Goal: Complete application form: Complete application form

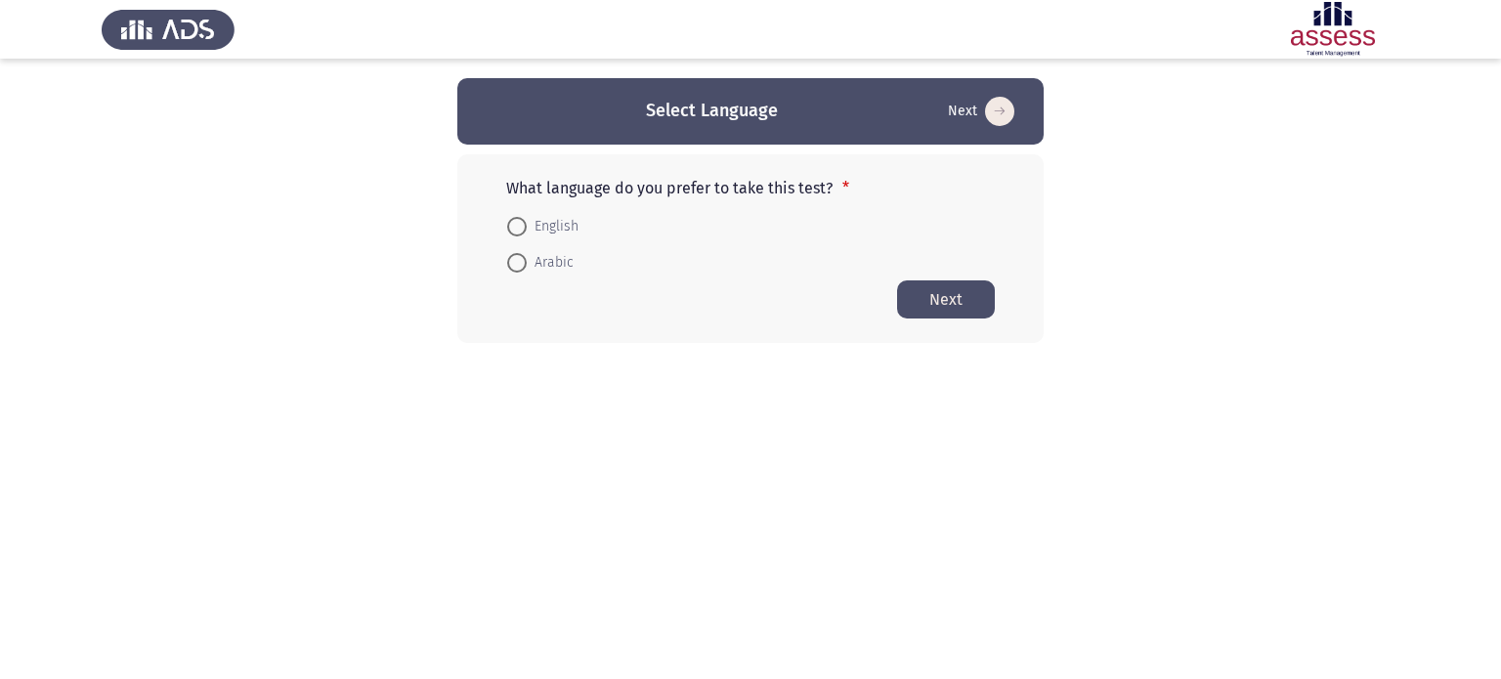
click at [518, 233] on span at bounding box center [517, 227] width 20 height 20
click at [518, 233] on input "English" at bounding box center [517, 227] width 20 height 20
radio input "true"
click at [917, 296] on button "Next" at bounding box center [946, 299] width 98 height 38
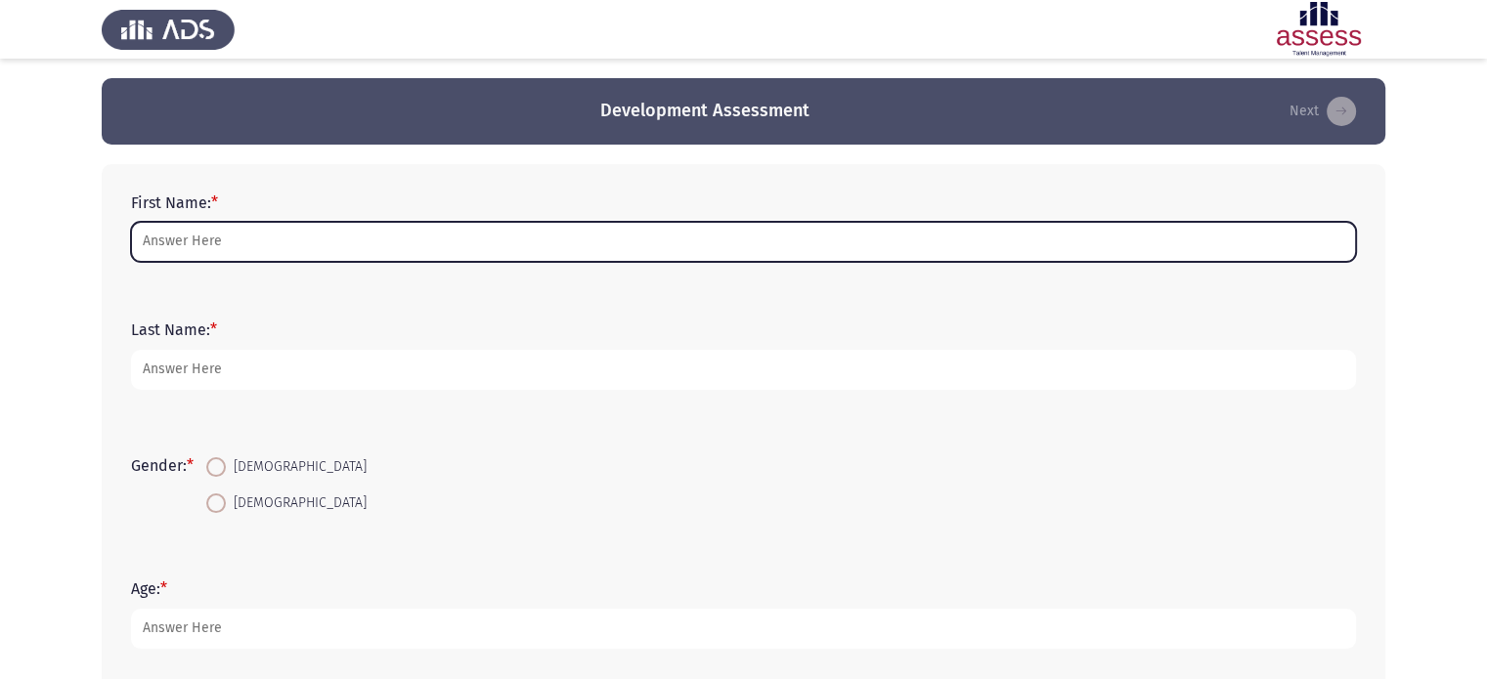
click at [353, 242] on input "First Name: *" at bounding box center [743, 242] width 1225 height 40
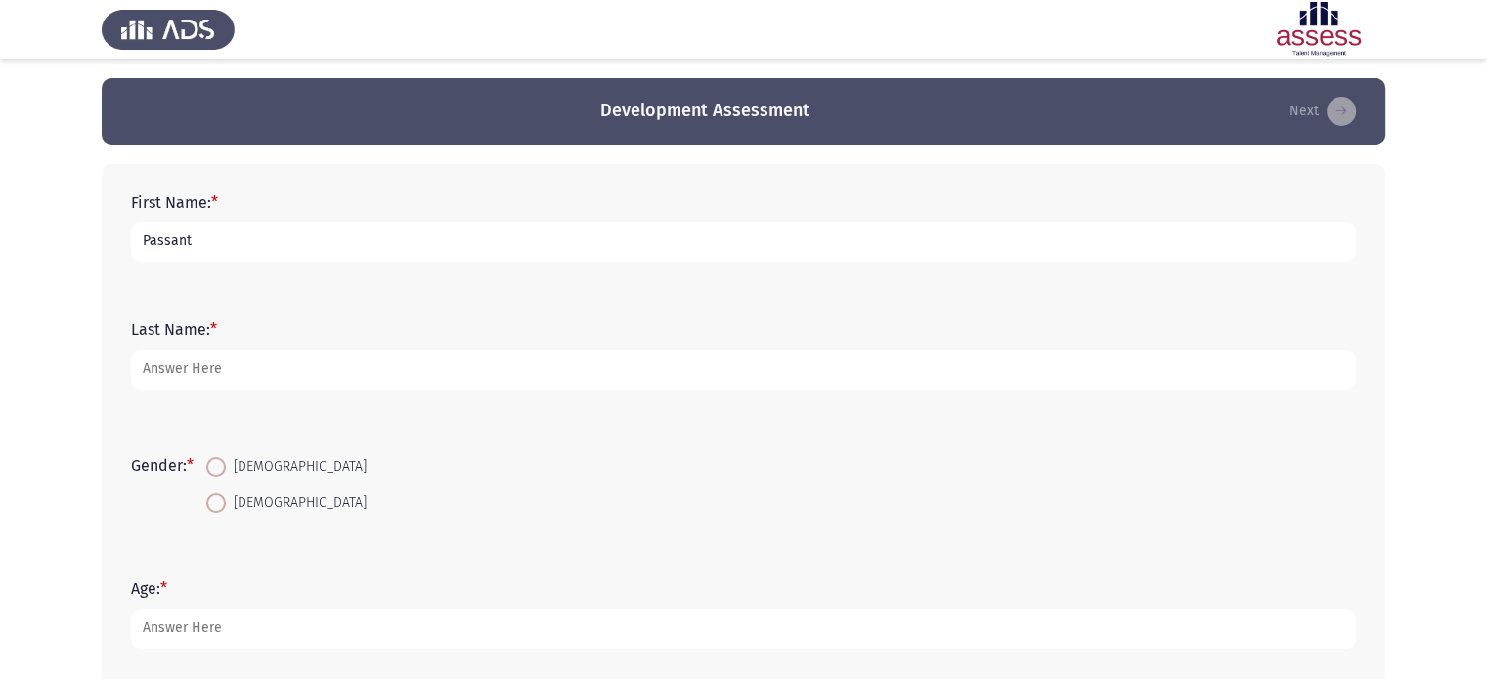
type input "Passant"
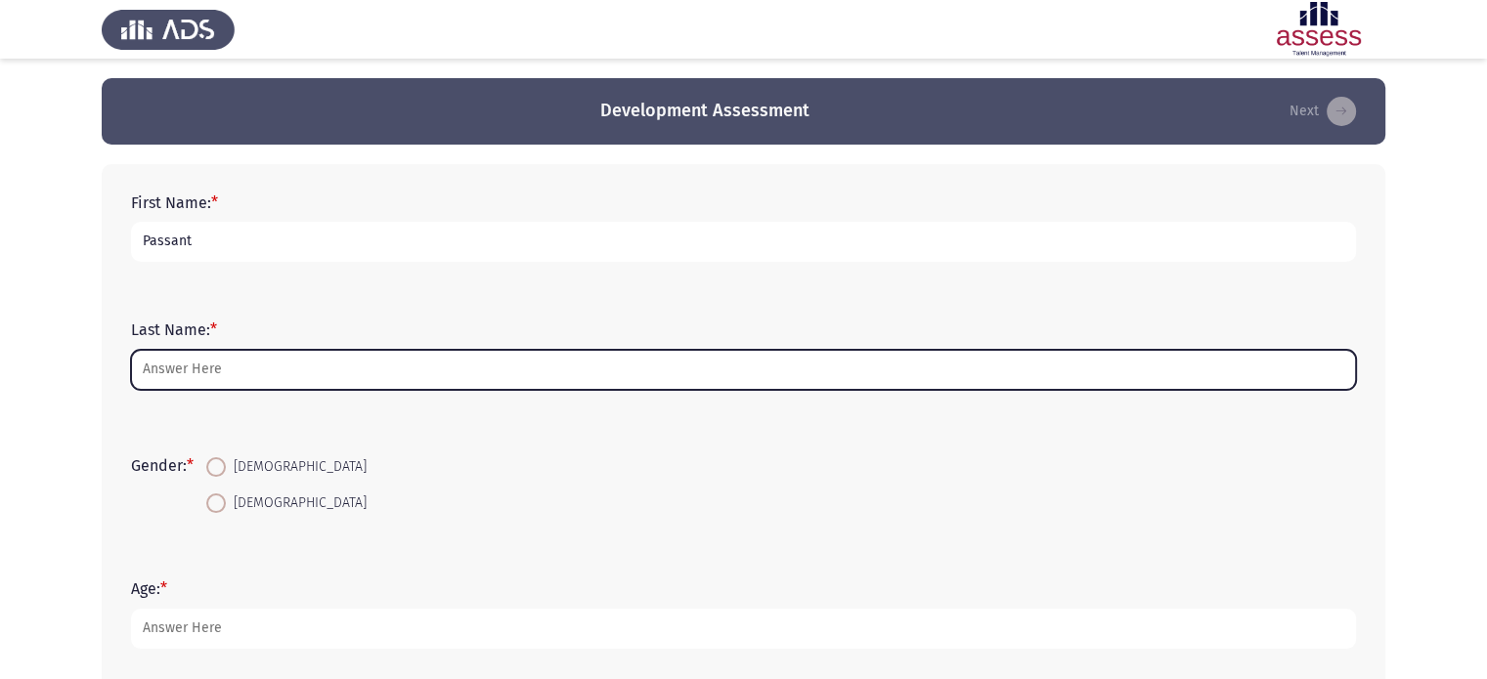
click at [258, 381] on input "Last Name: *" at bounding box center [743, 370] width 1225 height 40
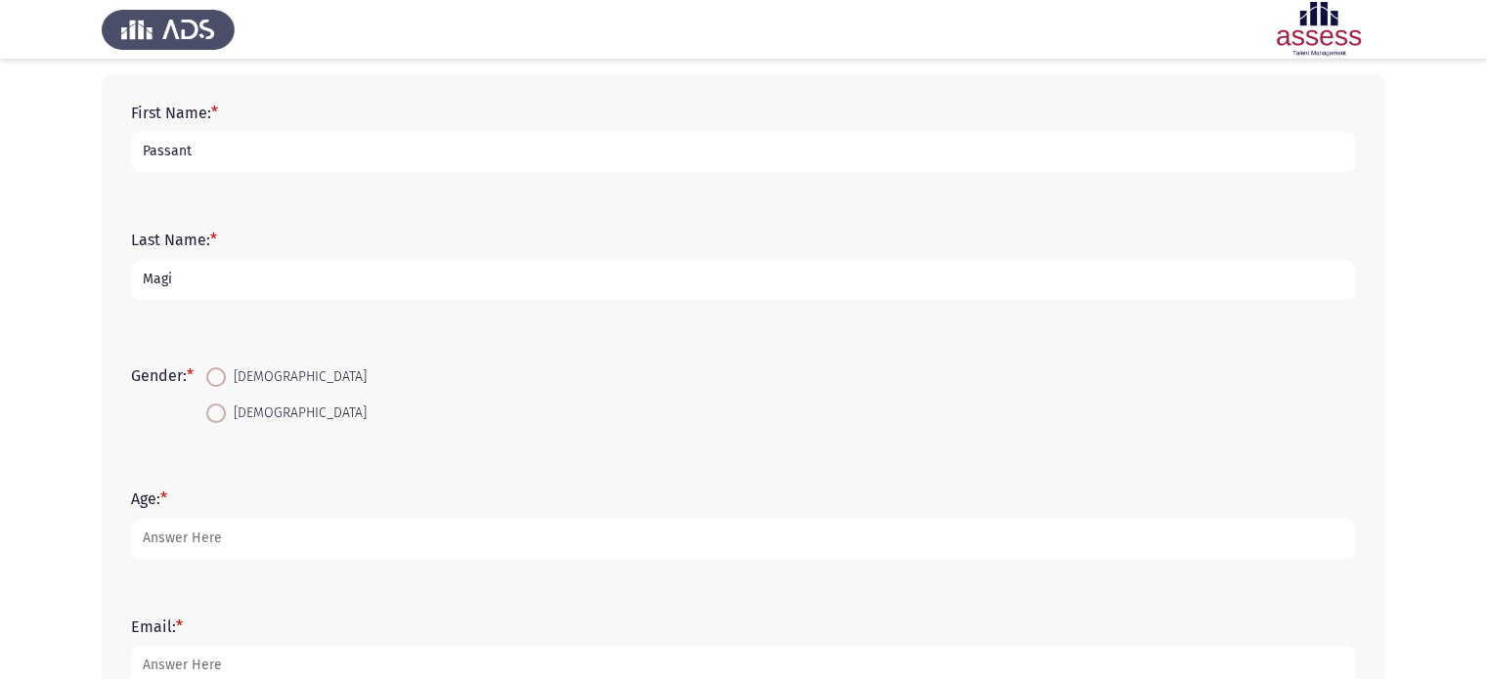
scroll to position [108, 0]
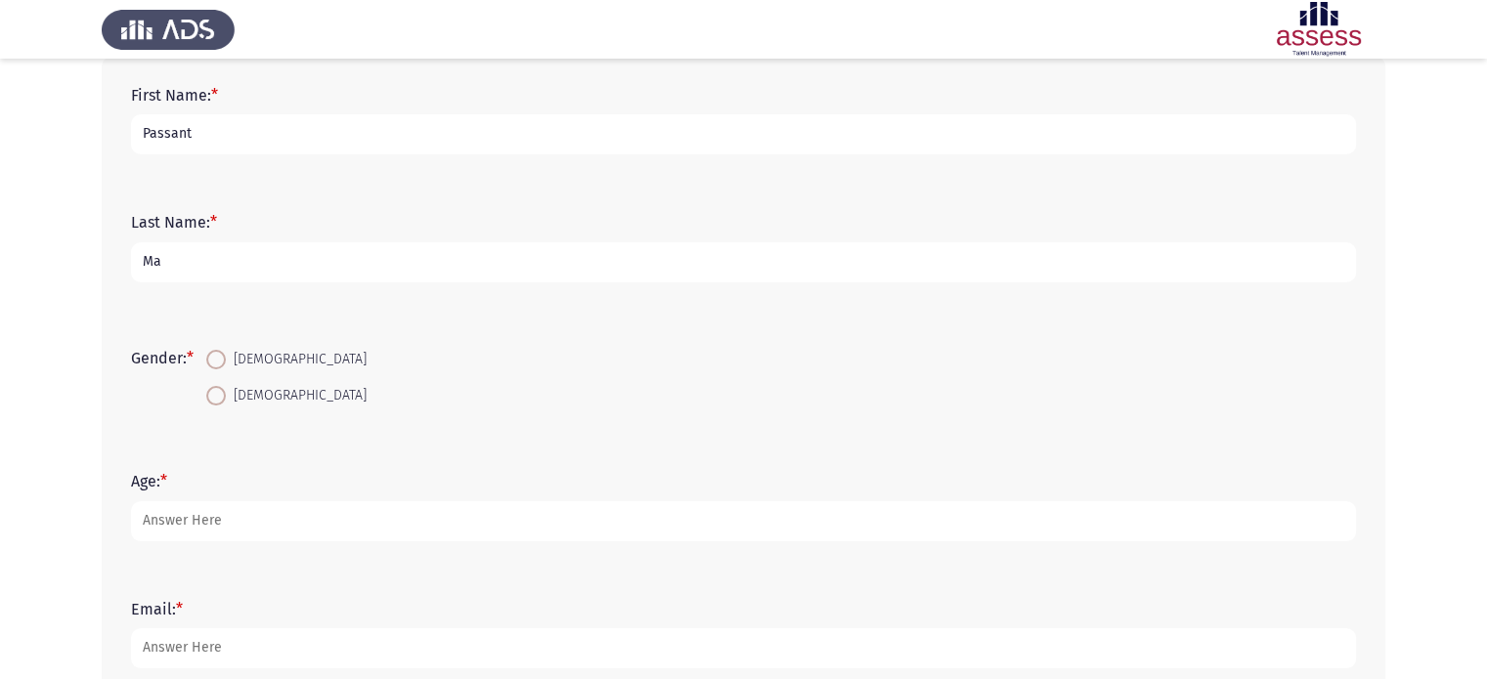
type input "M"
type input "Nagi"
click at [218, 359] on span at bounding box center [216, 360] width 20 height 20
click at [218, 359] on input "[DEMOGRAPHIC_DATA]" at bounding box center [216, 360] width 20 height 20
radio input "true"
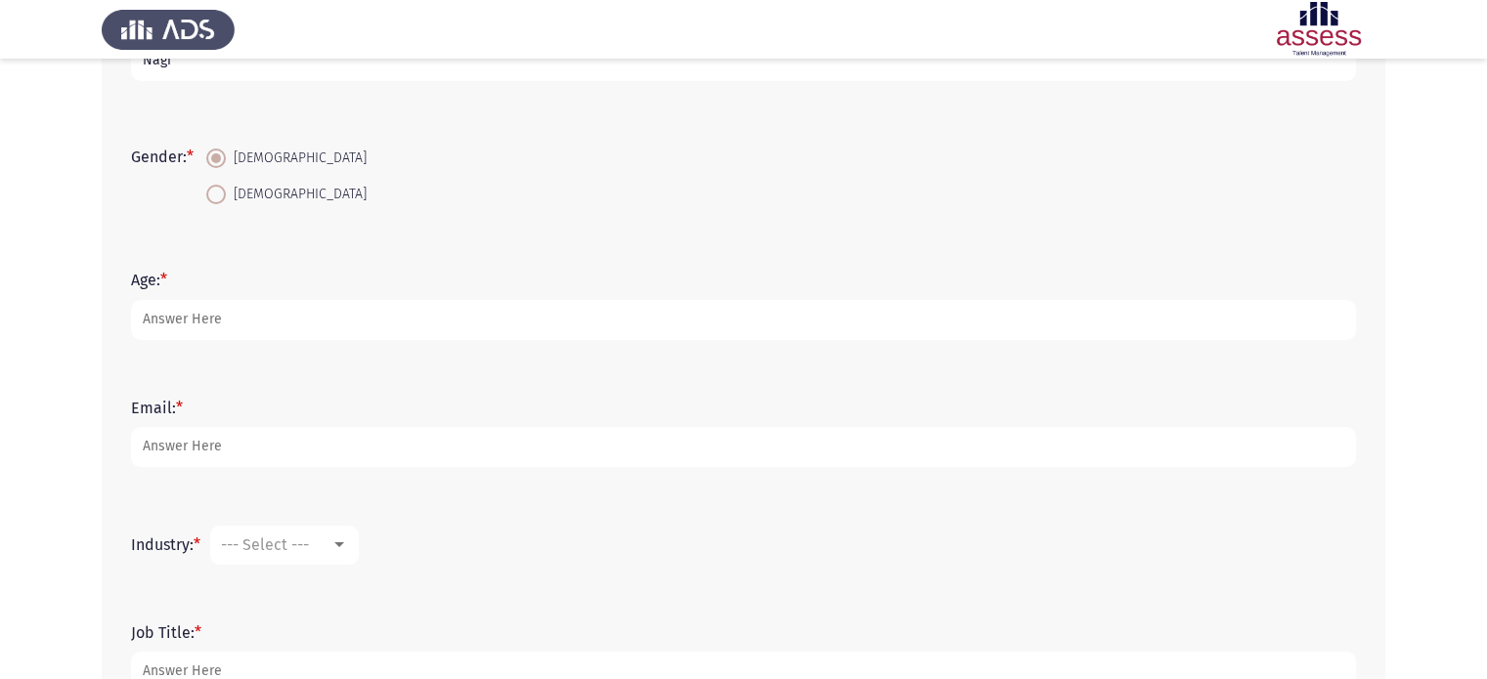
scroll to position [311, 0]
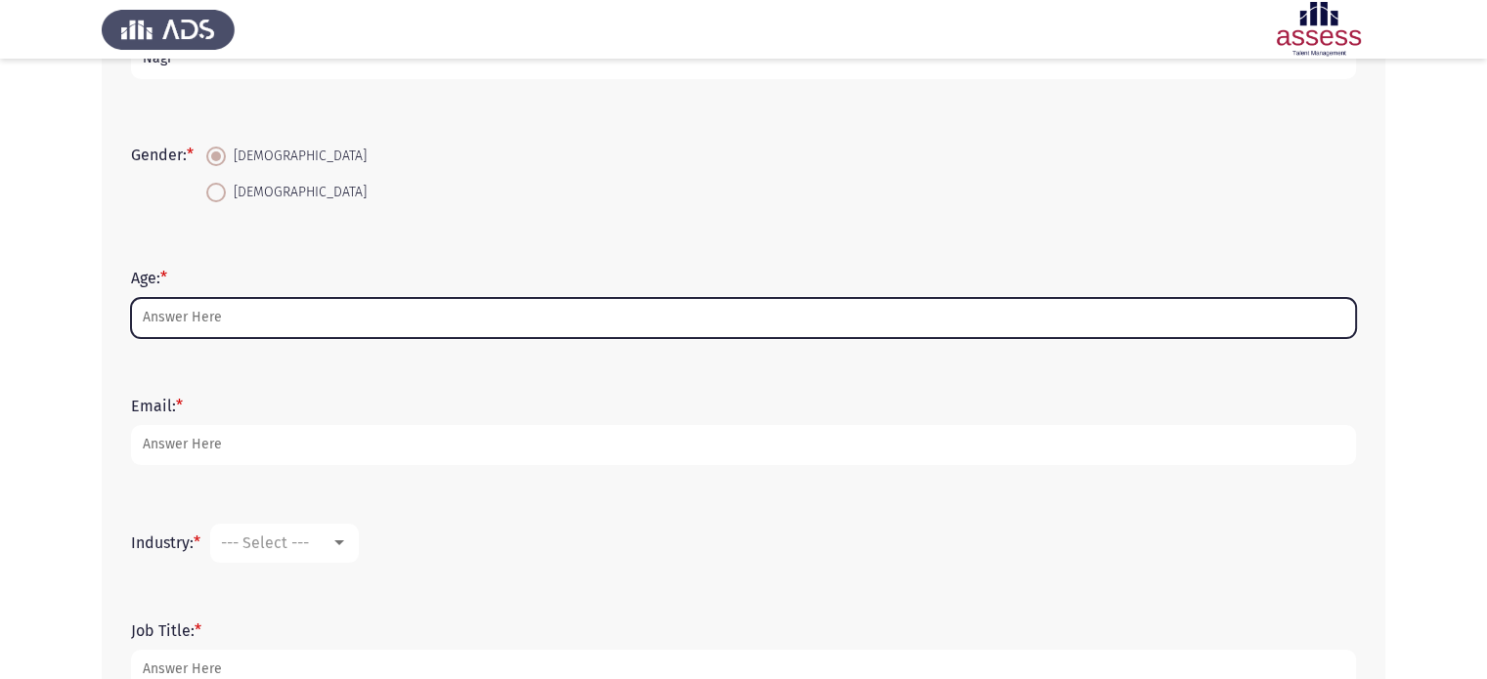
click at [243, 313] on input "Age: *" at bounding box center [743, 318] width 1225 height 40
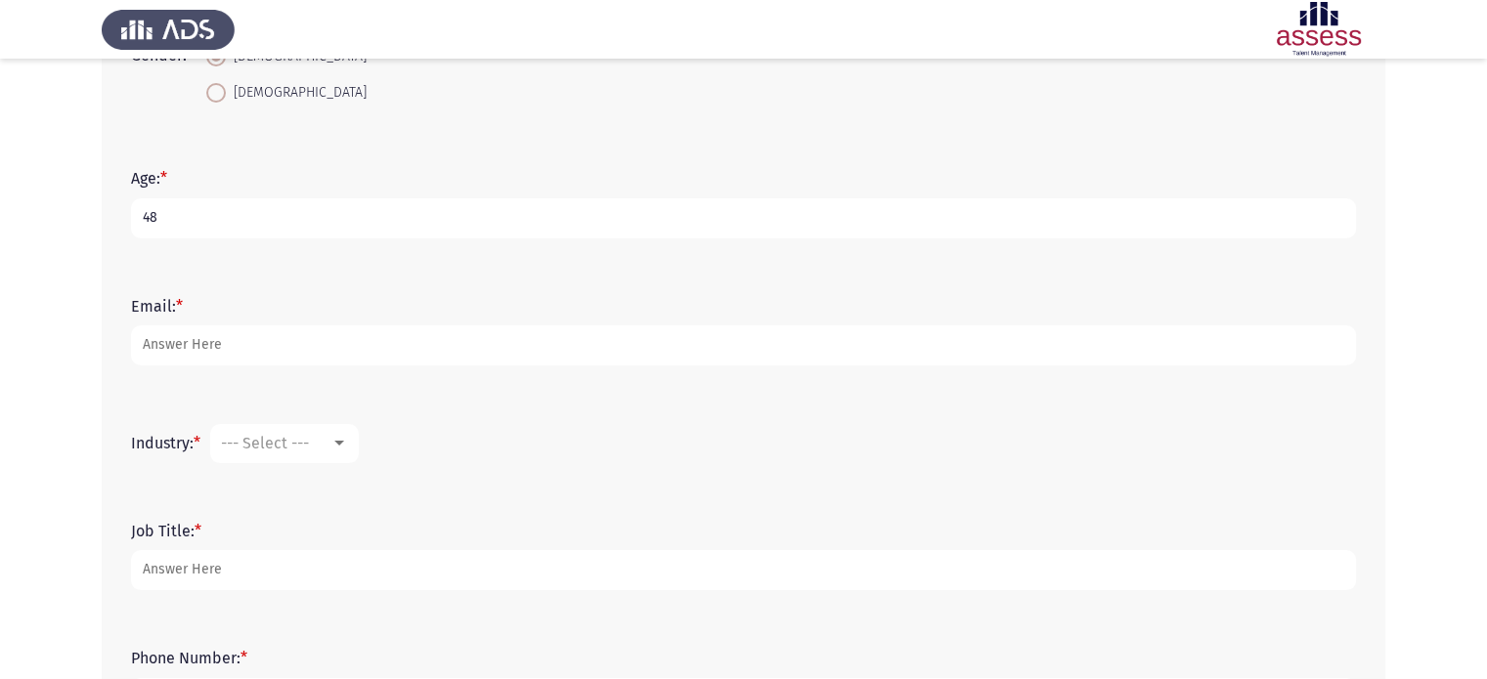
scroll to position [412, 0]
type input "48"
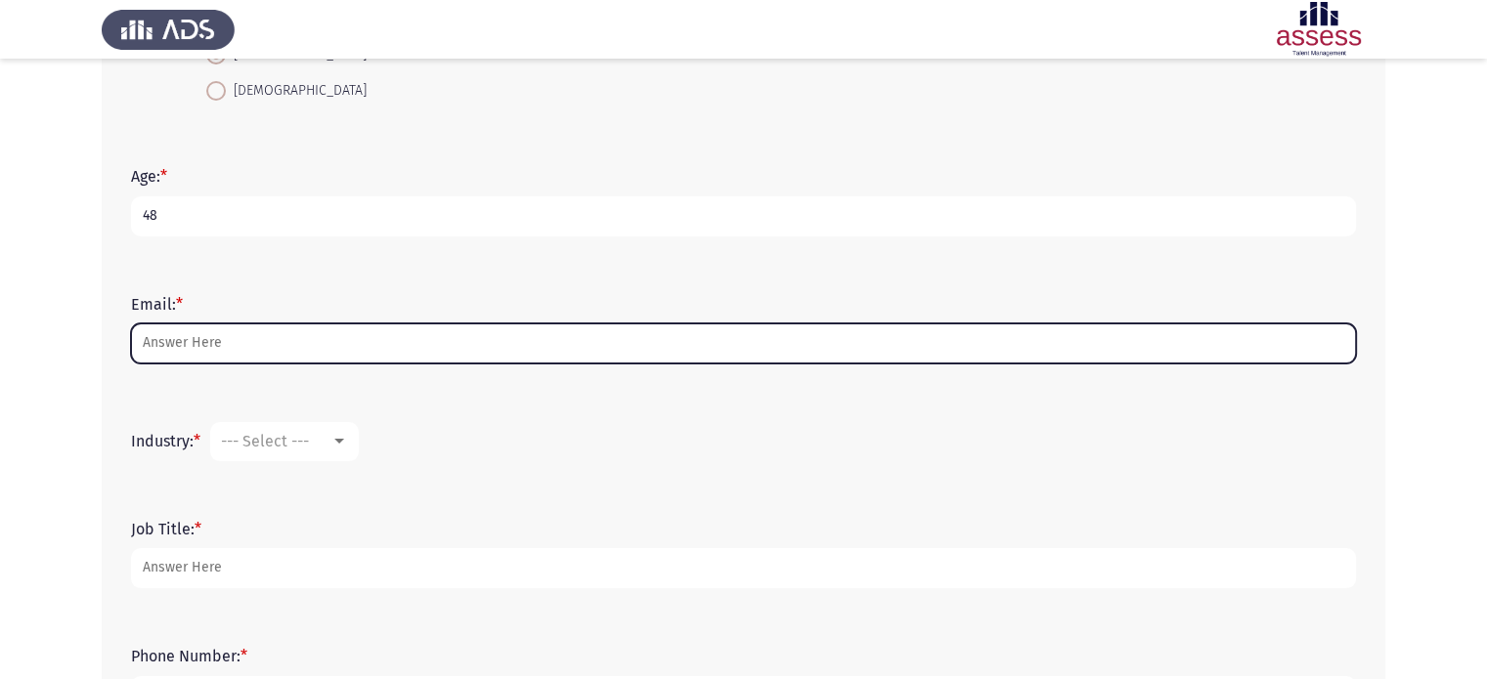
click at [193, 332] on input "Email: *" at bounding box center [743, 344] width 1225 height 40
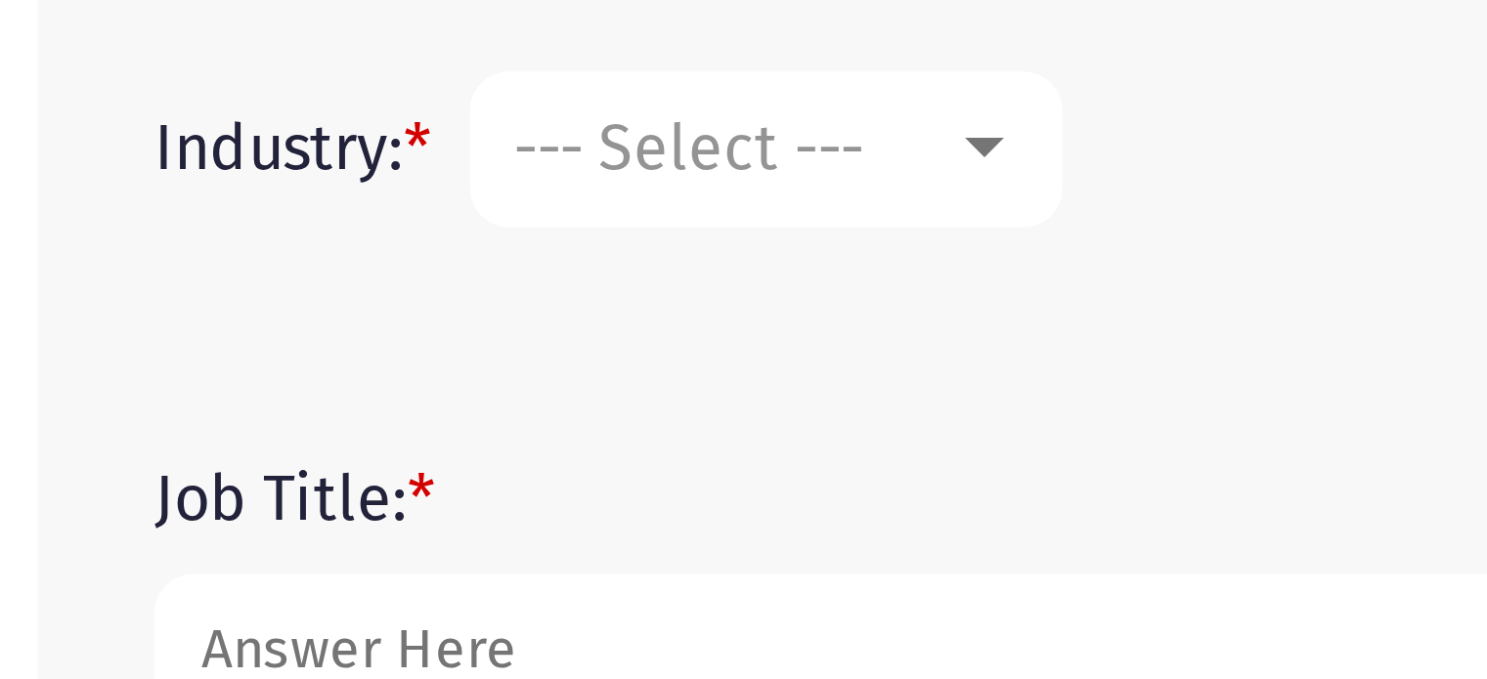
scroll to position [307, 0]
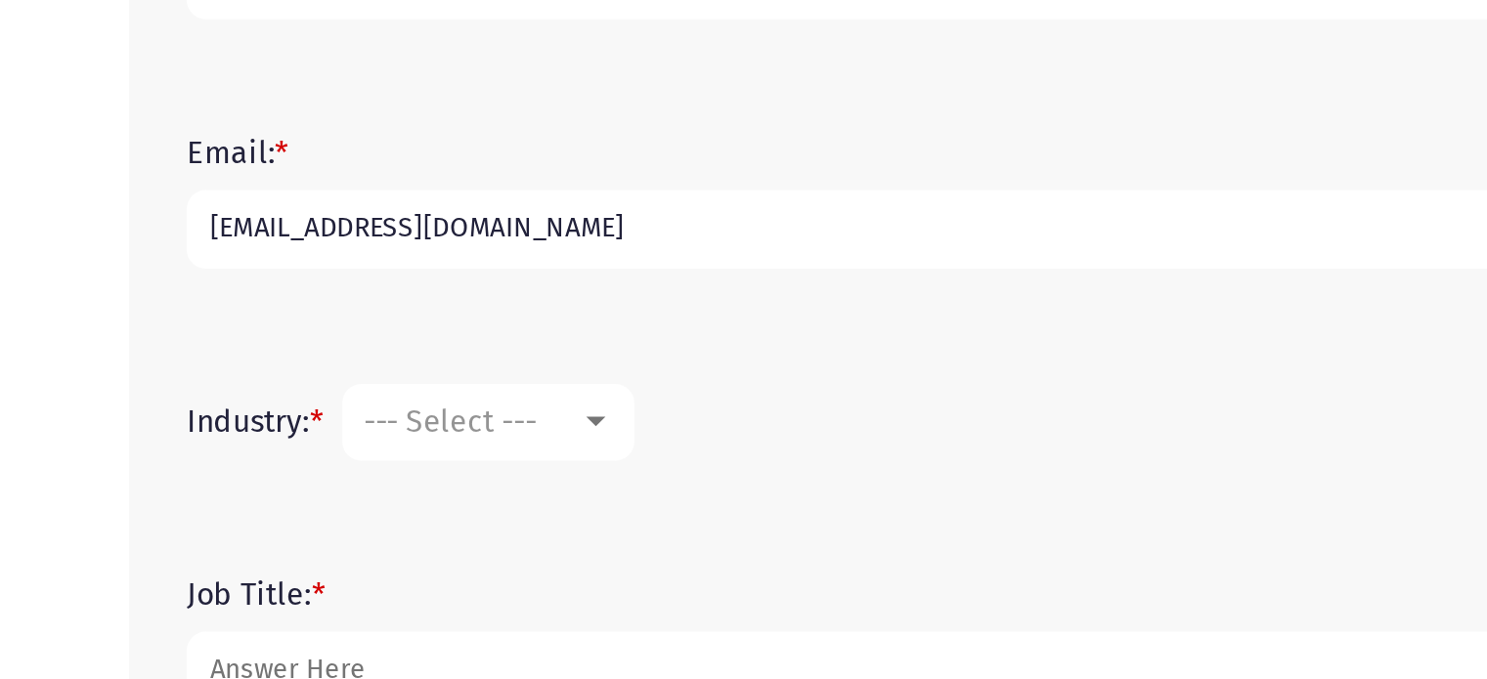
type input "[EMAIL_ADDRESS][DOMAIN_NAME]"
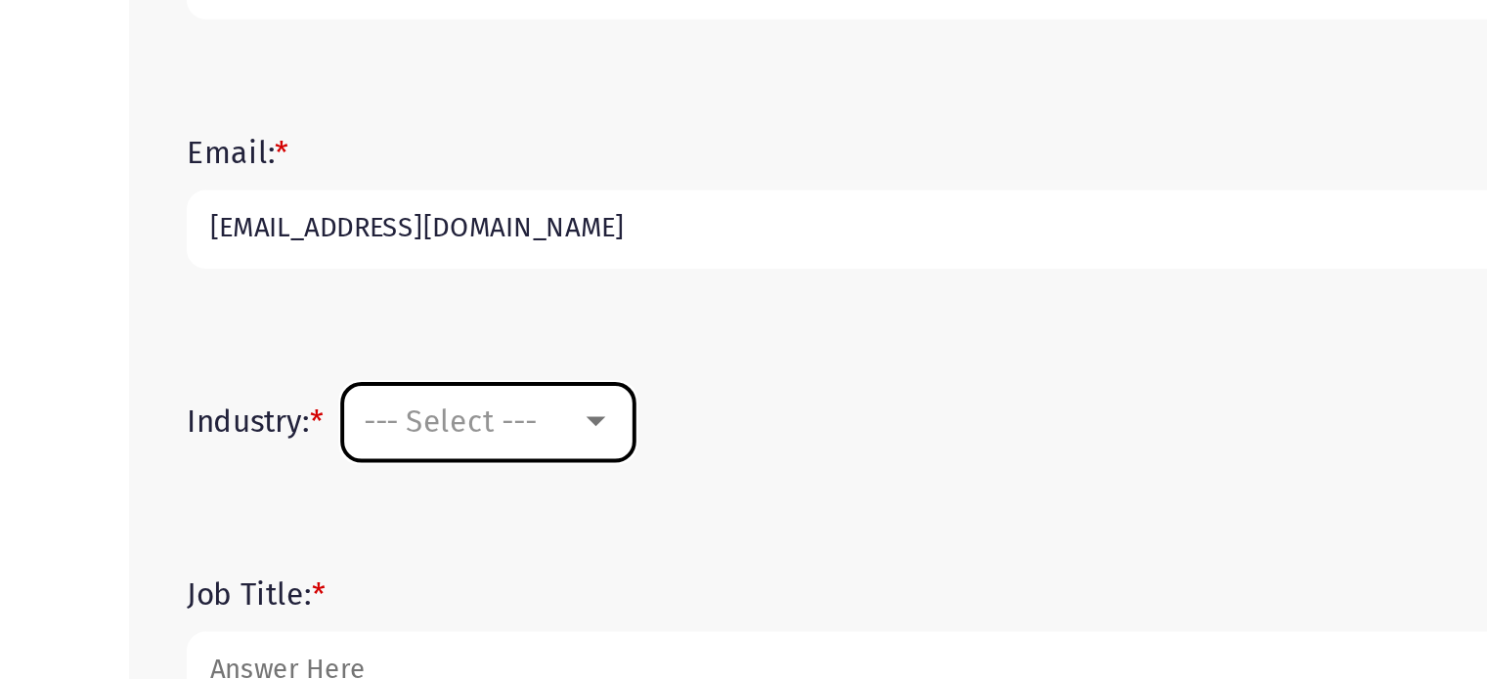
click at [275, 556] on mat-select "--- Select ---" at bounding box center [284, 547] width 149 height 39
click at [341, 544] on div at bounding box center [339, 546] width 10 height 5
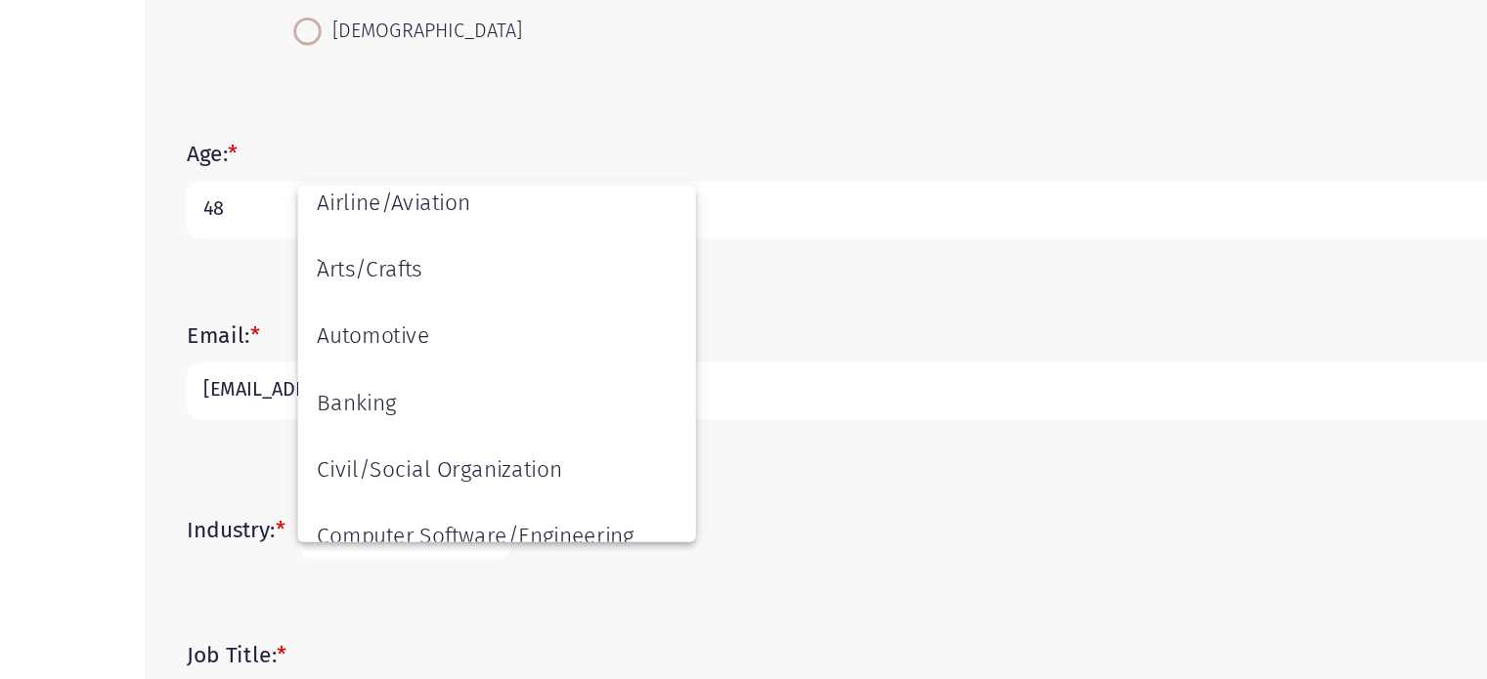
scroll to position [42, 0]
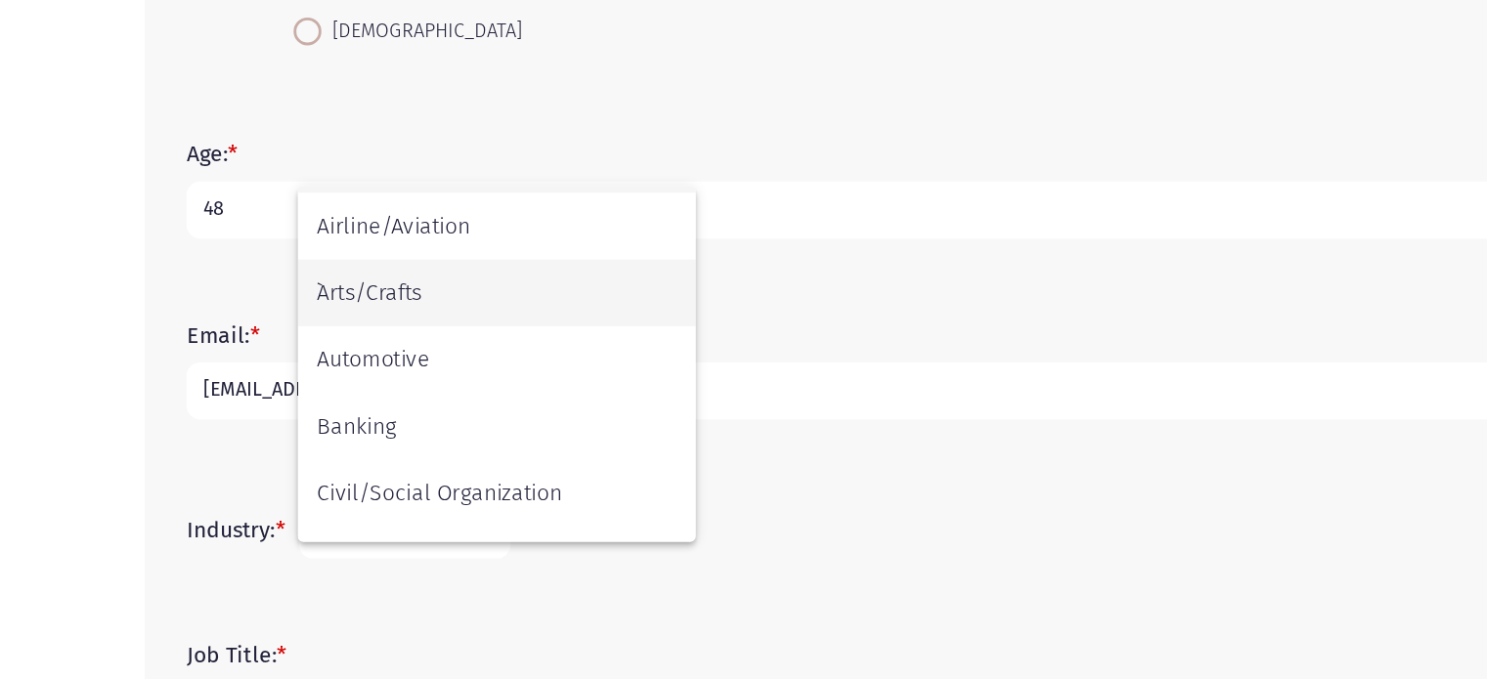
click at [306, 271] on span "`Arts/Crafts" at bounding box center [349, 274] width 254 height 47
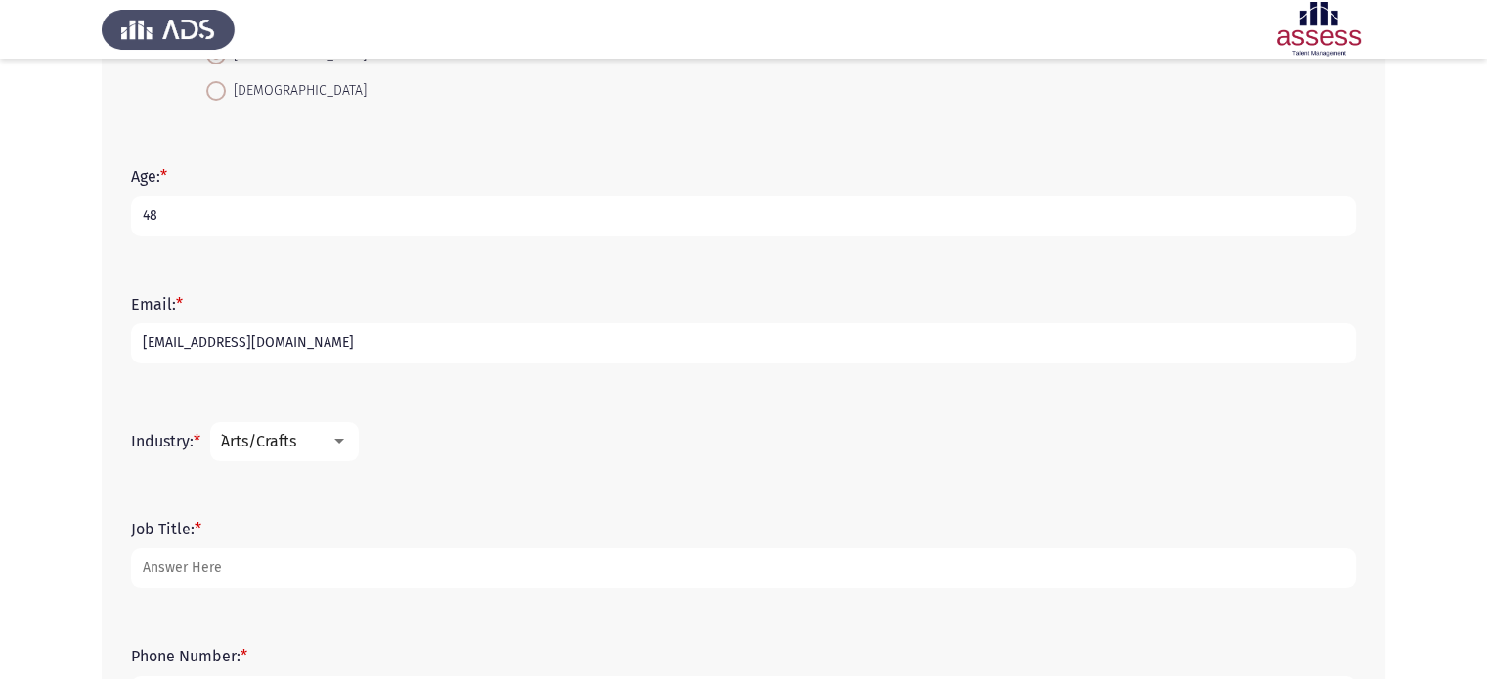
scroll to position [575, 0]
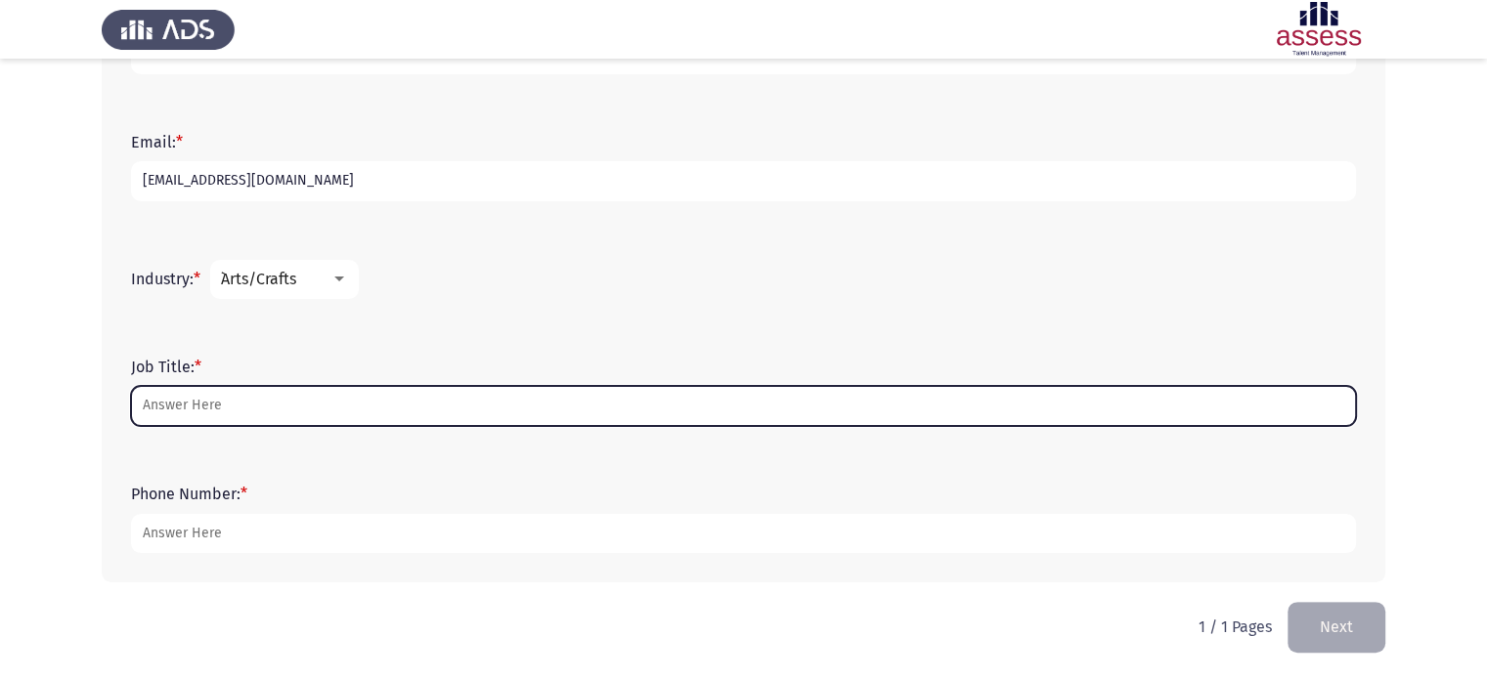
click at [325, 401] on input "Job Title: *" at bounding box center [743, 406] width 1225 height 40
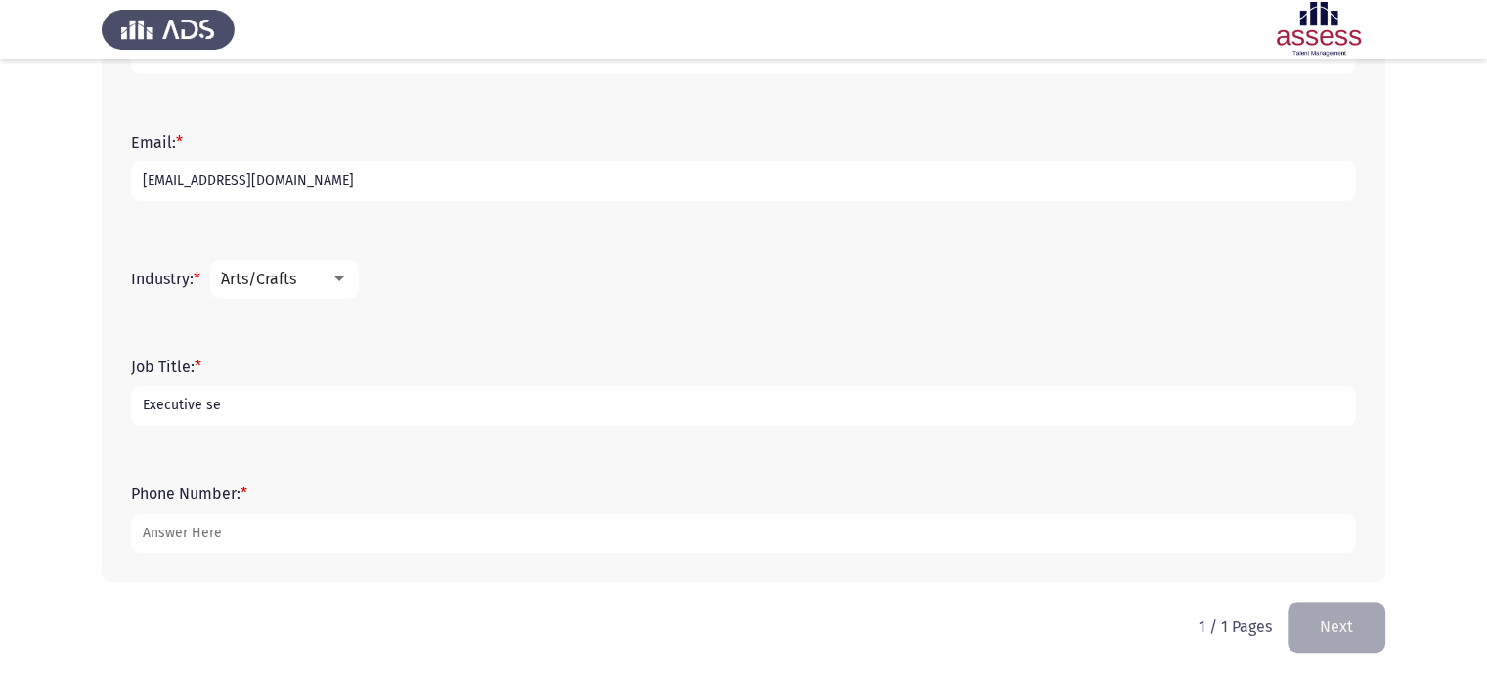
type input "Executive se"
click at [262, 411] on input "Executive se" at bounding box center [743, 406] width 1225 height 40
drag, startPoint x: 262, startPoint y: 411, endPoint x: 70, endPoint y: 365, distance: 197.2
click at [70, 365] on app-assessment-container "Development Assessment Next First Name: * Passant Last Name: * [PERSON_NAME] Ge…" at bounding box center [743, 53] width 1487 height 1099
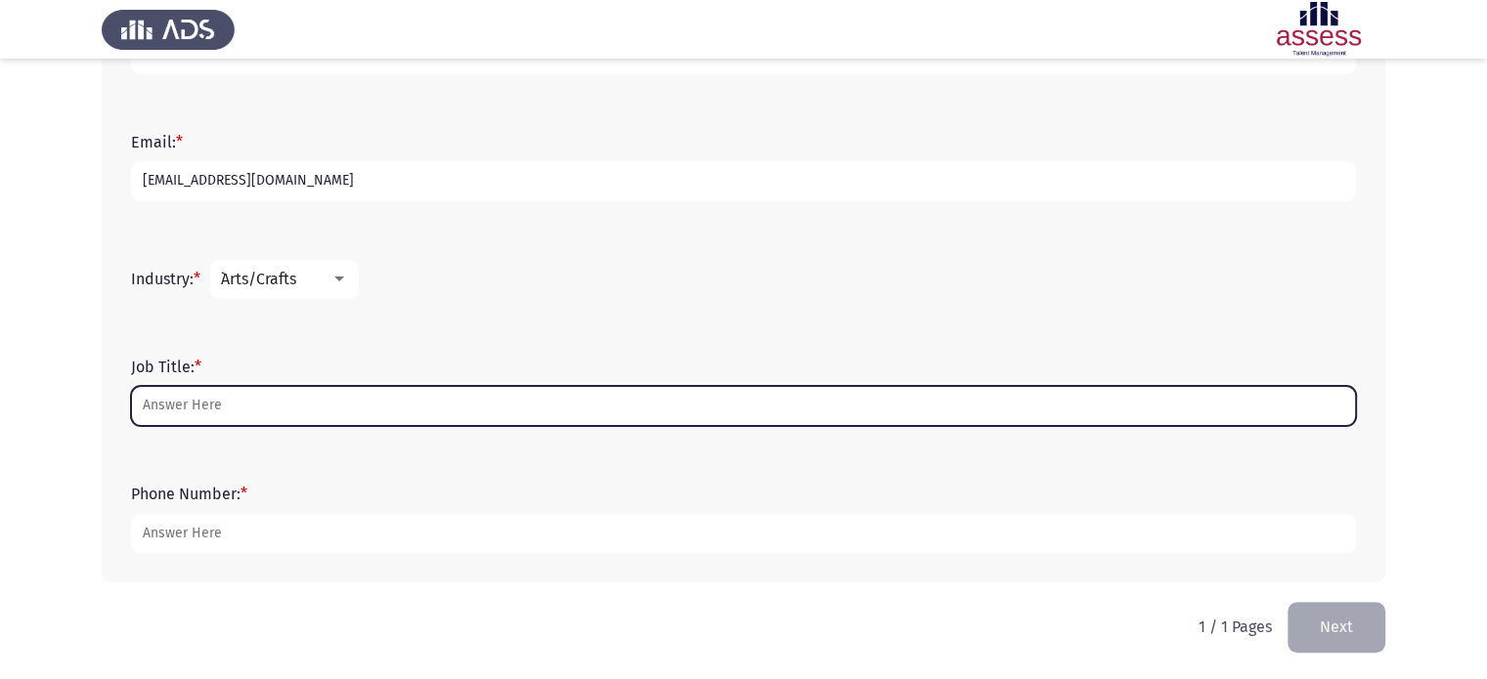
click at [174, 396] on input "Job Title: *" at bounding box center [743, 406] width 1225 height 40
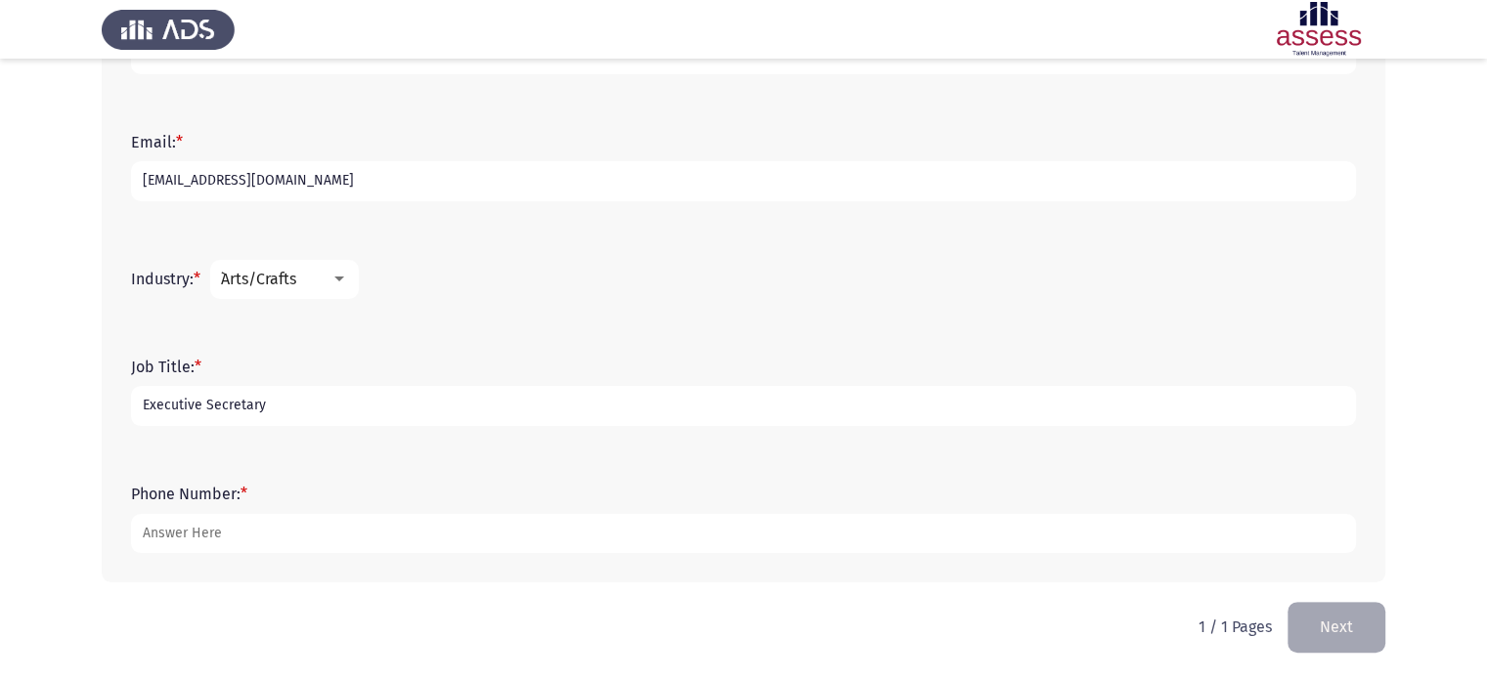
type input "Executive Secretary"
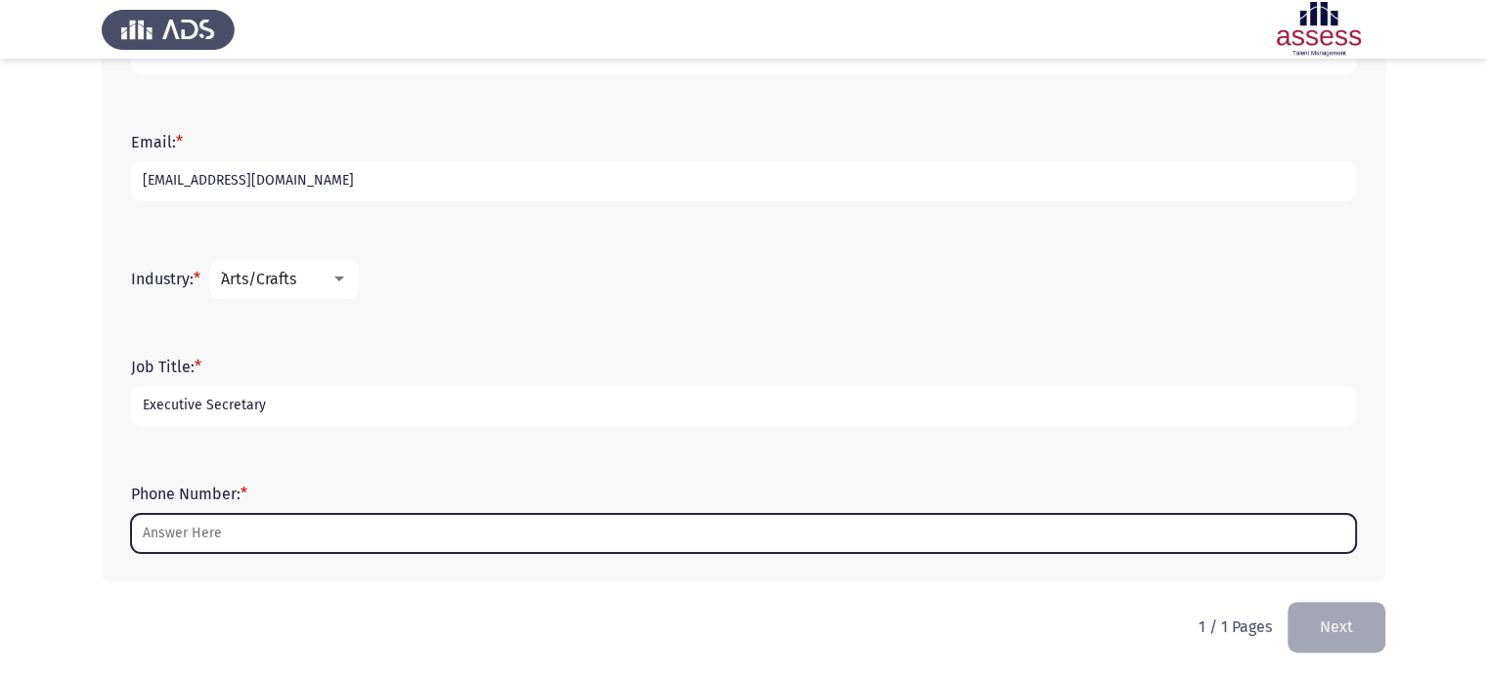
click at [360, 541] on input "Phone Number: *" at bounding box center [743, 534] width 1225 height 40
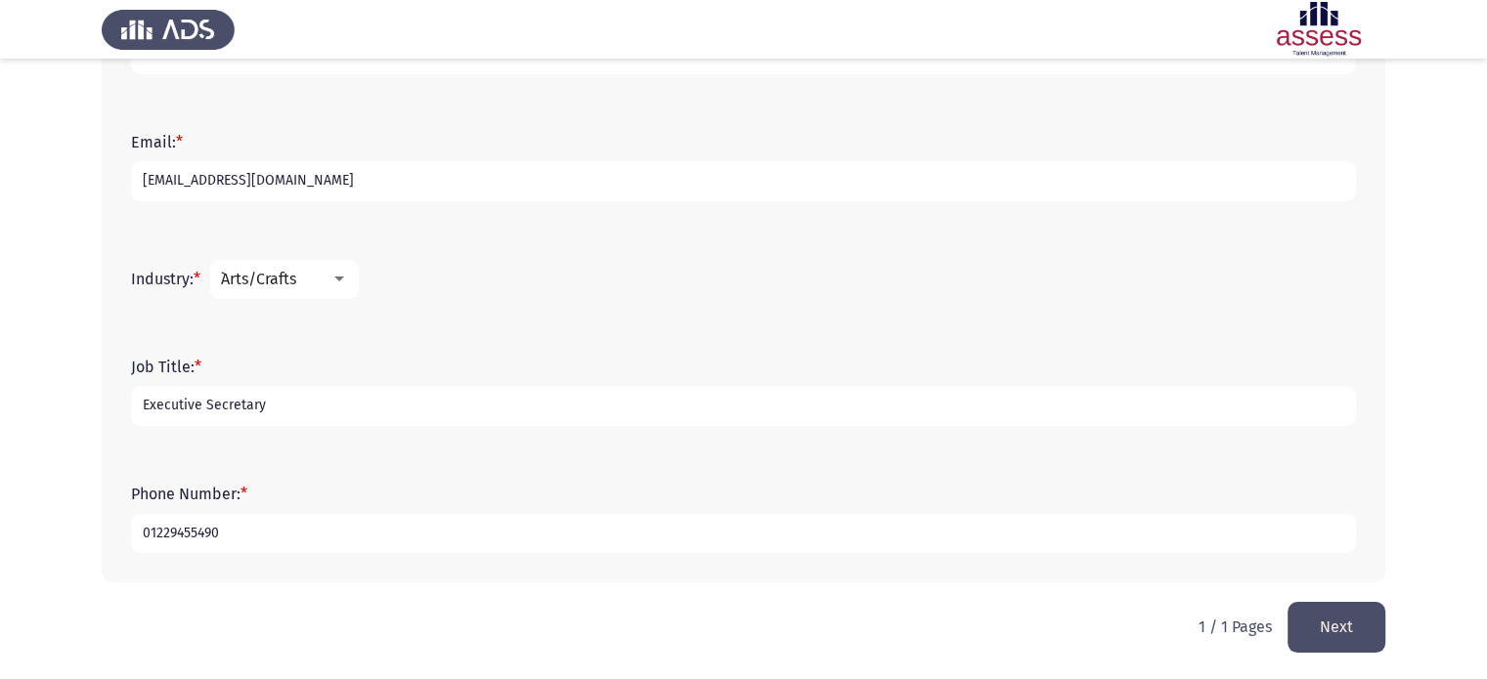
type input "01229455490"
click at [1346, 622] on button "Next" at bounding box center [1336, 627] width 98 height 50
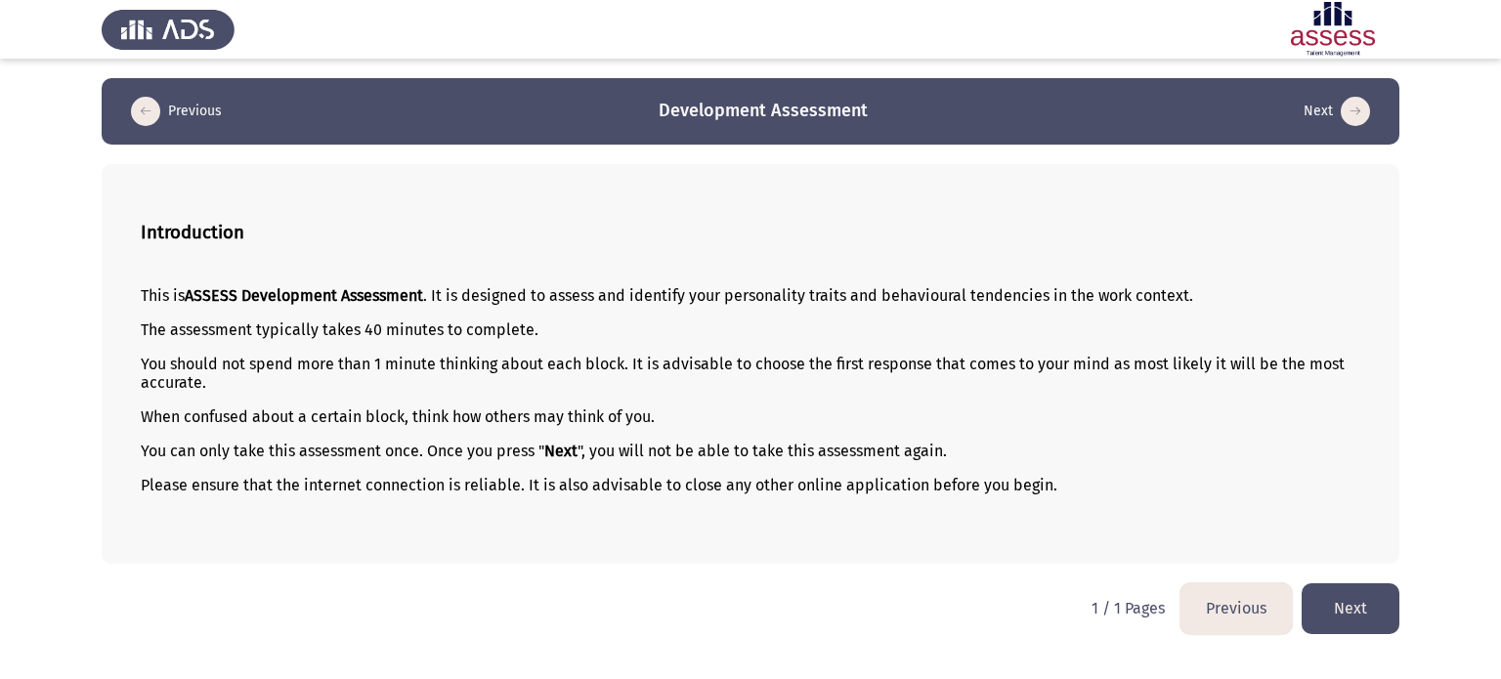
click at [1377, 236] on div "Introduction This is ASSESS Development Assessment . It is designed to assess a…" at bounding box center [751, 364] width 1298 height 400
click at [1248, 219] on div "Introduction" at bounding box center [751, 232] width 1220 height 58
click at [1339, 600] on button "Next" at bounding box center [1351, 608] width 98 height 50
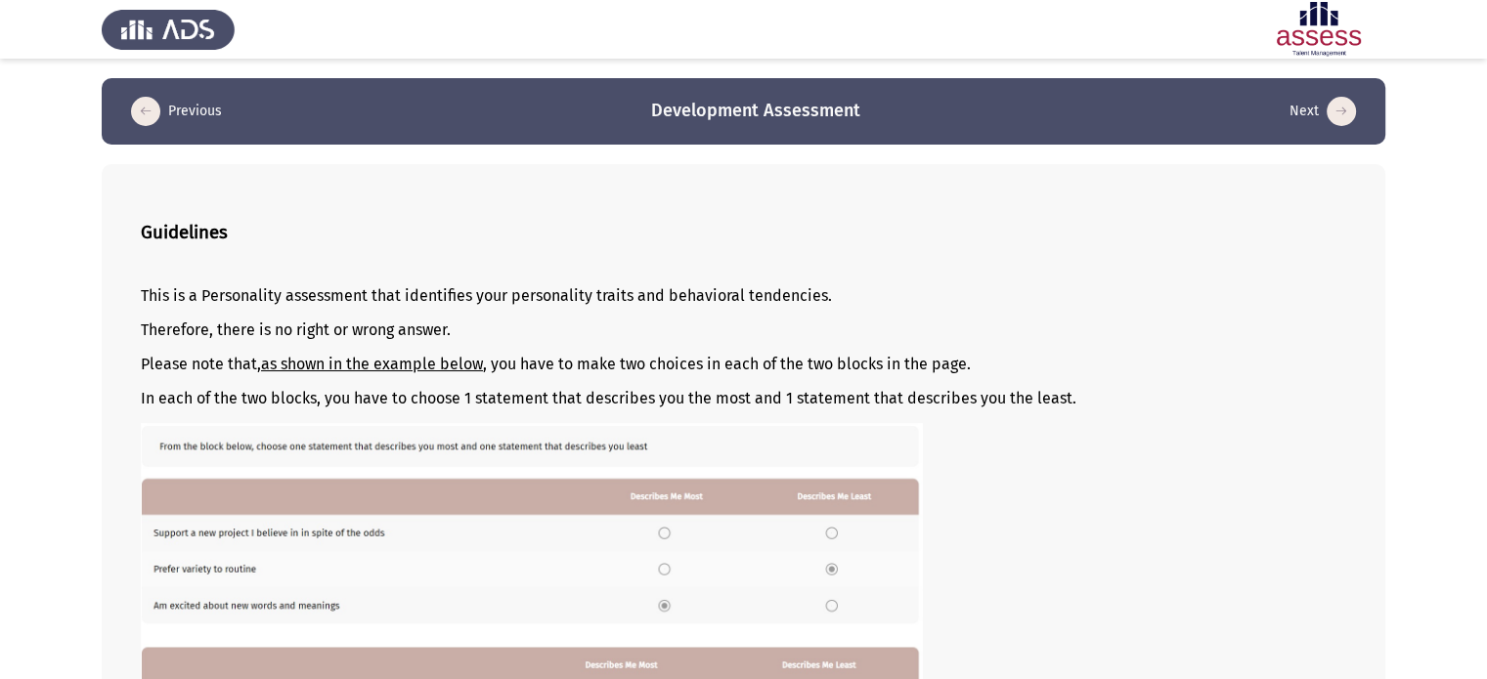
click at [982, 330] on p "Therefore, there is no right or wrong answer." at bounding box center [743, 330] width 1205 height 19
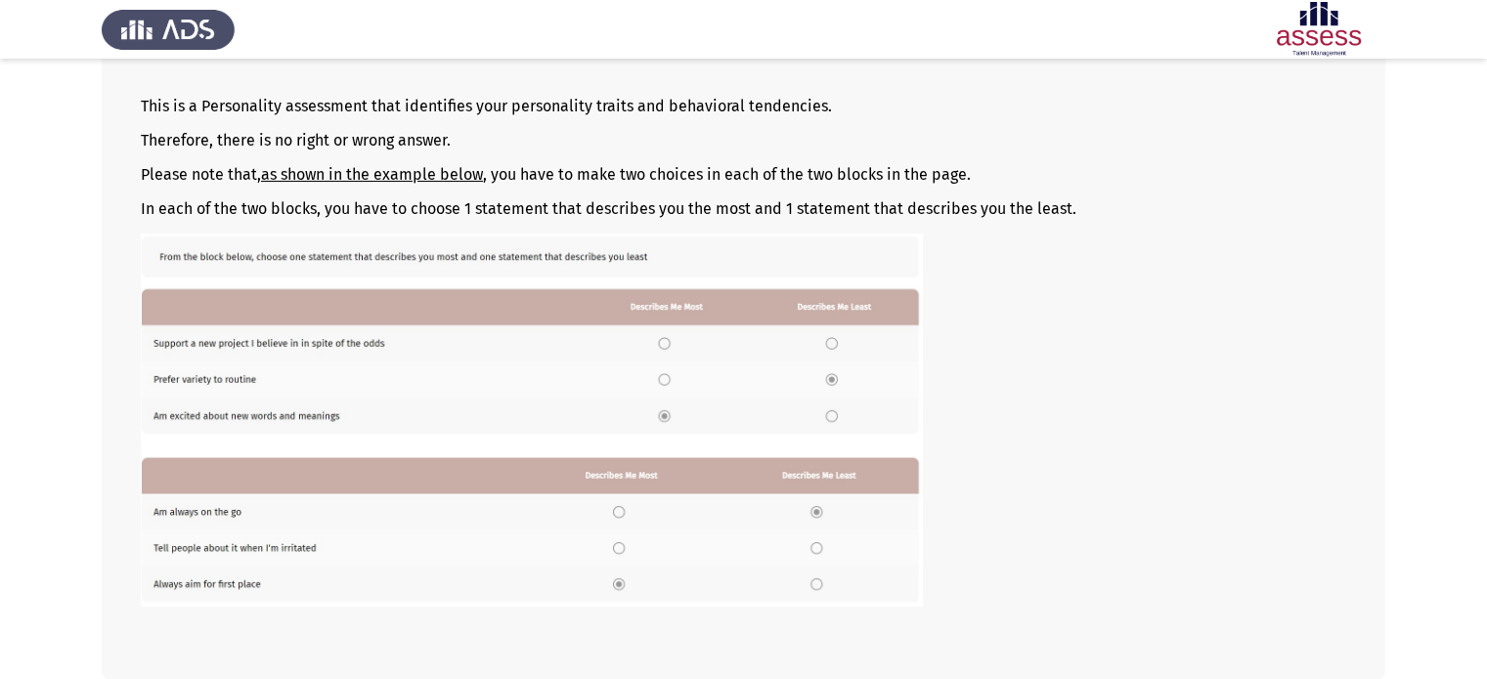
scroll to position [281, 0]
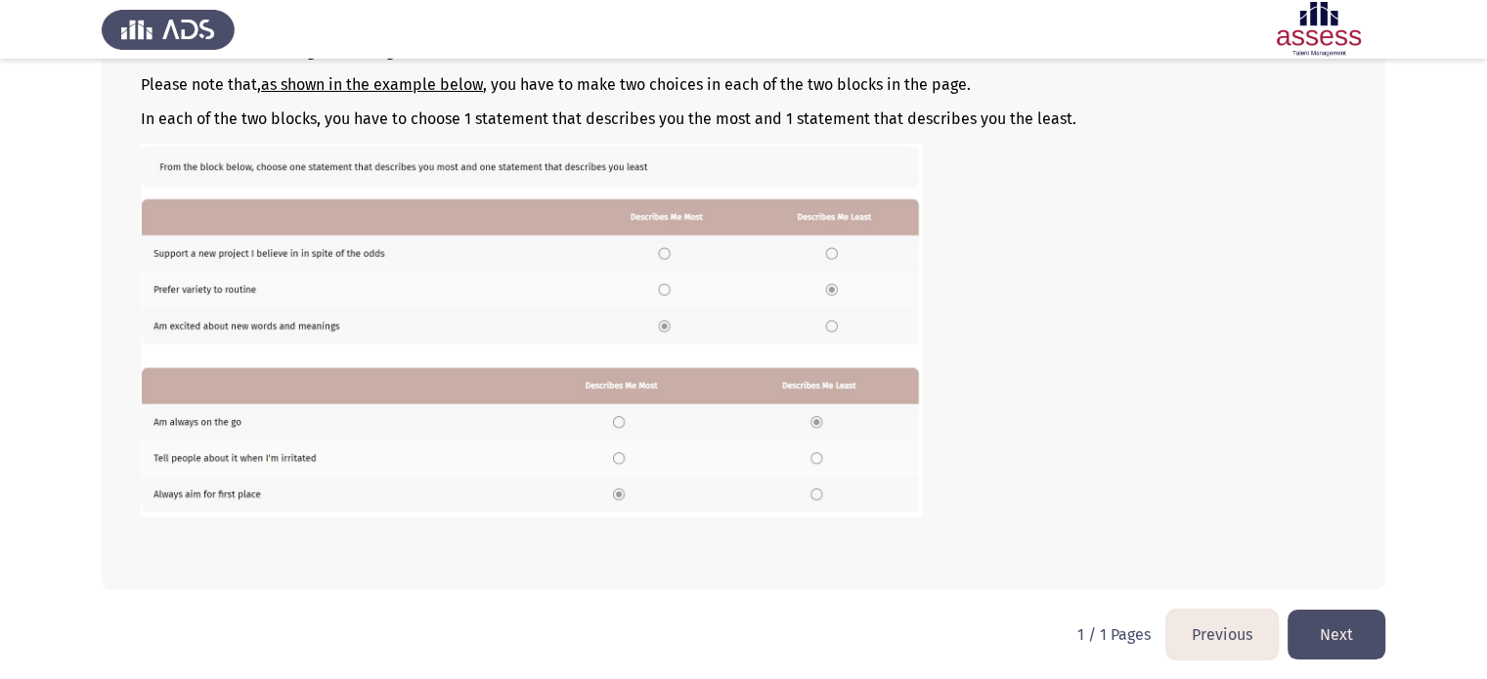
click at [1213, 637] on button "Previous" at bounding box center [1221, 635] width 111 height 50
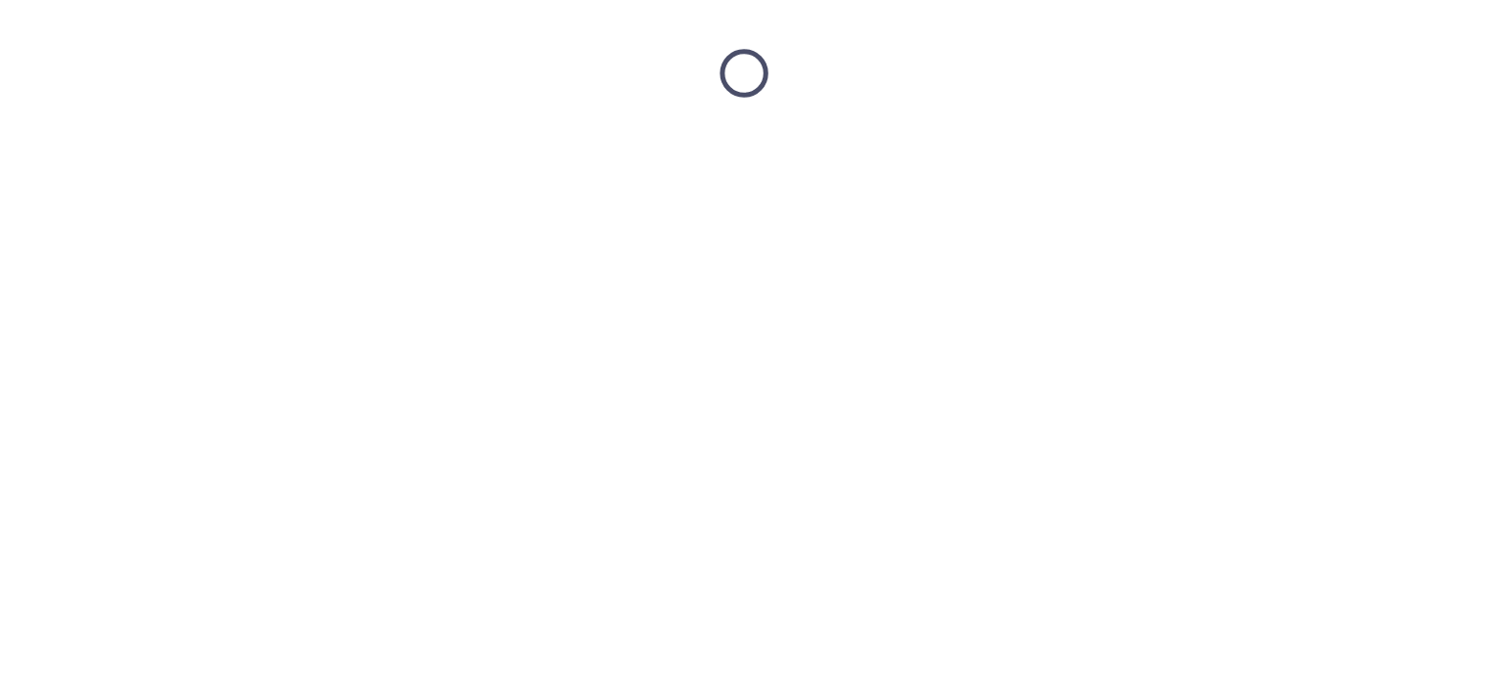
scroll to position [0, 0]
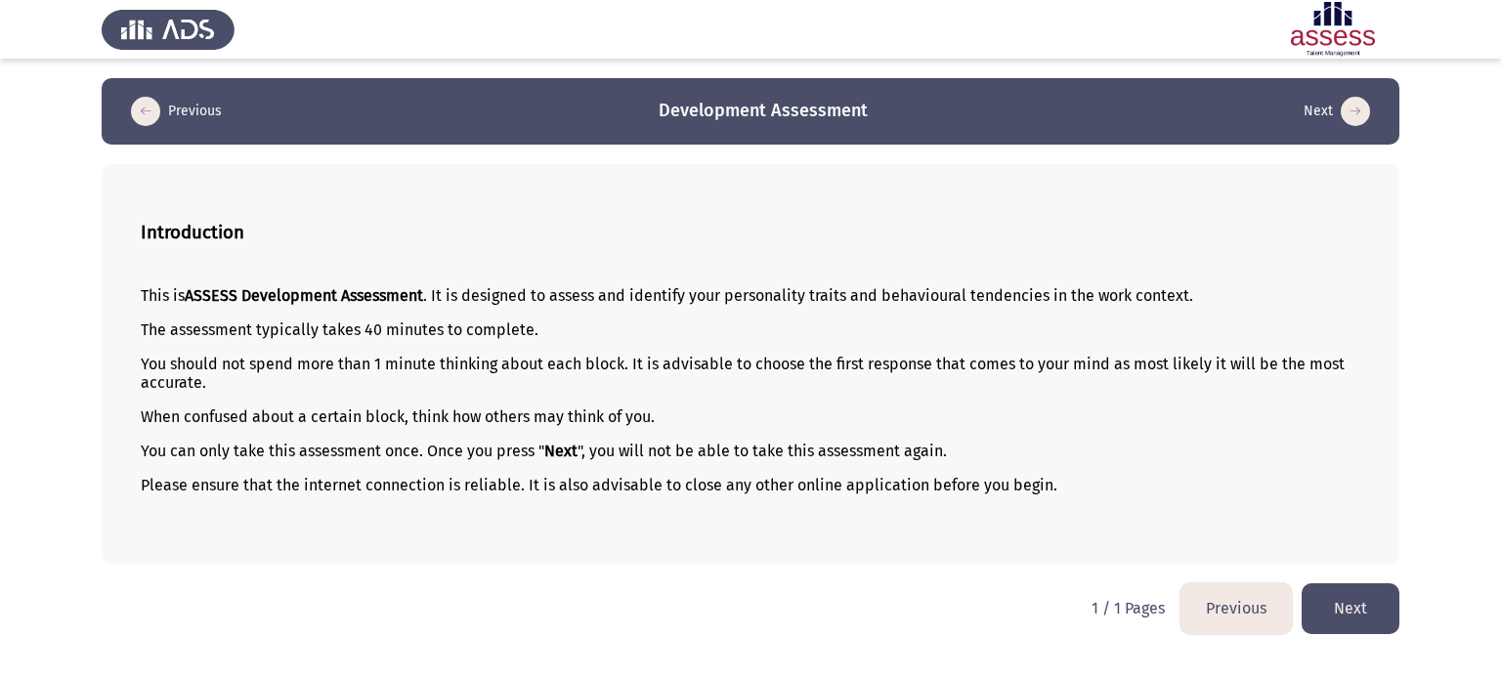
click at [1230, 625] on button "Previous" at bounding box center [1236, 608] width 111 height 50
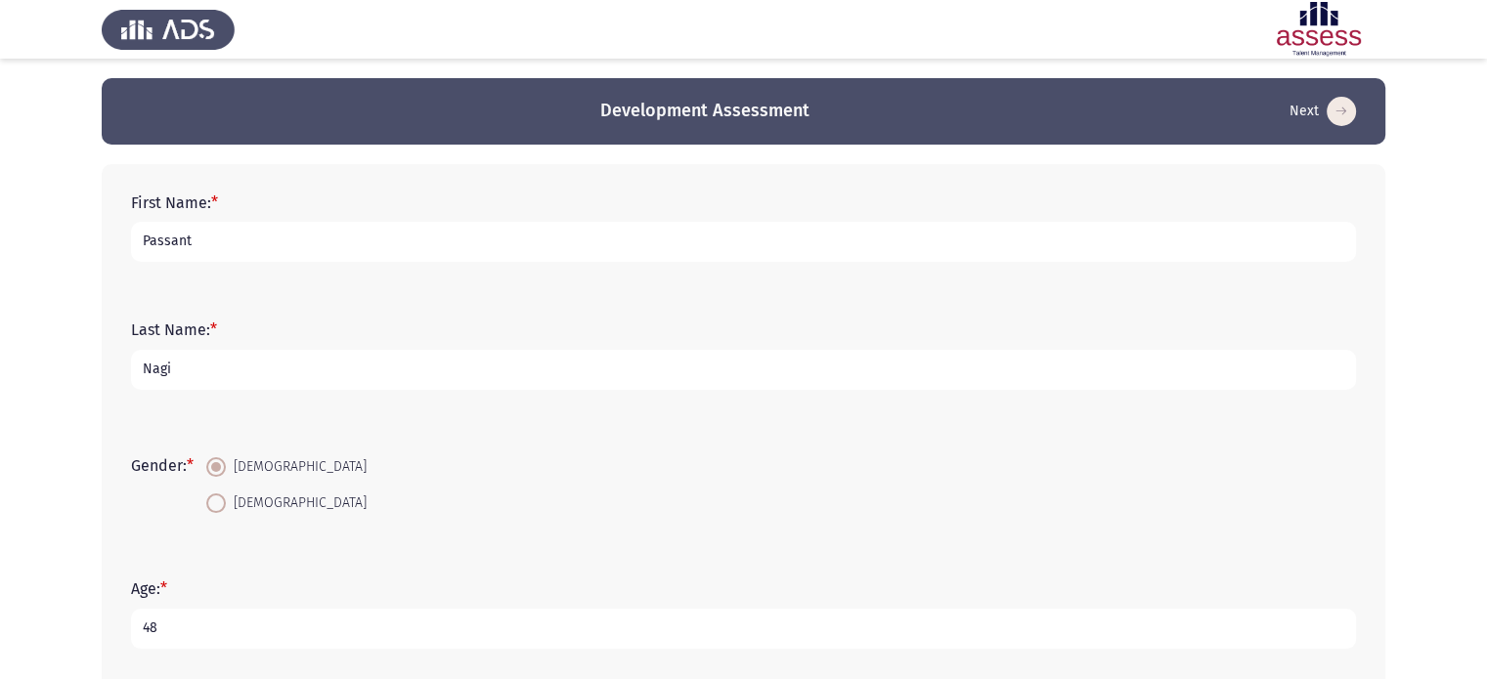
scroll to position [575, 0]
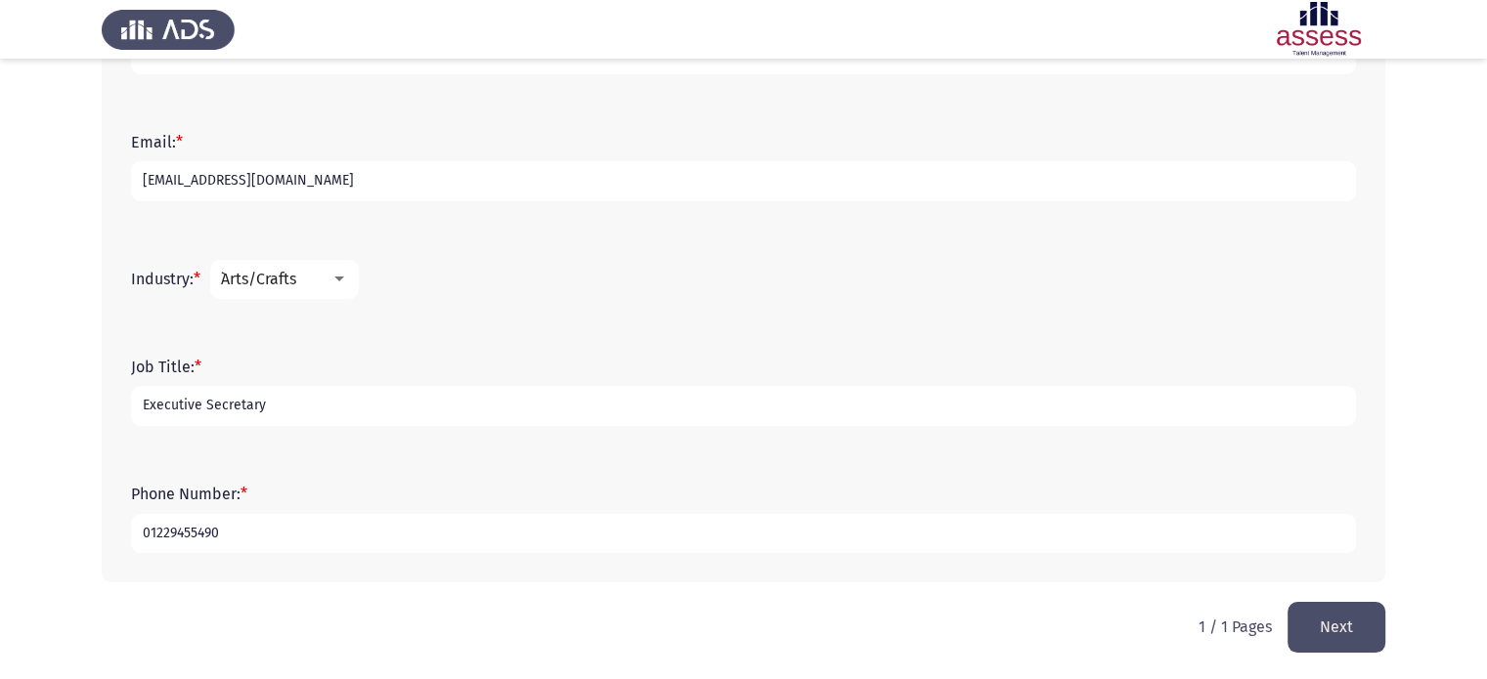
click at [1369, 625] on button "Next" at bounding box center [1336, 627] width 98 height 50
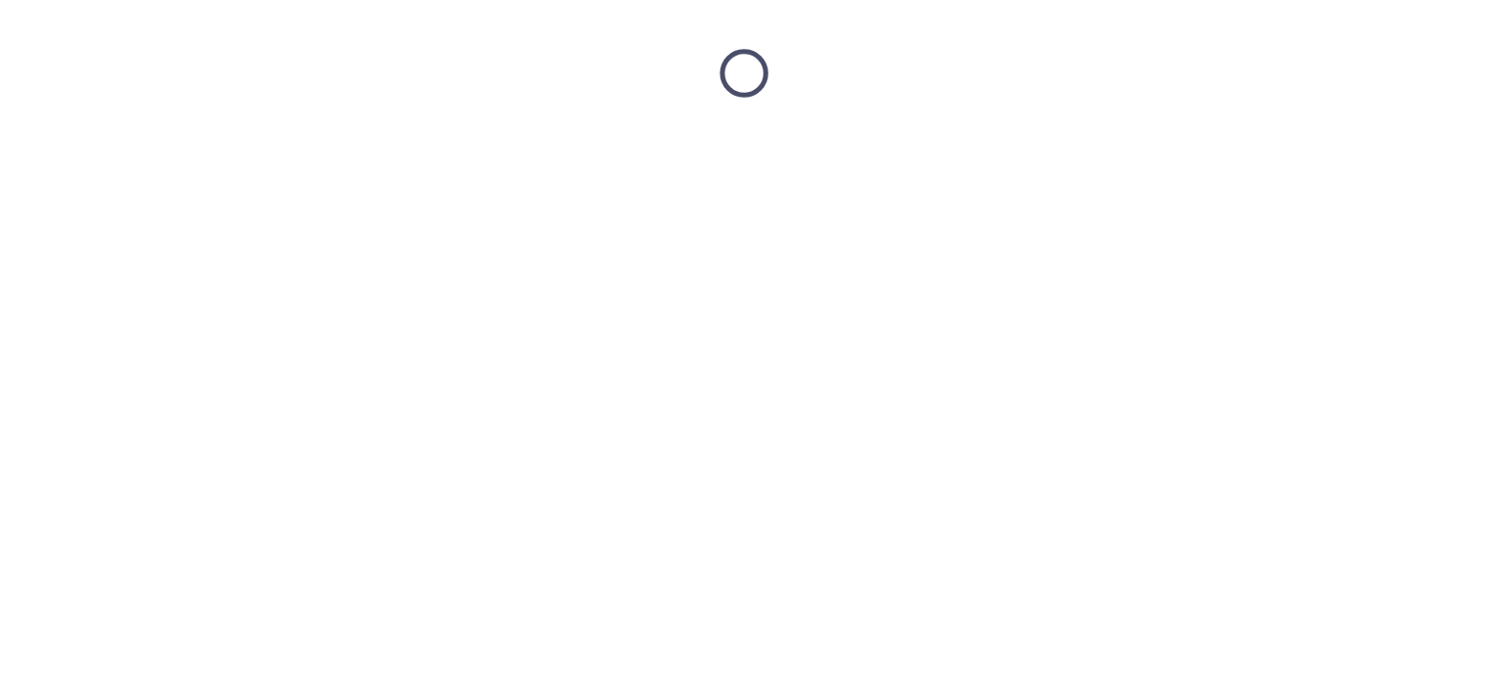
scroll to position [0, 0]
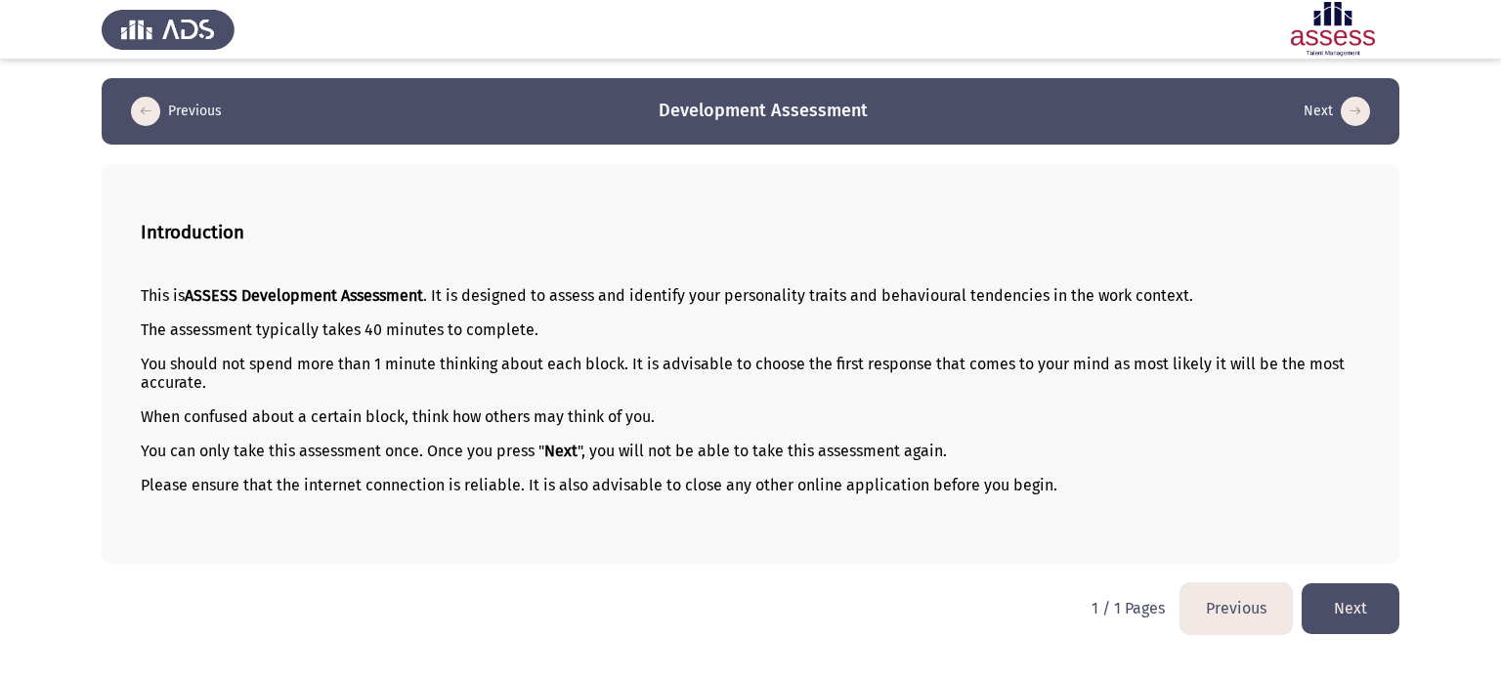
click at [1357, 620] on button "Next" at bounding box center [1351, 608] width 98 height 50
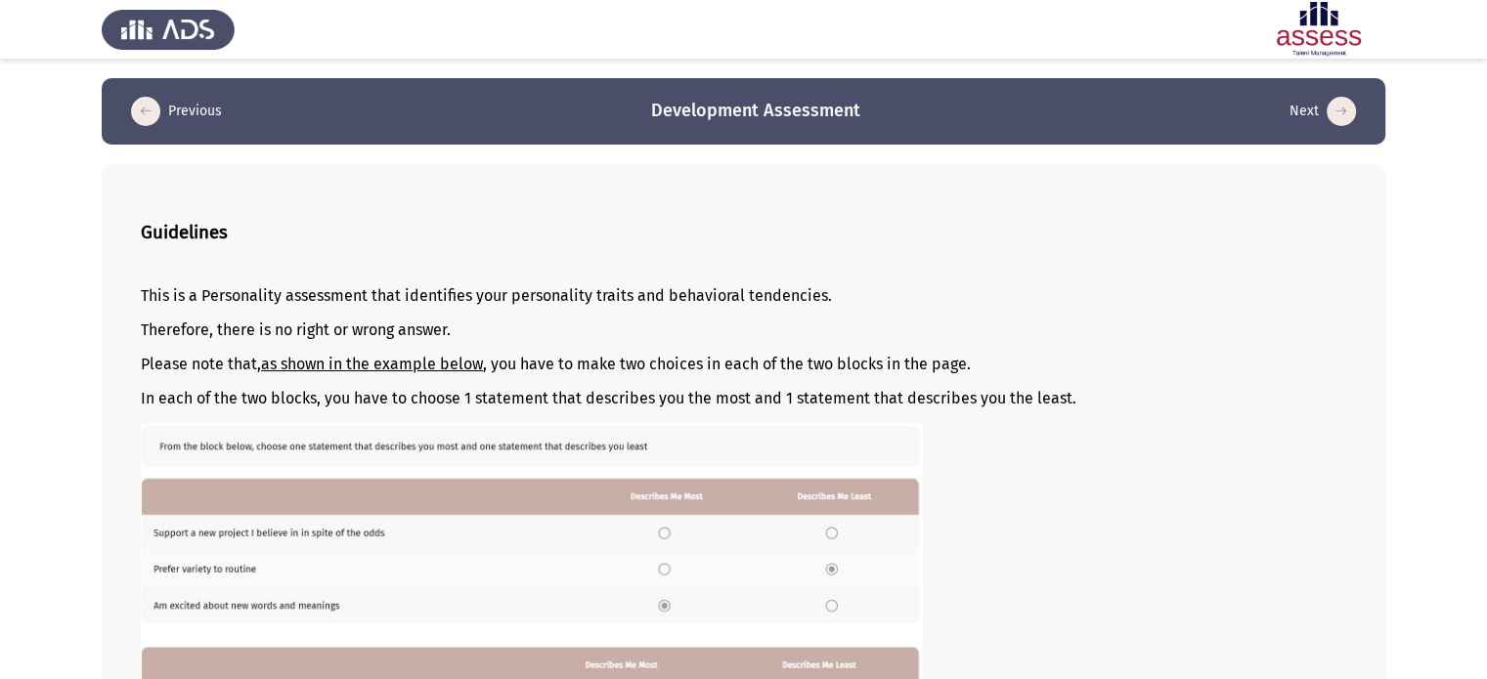
scroll to position [281, 0]
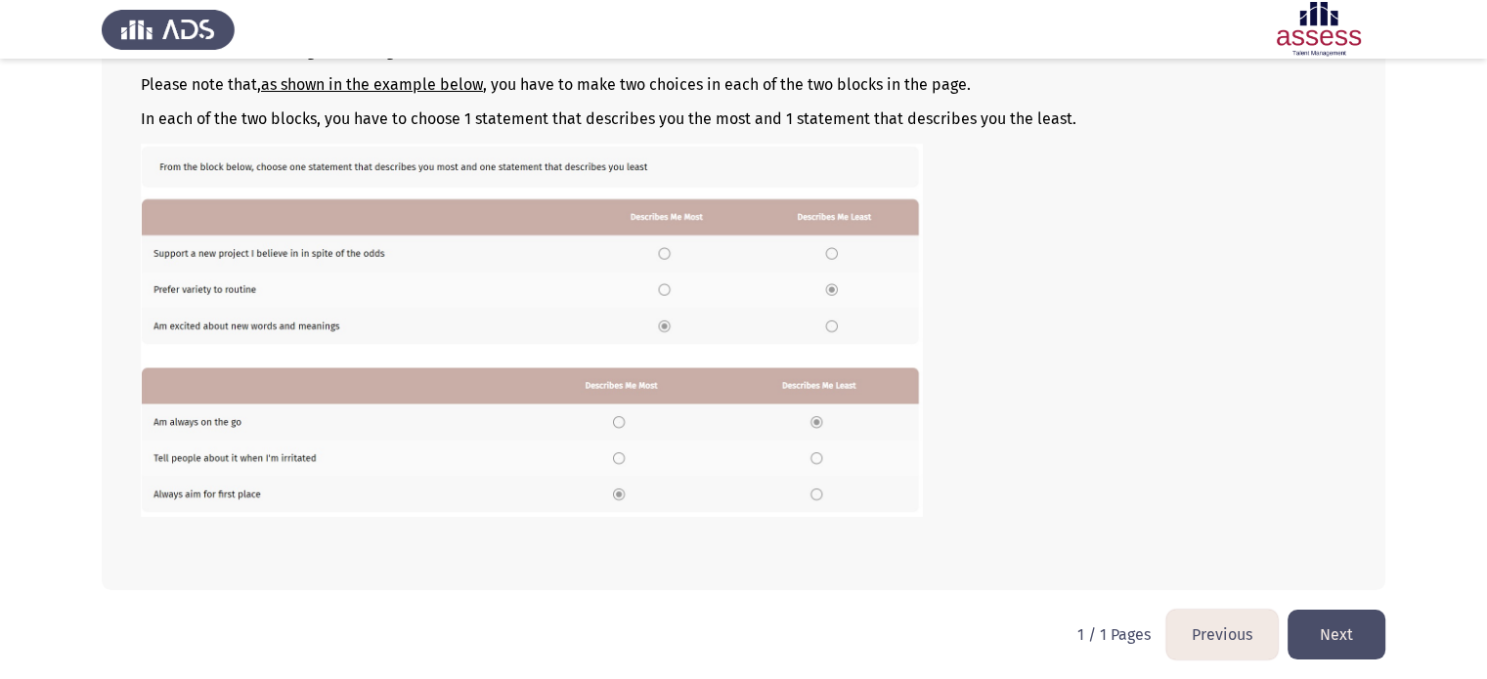
click at [1314, 624] on button "Next" at bounding box center [1336, 635] width 98 height 50
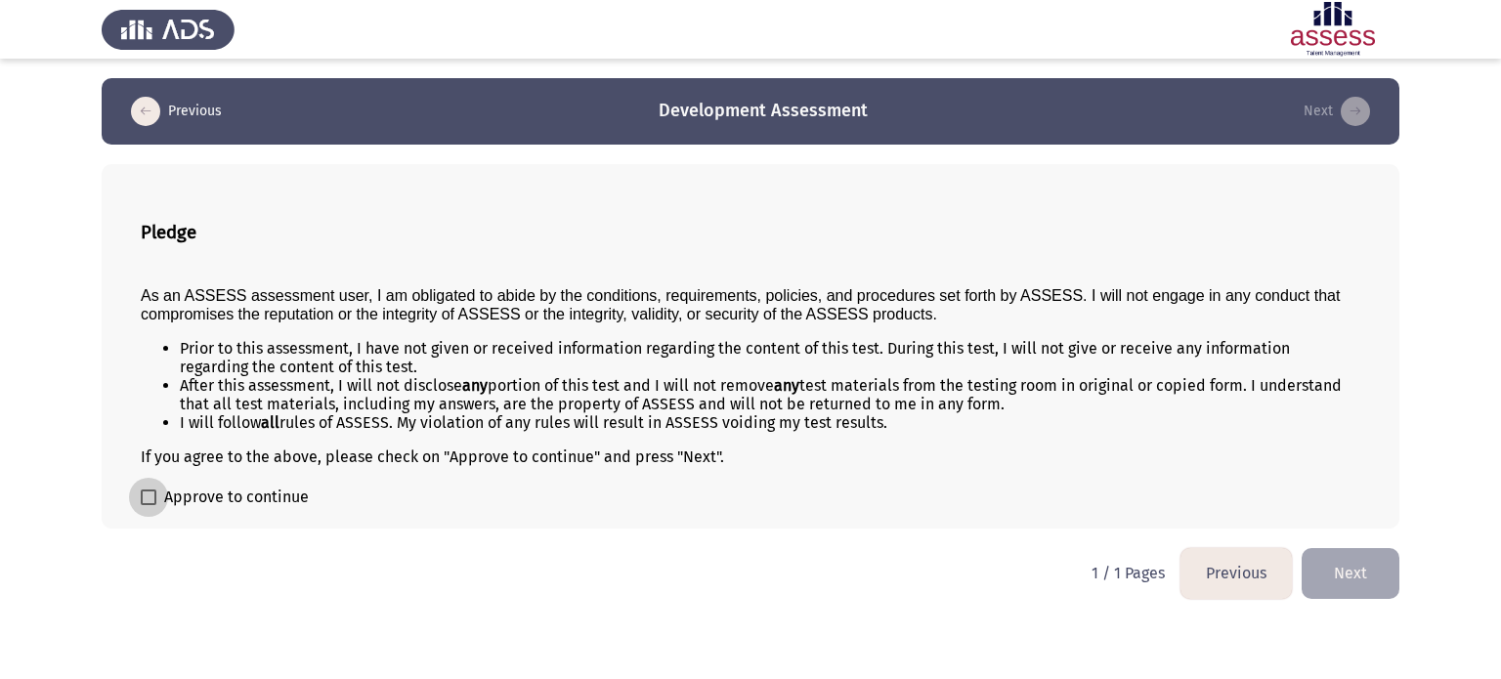
click at [146, 503] on span at bounding box center [149, 498] width 16 height 16
click at [148, 505] on input "Approve to continue" at bounding box center [148, 505] width 1 height 1
checkbox input "true"
click at [1328, 574] on button "Next" at bounding box center [1351, 573] width 98 height 50
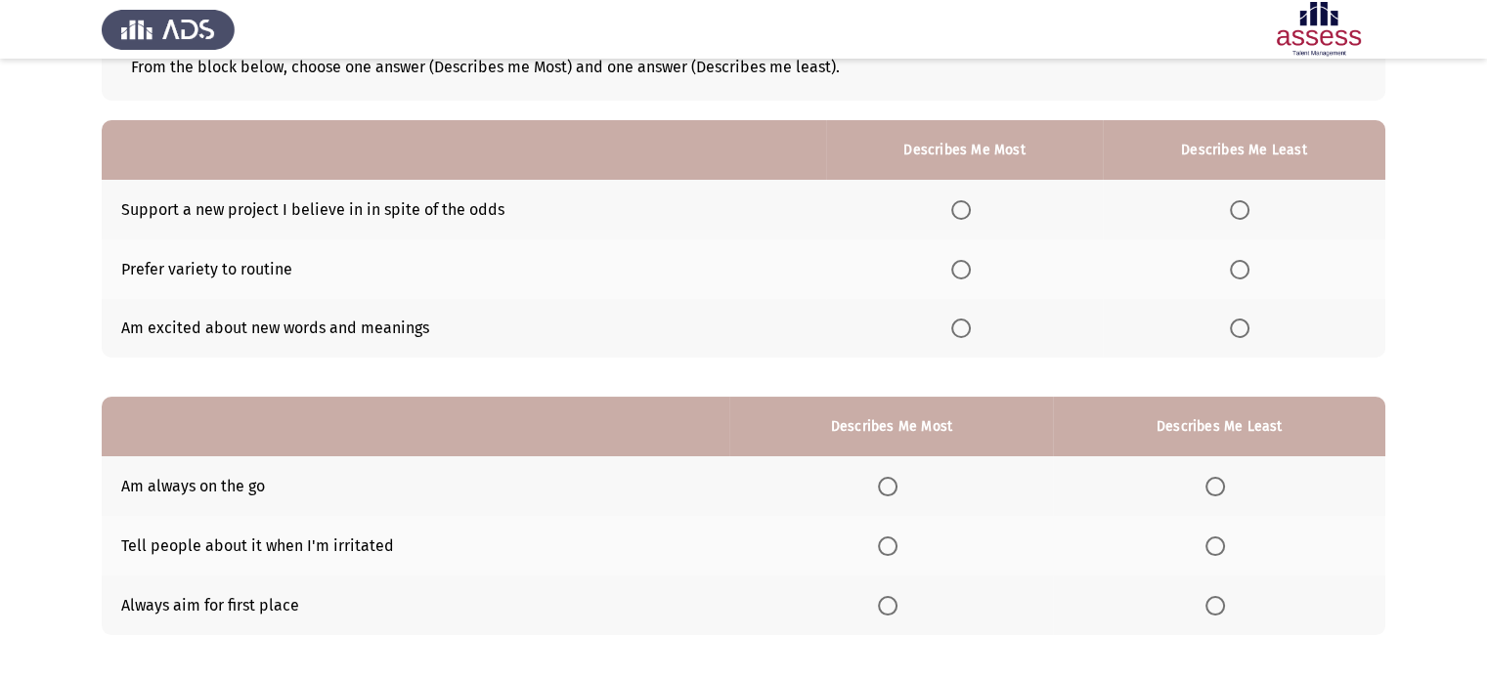
scroll to position [121, 0]
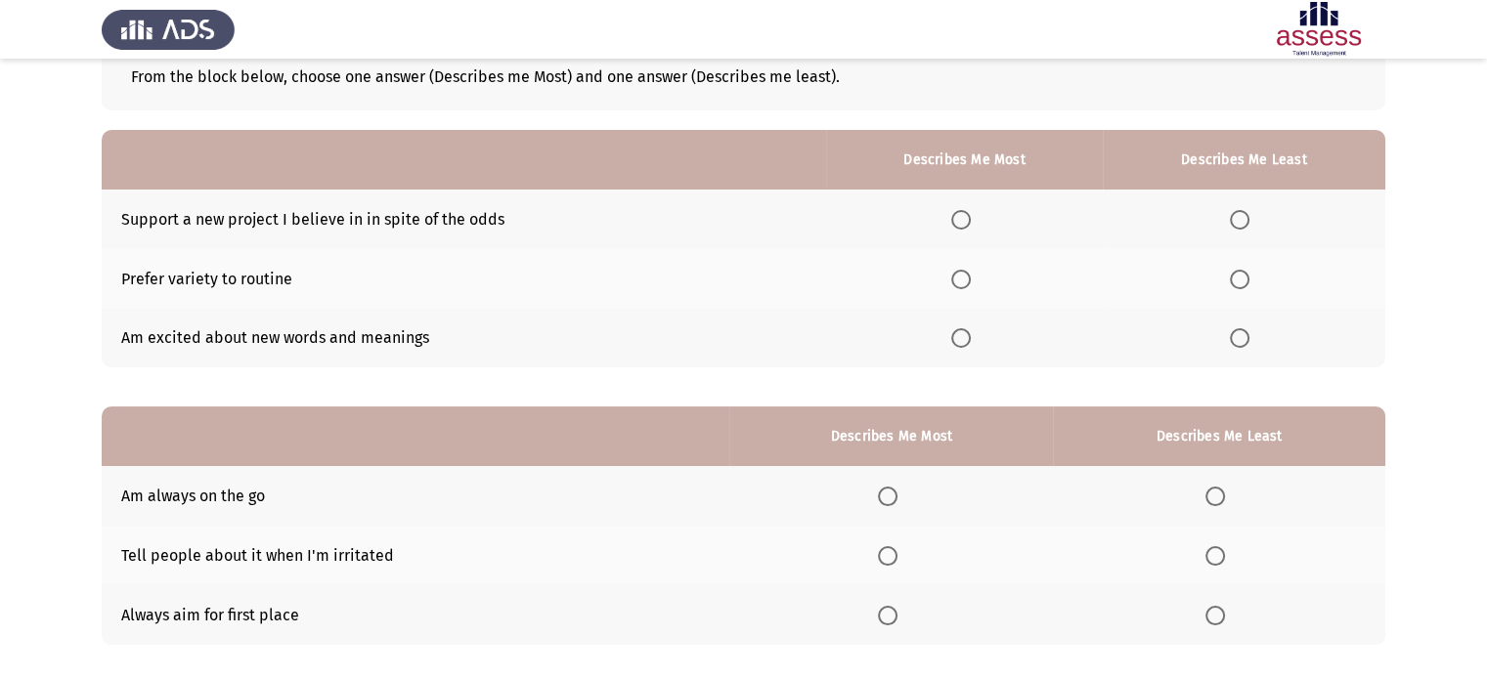
click at [300, 248] on td "Support a new project I believe in in spite of the odds" at bounding box center [464, 220] width 724 height 60
click at [966, 340] on span "Select an option" at bounding box center [961, 338] width 20 height 20
click at [966, 340] on input "Select an option" at bounding box center [961, 338] width 20 height 20
click at [1246, 284] on span "Select an option" at bounding box center [1240, 280] width 20 height 20
click at [1246, 284] on input "Select an option" at bounding box center [1240, 280] width 20 height 20
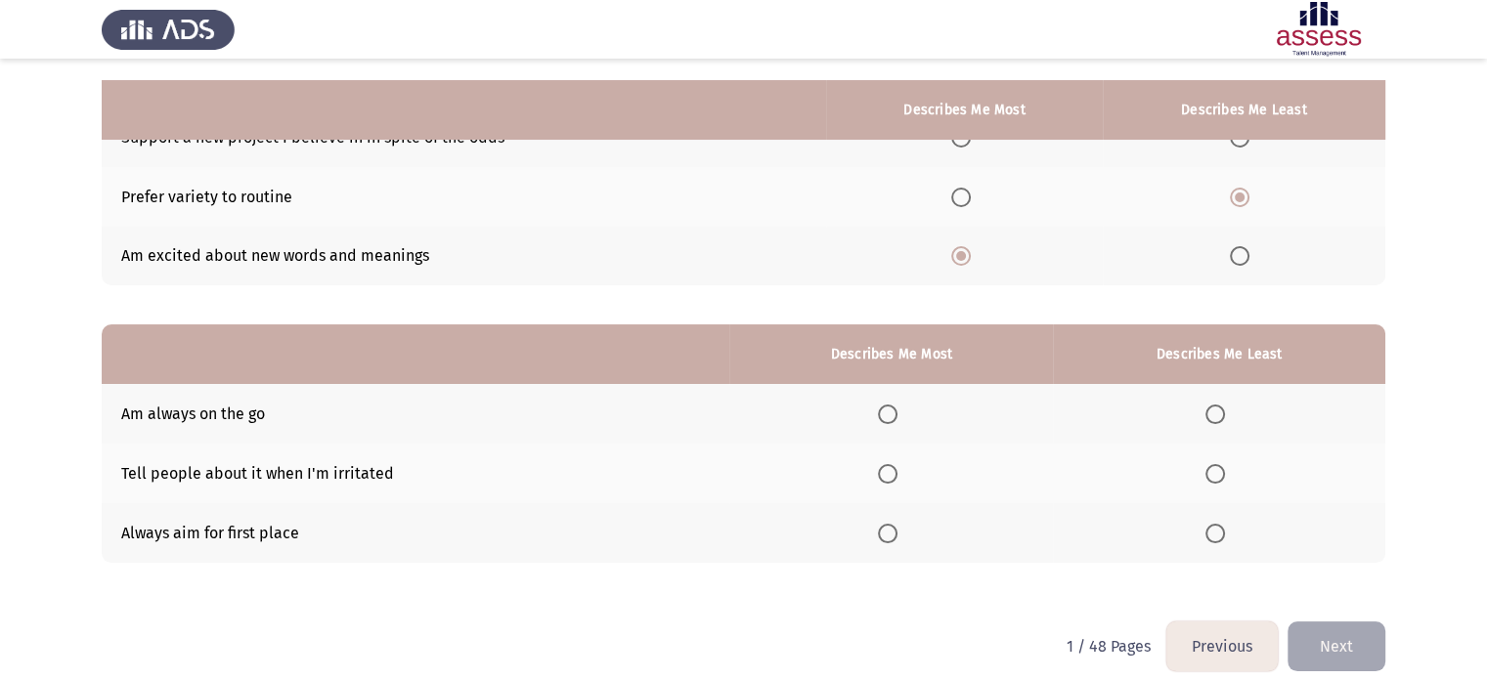
scroll to position [224, 0]
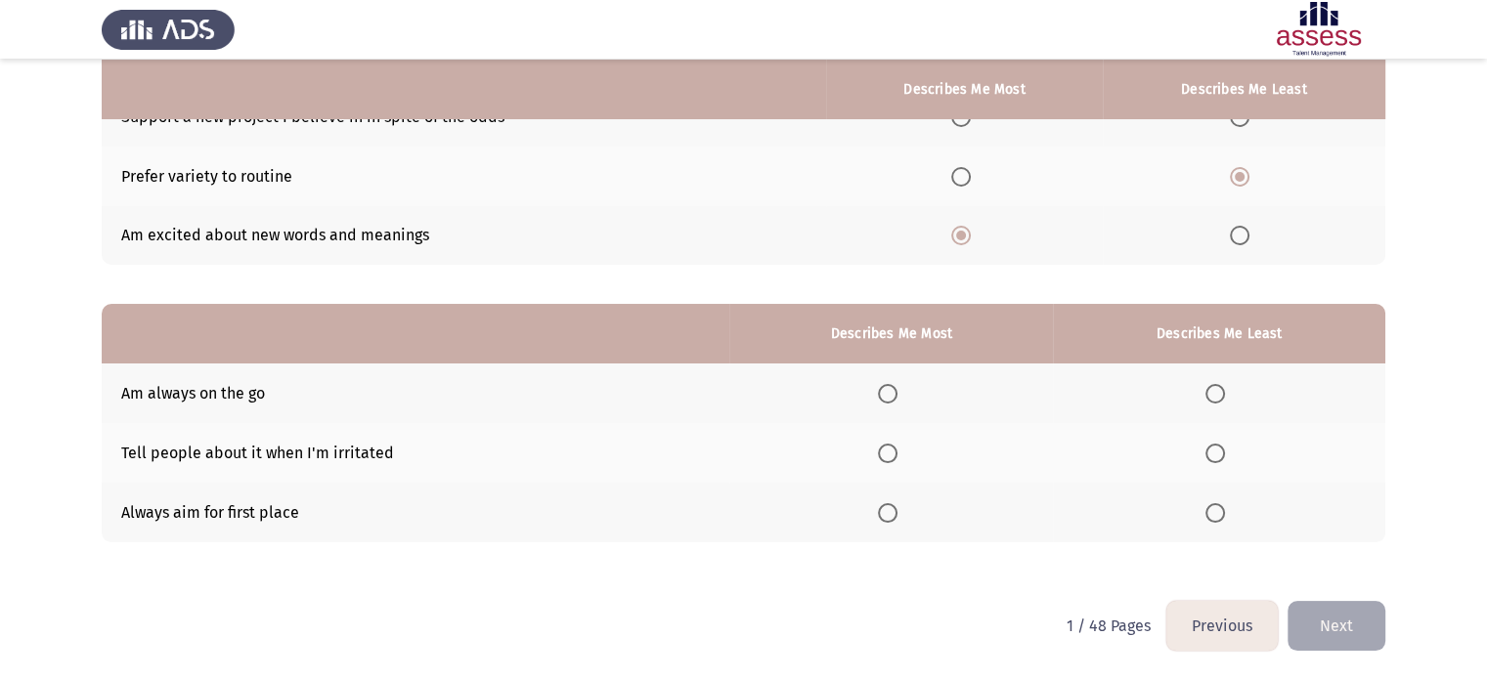
drag, startPoint x: 121, startPoint y: 390, endPoint x: 196, endPoint y: 443, distance: 91.9
click at [228, 472] on tbody "Am always on the go Tell people about it when I'm irritated Always aim for firs…" at bounding box center [743, 453] width 1283 height 178
drag, startPoint x: 123, startPoint y: 394, endPoint x: 418, endPoint y: 501, distance: 314.1
click at [418, 501] on tbody "Am always on the go Tell people about it when I'm irritated Always aim for firs…" at bounding box center [743, 453] width 1283 height 178
click at [886, 515] on span "Select an option" at bounding box center [888, 513] width 20 height 20
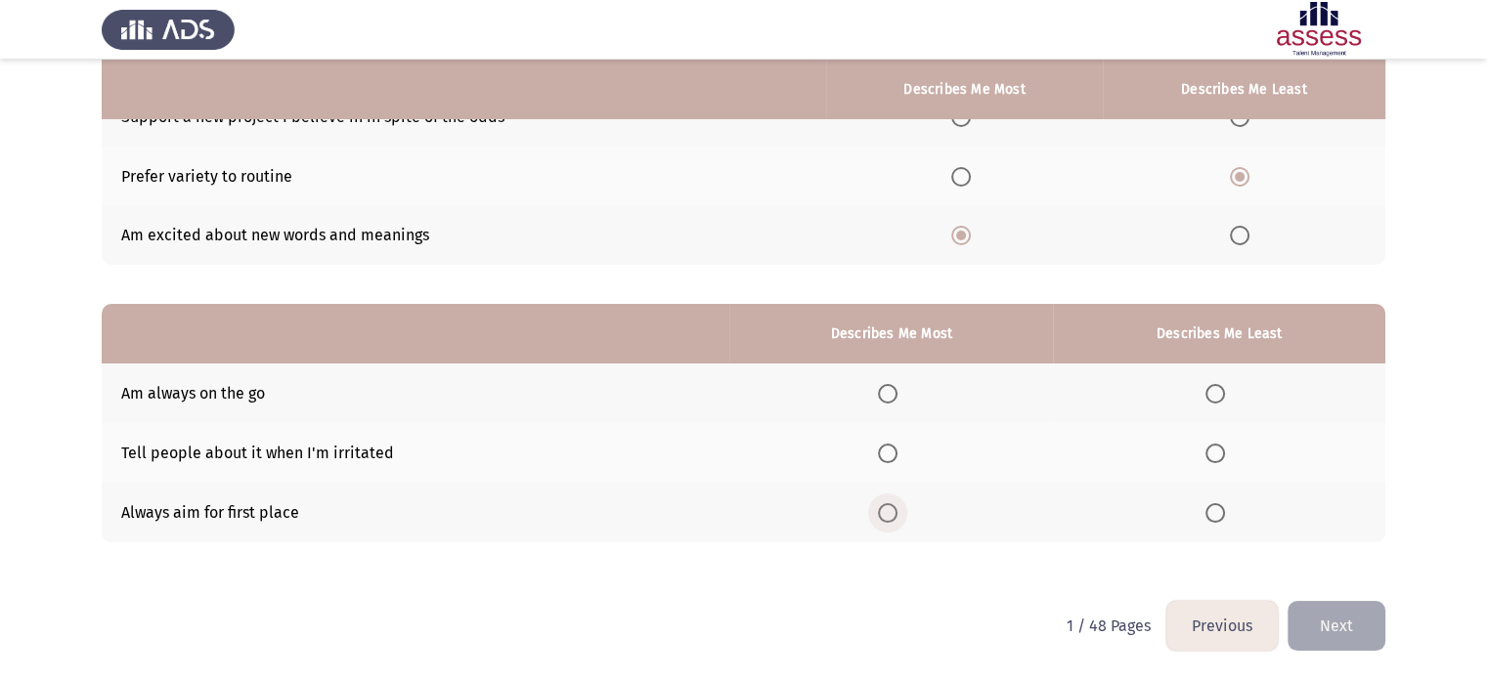
click at [886, 515] on input "Select an option" at bounding box center [888, 513] width 20 height 20
click at [1215, 460] on span "Select an option" at bounding box center [1215, 454] width 20 height 20
click at [1215, 460] on input "Select an option" at bounding box center [1215, 454] width 20 height 20
click at [1337, 618] on button "Next" at bounding box center [1336, 626] width 98 height 50
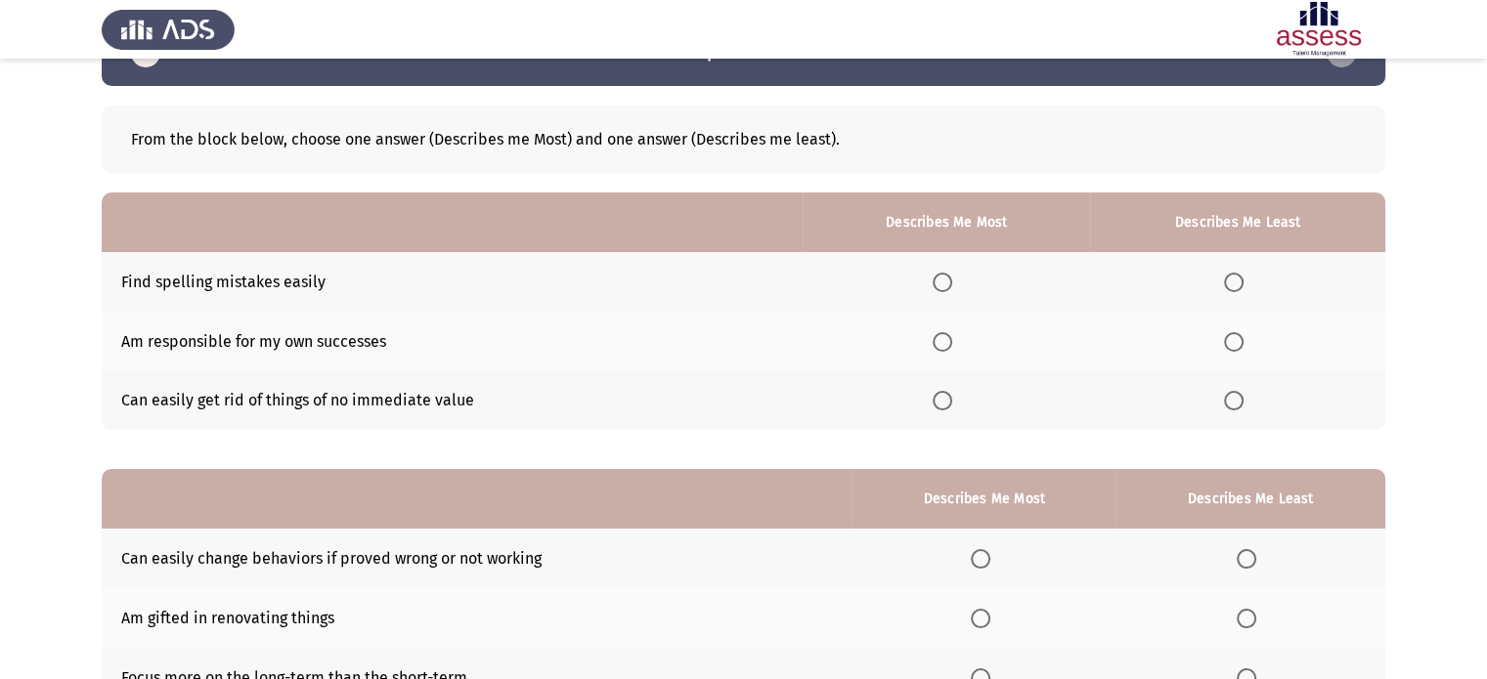
scroll to position [112, 0]
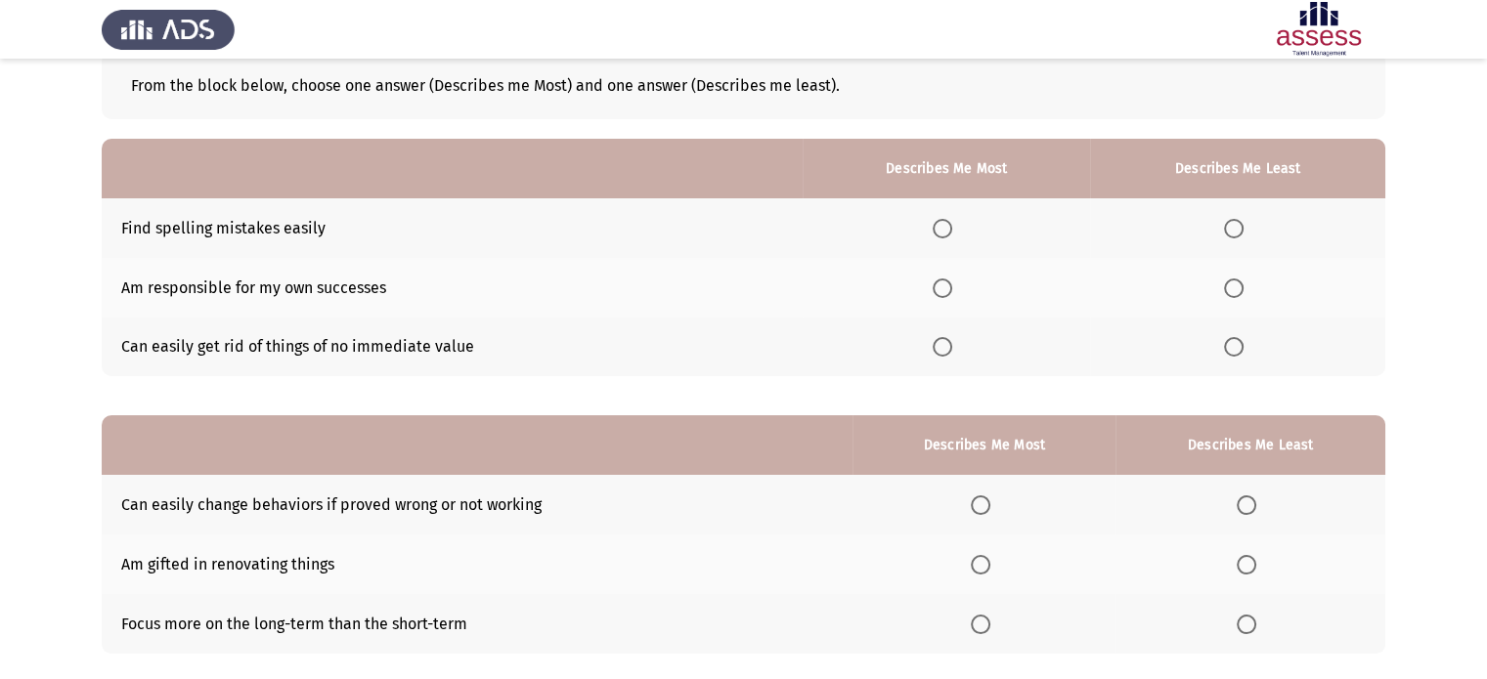
click at [941, 282] on span "Select an option" at bounding box center [942, 289] width 20 height 20
click at [941, 282] on input "Select an option" at bounding box center [942, 289] width 20 height 20
click at [1237, 343] on span "Select an option" at bounding box center [1234, 347] width 20 height 20
click at [1237, 343] on input "Select an option" at bounding box center [1234, 347] width 20 height 20
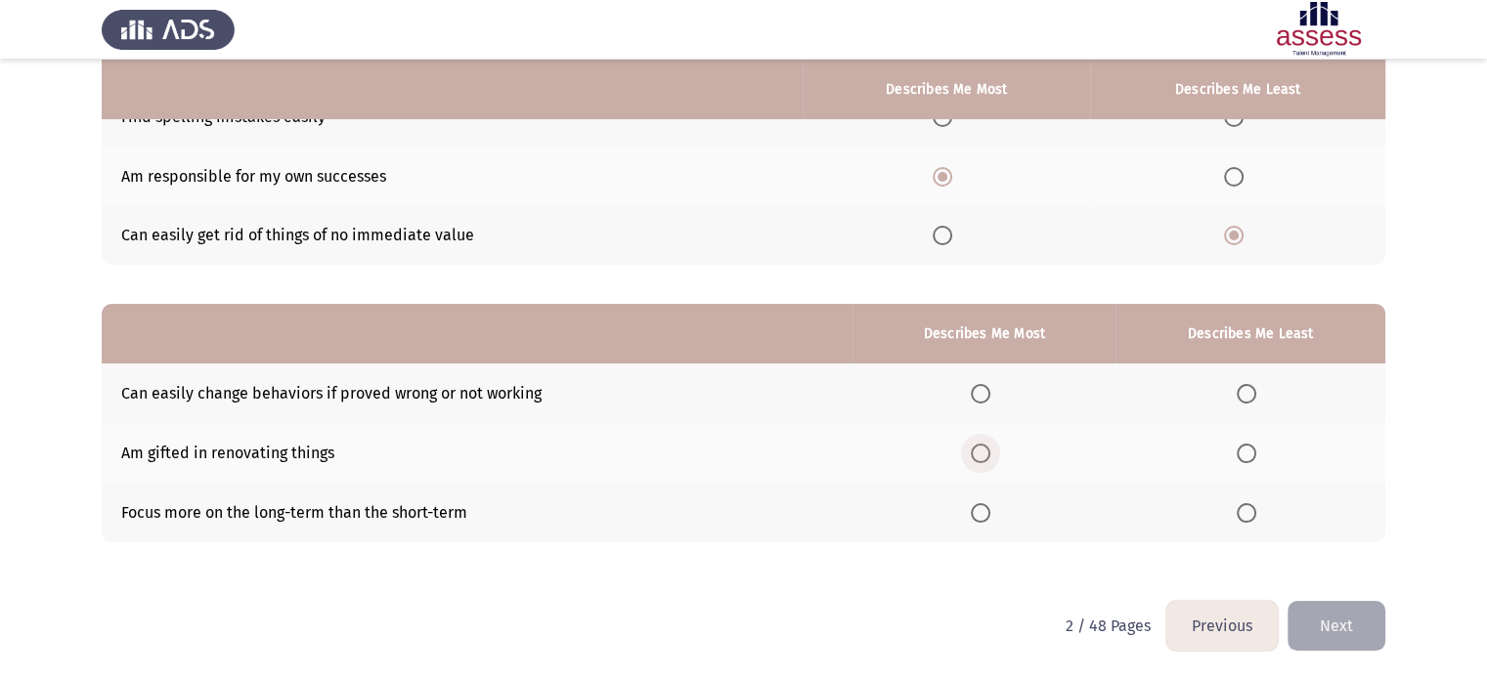
click at [980, 446] on span "Select an option" at bounding box center [981, 454] width 20 height 20
click at [980, 446] on input "Select an option" at bounding box center [981, 454] width 20 height 20
click at [1244, 509] on span "Select an option" at bounding box center [1246, 513] width 20 height 20
click at [1244, 509] on input "Select an option" at bounding box center [1246, 513] width 20 height 20
click at [983, 515] on span "Select an option" at bounding box center [981, 513] width 20 height 20
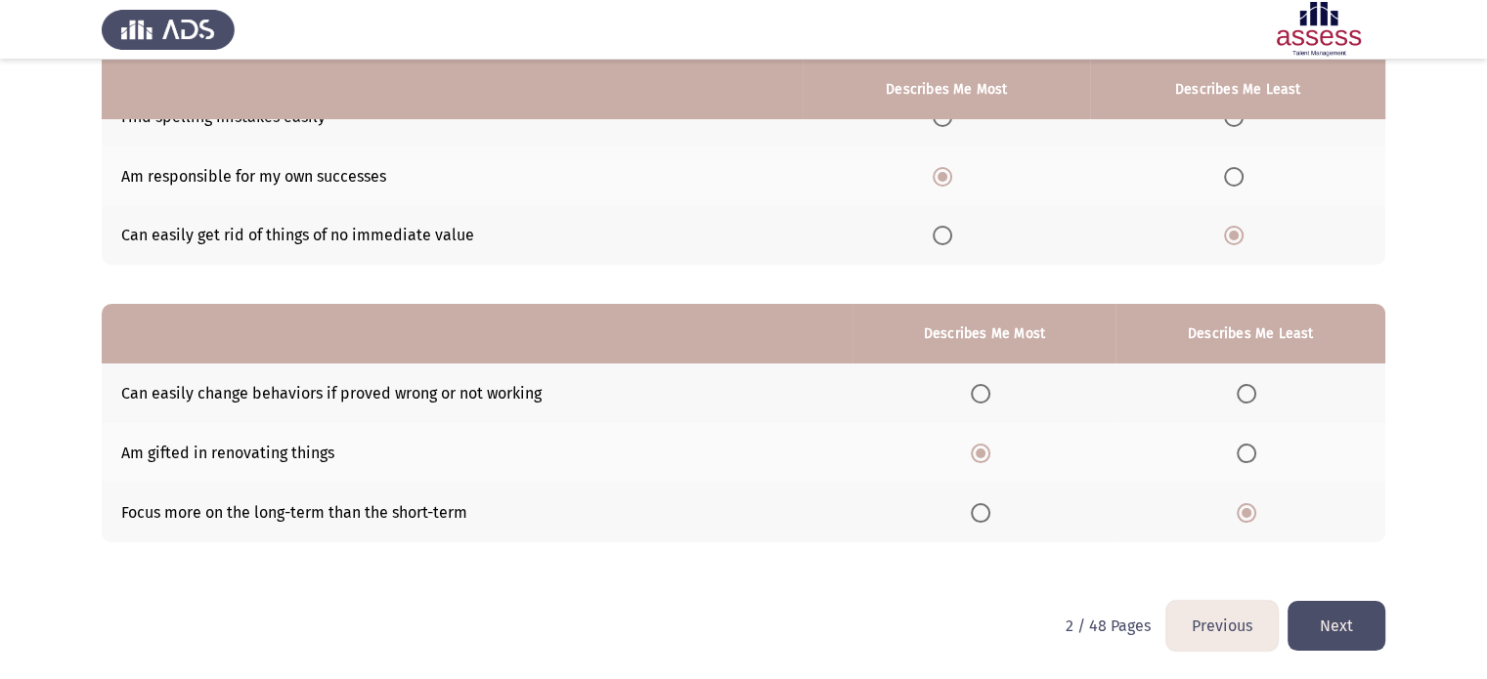
click at [983, 515] on input "Select an option" at bounding box center [981, 513] width 20 height 20
click at [990, 451] on span "Select an option" at bounding box center [981, 454] width 20 height 20
click at [990, 451] on input "Select an option" at bounding box center [981, 454] width 20 height 20
click at [1249, 511] on span "Select an option" at bounding box center [1246, 513] width 20 height 20
click at [1249, 511] on input "Select an option" at bounding box center [1246, 513] width 20 height 20
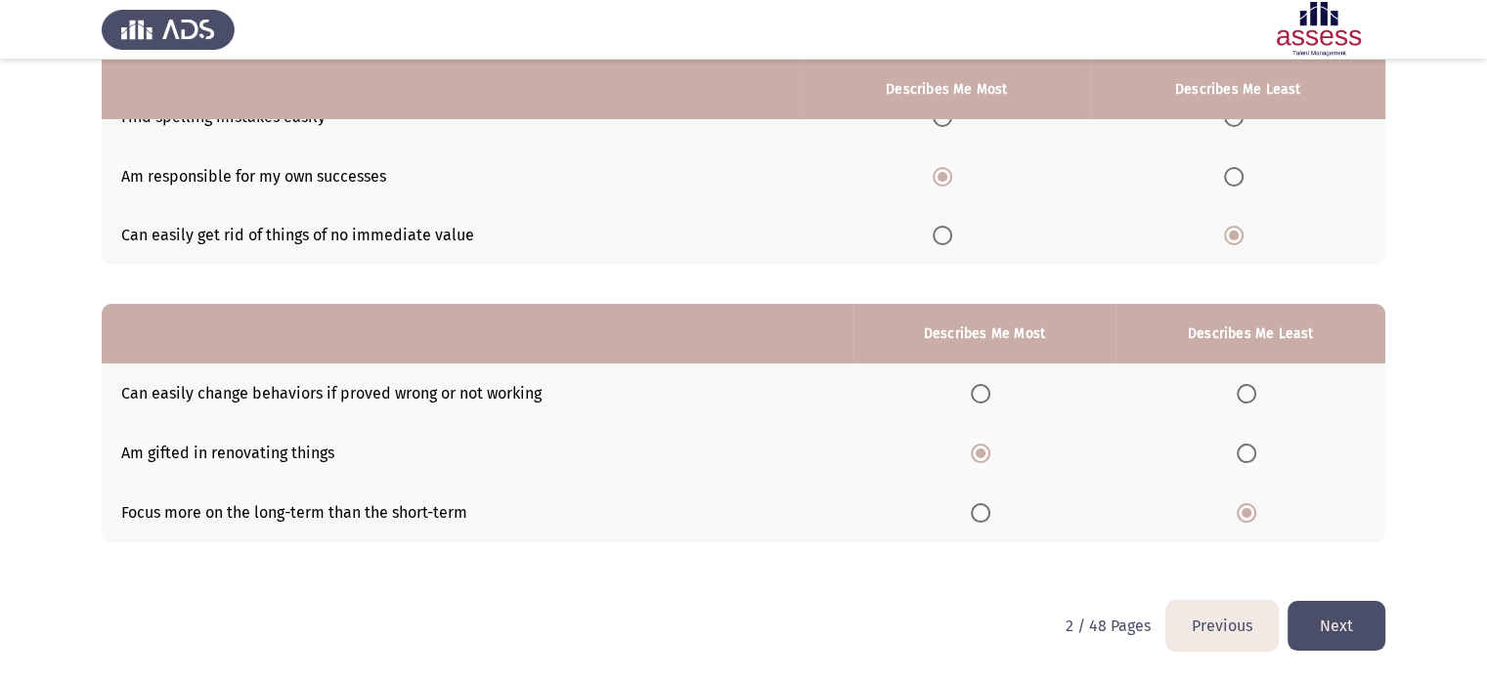
click at [1357, 625] on button "Next" at bounding box center [1336, 626] width 98 height 50
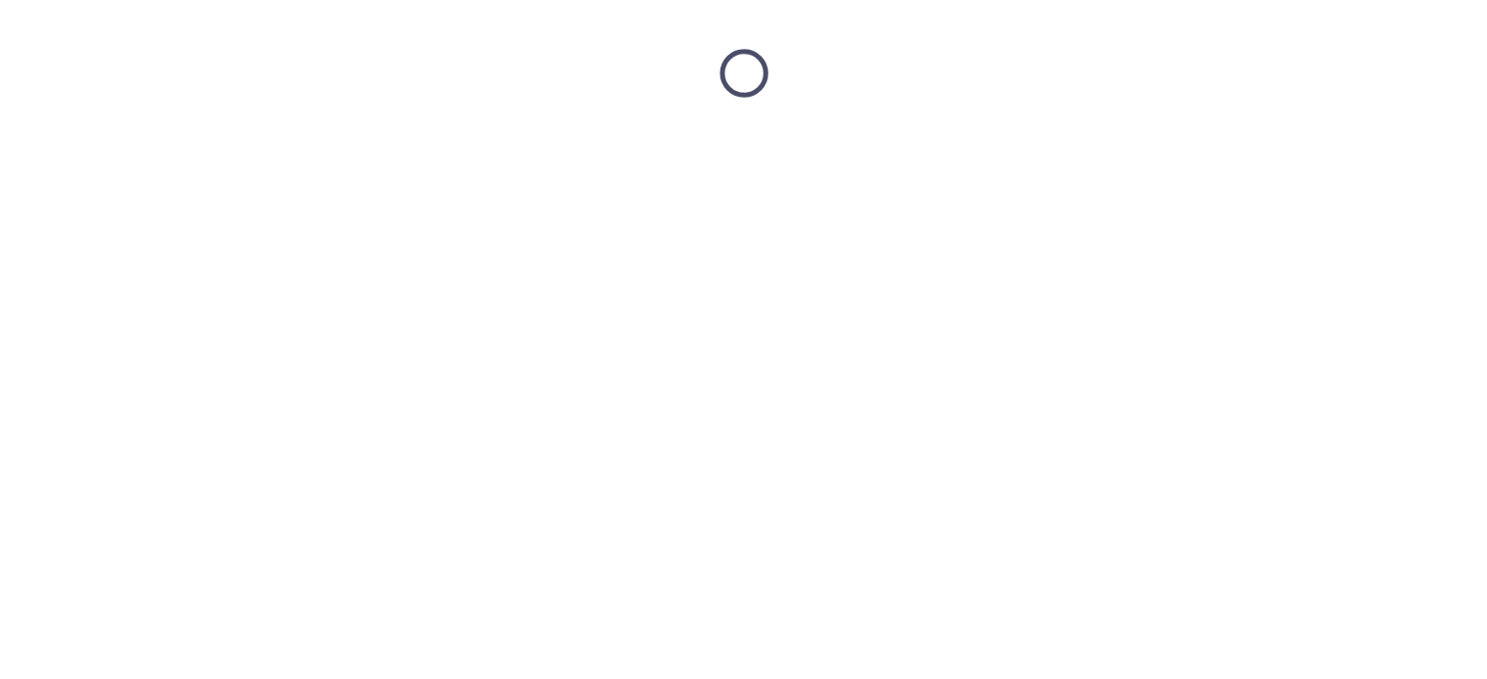
scroll to position [0, 0]
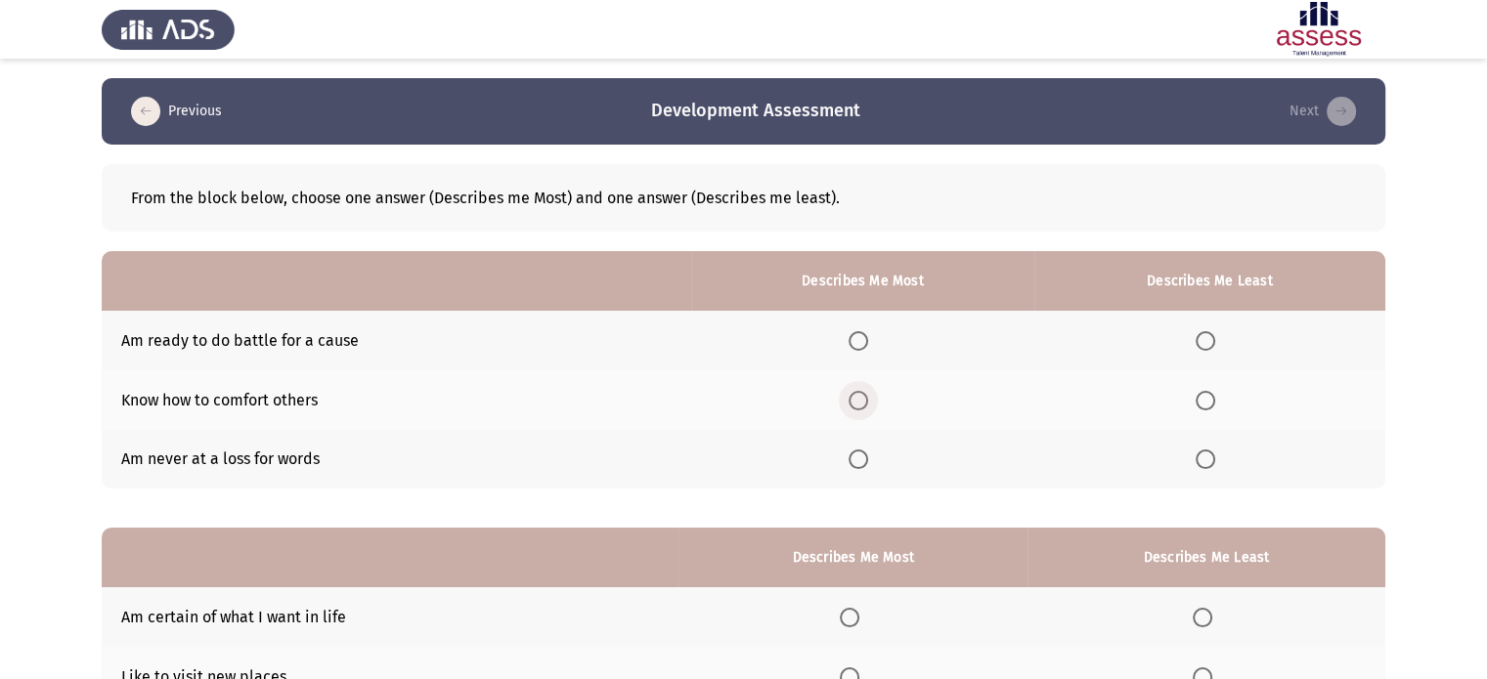
click at [858, 406] on span "Select an option" at bounding box center [858, 401] width 20 height 20
click at [858, 406] on input "Select an option" at bounding box center [858, 401] width 20 height 20
click at [1208, 341] on span "Select an option" at bounding box center [1205, 341] width 20 height 20
click at [1208, 341] on input "Select an option" at bounding box center [1205, 341] width 20 height 20
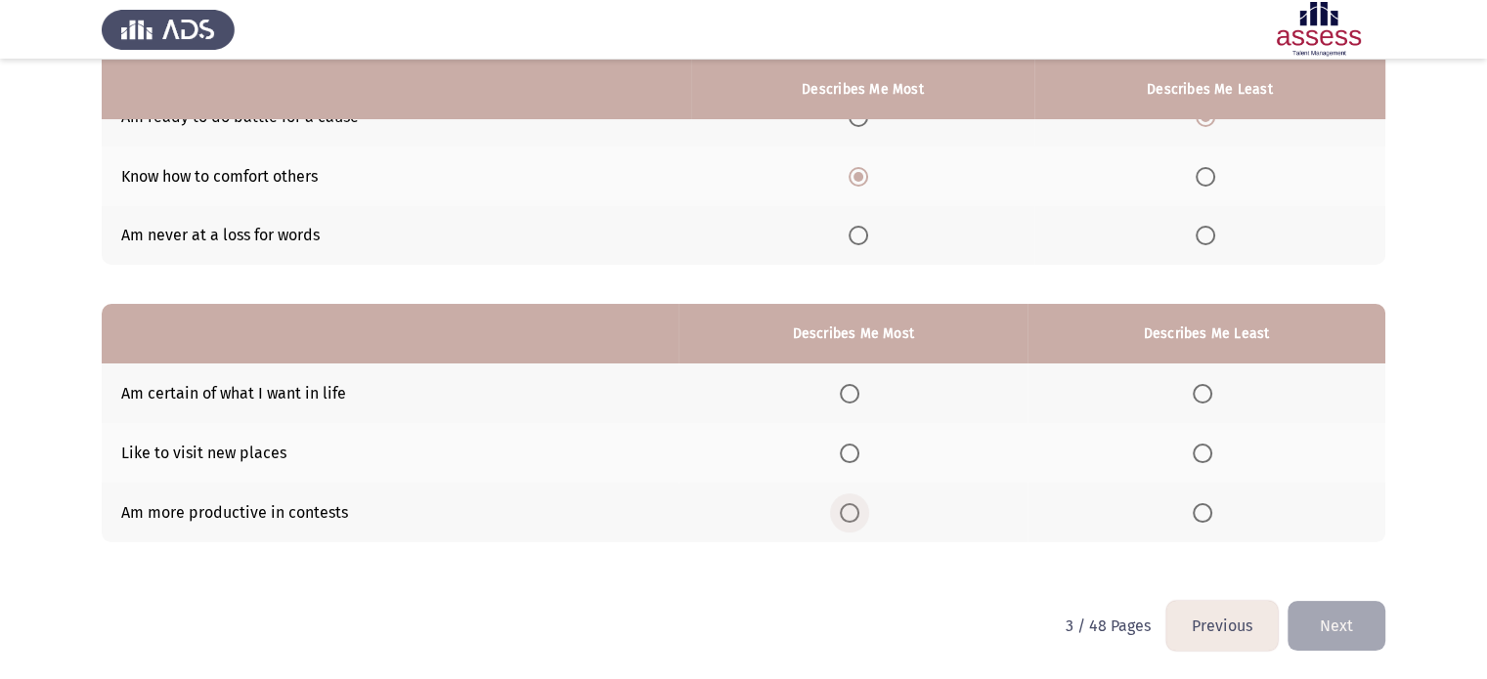
click at [859, 510] on span "Select an option" at bounding box center [850, 513] width 20 height 20
click at [859, 510] on input "Select an option" at bounding box center [850, 513] width 20 height 20
click at [1201, 454] on span "Select an option" at bounding box center [1202, 454] width 20 height 20
click at [1201, 454] on input "Select an option" at bounding box center [1202, 454] width 20 height 20
click at [1337, 620] on button "Next" at bounding box center [1336, 626] width 98 height 50
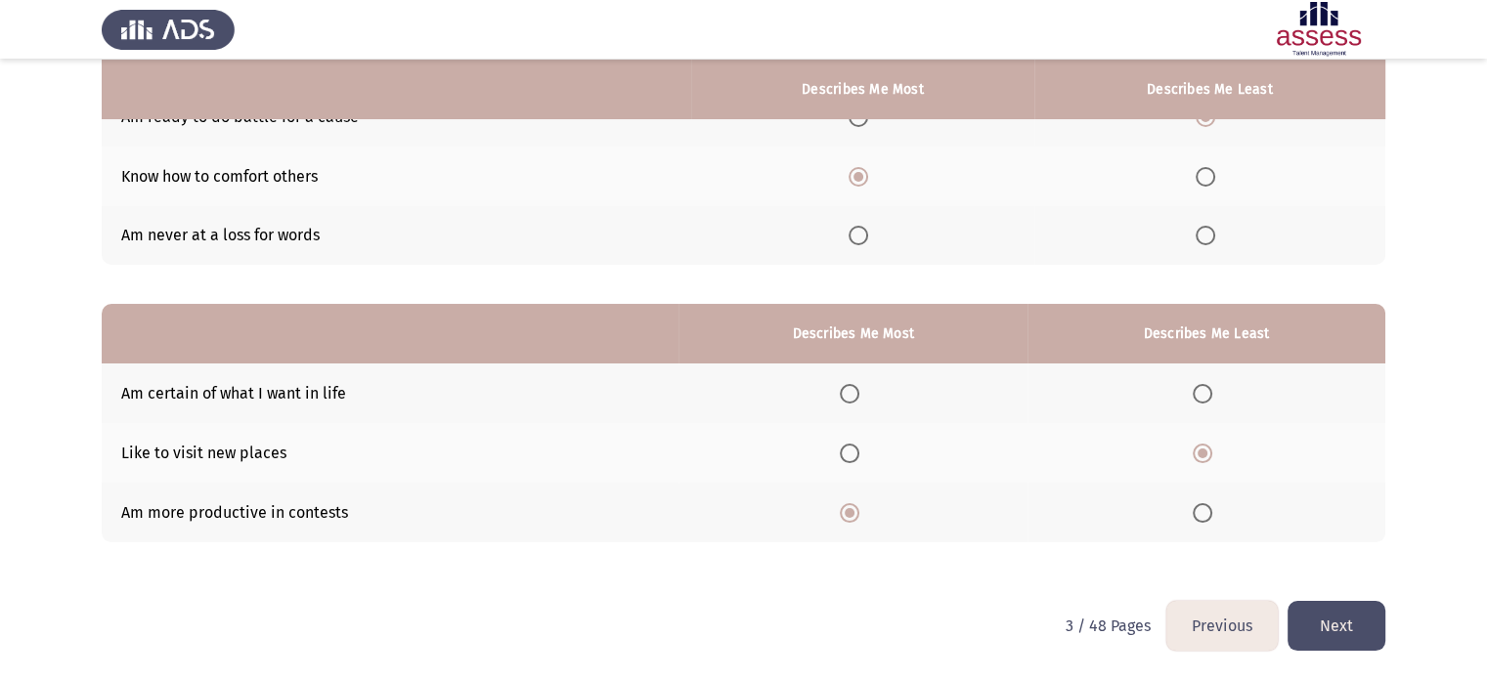
scroll to position [0, 0]
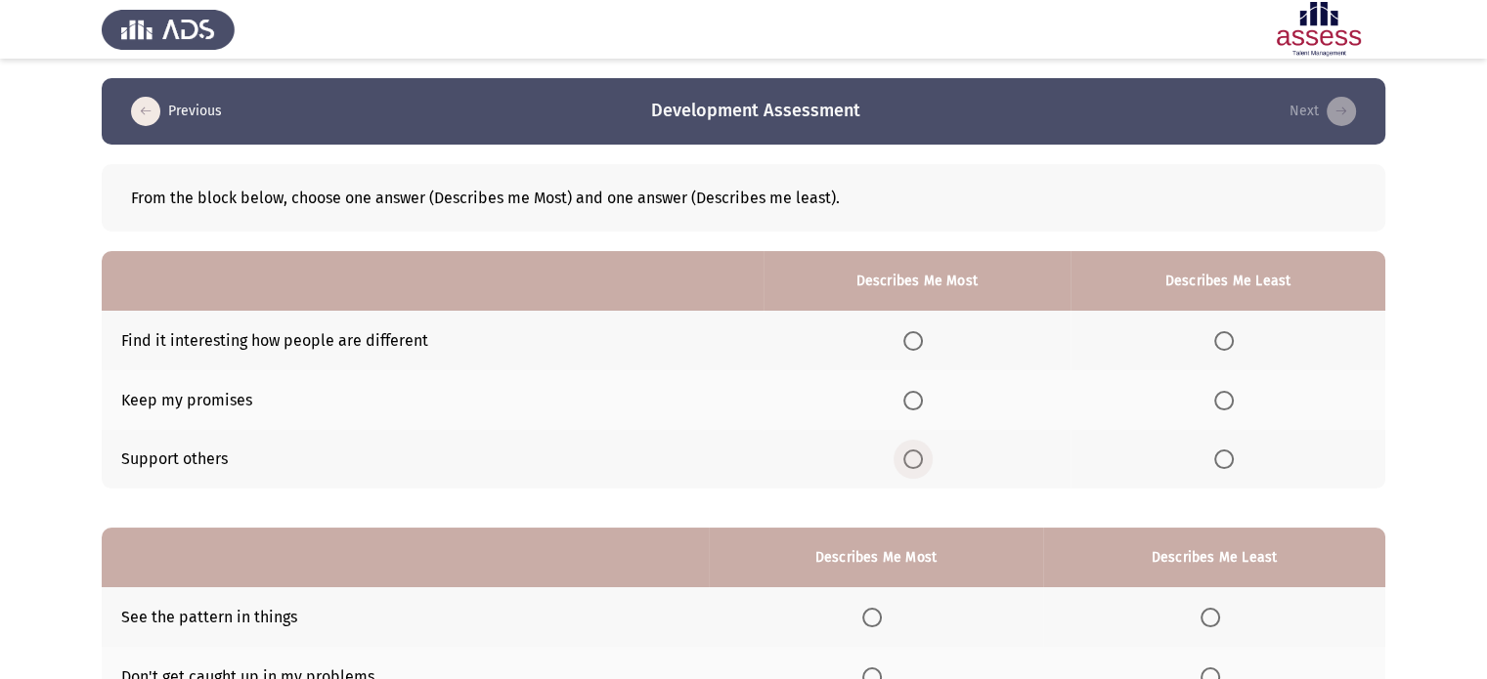
click at [908, 465] on span "Select an option" at bounding box center [913, 460] width 20 height 20
click at [908, 465] on input "Select an option" at bounding box center [913, 460] width 20 height 20
click at [1220, 340] on span "Select an option" at bounding box center [1224, 341] width 20 height 20
click at [1220, 340] on input "Select an option" at bounding box center [1224, 341] width 20 height 20
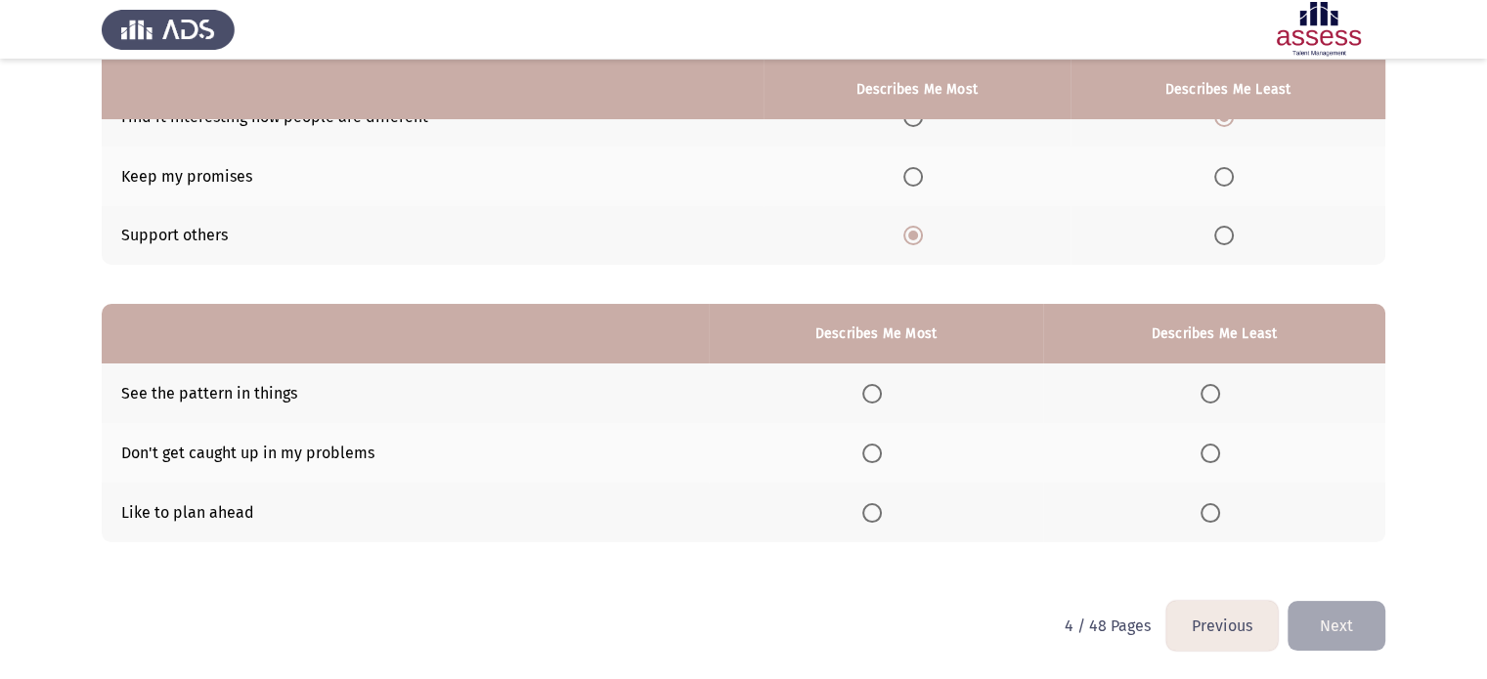
click at [880, 502] on mat-radio-button "Select an option" at bounding box center [875, 512] width 27 height 21
click at [880, 503] on span "Select an option" at bounding box center [872, 513] width 20 height 20
click at [880, 503] on input "Select an option" at bounding box center [872, 513] width 20 height 20
click at [1204, 387] on span "Select an option" at bounding box center [1210, 394] width 20 height 20
click at [1204, 387] on input "Select an option" at bounding box center [1210, 394] width 20 height 20
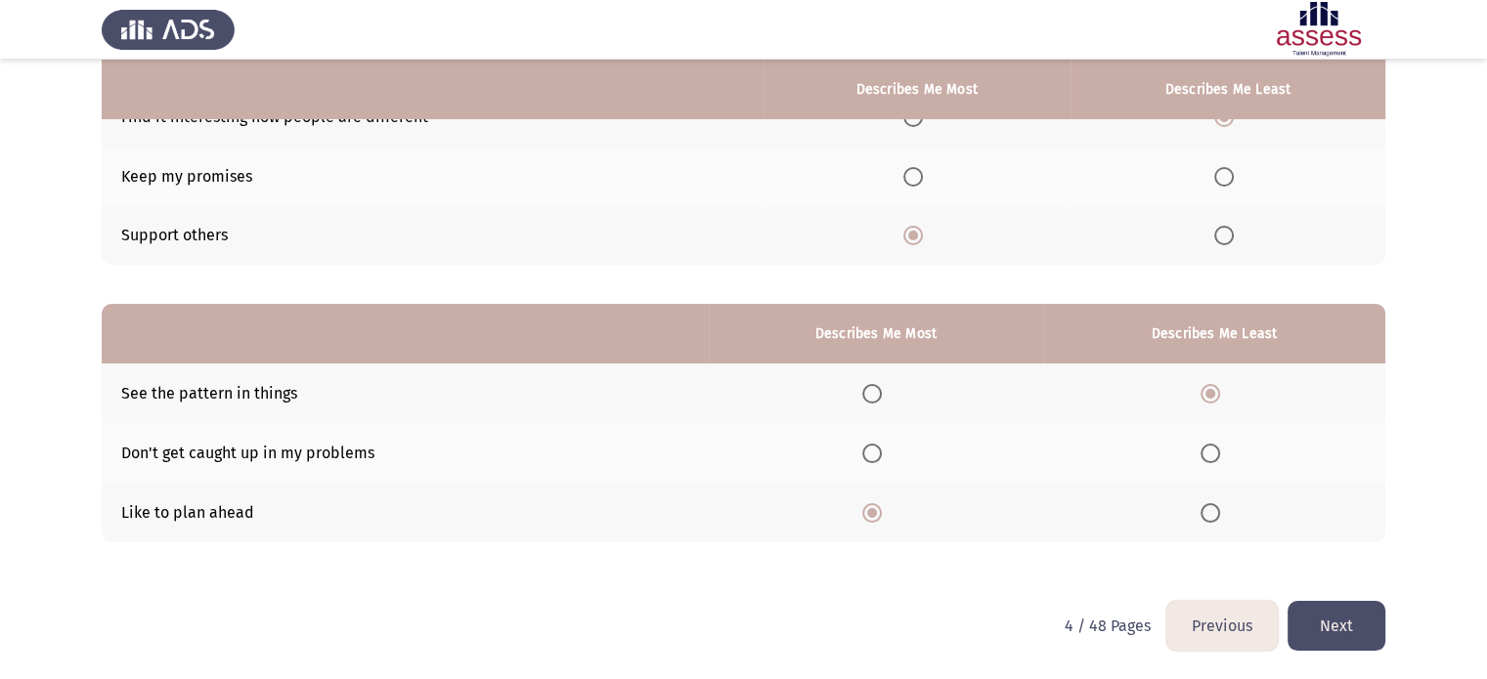
click at [1324, 621] on button "Next" at bounding box center [1336, 626] width 98 height 50
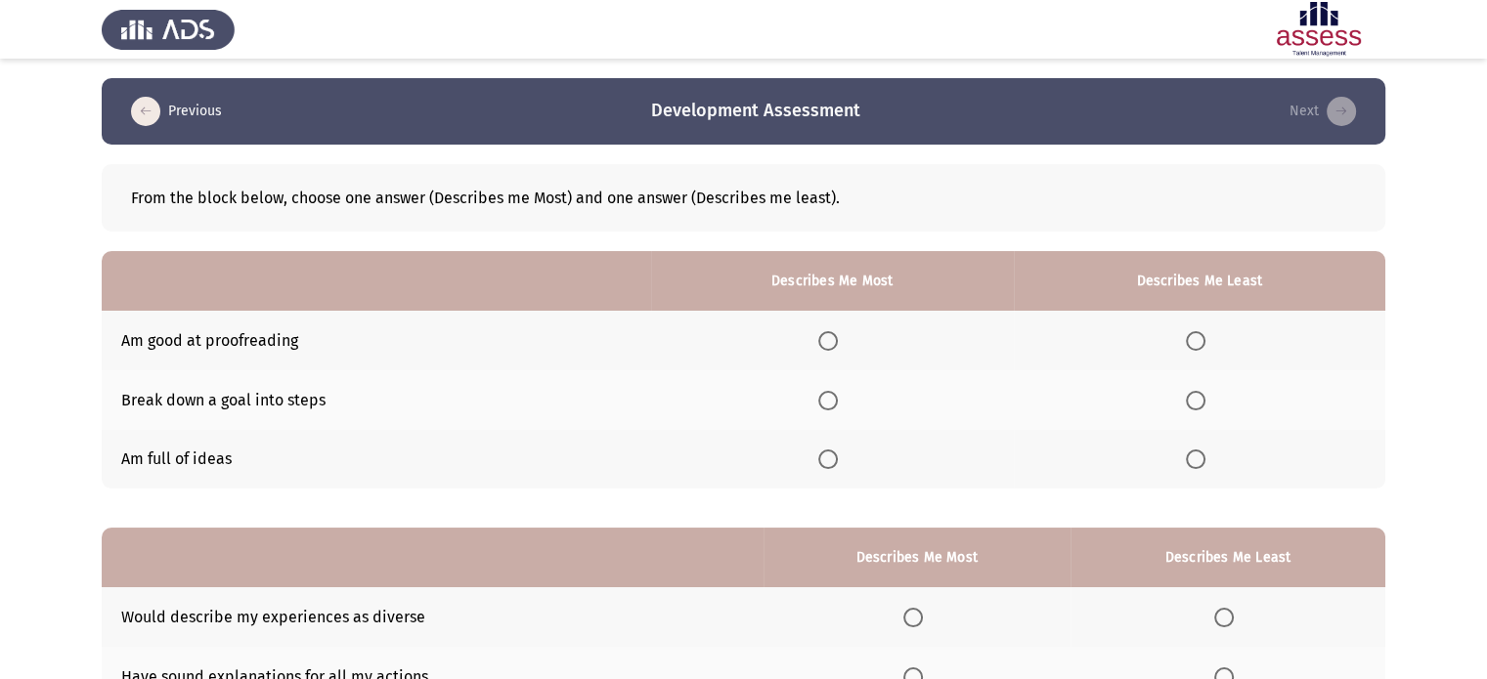
click at [450, 389] on td "Break down a goal into steps" at bounding box center [376, 400] width 549 height 60
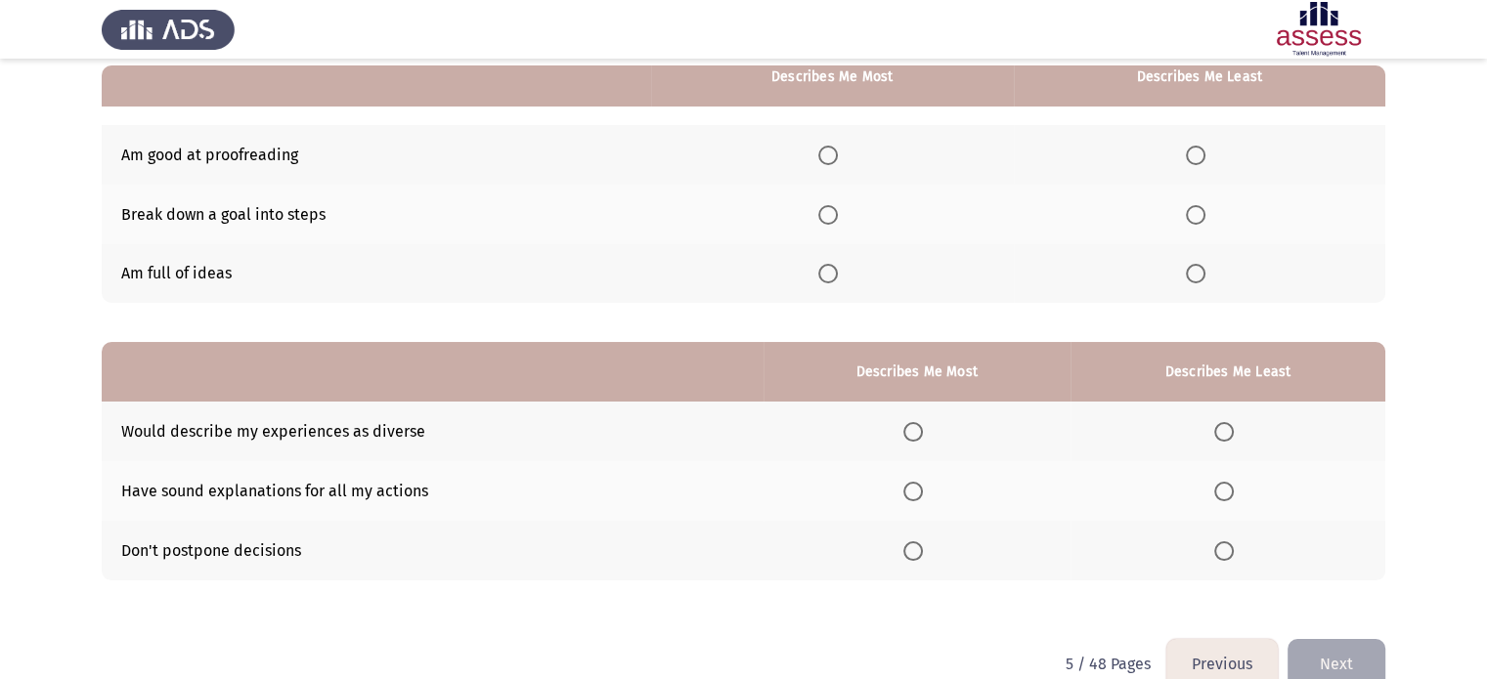
scroll to position [190, 0]
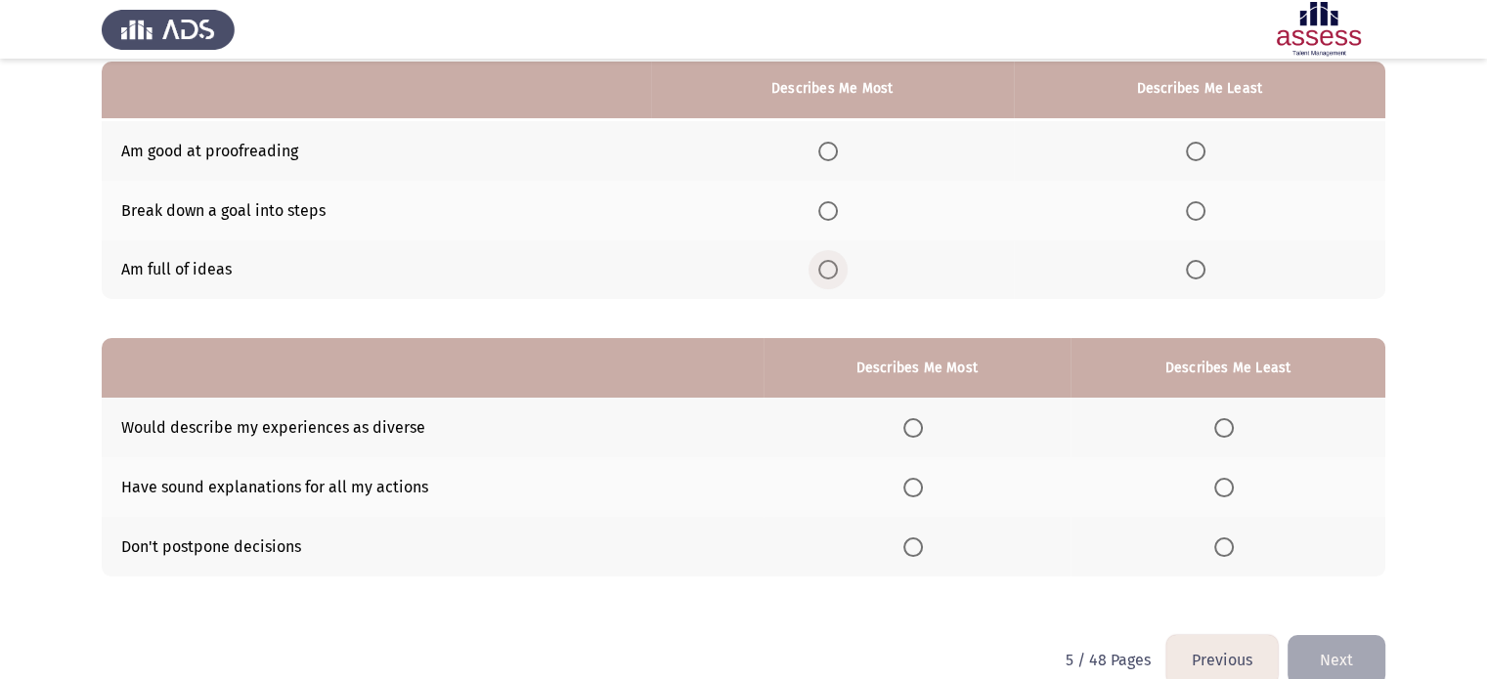
click at [834, 280] on span "Select an option" at bounding box center [828, 270] width 20 height 20
click at [834, 280] on input "Select an option" at bounding box center [828, 270] width 20 height 20
click at [1200, 143] on span "Select an option" at bounding box center [1196, 152] width 20 height 20
click at [1200, 143] on input "Select an option" at bounding box center [1196, 152] width 20 height 20
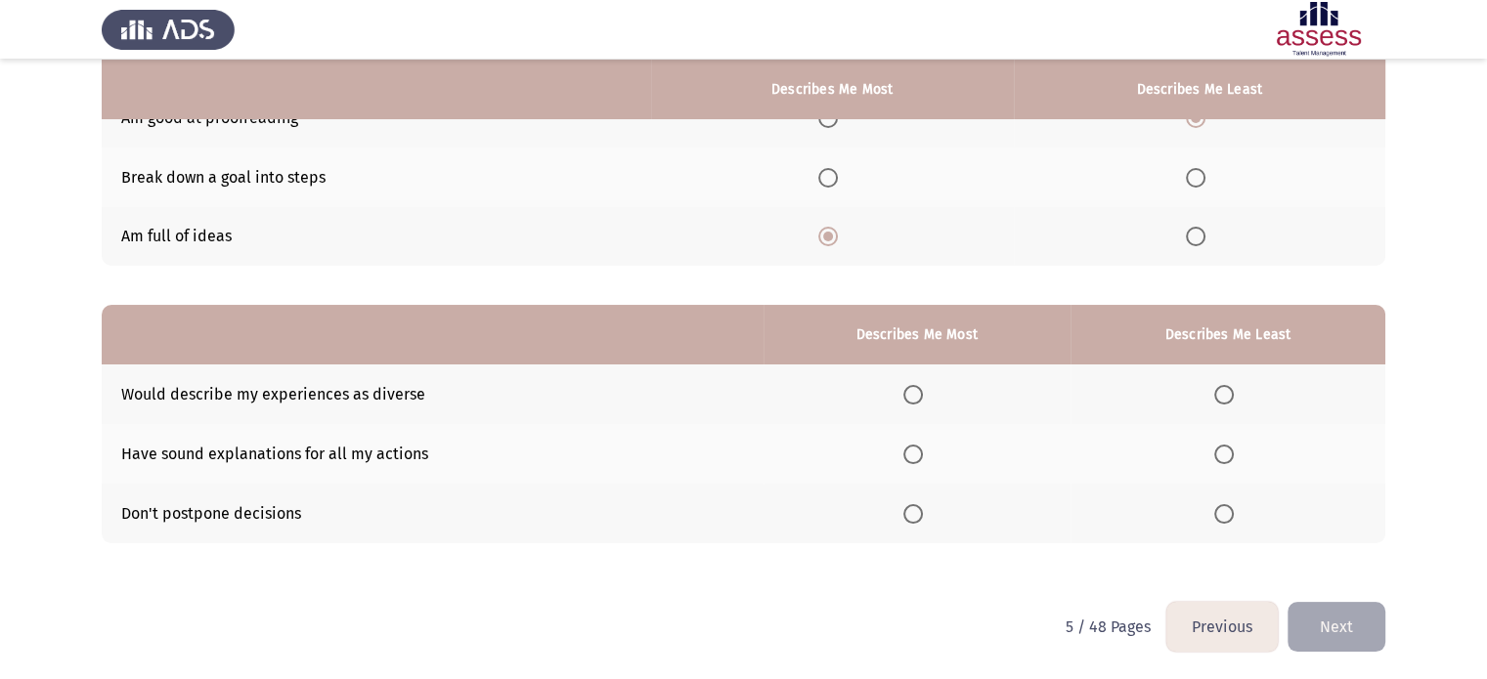
scroll to position [224, 0]
click at [922, 454] on span "Select an option" at bounding box center [913, 454] width 20 height 20
click at [922, 454] on input "Select an option" at bounding box center [913, 454] width 20 height 20
click at [1225, 394] on span "Select an option" at bounding box center [1224, 394] width 20 height 20
click at [1225, 394] on input "Select an option" at bounding box center [1224, 394] width 20 height 20
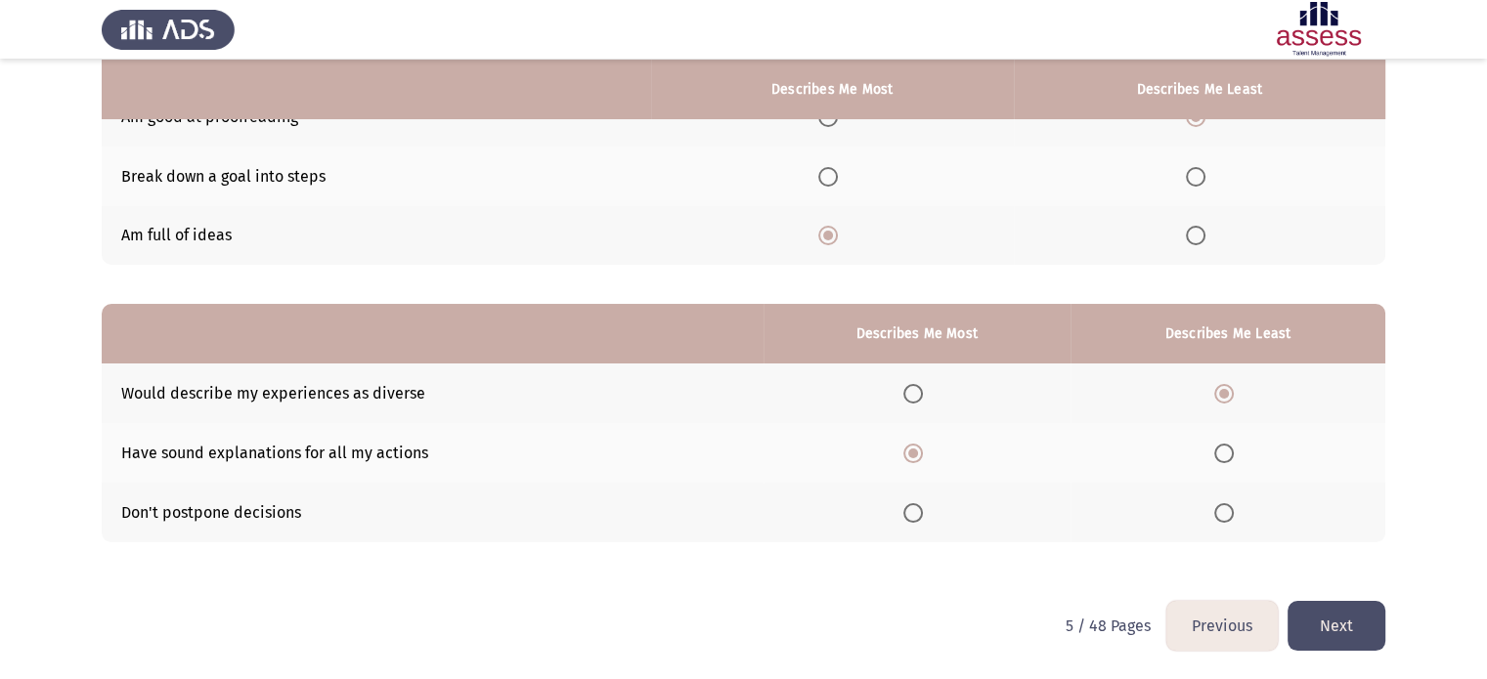
click at [1314, 614] on button "Next" at bounding box center [1336, 626] width 98 height 50
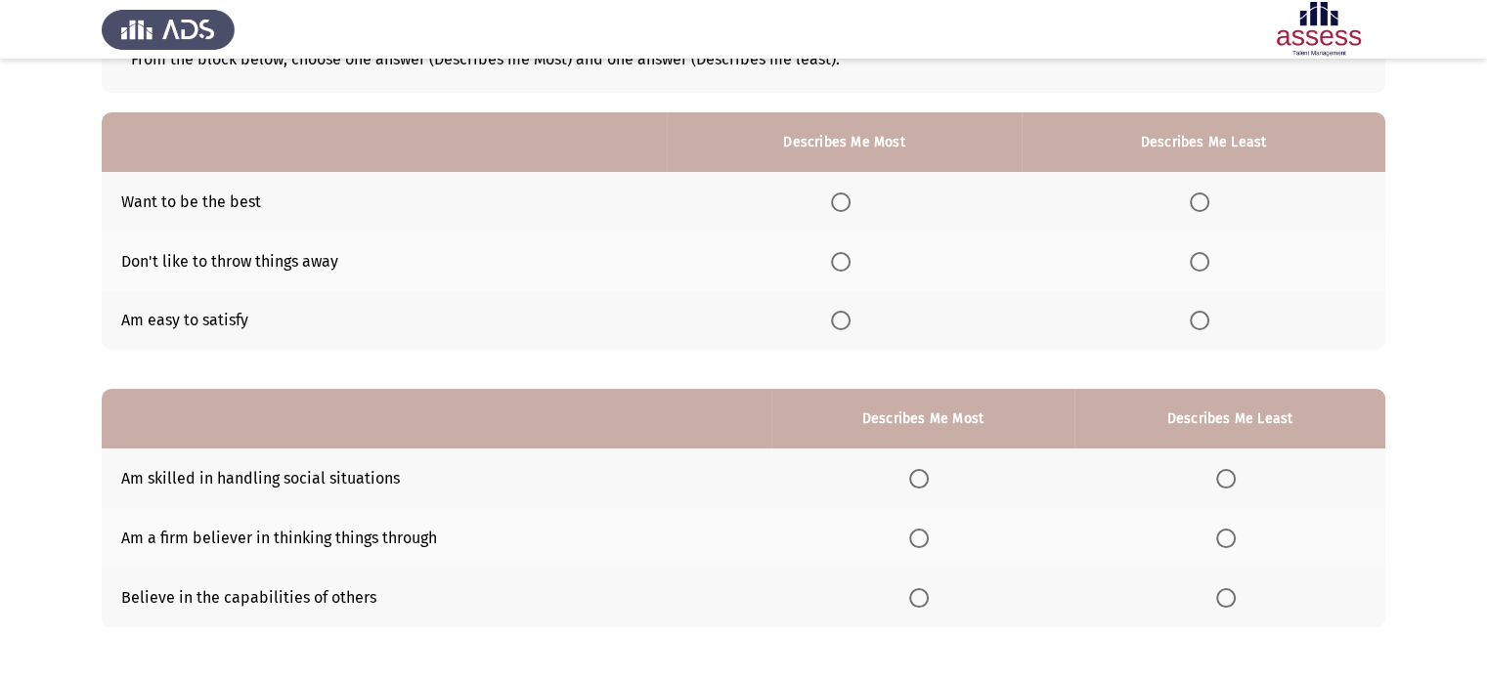
scroll to position [141, 0]
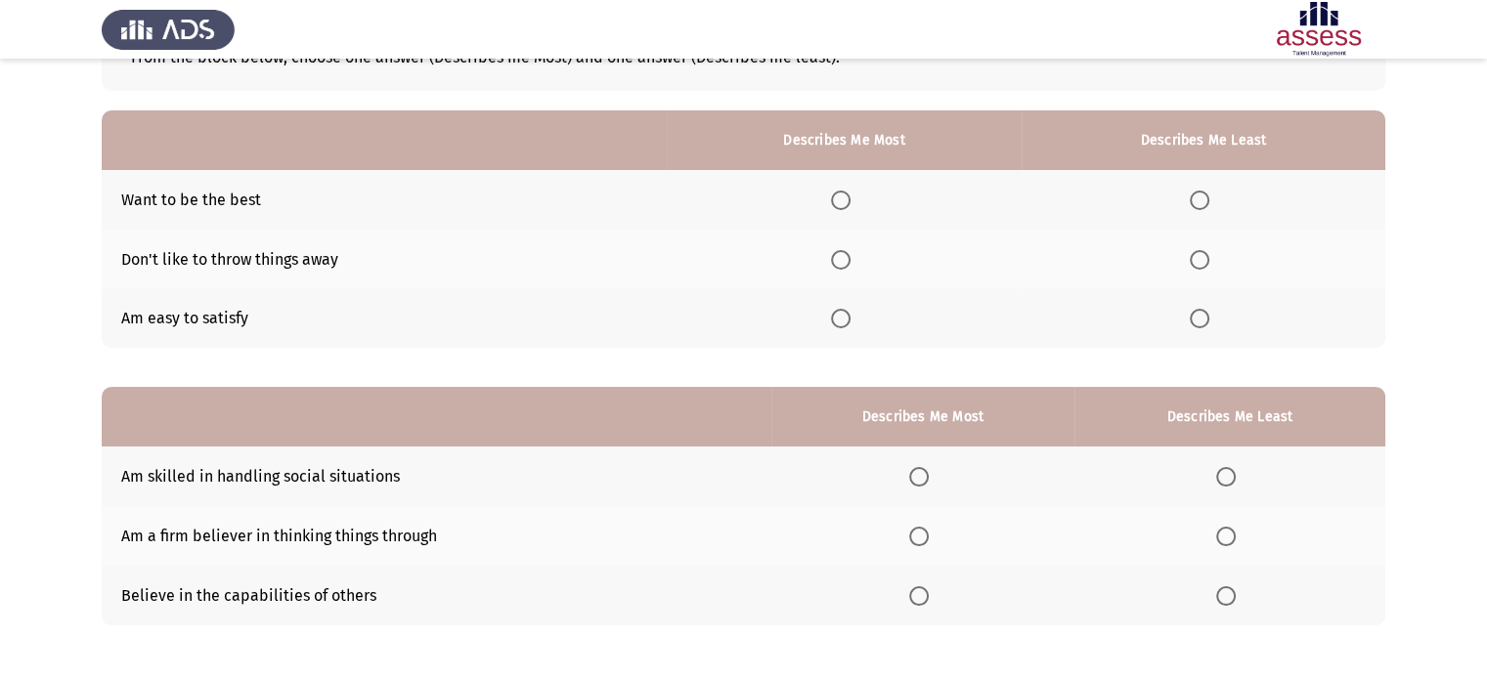
click at [316, 196] on td "Want to be the best" at bounding box center [384, 200] width 565 height 60
click at [842, 202] on span "Select an option" at bounding box center [841, 201] width 20 height 20
click at [842, 202] on input "Select an option" at bounding box center [841, 201] width 20 height 20
click at [1198, 312] on span "Select an option" at bounding box center [1199, 319] width 20 height 20
click at [1198, 312] on input "Select an option" at bounding box center [1199, 319] width 20 height 20
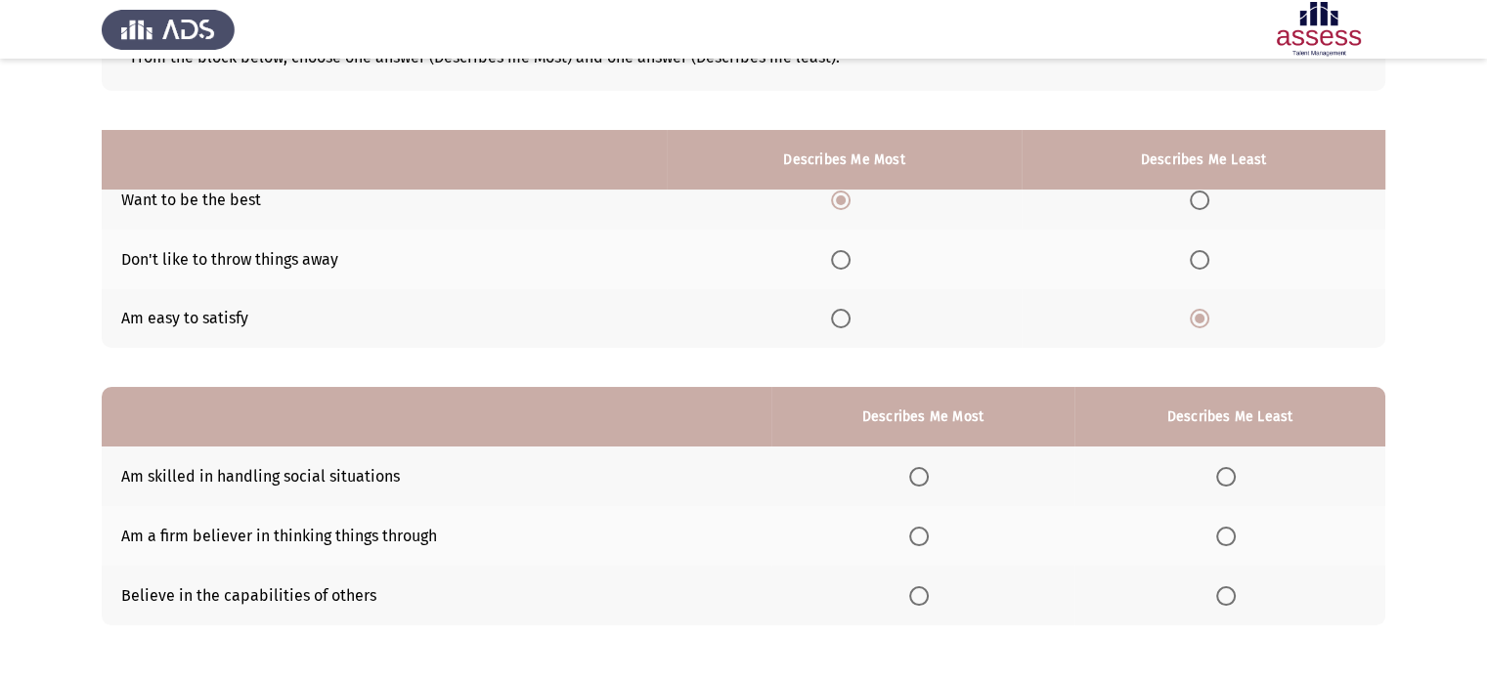
scroll to position [224, 0]
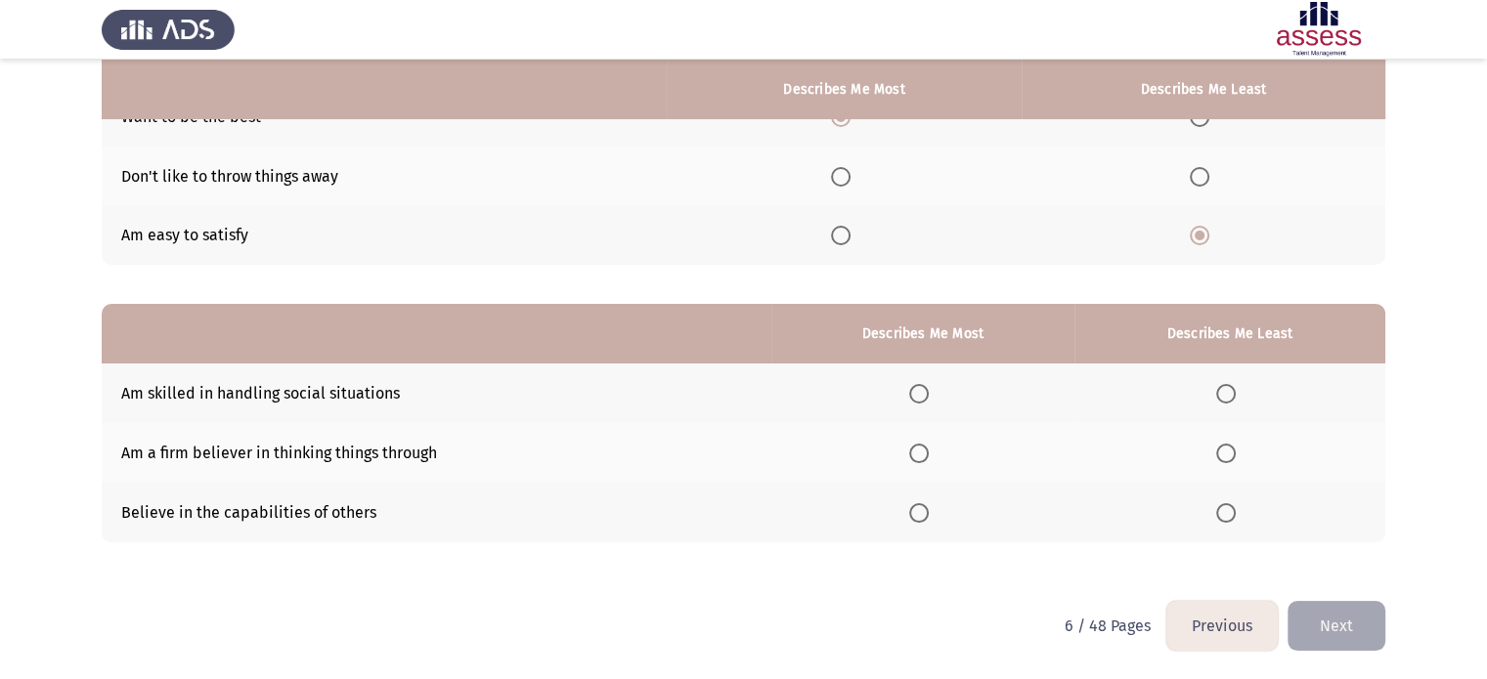
click at [936, 456] on label "Select an option" at bounding box center [922, 454] width 27 height 20
click at [928, 456] on input "Select an option" at bounding box center [919, 454] width 20 height 20
click at [1228, 390] on span "Select an option" at bounding box center [1226, 394] width 20 height 20
click at [1228, 390] on input "Select an option" at bounding box center [1226, 394] width 20 height 20
click at [1358, 613] on button "Next" at bounding box center [1336, 626] width 98 height 50
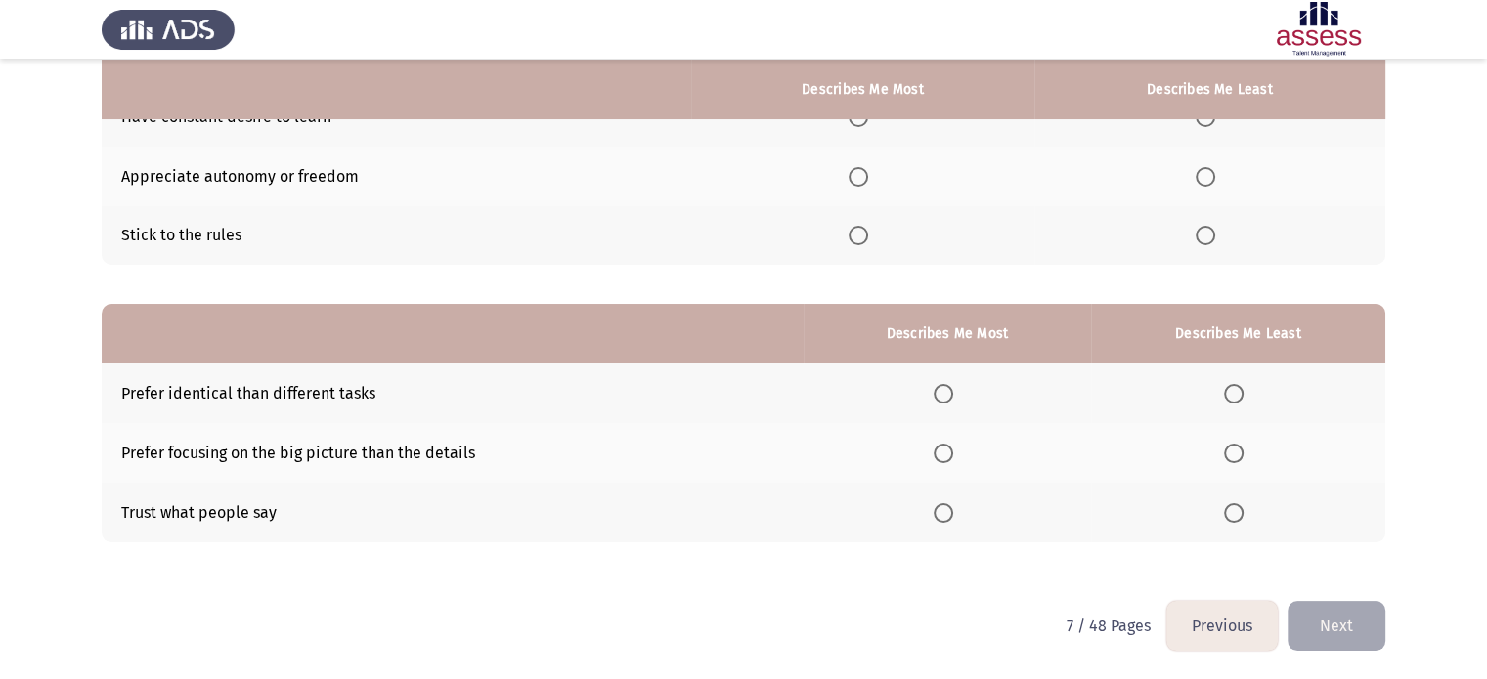
click at [1083, 550] on div "From the block below, choose one answer (Describes me Most) and one answer (Des…" at bounding box center [743, 251] width 1283 height 661
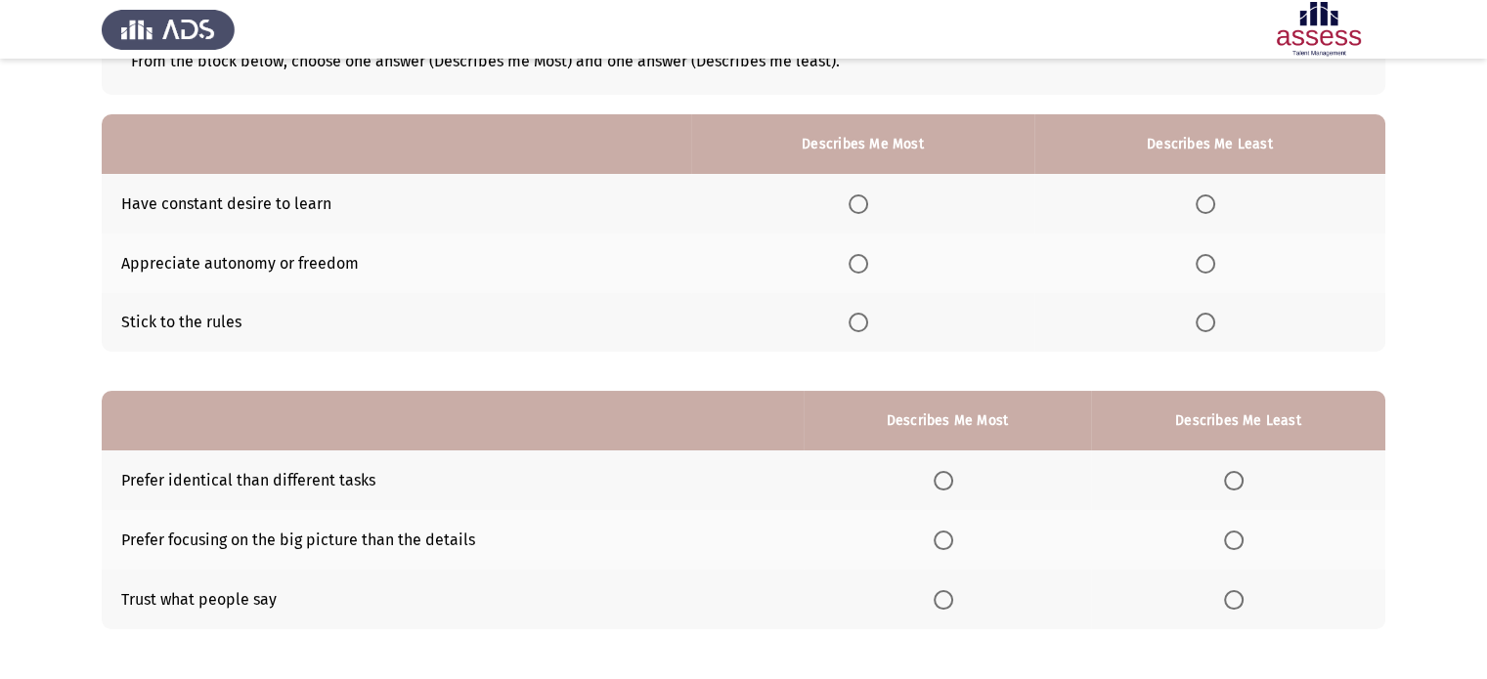
scroll to position [142, 0]
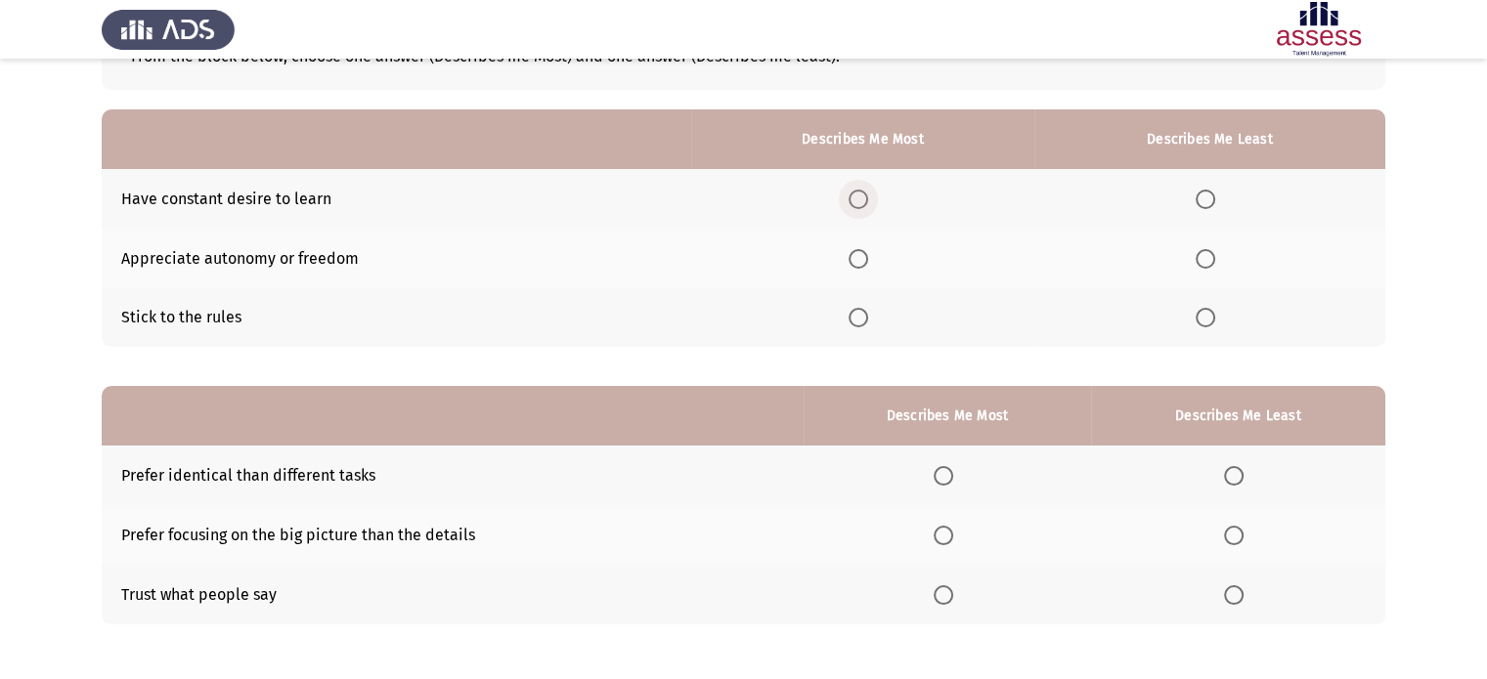
click at [867, 201] on span "Select an option" at bounding box center [858, 200] width 20 height 20
click at [867, 201] on input "Select an option" at bounding box center [858, 200] width 20 height 20
click at [1204, 257] on span "Select an option" at bounding box center [1205, 259] width 20 height 20
click at [1204, 257] on input "Select an option" at bounding box center [1205, 259] width 20 height 20
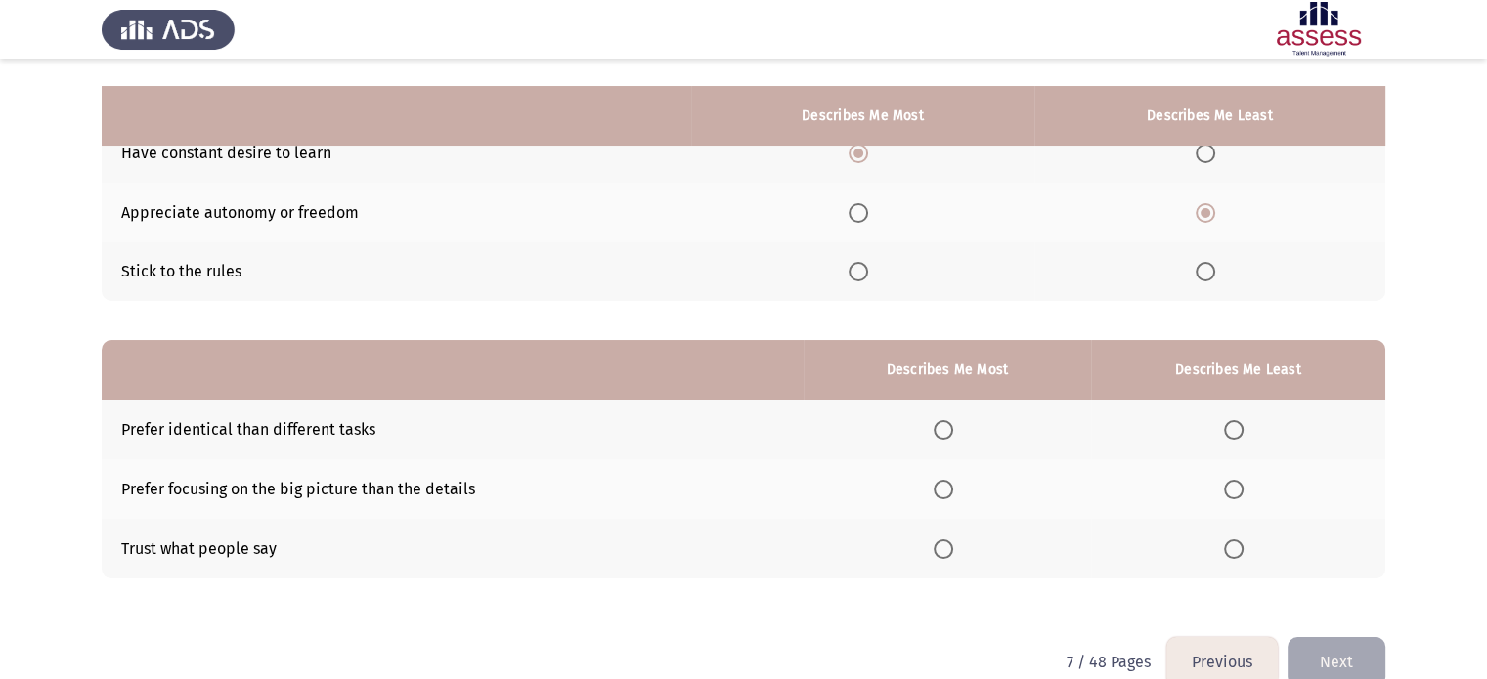
scroll to position [224, 0]
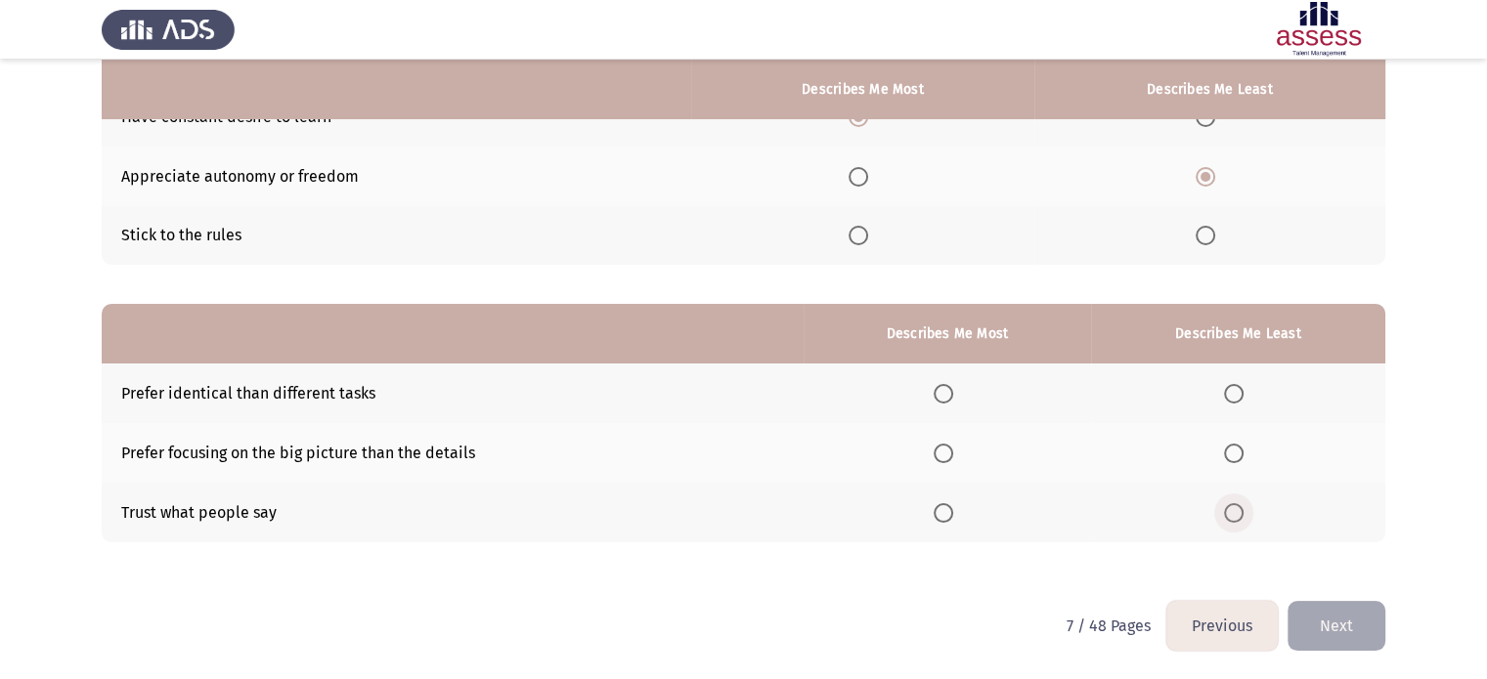
click at [1236, 513] on span "Select an option" at bounding box center [1234, 513] width 20 height 20
click at [1236, 513] on input "Select an option" at bounding box center [1234, 513] width 20 height 20
click at [951, 398] on span "Select an option" at bounding box center [943, 394] width 20 height 20
click at [951, 398] on input "Select an option" at bounding box center [943, 394] width 20 height 20
click at [1340, 624] on button "Next" at bounding box center [1336, 626] width 98 height 50
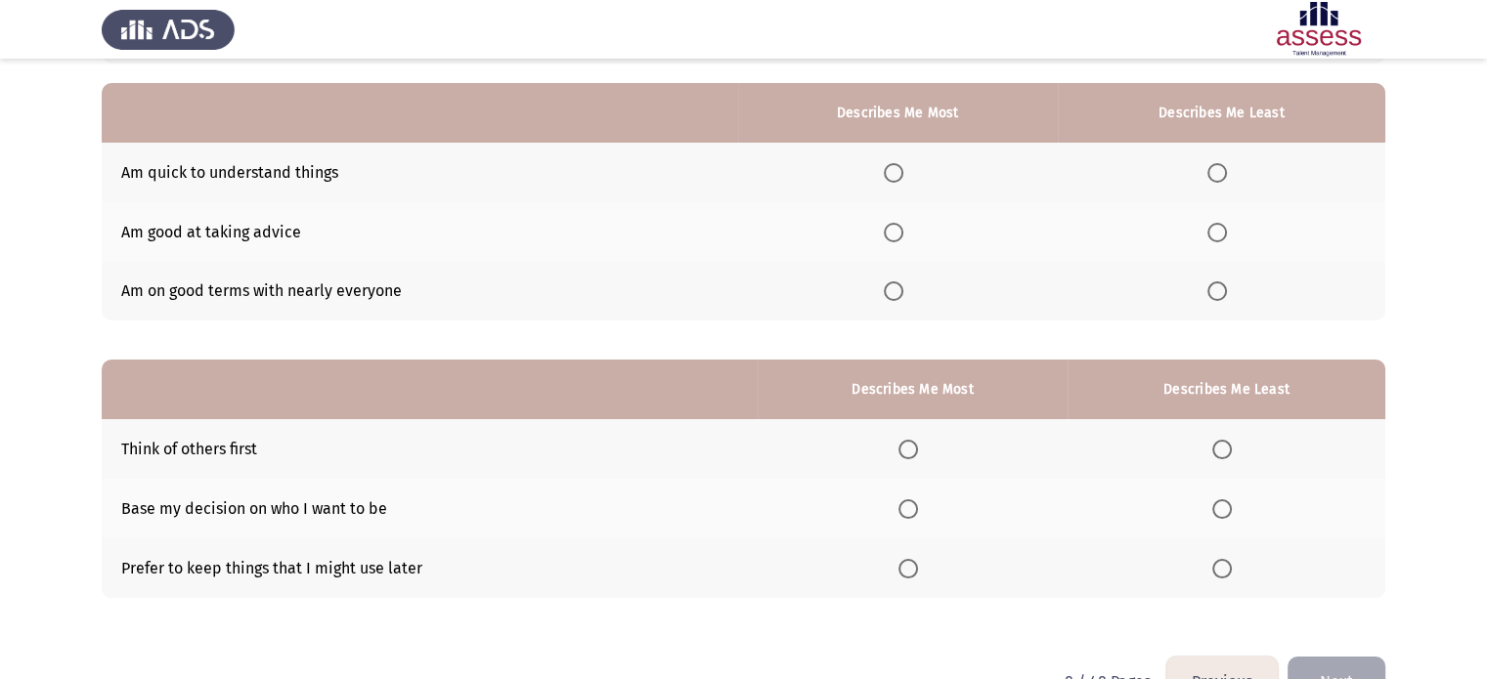
scroll to position [168, 0]
click at [893, 173] on span "Select an option" at bounding box center [893, 173] width 0 height 0
click at [899, 172] on input "Select an option" at bounding box center [894, 173] width 20 height 20
click at [1221, 175] on span "Select an option" at bounding box center [1217, 173] width 20 height 20
click at [1221, 175] on input "Select an option" at bounding box center [1217, 173] width 20 height 20
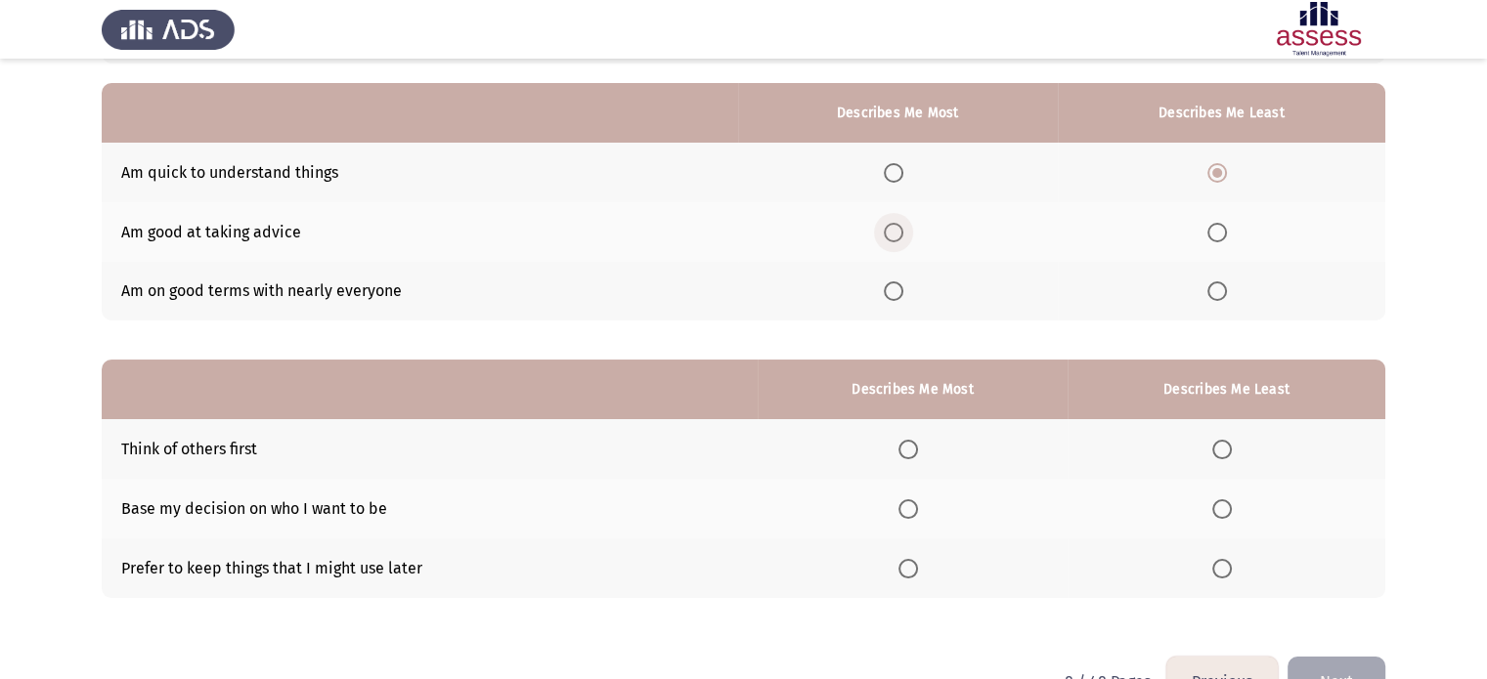
click at [903, 233] on span "Select an option" at bounding box center [894, 233] width 20 height 20
click at [903, 233] on input "Select an option" at bounding box center [894, 233] width 20 height 20
click at [915, 574] on span "Select an option" at bounding box center [908, 569] width 20 height 20
click at [915, 574] on input "Select an option" at bounding box center [908, 569] width 20 height 20
click at [1223, 453] on span "Select an option" at bounding box center [1222, 450] width 20 height 20
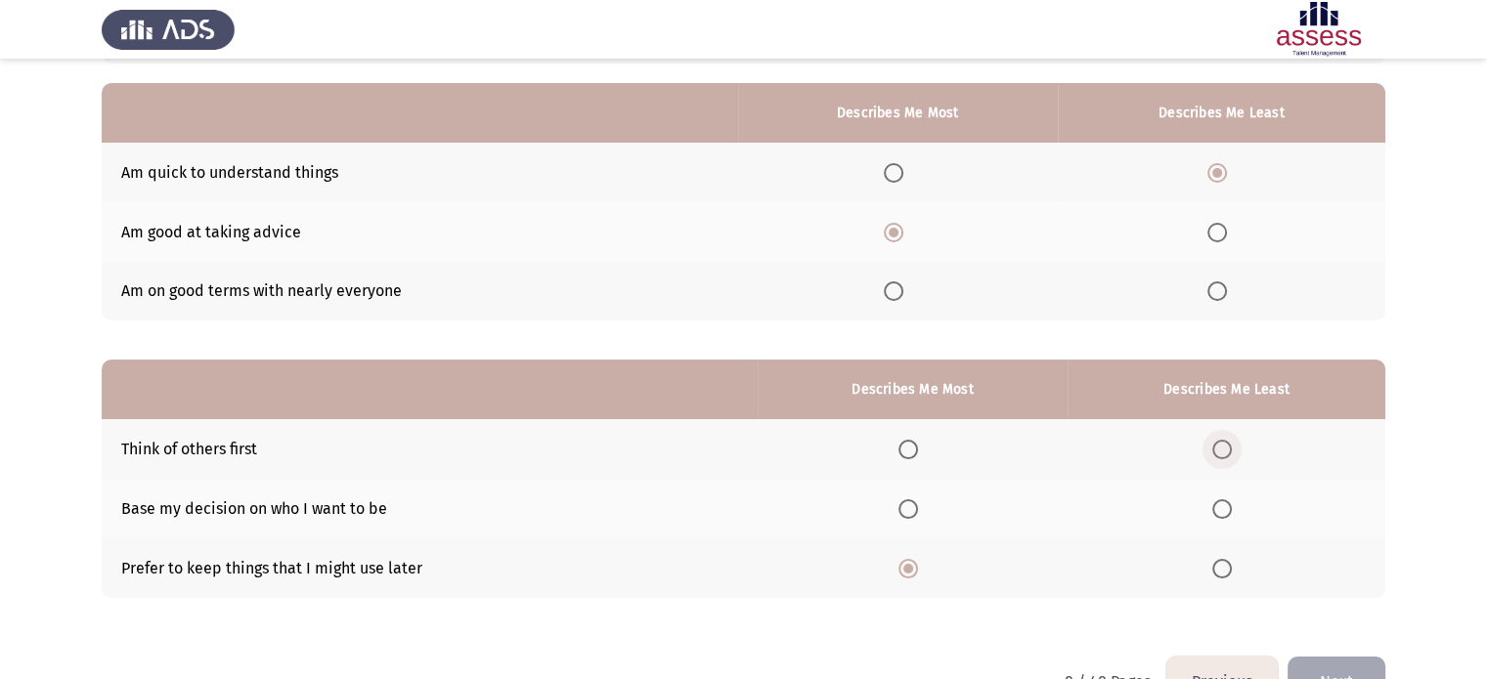
click at [1223, 453] on input "Select an option" at bounding box center [1222, 450] width 20 height 20
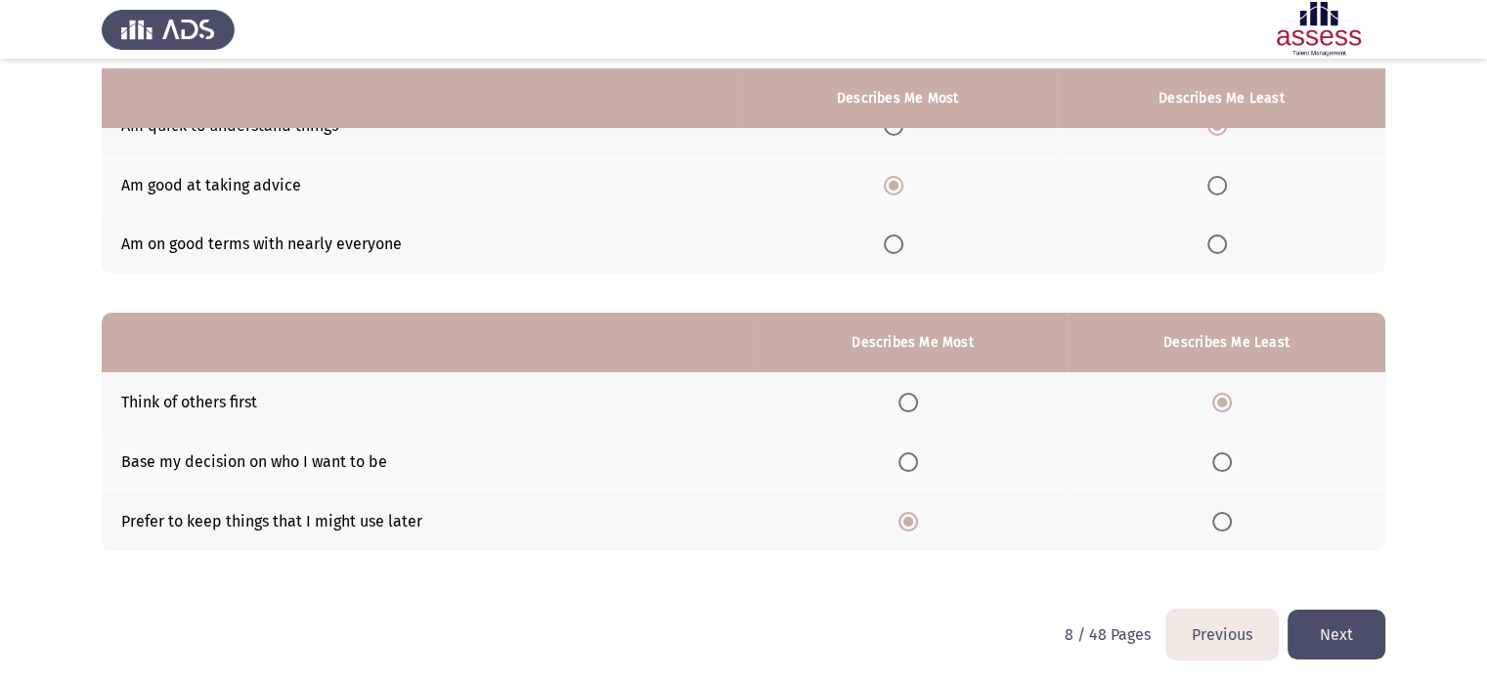
scroll to position [224, 0]
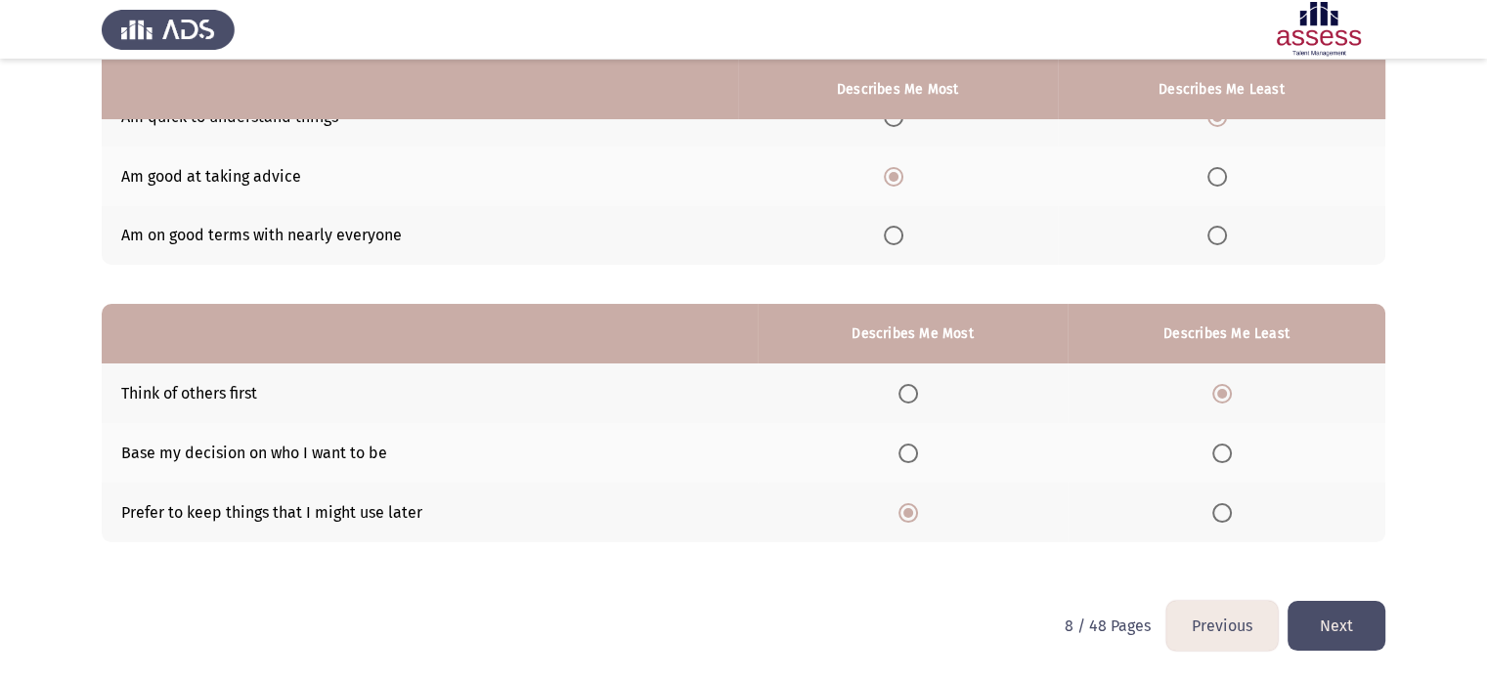
click at [1344, 624] on button "Next" at bounding box center [1336, 626] width 98 height 50
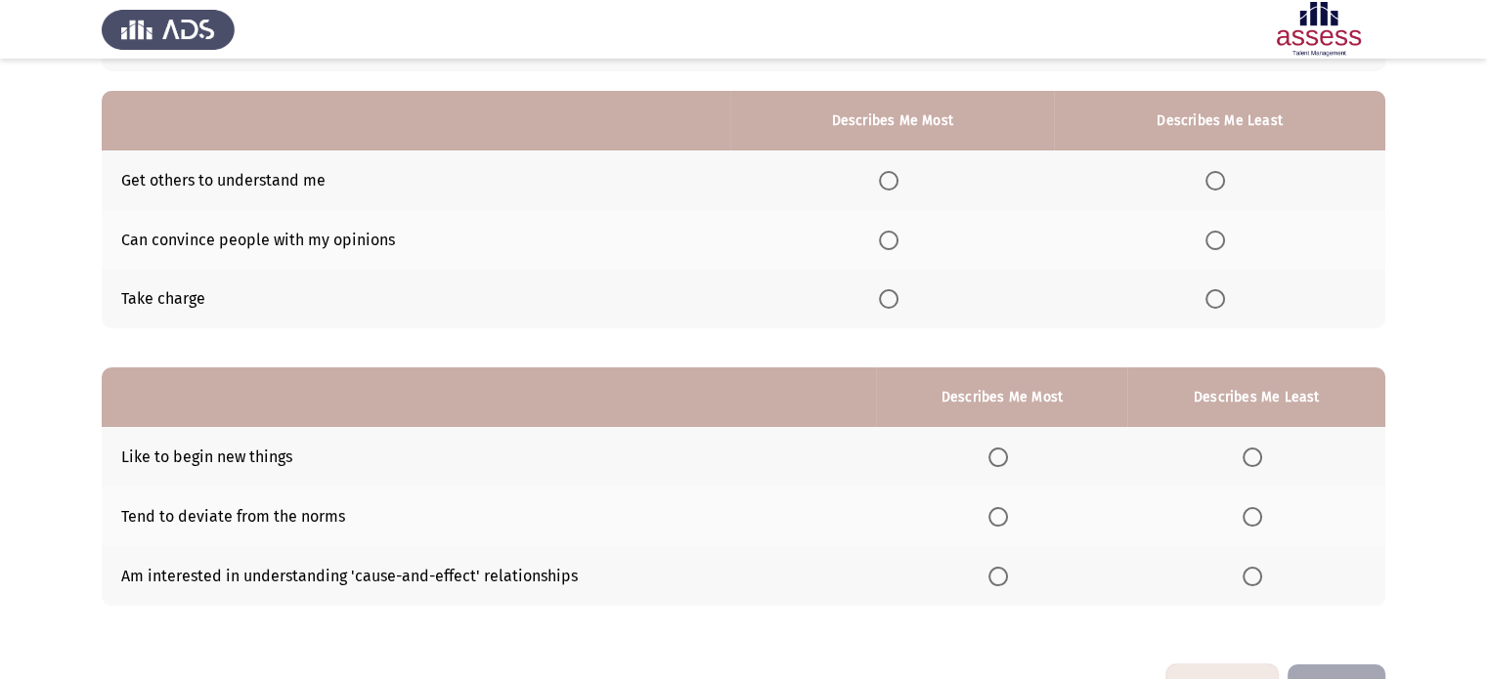
scroll to position [162, 0]
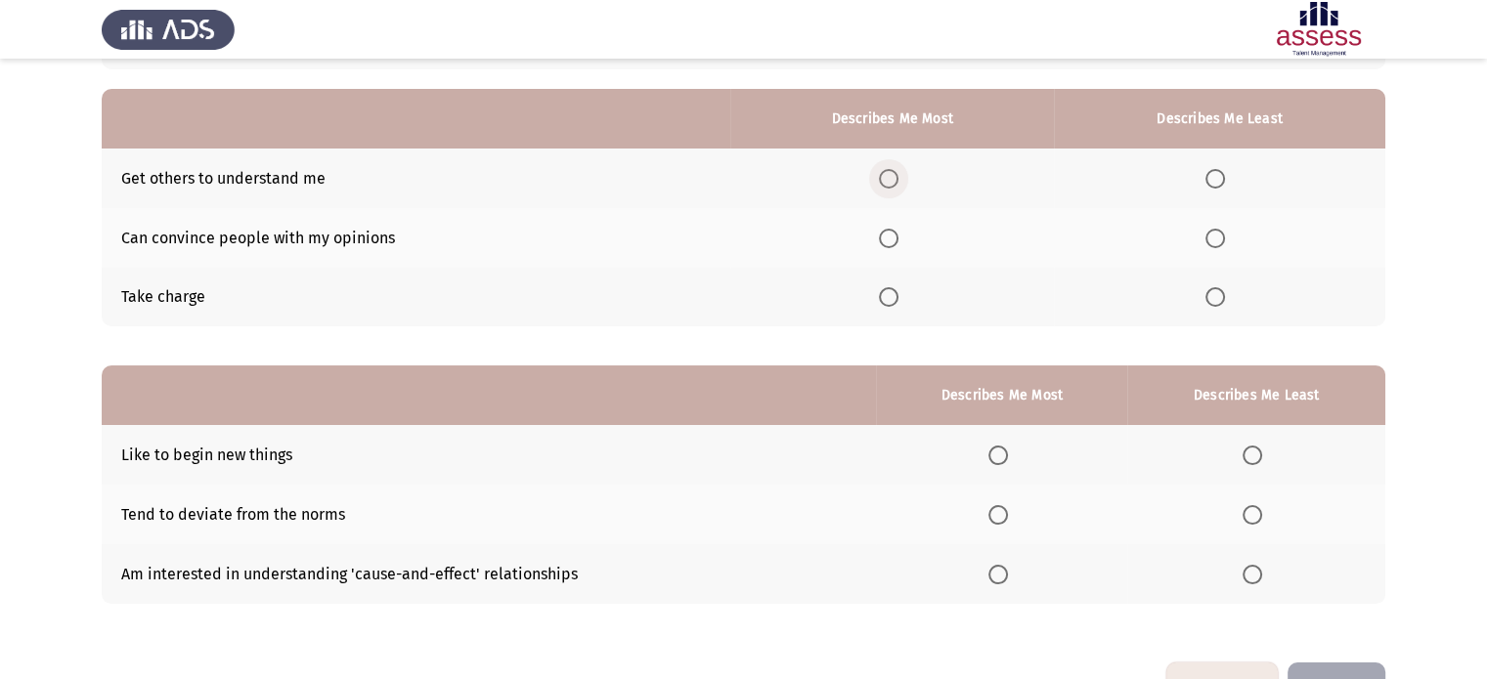
click at [894, 179] on span "Select an option" at bounding box center [889, 179] width 20 height 20
click at [894, 179] on input "Select an option" at bounding box center [889, 179] width 20 height 20
click at [1217, 239] on span "Select an option" at bounding box center [1215, 239] width 20 height 20
click at [1217, 239] on input "Select an option" at bounding box center [1215, 239] width 20 height 20
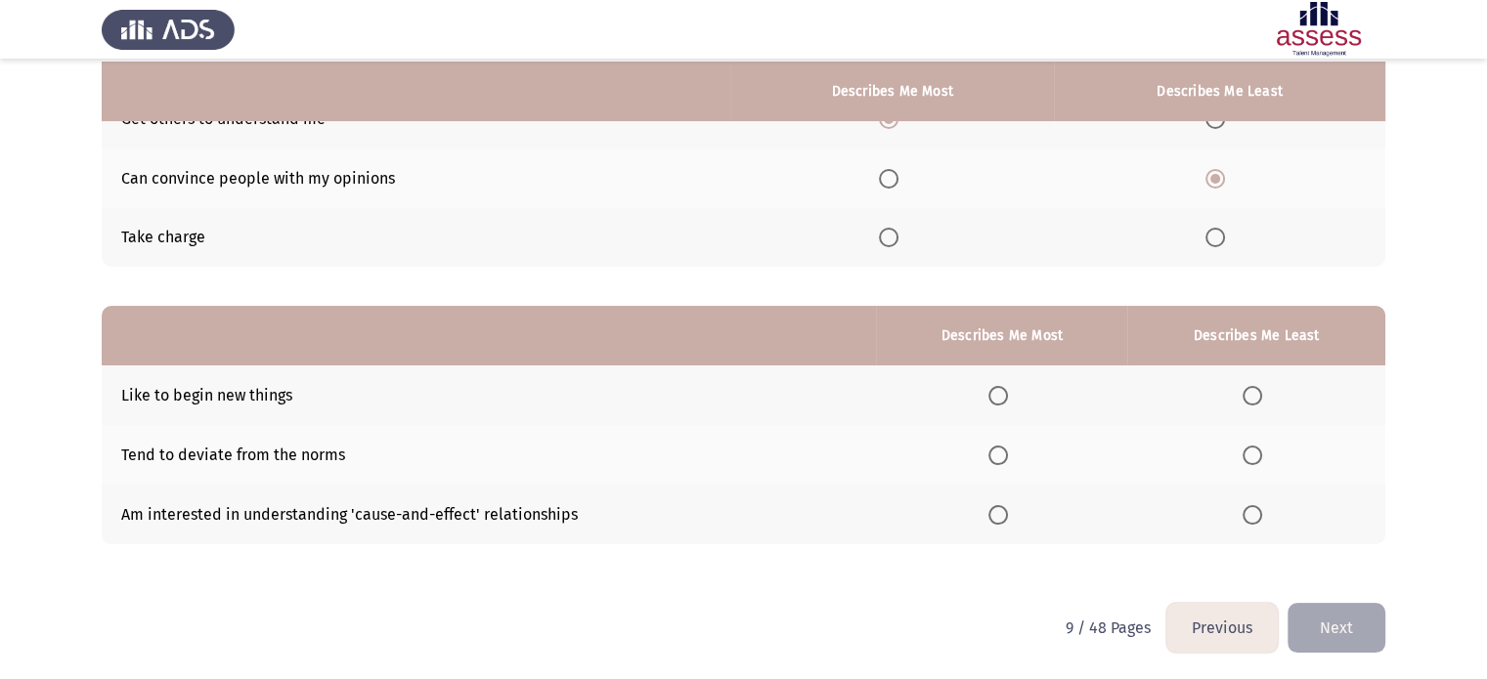
scroll to position [224, 0]
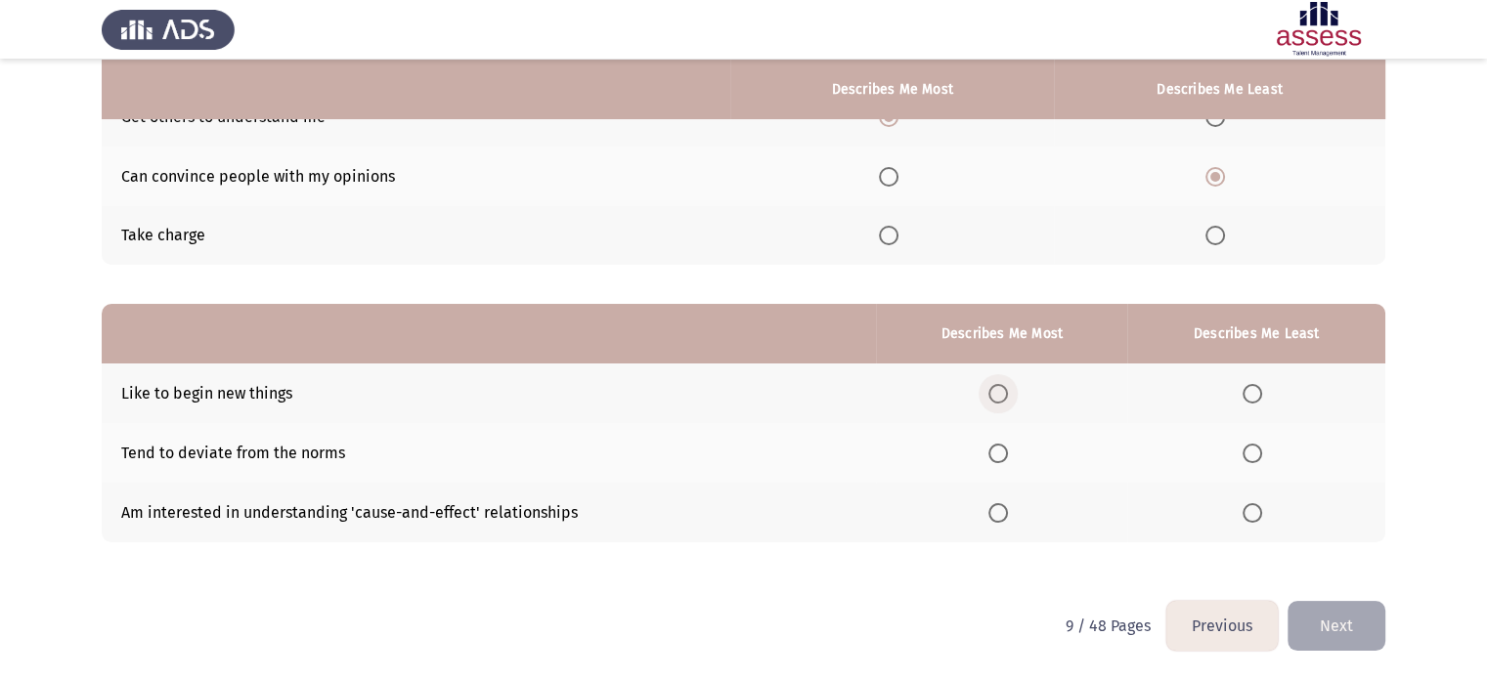
click at [1005, 401] on span "Select an option" at bounding box center [998, 394] width 20 height 20
click at [1005, 401] on input "Select an option" at bounding box center [998, 394] width 20 height 20
click at [1250, 449] on span "Select an option" at bounding box center [1252, 454] width 20 height 20
click at [1250, 449] on input "Select an option" at bounding box center [1252, 454] width 20 height 20
click at [1325, 628] on button "Next" at bounding box center [1336, 626] width 98 height 50
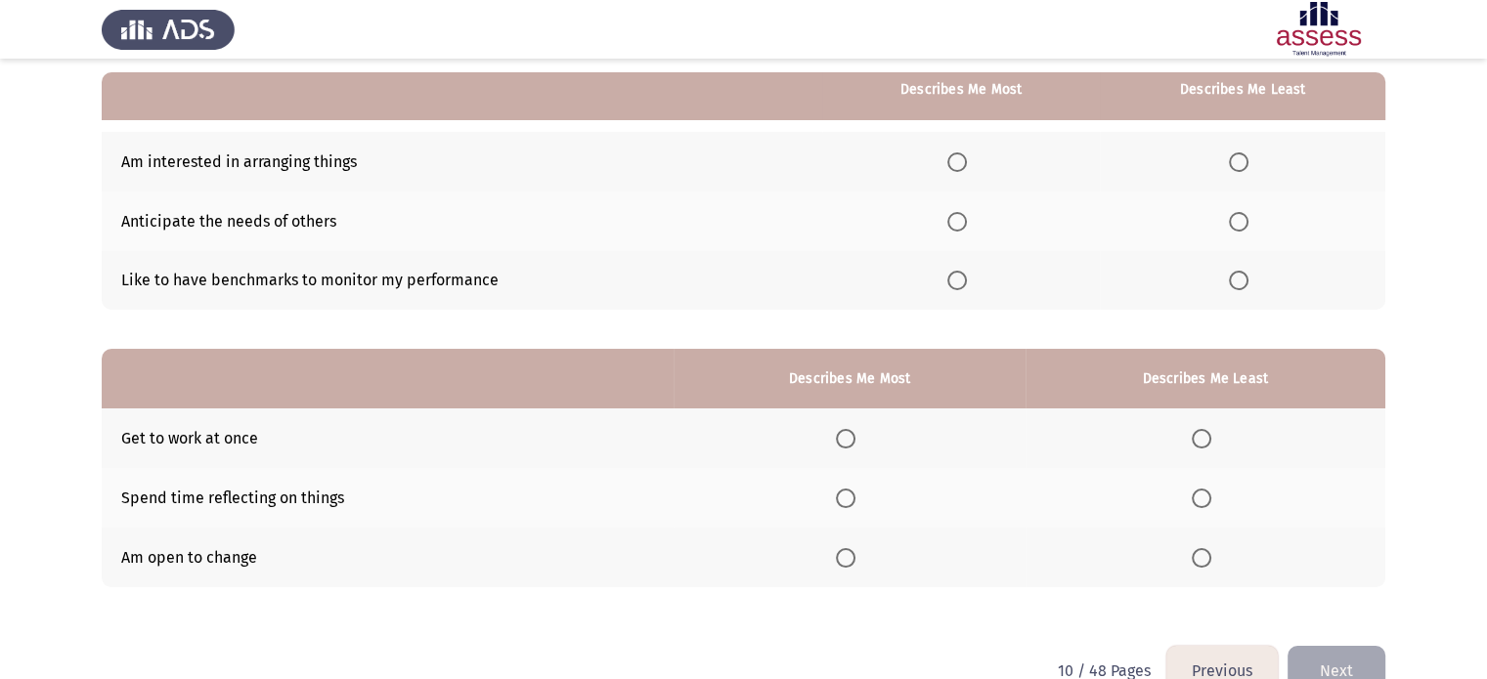
scroll to position [180, 0]
click at [962, 159] on span "Select an option" at bounding box center [957, 161] width 20 height 20
click at [962, 159] on input "Select an option" at bounding box center [957, 161] width 20 height 20
click at [1235, 222] on span "Select an option" at bounding box center [1239, 221] width 20 height 20
click at [1235, 222] on input "Select an option" at bounding box center [1239, 221] width 20 height 20
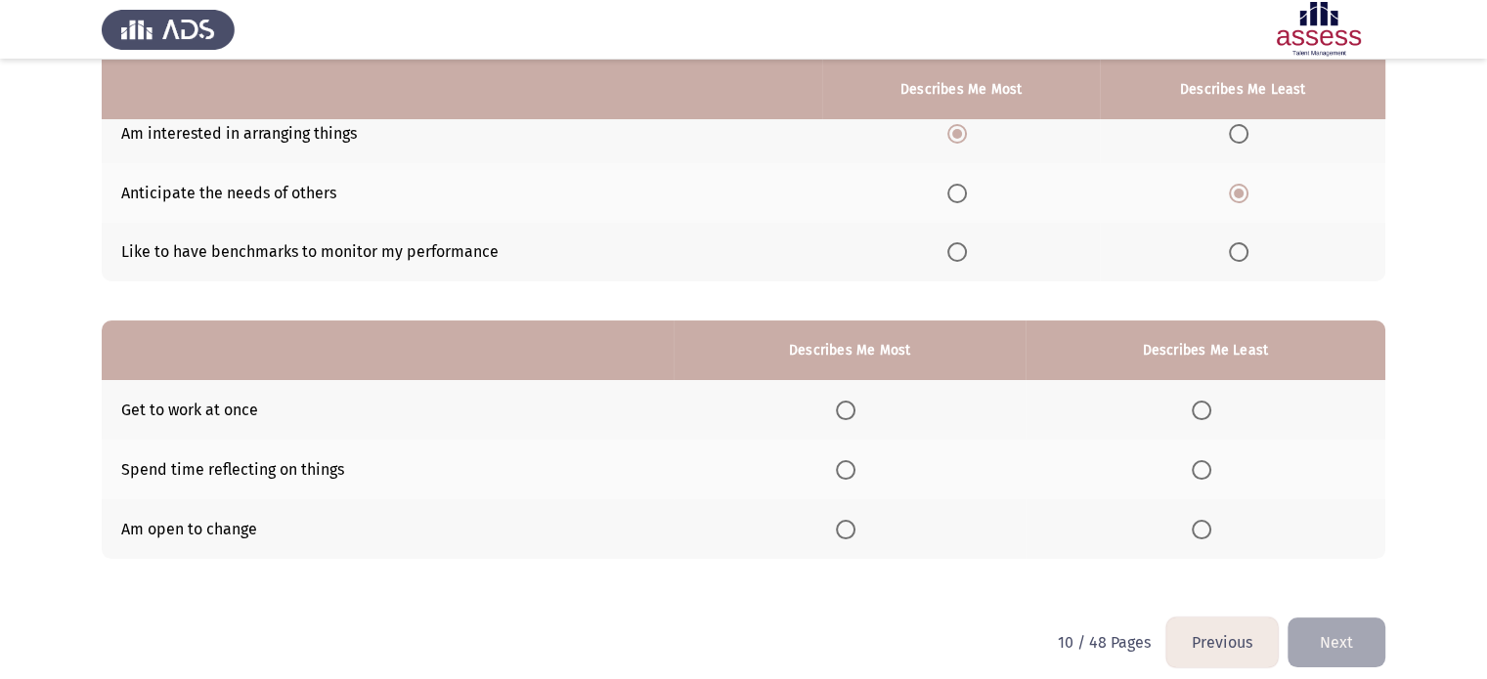
scroll to position [224, 0]
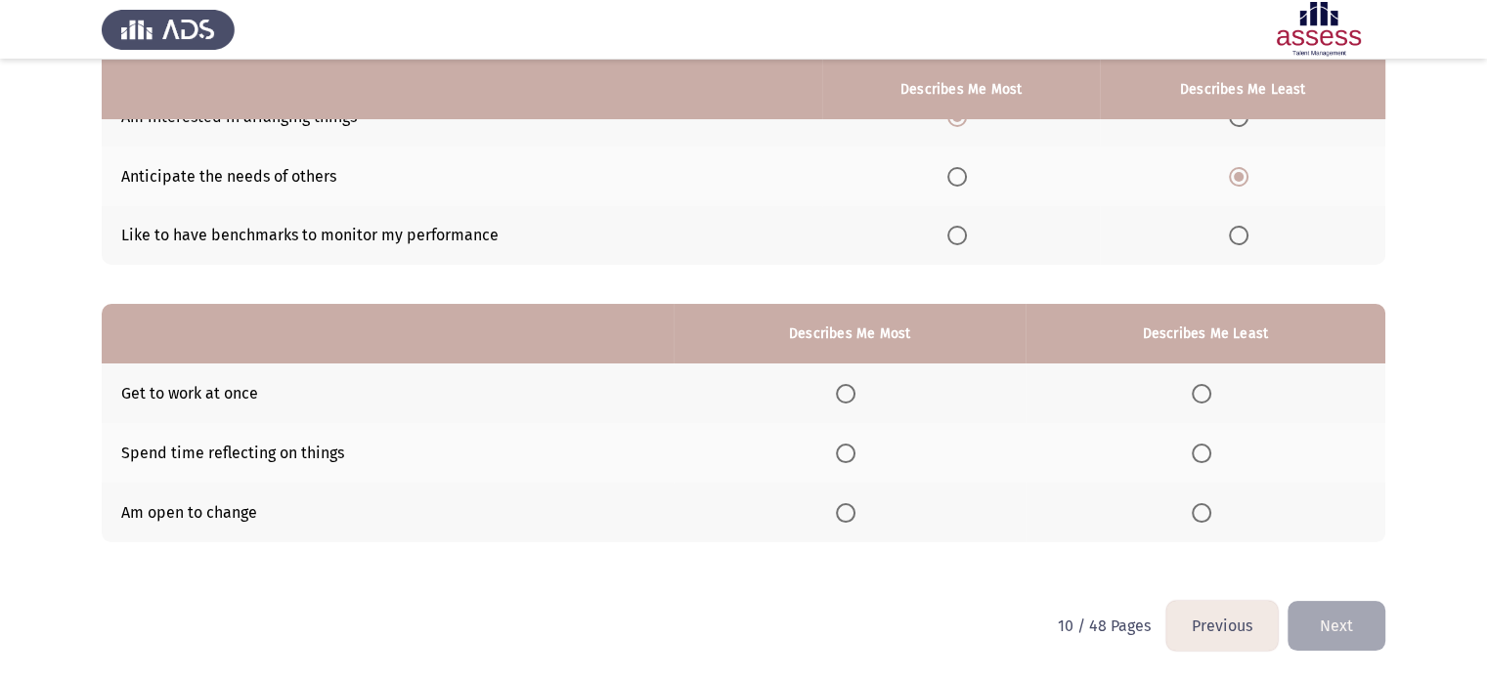
click at [851, 392] on span "Select an option" at bounding box center [846, 394] width 20 height 20
click at [851, 392] on input "Select an option" at bounding box center [846, 394] width 20 height 20
click at [1202, 451] on span "Select an option" at bounding box center [1201, 454] width 20 height 20
click at [1202, 451] on input "Select an option" at bounding box center [1201, 454] width 20 height 20
click at [1330, 626] on button "Next" at bounding box center [1336, 626] width 98 height 50
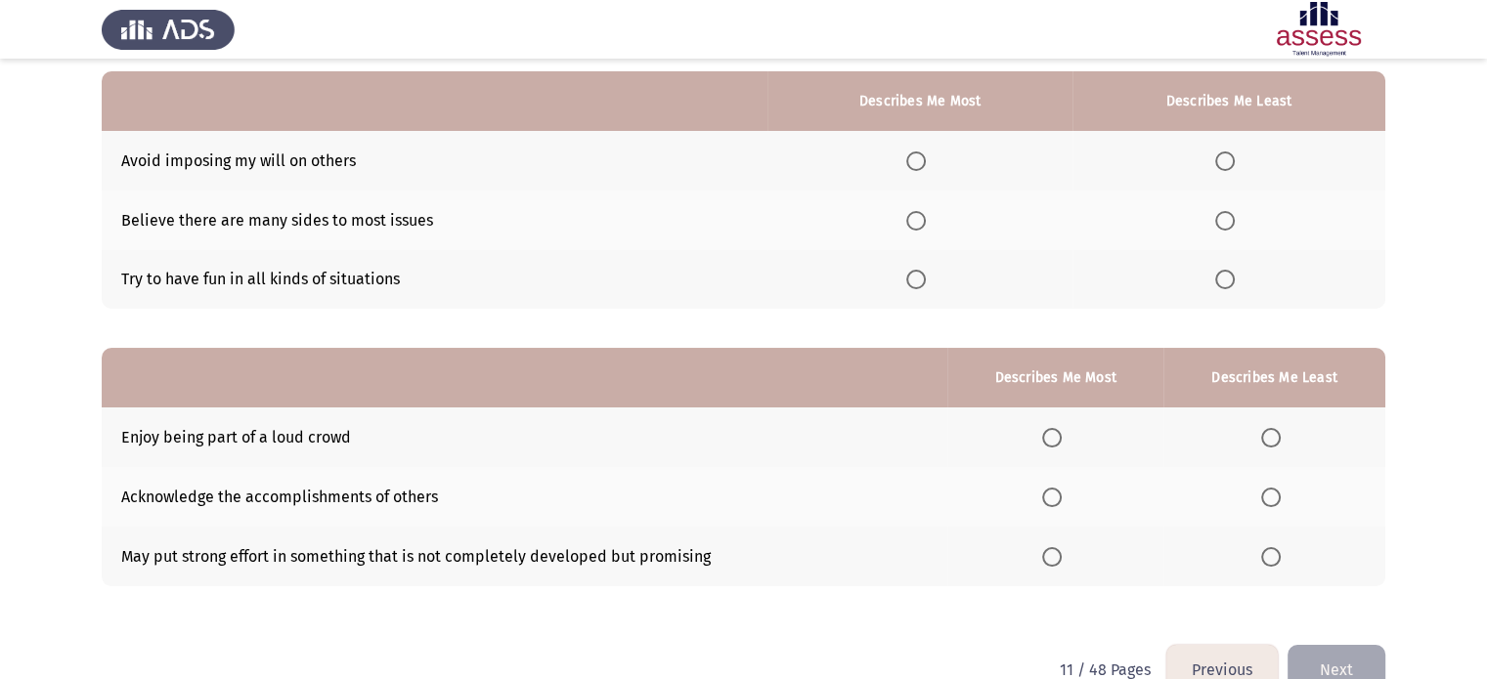
scroll to position [180, 0]
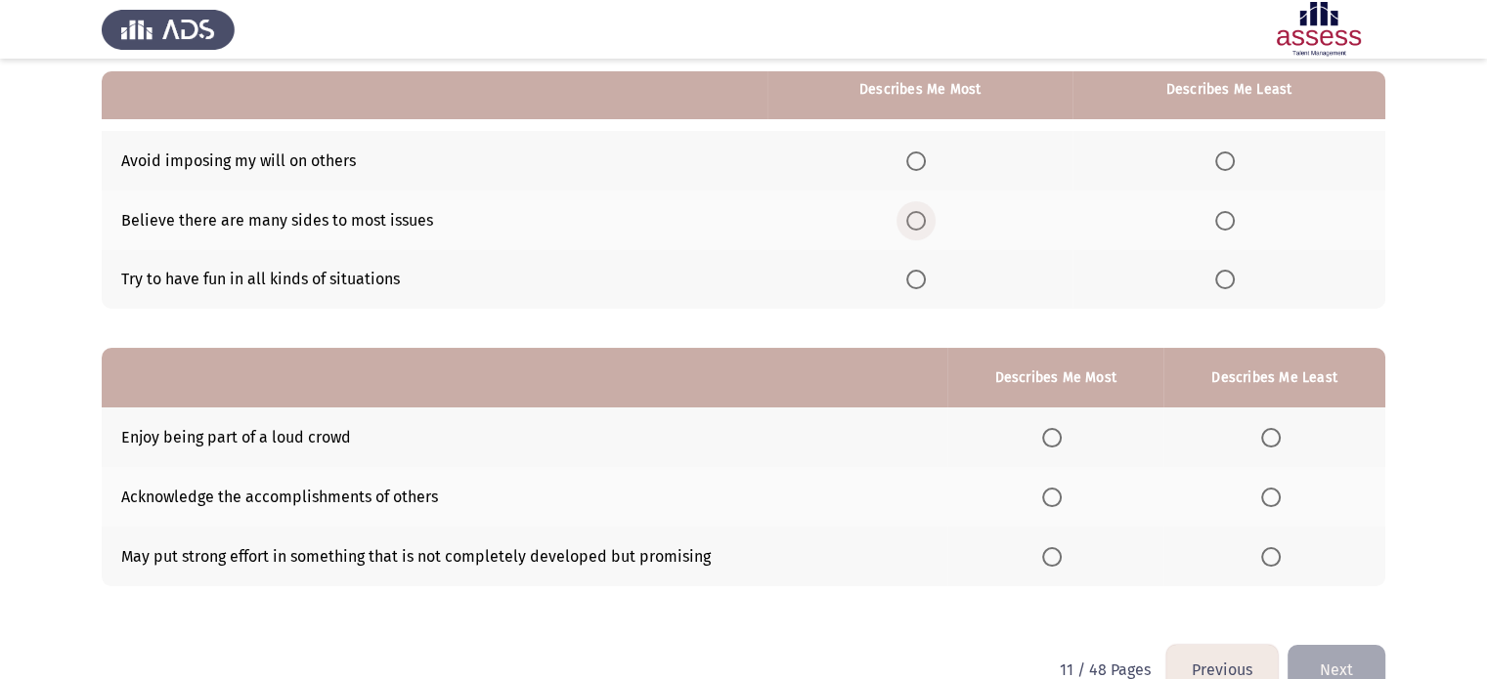
click at [923, 218] on span "Select an option" at bounding box center [916, 221] width 20 height 20
click at [923, 218] on input "Select an option" at bounding box center [916, 221] width 20 height 20
click at [1225, 280] on span "Select an option" at bounding box center [1225, 280] width 20 height 20
click at [1225, 280] on input "Select an option" at bounding box center [1225, 280] width 20 height 20
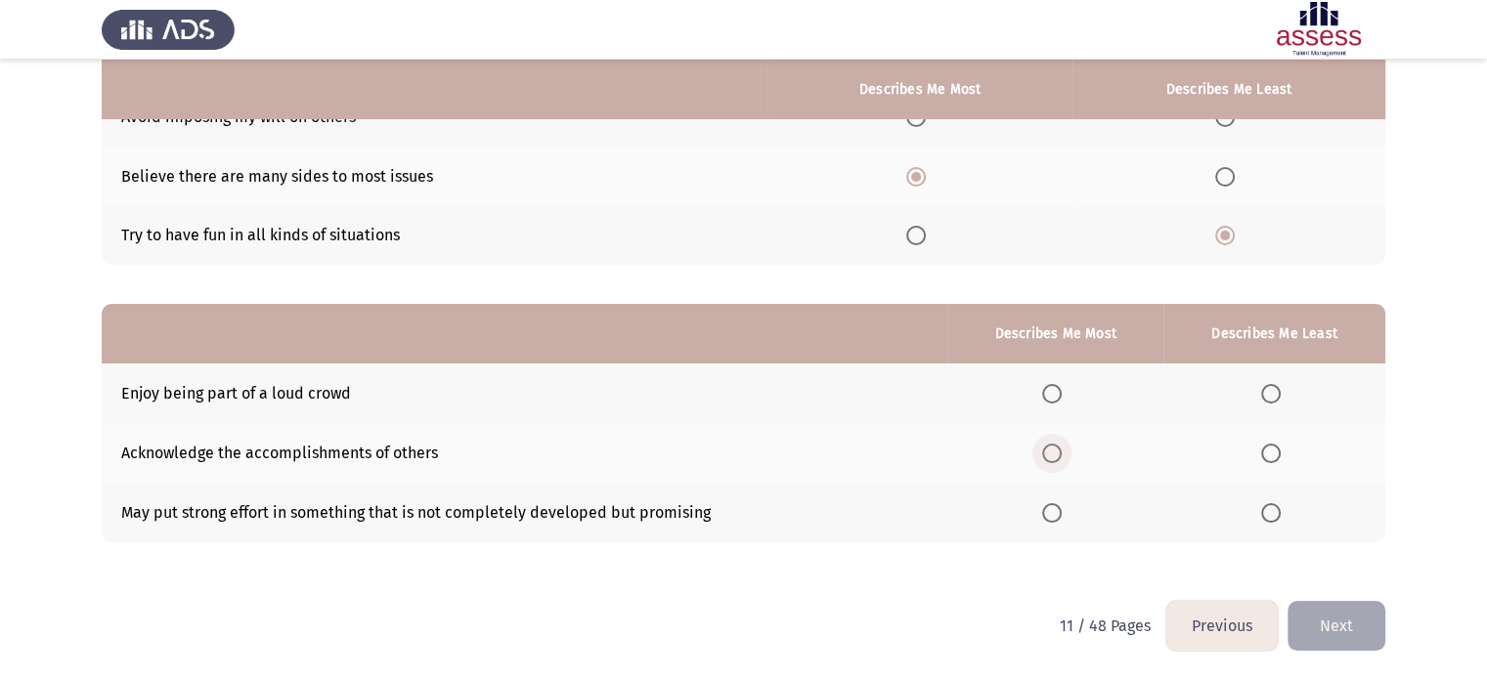
click at [1053, 456] on span "Select an option" at bounding box center [1052, 454] width 20 height 20
click at [1053, 456] on input "Select an option" at bounding box center [1052, 454] width 20 height 20
click at [1276, 512] on span "Select an option" at bounding box center [1271, 513] width 20 height 20
click at [1276, 512] on input "Select an option" at bounding box center [1271, 513] width 20 height 20
click at [1344, 626] on button "Next" at bounding box center [1336, 626] width 98 height 50
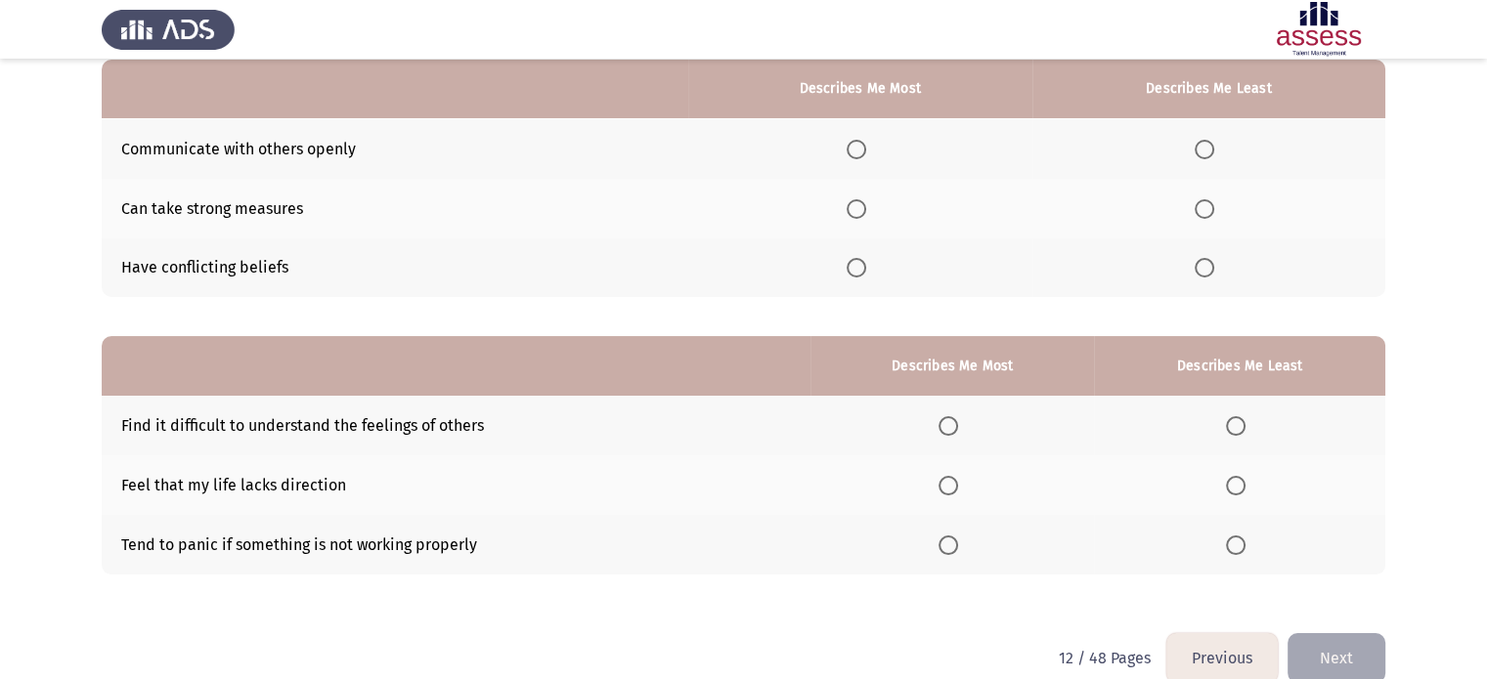
scroll to position [192, 0]
click at [1208, 269] on span "Select an option" at bounding box center [1204, 268] width 20 height 20
click at [1208, 269] on input "Select an option" at bounding box center [1204, 268] width 20 height 20
click at [857, 210] on span "Select an option" at bounding box center [856, 209] width 20 height 20
click at [857, 210] on input "Select an option" at bounding box center [856, 209] width 20 height 20
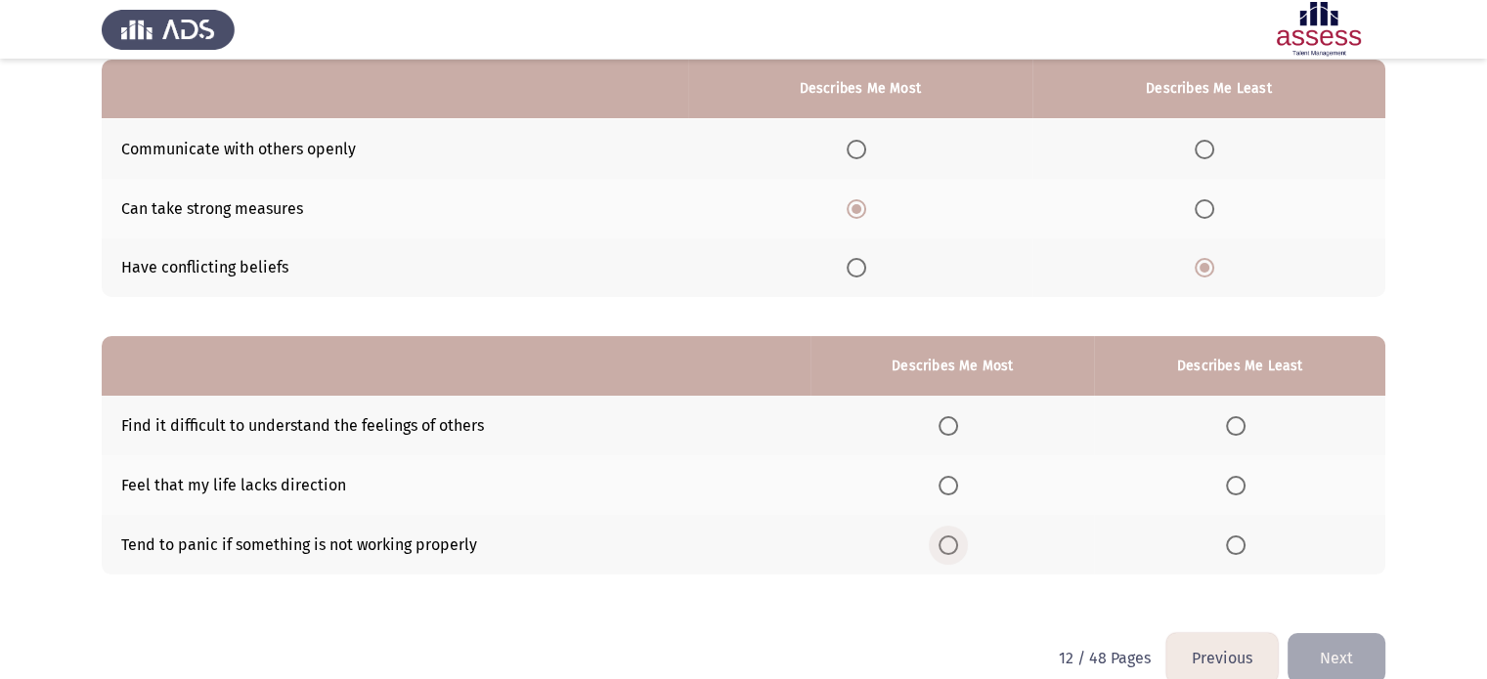
click at [953, 549] on span "Select an option" at bounding box center [948, 546] width 20 height 20
click at [953, 549] on input "Select an option" at bounding box center [948, 546] width 20 height 20
click at [1240, 429] on span "Select an option" at bounding box center [1236, 426] width 20 height 20
click at [1240, 429] on input "Select an option" at bounding box center [1236, 426] width 20 height 20
click at [1342, 663] on button "Next" at bounding box center [1336, 658] width 98 height 50
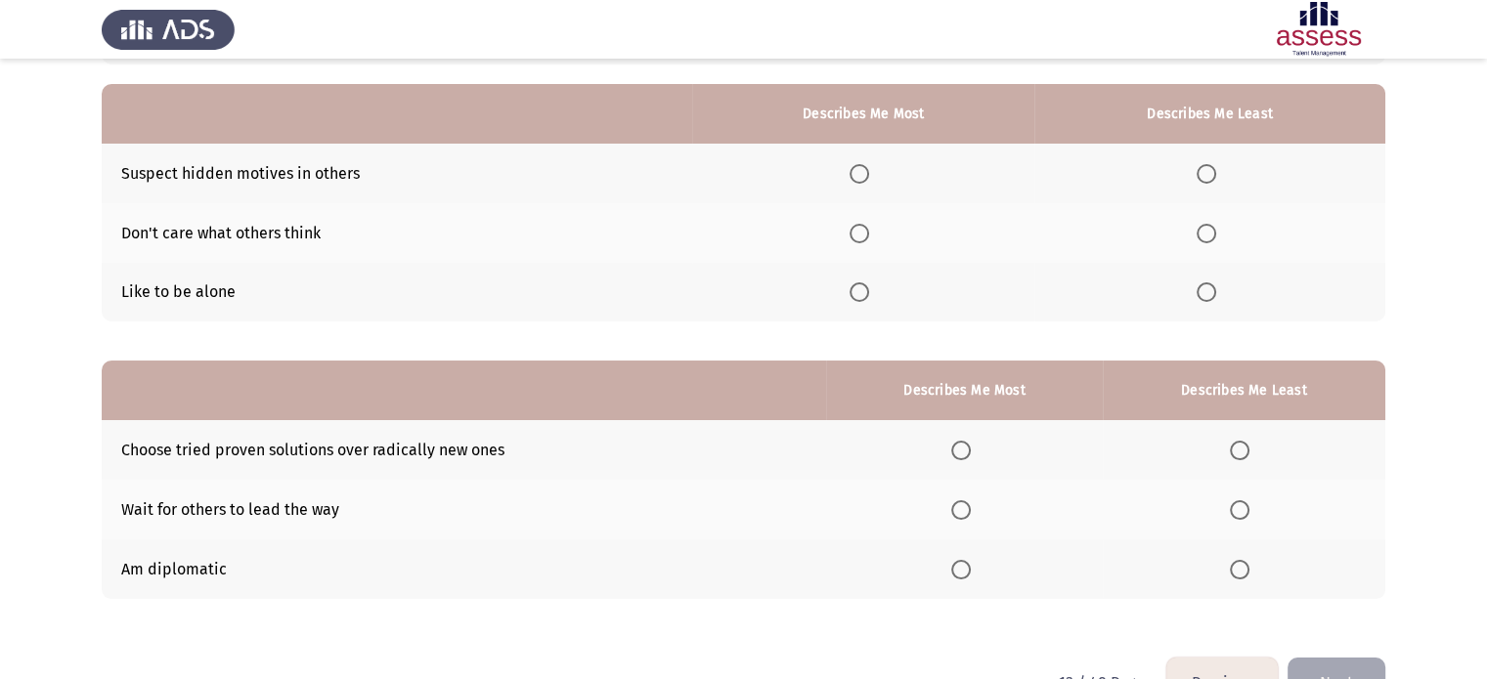
scroll to position [168, 0]
click at [1341, 661] on button "Next" at bounding box center [1336, 682] width 98 height 50
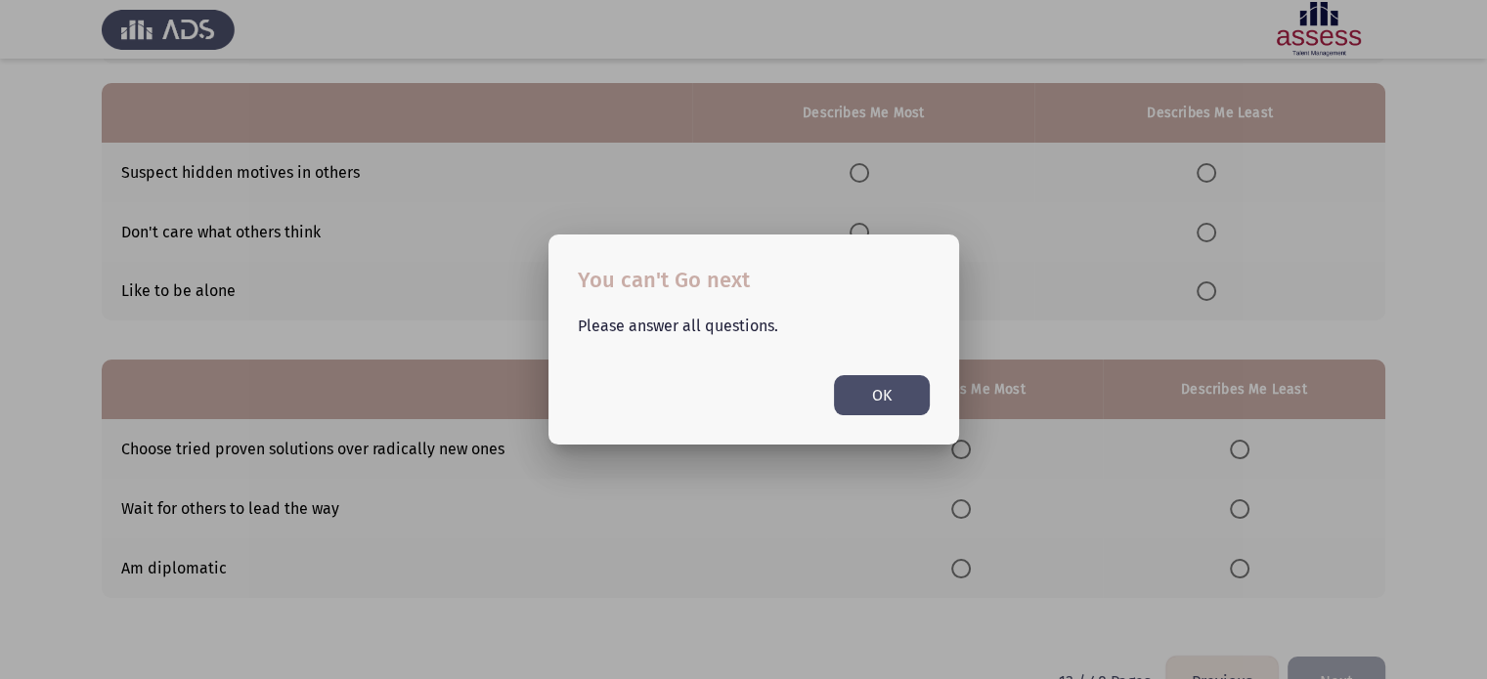
scroll to position [0, 0]
click at [887, 398] on button "OK" at bounding box center [882, 395] width 96 height 40
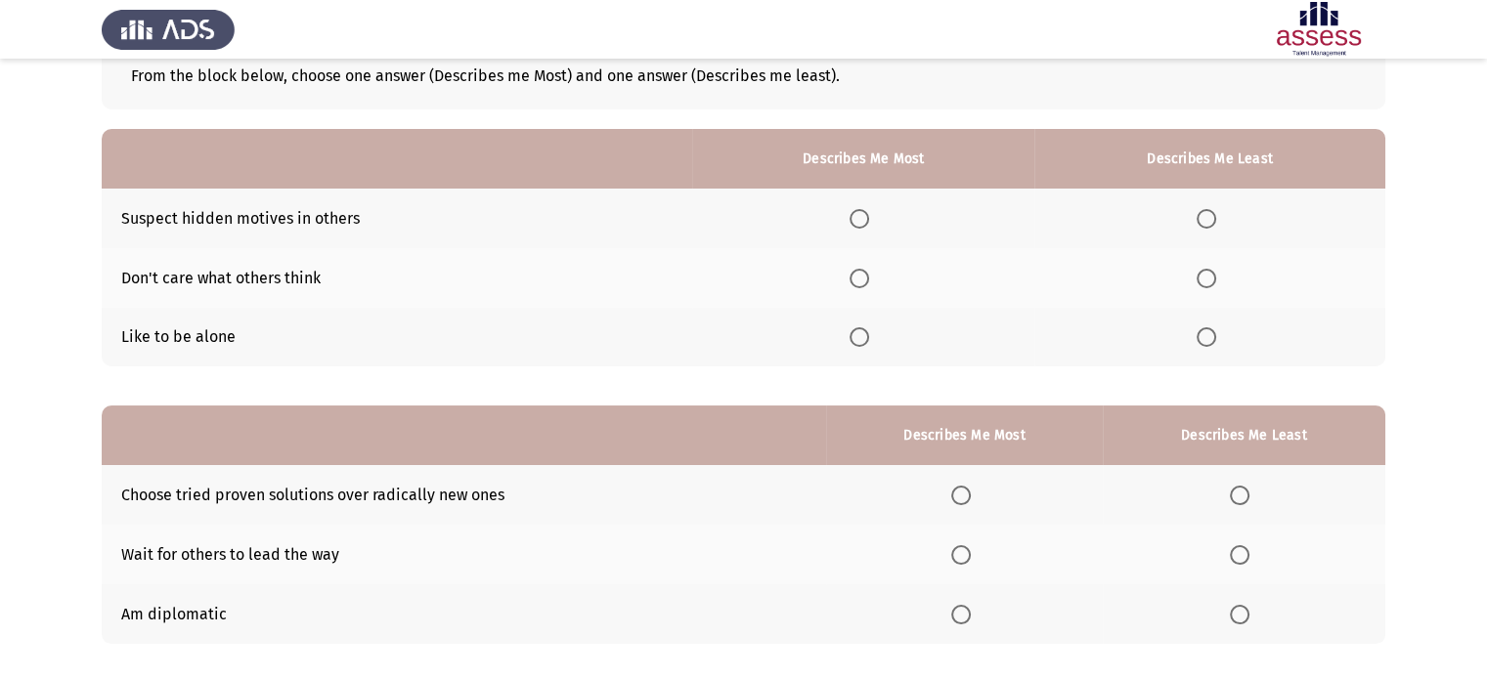
scroll to position [121, 0]
click at [582, 214] on td "Suspect hidden motives in others" at bounding box center [397, 220] width 590 height 60
click at [865, 343] on span "Select an option" at bounding box center [859, 338] width 20 height 20
click at [865, 343] on input "Select an option" at bounding box center [859, 338] width 20 height 20
click at [1208, 210] on span "Select an option" at bounding box center [1206, 220] width 20 height 20
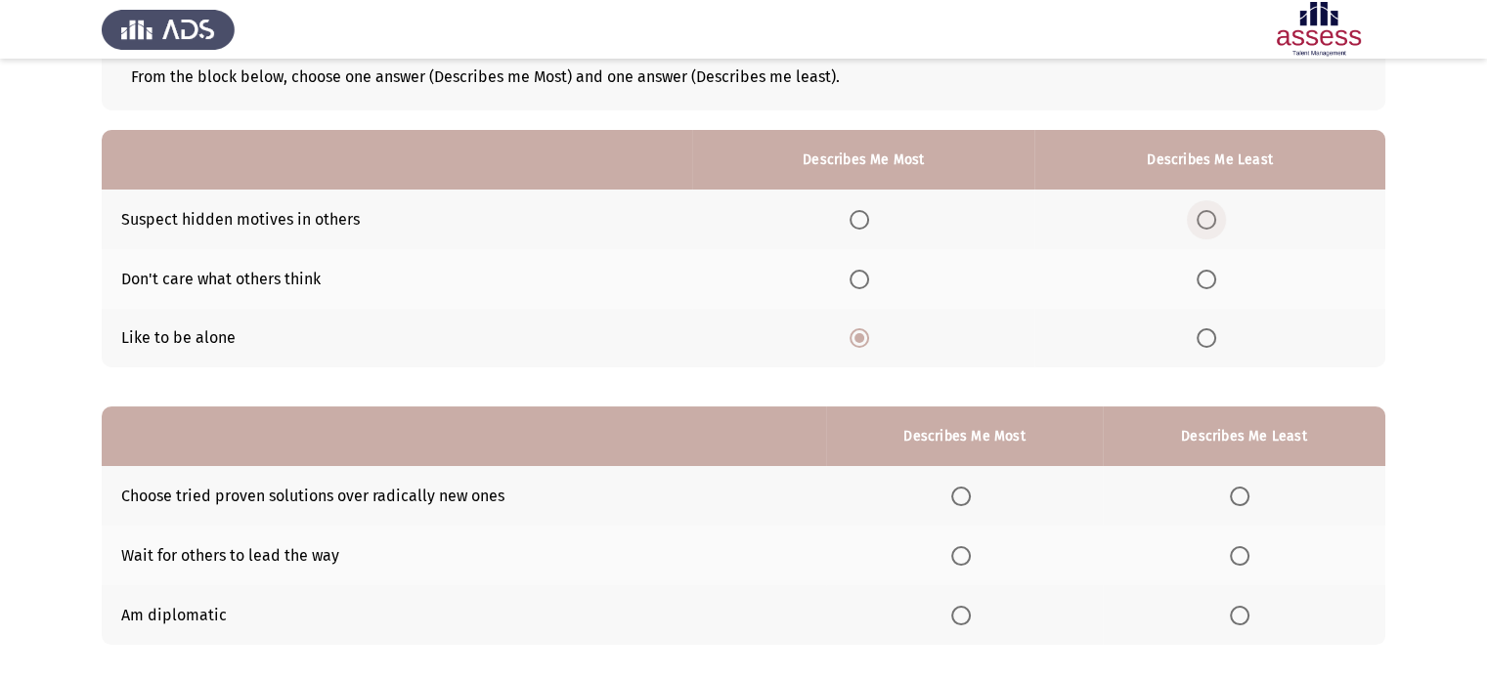
click at [1208, 210] on input "Select an option" at bounding box center [1206, 220] width 20 height 20
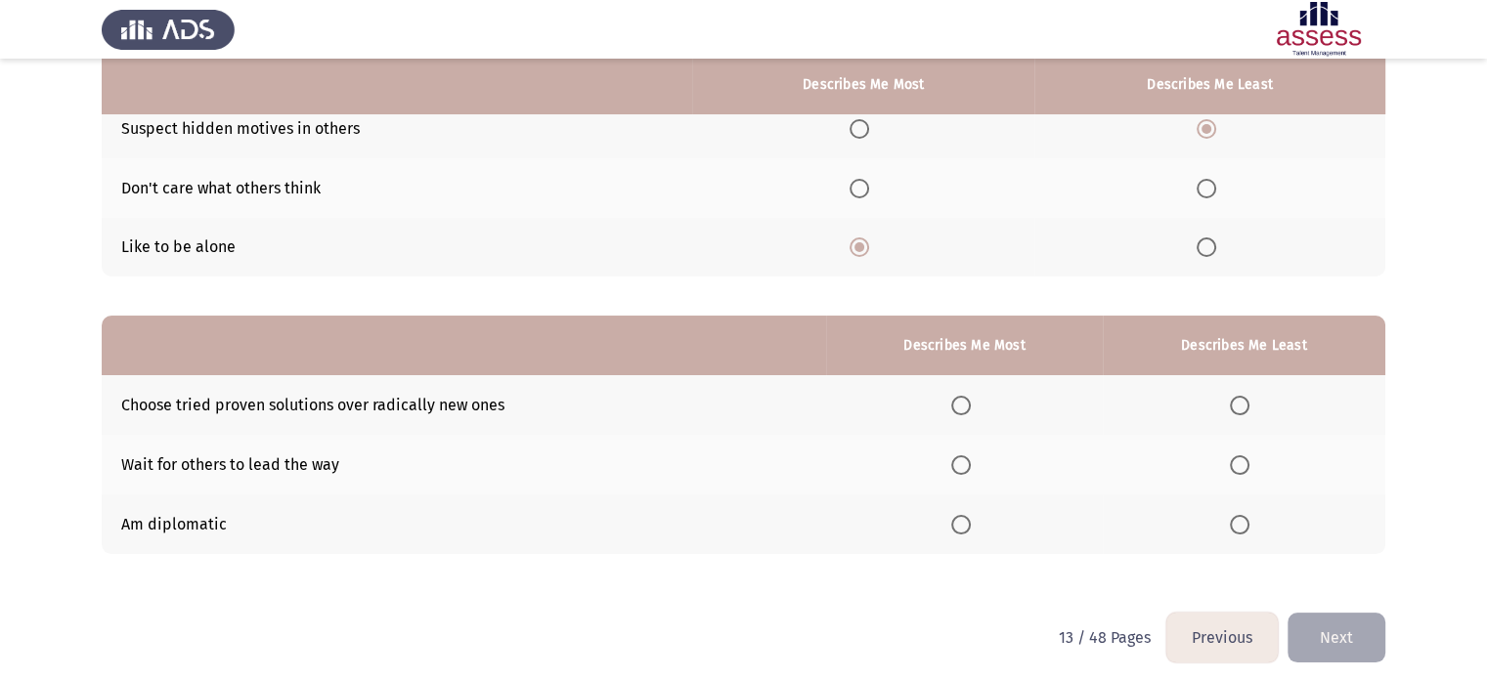
scroll to position [224, 0]
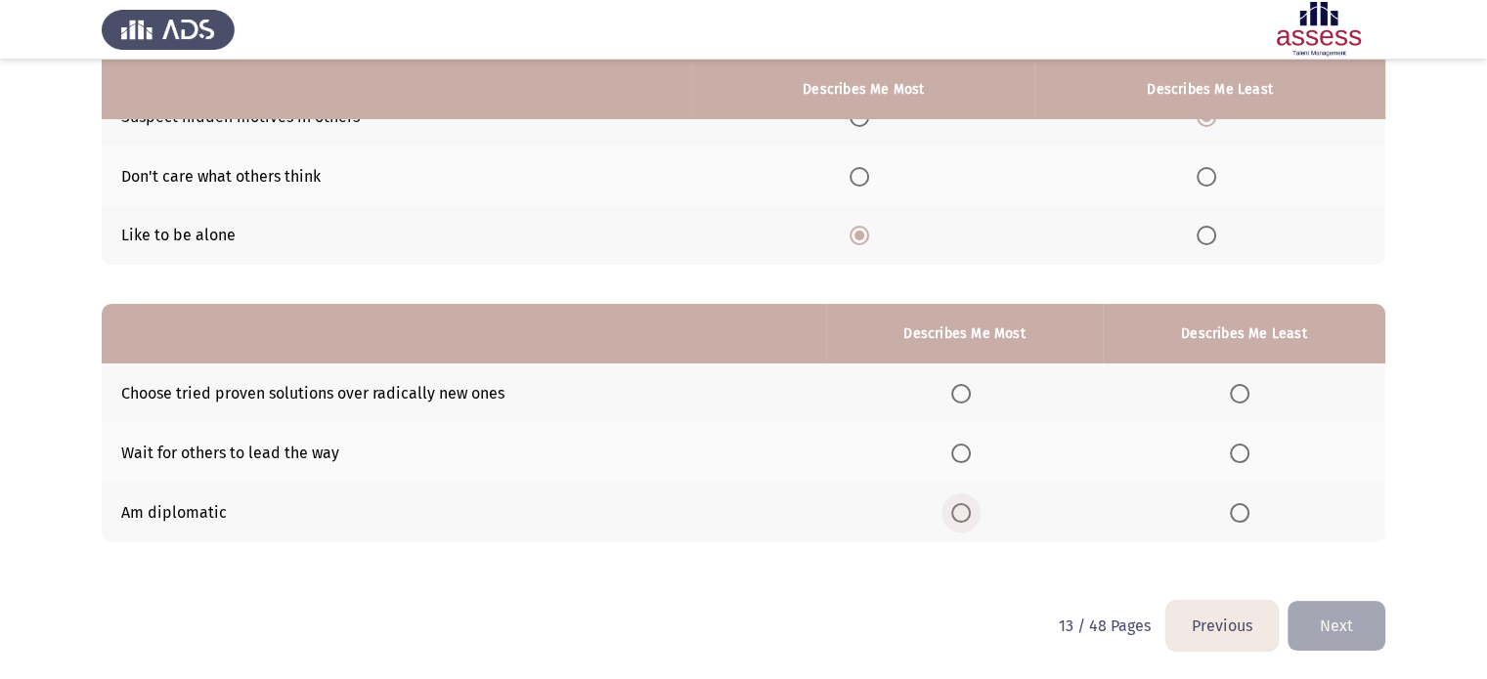
click at [964, 516] on span "Select an option" at bounding box center [961, 513] width 20 height 20
click at [964, 516] on input "Select an option" at bounding box center [961, 513] width 20 height 20
click at [1247, 452] on span "Select an option" at bounding box center [1240, 454] width 20 height 20
click at [1247, 452] on input "Select an option" at bounding box center [1240, 454] width 20 height 20
click at [1327, 632] on button "Next" at bounding box center [1336, 626] width 98 height 50
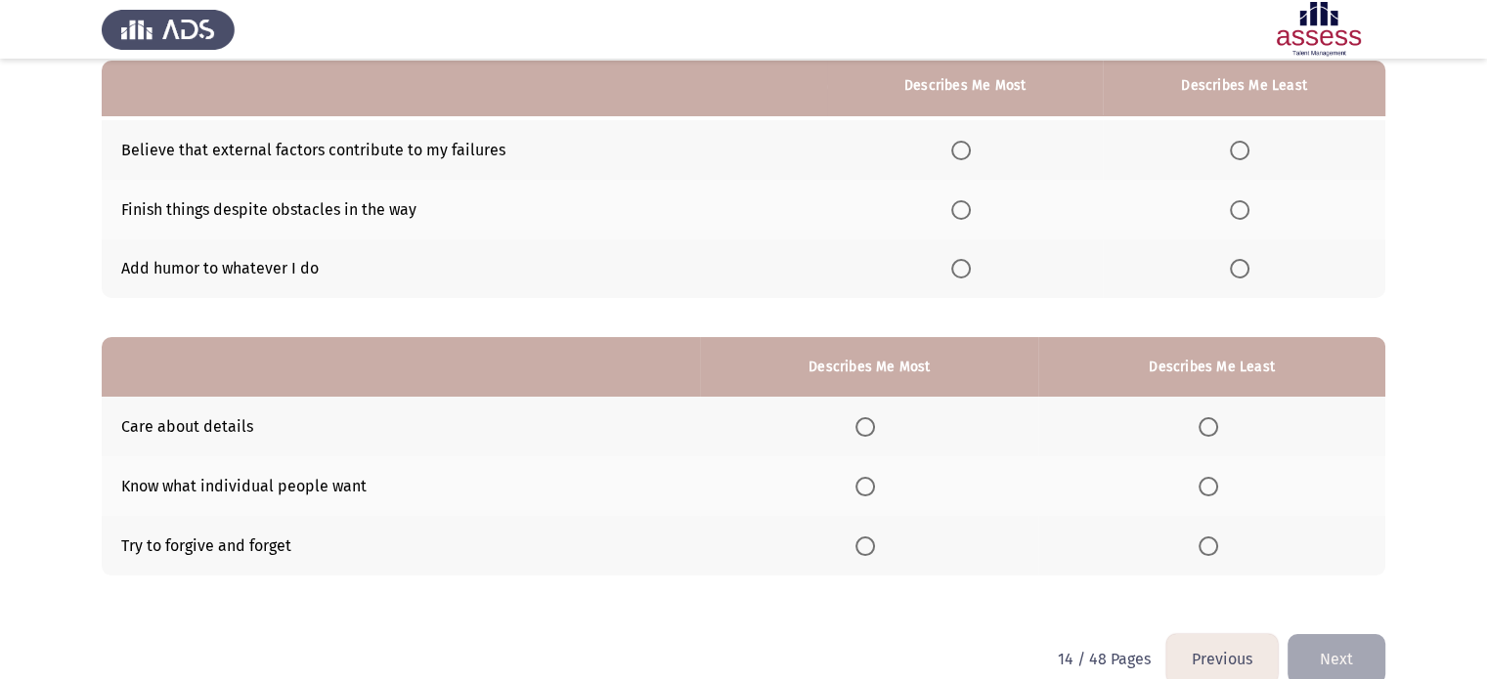
scroll to position [188, 0]
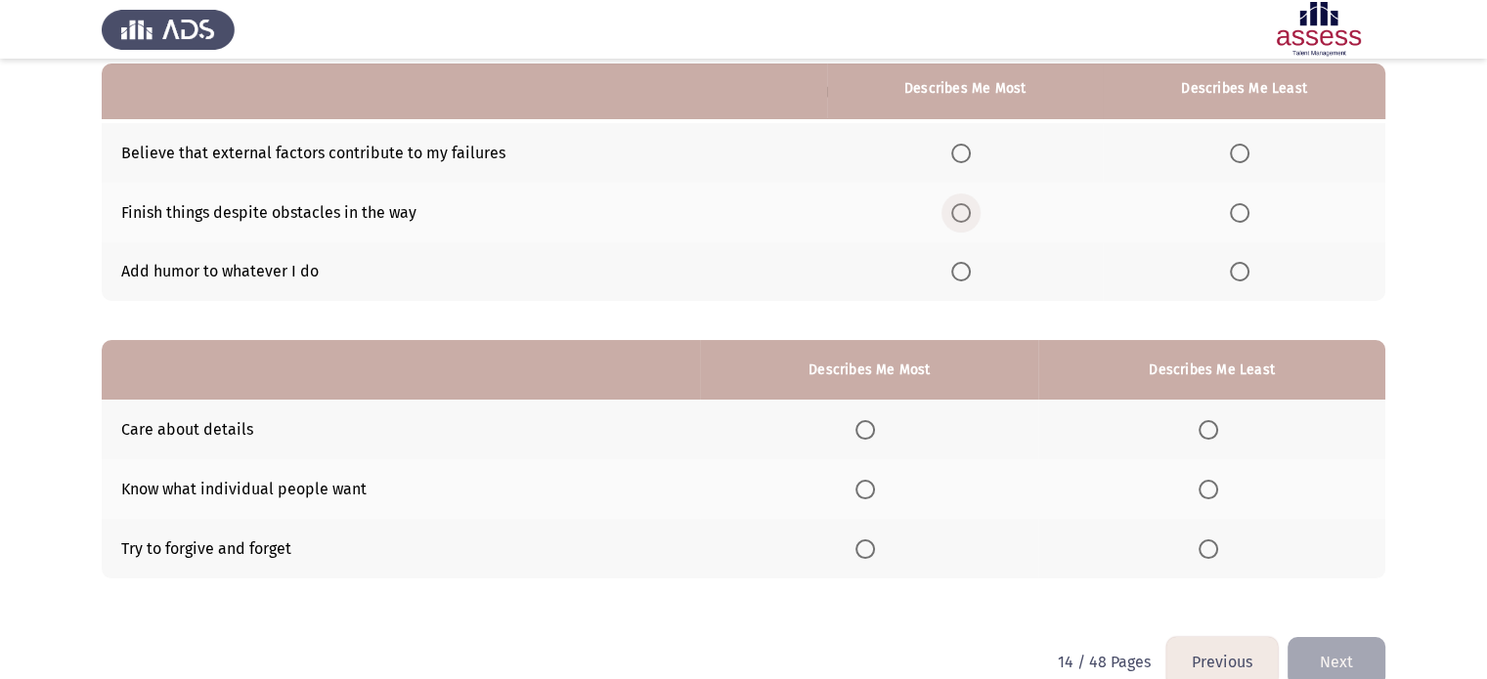
click at [968, 210] on span "Select an option" at bounding box center [961, 213] width 20 height 20
click at [968, 210] on input "Select an option" at bounding box center [961, 213] width 20 height 20
click at [1238, 277] on span "Select an option" at bounding box center [1240, 272] width 20 height 20
click at [1238, 277] on input "Select an option" at bounding box center [1240, 272] width 20 height 20
click at [868, 433] on span "Select an option" at bounding box center [865, 430] width 20 height 20
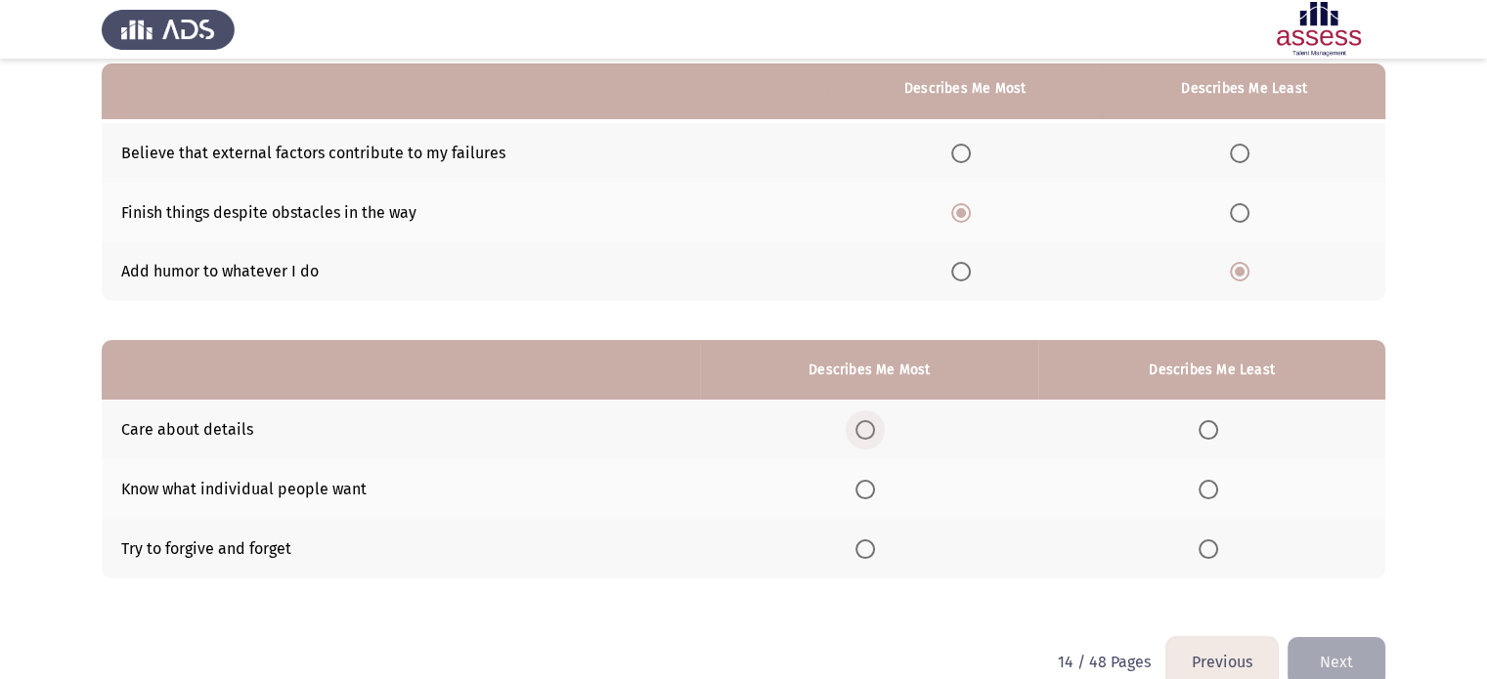
click at [868, 433] on input "Select an option" at bounding box center [865, 430] width 20 height 20
click at [1211, 493] on span "Select an option" at bounding box center [1208, 490] width 20 height 20
click at [1211, 493] on input "Select an option" at bounding box center [1208, 490] width 20 height 20
click at [1212, 549] on span "Select an option" at bounding box center [1208, 550] width 20 height 20
click at [1212, 549] on input "Select an option" at bounding box center [1208, 550] width 20 height 20
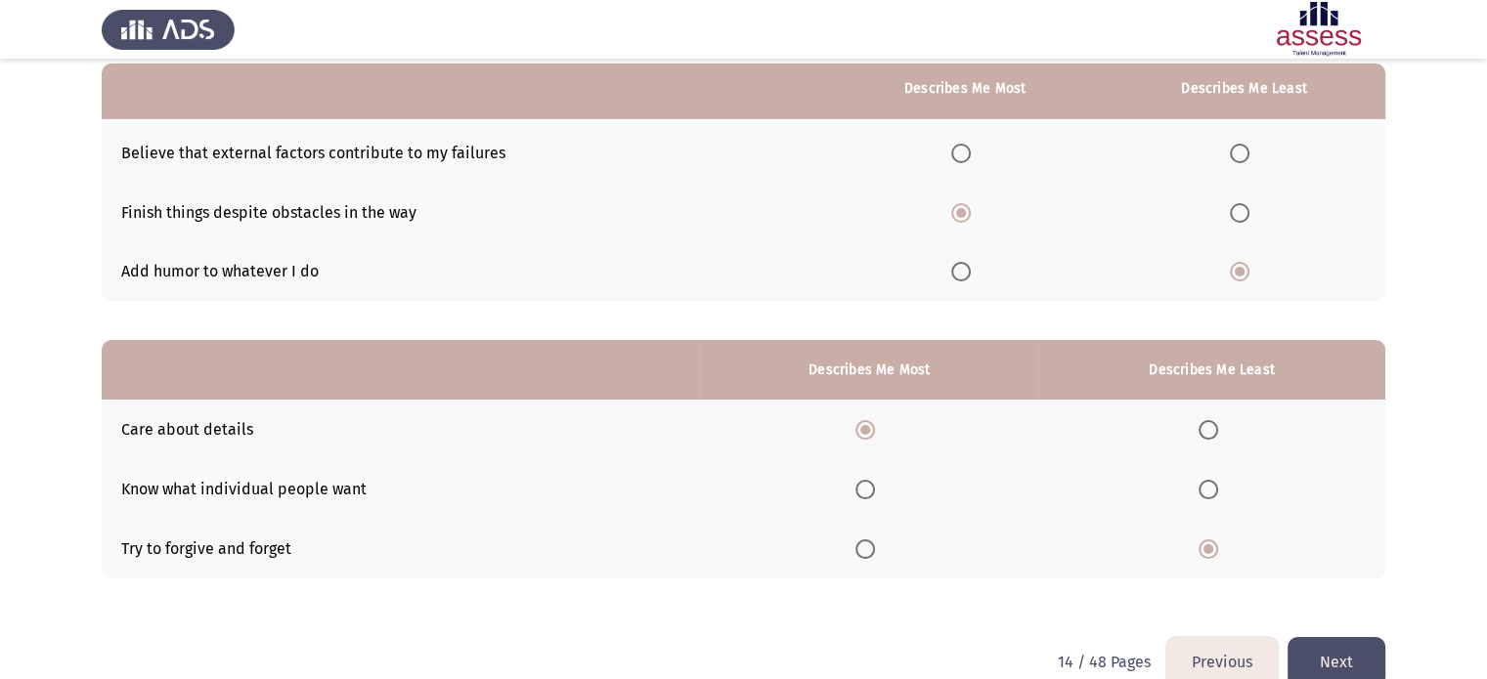
click at [1344, 659] on button "Next" at bounding box center [1336, 662] width 98 height 50
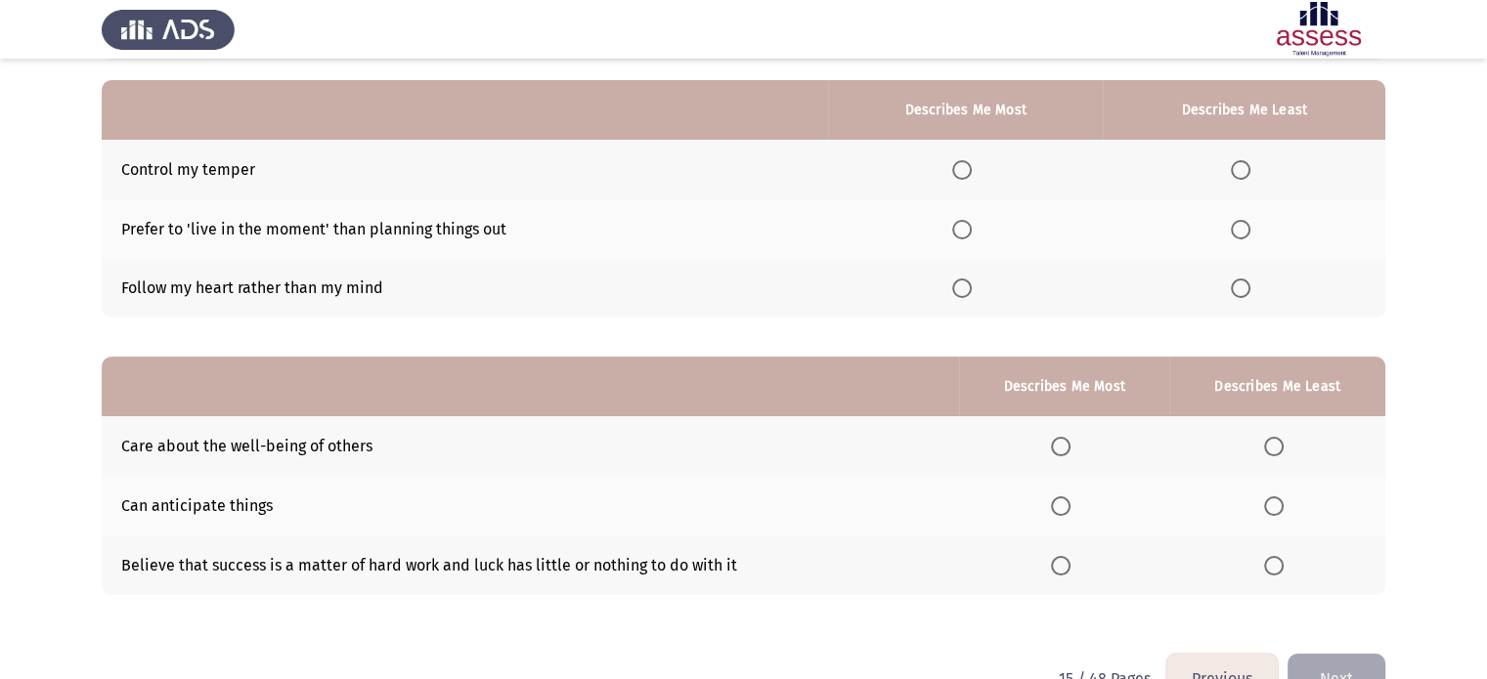
scroll to position [176, 0]
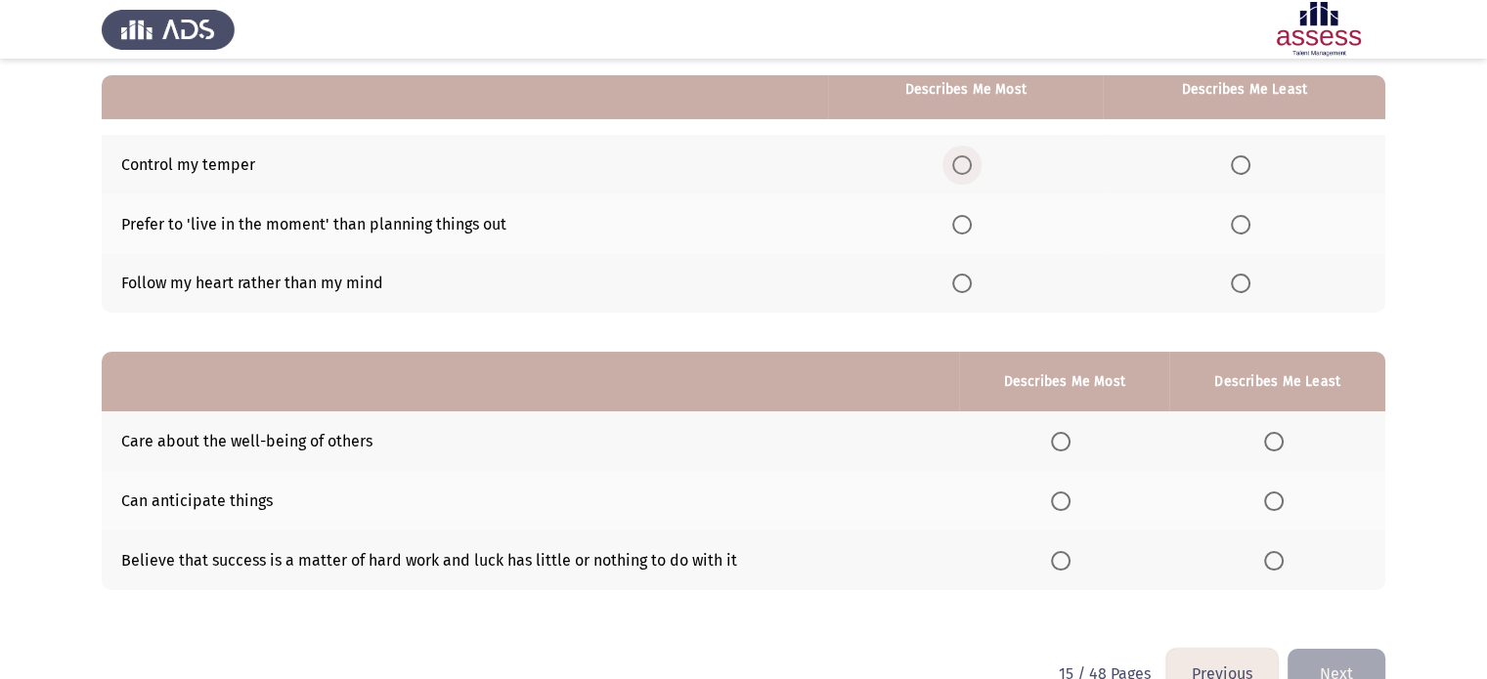
click at [966, 168] on span "Select an option" at bounding box center [962, 165] width 20 height 20
click at [966, 168] on input "Select an option" at bounding box center [962, 165] width 20 height 20
click at [1239, 220] on span "Select an option" at bounding box center [1240, 225] width 20 height 20
click at [1239, 220] on input "Select an option" at bounding box center [1240, 225] width 20 height 20
click at [1060, 561] on span "Select an option" at bounding box center [1061, 561] width 20 height 20
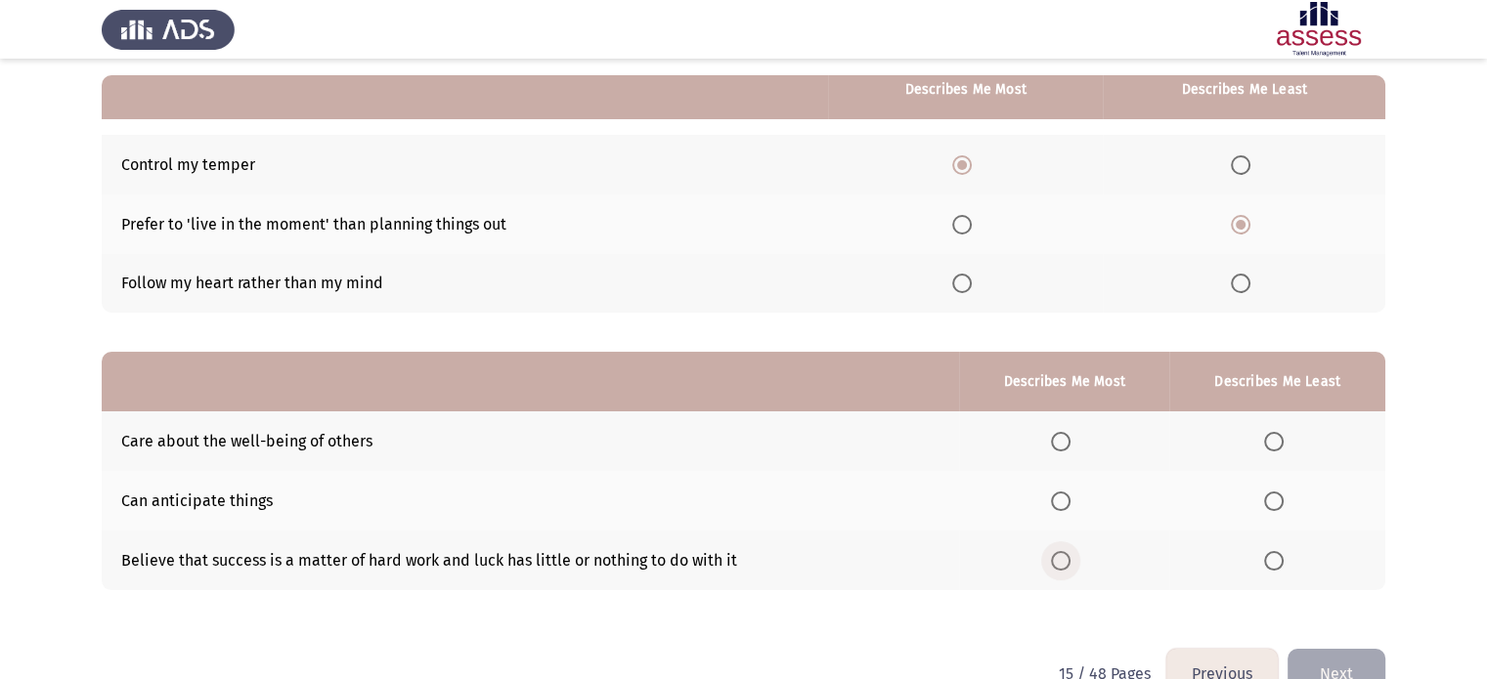
click at [1060, 561] on input "Select an option" at bounding box center [1061, 561] width 20 height 20
click at [1273, 445] on span "Select an option" at bounding box center [1274, 442] width 20 height 20
click at [1273, 445] on input "Select an option" at bounding box center [1274, 442] width 20 height 20
click at [1266, 501] on span "Select an option" at bounding box center [1274, 502] width 20 height 20
click at [1266, 501] on input "Select an option" at bounding box center [1274, 502] width 20 height 20
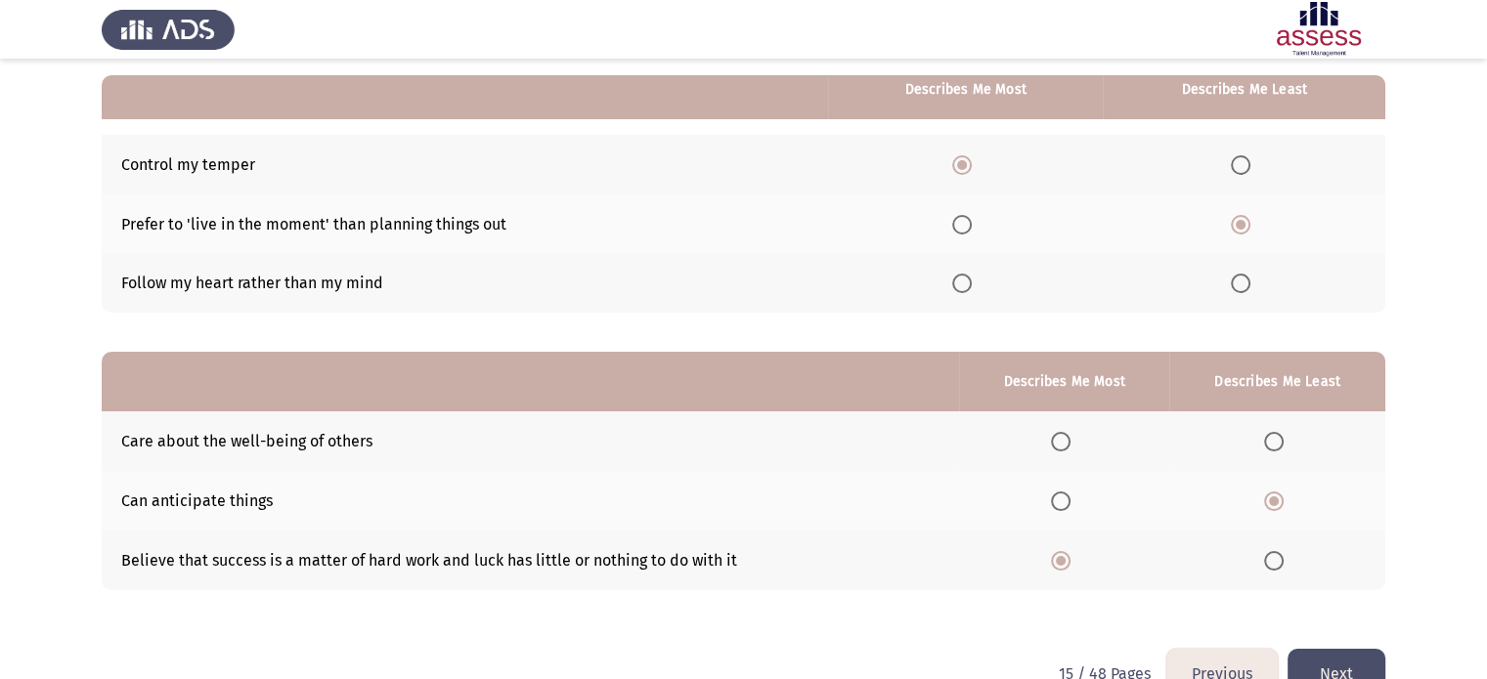
click at [1327, 655] on button "Next" at bounding box center [1336, 674] width 98 height 50
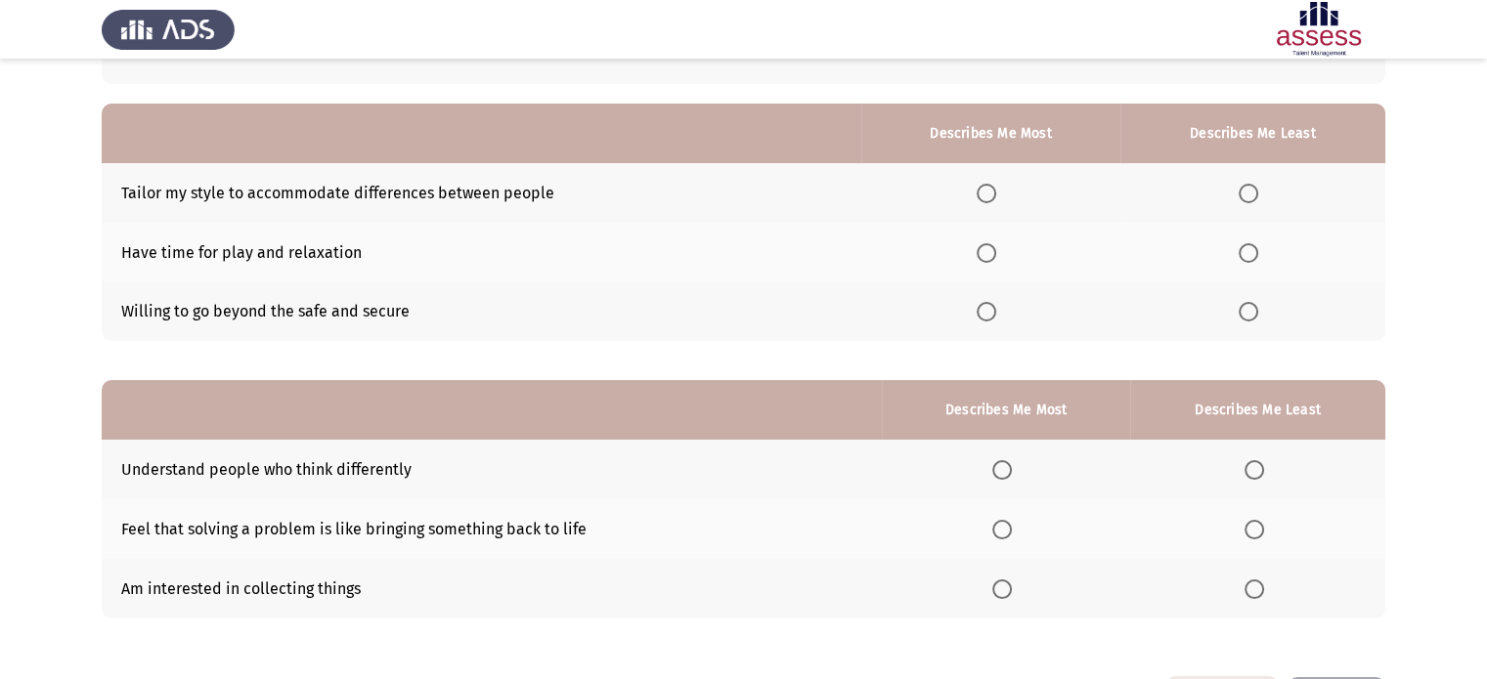
scroll to position [178, 0]
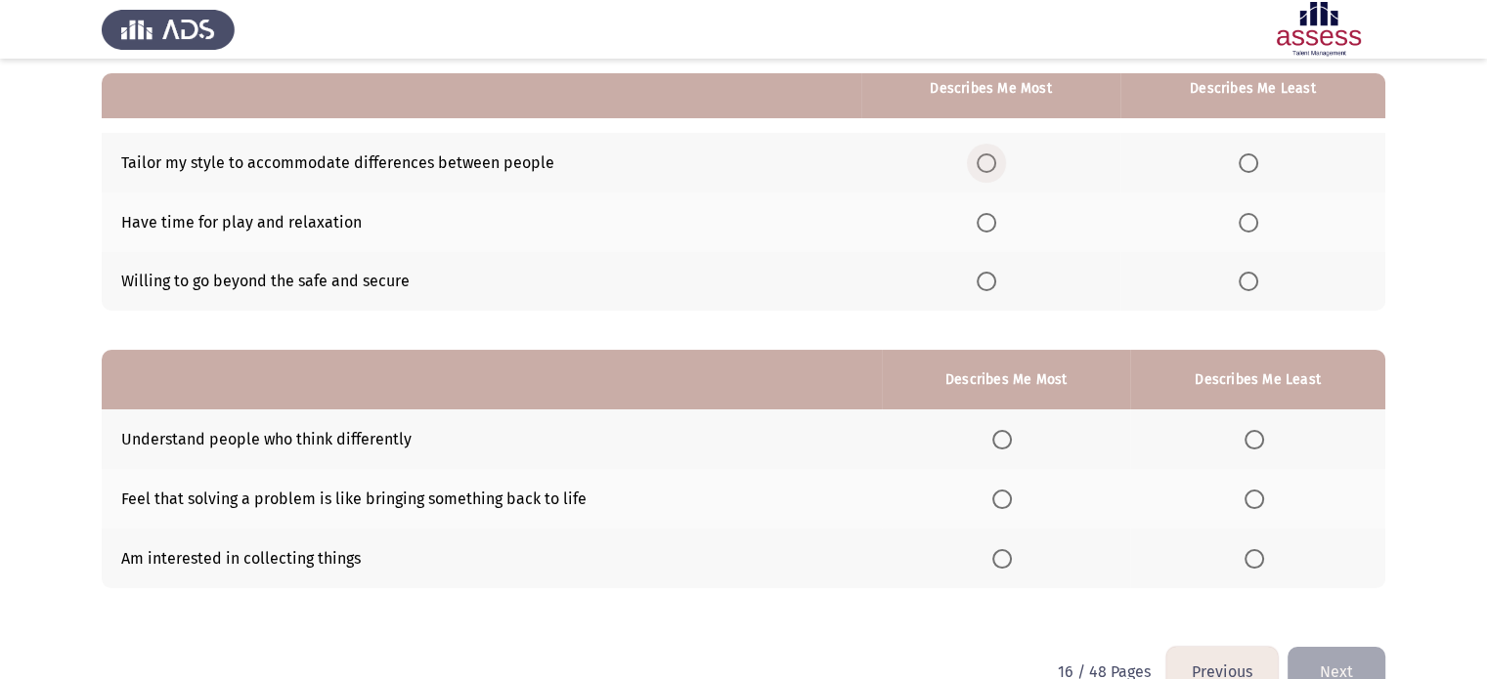
click at [993, 167] on span "Select an option" at bounding box center [986, 163] width 20 height 20
click at [993, 167] on input "Select an option" at bounding box center [986, 163] width 20 height 20
click at [1253, 278] on span "Select an option" at bounding box center [1248, 282] width 20 height 20
click at [1253, 278] on input "Select an option" at bounding box center [1248, 282] width 20 height 20
click at [1006, 503] on span "Select an option" at bounding box center [1002, 500] width 20 height 20
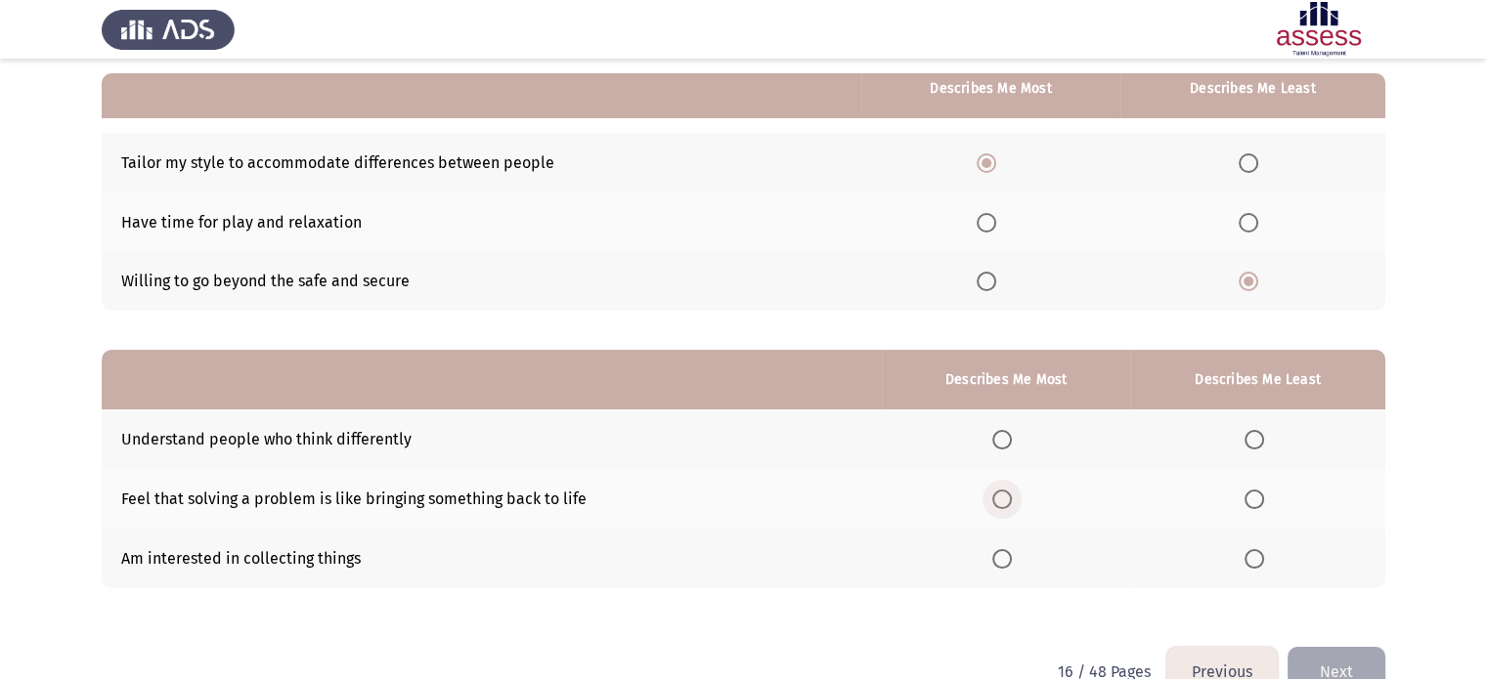
click at [1006, 503] on input "Select an option" at bounding box center [1002, 500] width 20 height 20
click at [1251, 436] on span "Select an option" at bounding box center [1254, 440] width 20 height 20
click at [1251, 436] on input "Select an option" at bounding box center [1254, 440] width 20 height 20
click at [1331, 666] on button "Next" at bounding box center [1336, 672] width 98 height 50
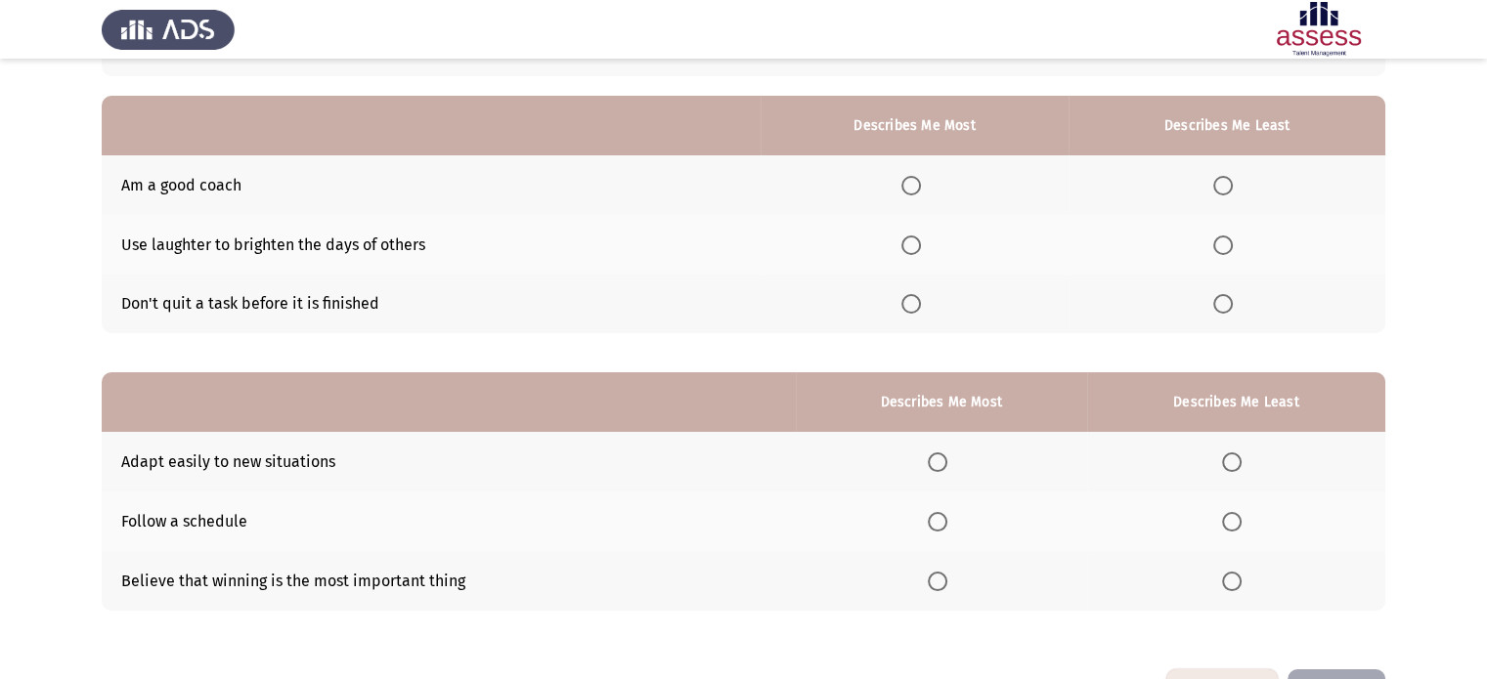
scroll to position [156, 0]
click at [911, 303] on span "Select an option" at bounding box center [911, 303] width 0 height 0
click at [916, 303] on input "Select an option" at bounding box center [911, 303] width 20 height 20
click at [1223, 249] on span "Select an option" at bounding box center [1223, 245] width 20 height 20
click at [1223, 249] on input "Select an option" at bounding box center [1223, 245] width 20 height 20
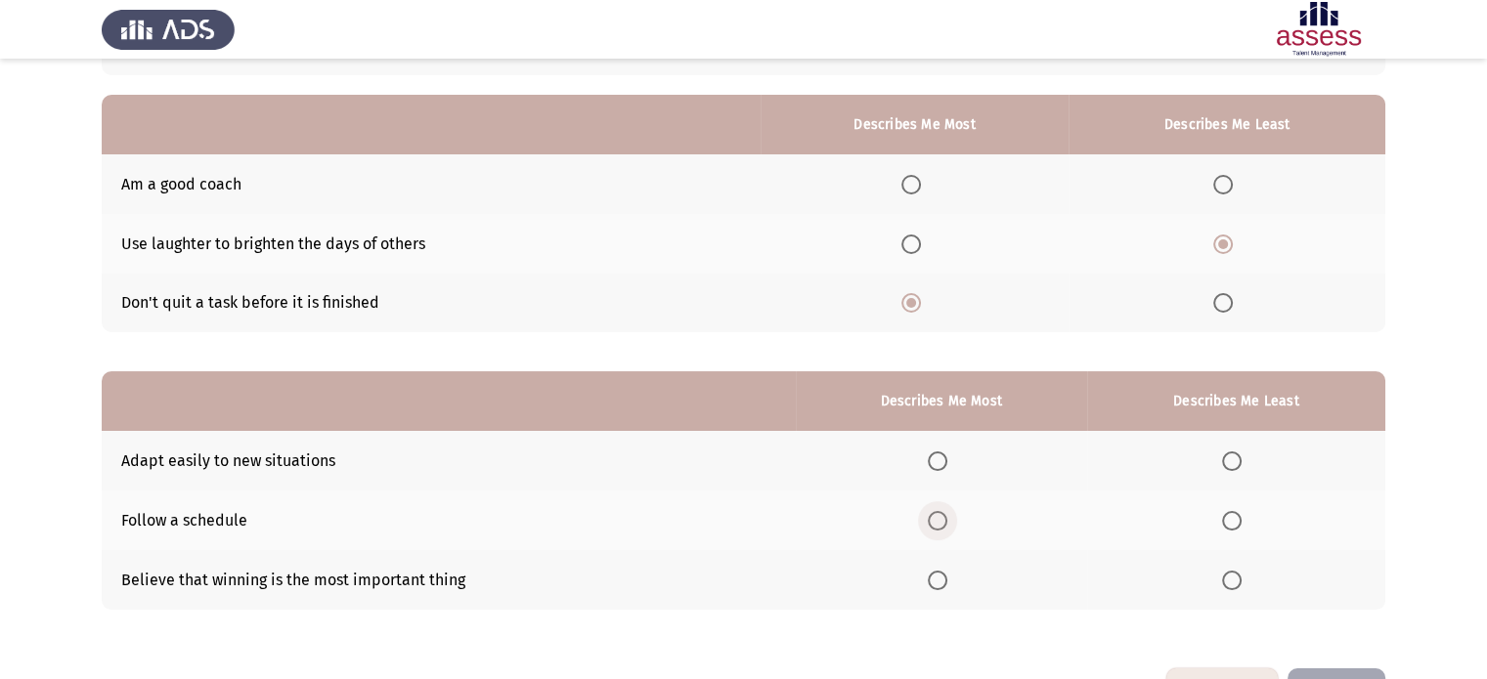
click at [942, 522] on span "Select an option" at bounding box center [938, 521] width 20 height 20
click at [942, 522] on input "Select an option" at bounding box center [938, 521] width 20 height 20
click at [1237, 586] on span "Select an option" at bounding box center [1232, 581] width 20 height 20
click at [1237, 586] on input "Select an option" at bounding box center [1232, 581] width 20 height 20
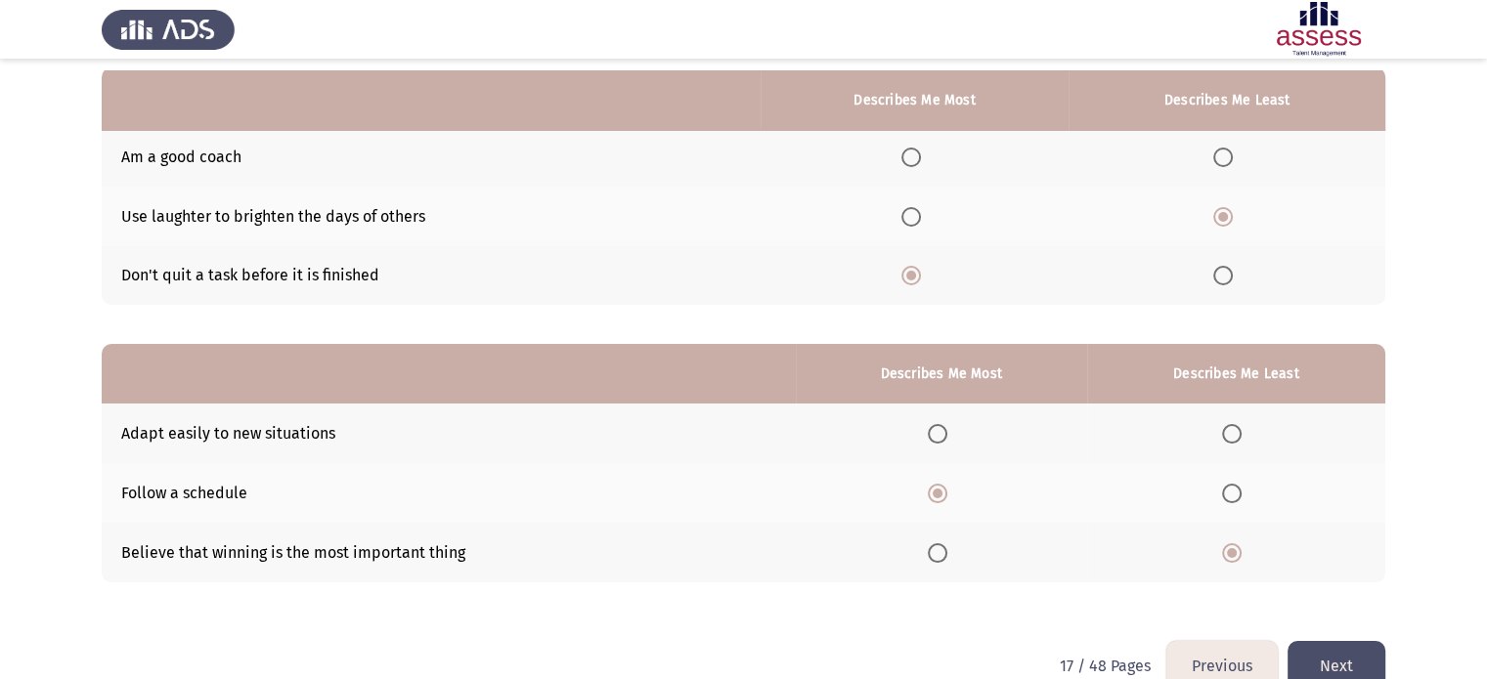
scroll to position [195, 0]
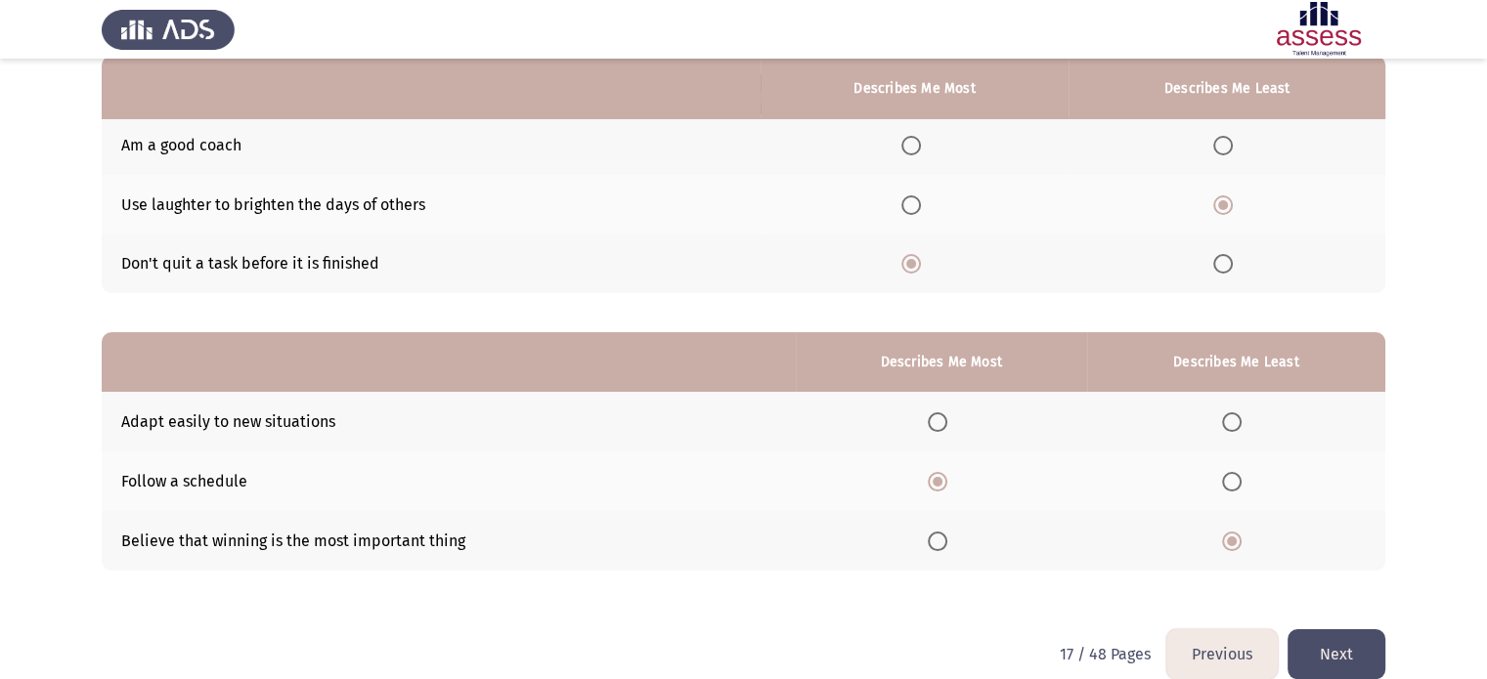
click at [1339, 646] on button "Next" at bounding box center [1336, 654] width 98 height 50
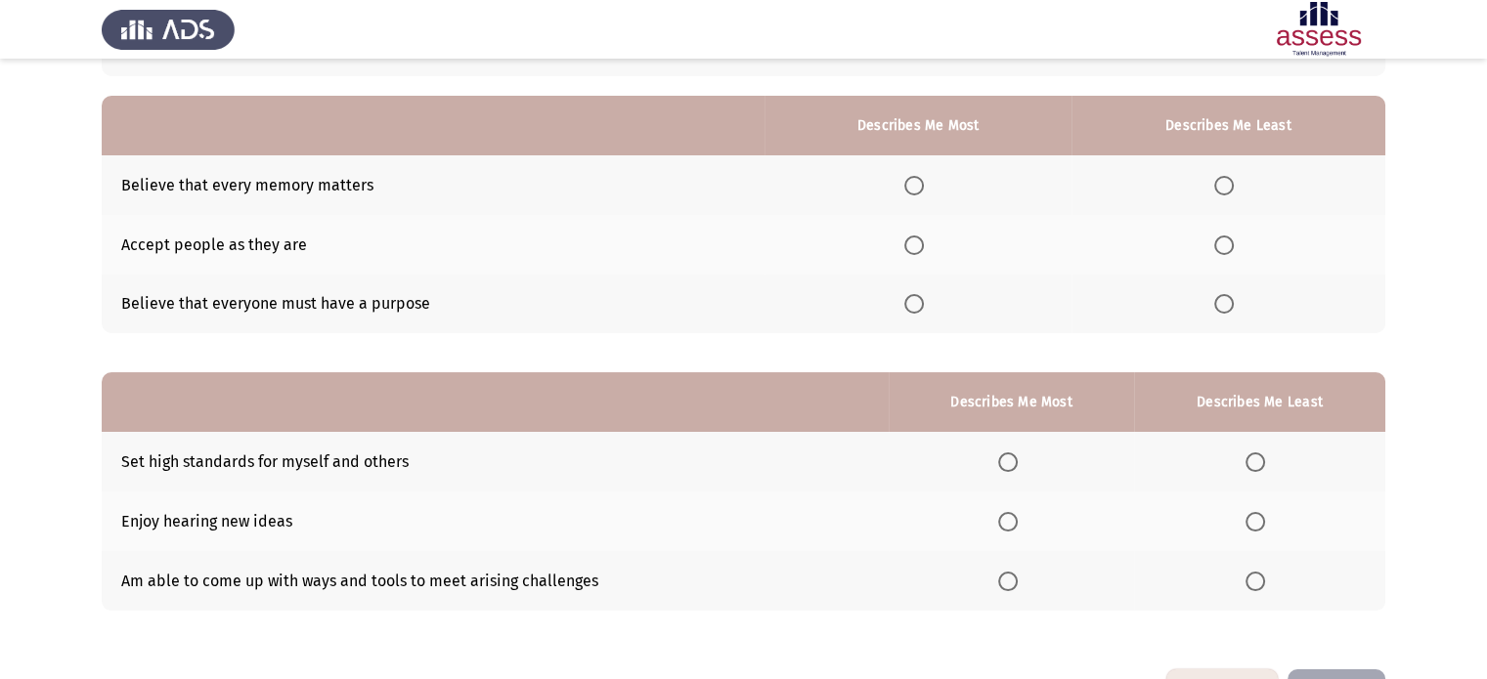
scroll to position [156, 0]
click at [915, 244] on span "Select an option" at bounding box center [914, 245] width 20 height 20
click at [915, 244] on input "Select an option" at bounding box center [914, 245] width 20 height 20
click at [1224, 187] on span "Select an option" at bounding box center [1224, 185] width 20 height 20
click at [1224, 187] on input "Select an option" at bounding box center [1224, 185] width 20 height 20
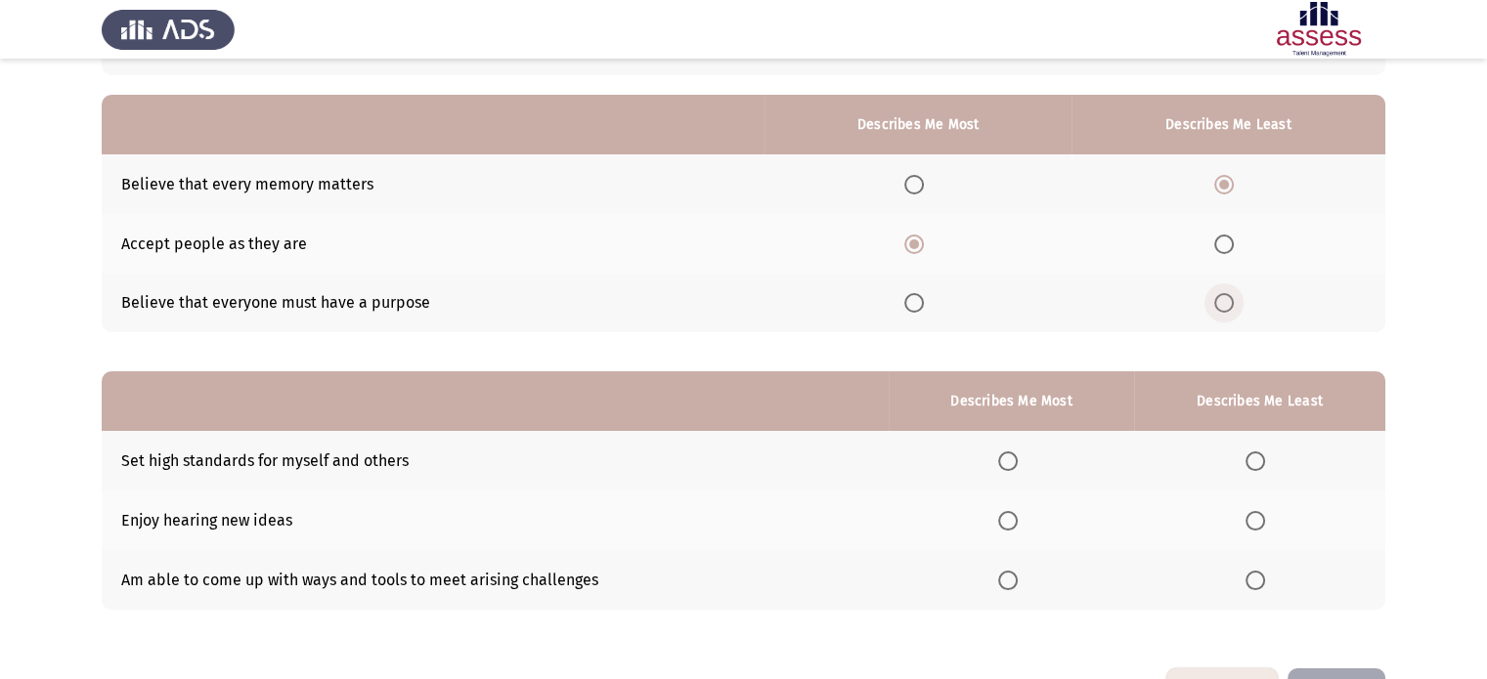
click at [1224, 305] on span "Select an option" at bounding box center [1224, 303] width 20 height 20
click at [1224, 305] on input "Select an option" at bounding box center [1224, 303] width 20 height 20
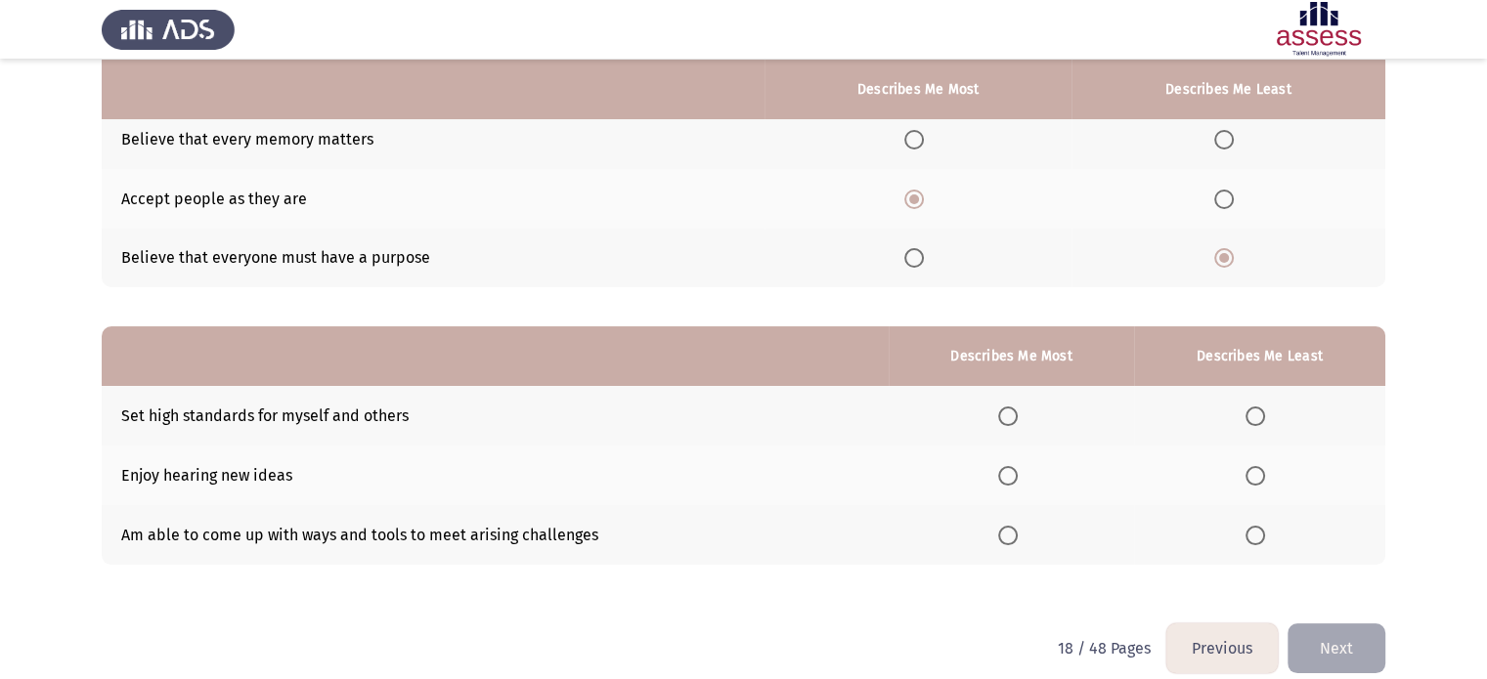
scroll to position [202, 0]
click at [1011, 540] on span "Select an option" at bounding box center [1008, 535] width 20 height 20
click at [1011, 540] on input "Select an option" at bounding box center [1008, 535] width 20 height 20
click at [1253, 419] on span "Select an option" at bounding box center [1255, 416] width 20 height 20
click at [1253, 419] on input "Select an option" at bounding box center [1255, 416] width 20 height 20
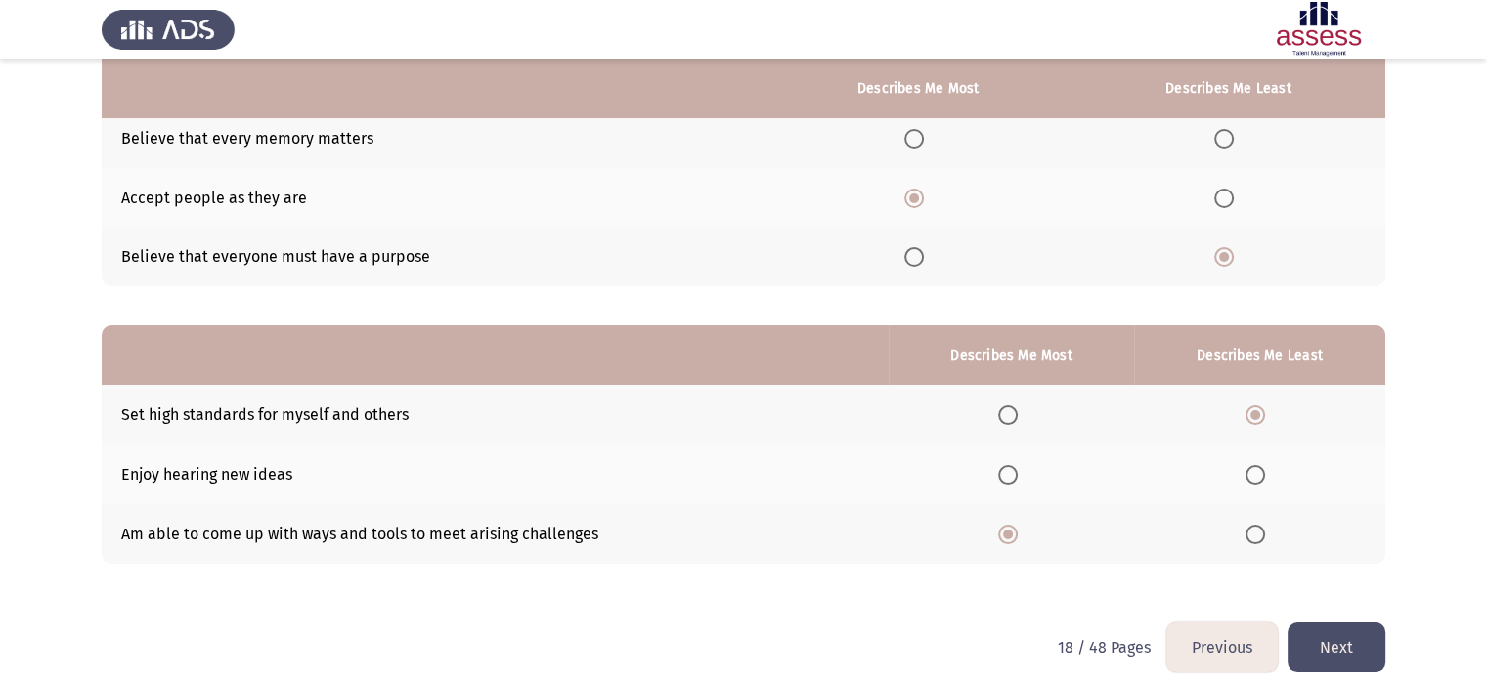
click at [1325, 644] on button "Next" at bounding box center [1336, 648] width 98 height 50
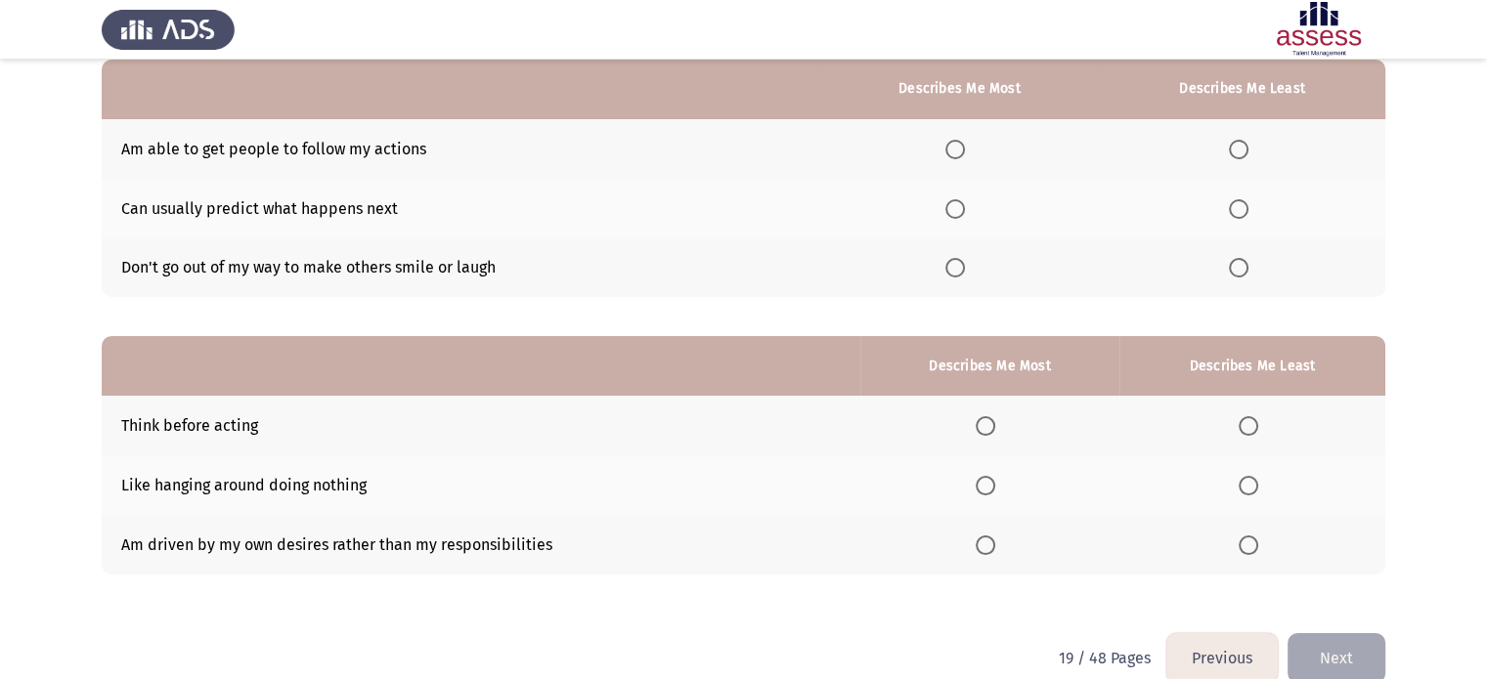
scroll to position [195, 0]
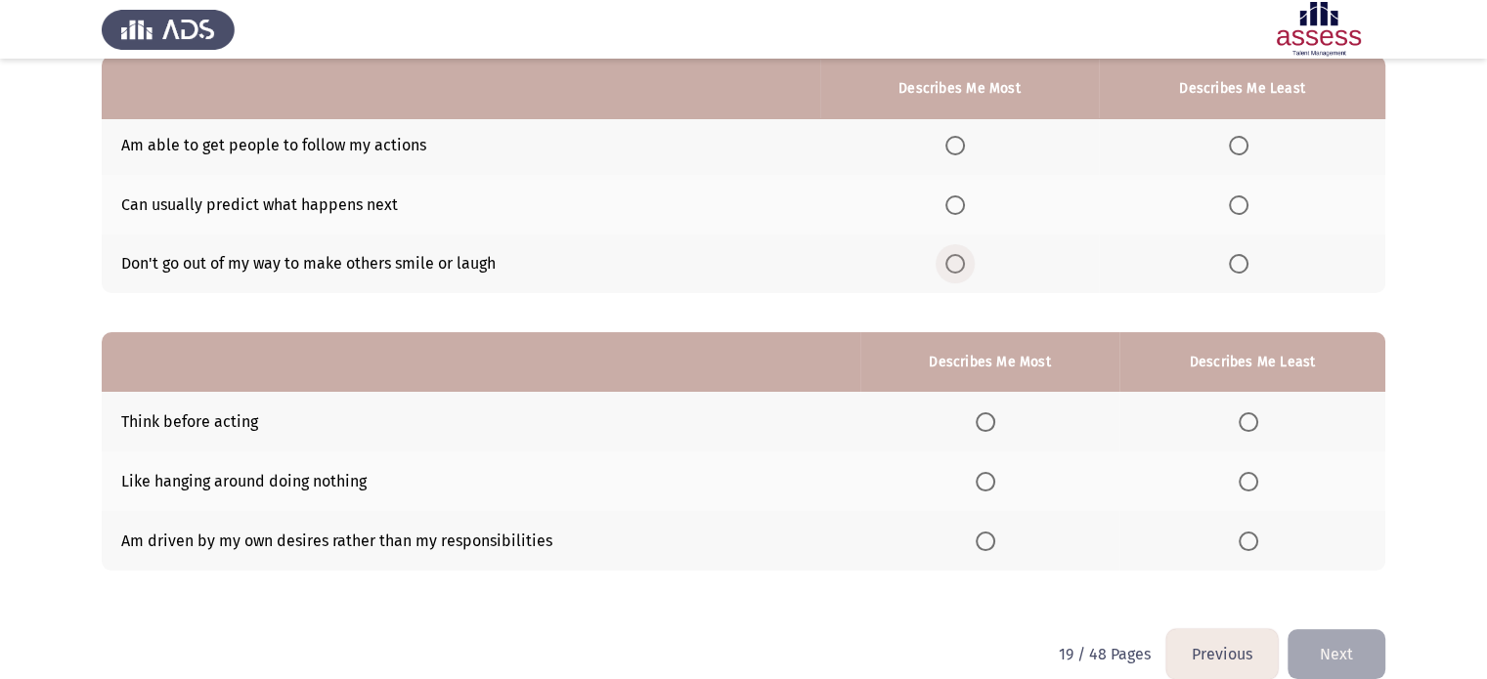
click at [958, 261] on span "Select an option" at bounding box center [955, 264] width 20 height 20
click at [958, 261] on input "Select an option" at bounding box center [955, 264] width 20 height 20
click at [1245, 210] on span "Select an option" at bounding box center [1239, 205] width 20 height 20
click at [1245, 210] on input "Select an option" at bounding box center [1239, 205] width 20 height 20
click at [960, 141] on span "Select an option" at bounding box center [955, 146] width 20 height 20
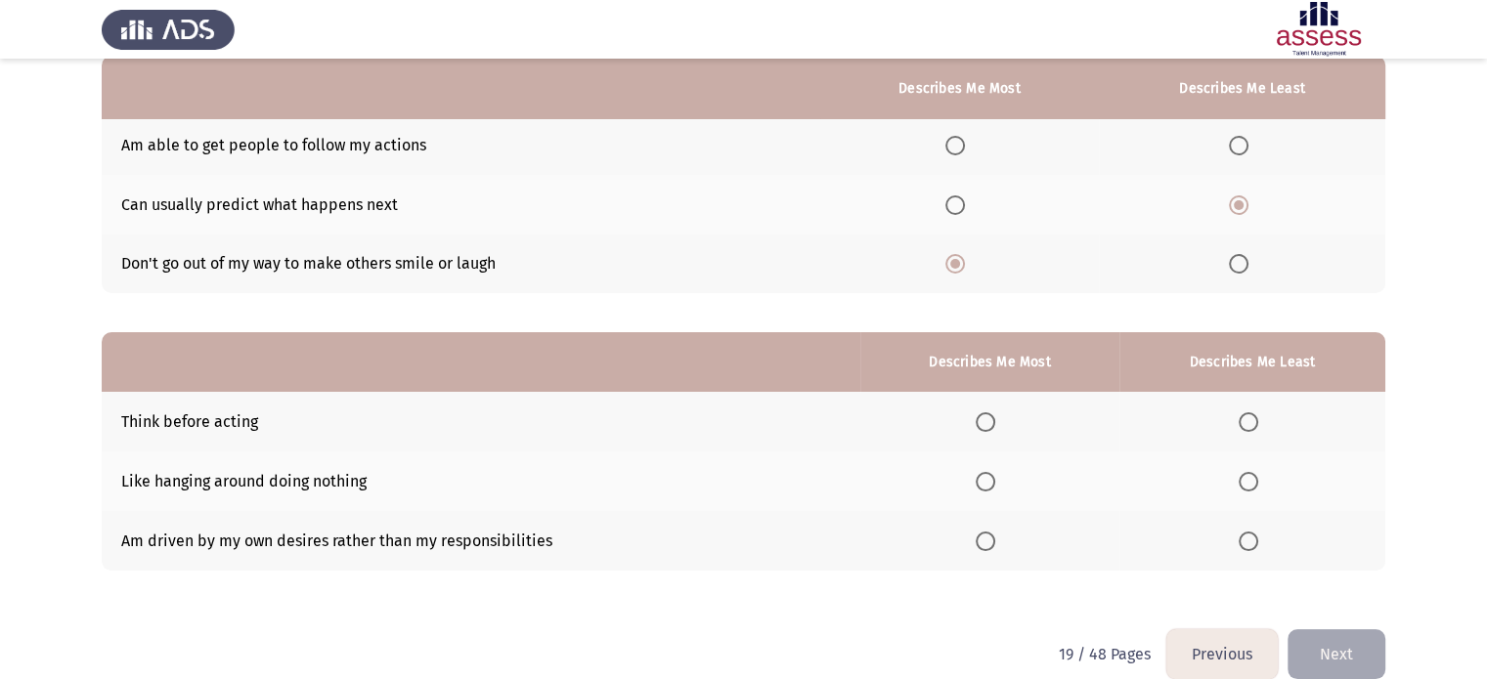
click at [960, 141] on input "Select an option" at bounding box center [955, 146] width 20 height 20
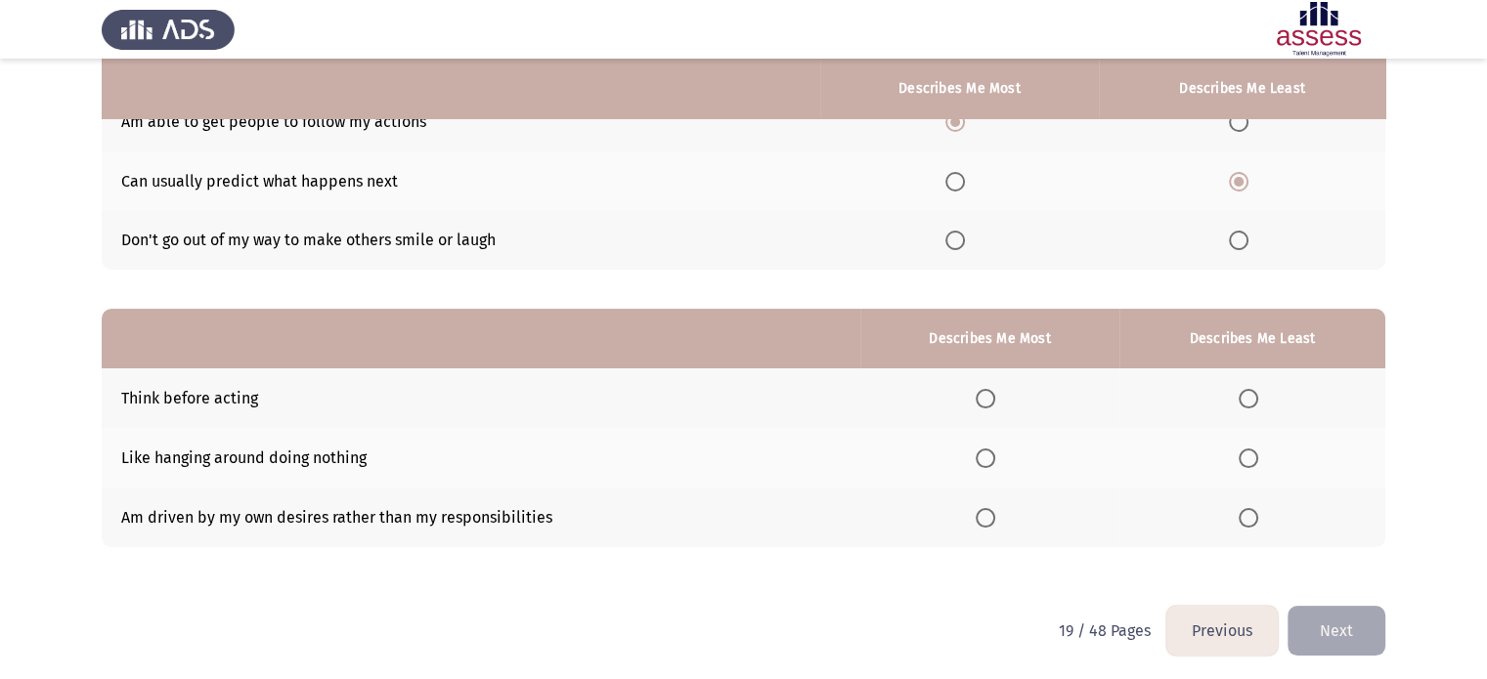
scroll to position [224, 0]
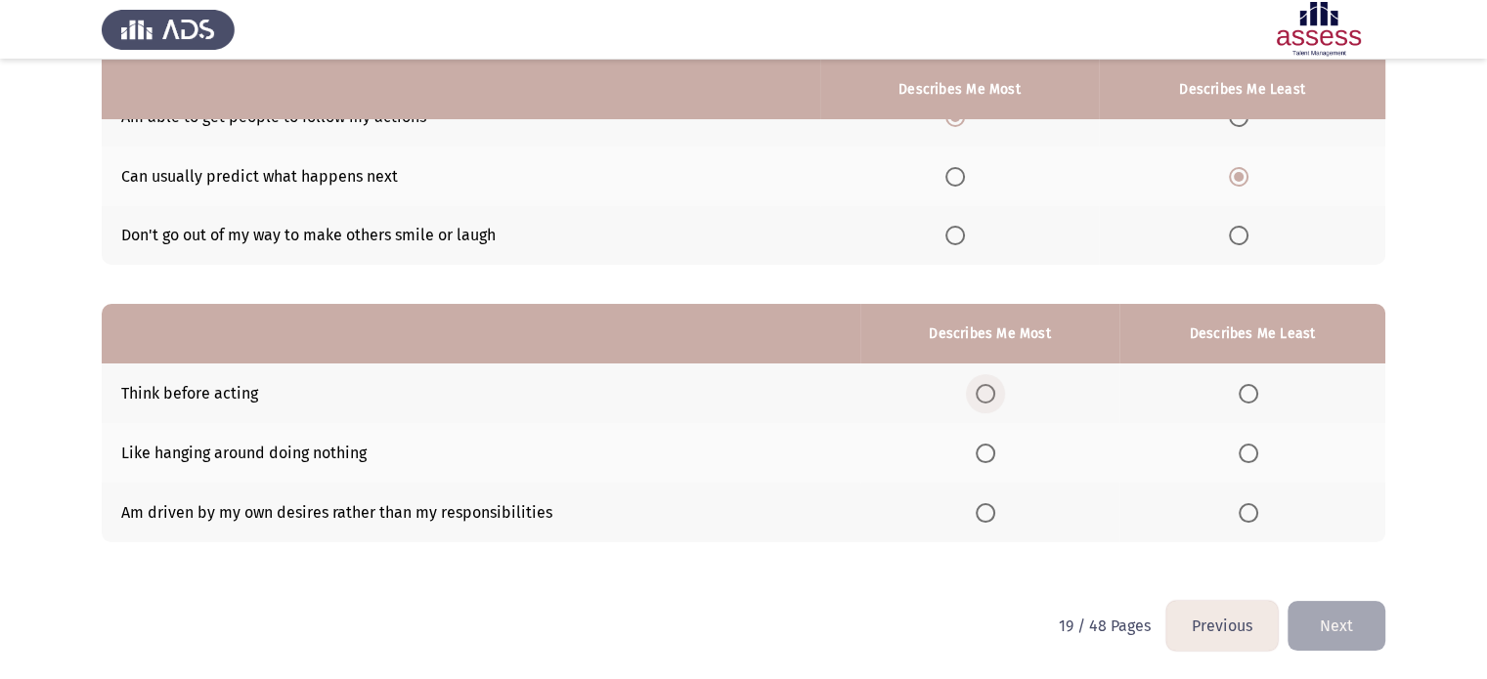
click at [995, 397] on span "Select an option" at bounding box center [985, 394] width 20 height 20
click at [995, 397] on input "Select an option" at bounding box center [985, 394] width 20 height 20
click at [1247, 449] on span "Select an option" at bounding box center [1248, 454] width 20 height 20
click at [1247, 449] on input "Select an option" at bounding box center [1248, 454] width 20 height 20
click at [1330, 618] on button "Next" at bounding box center [1336, 626] width 98 height 50
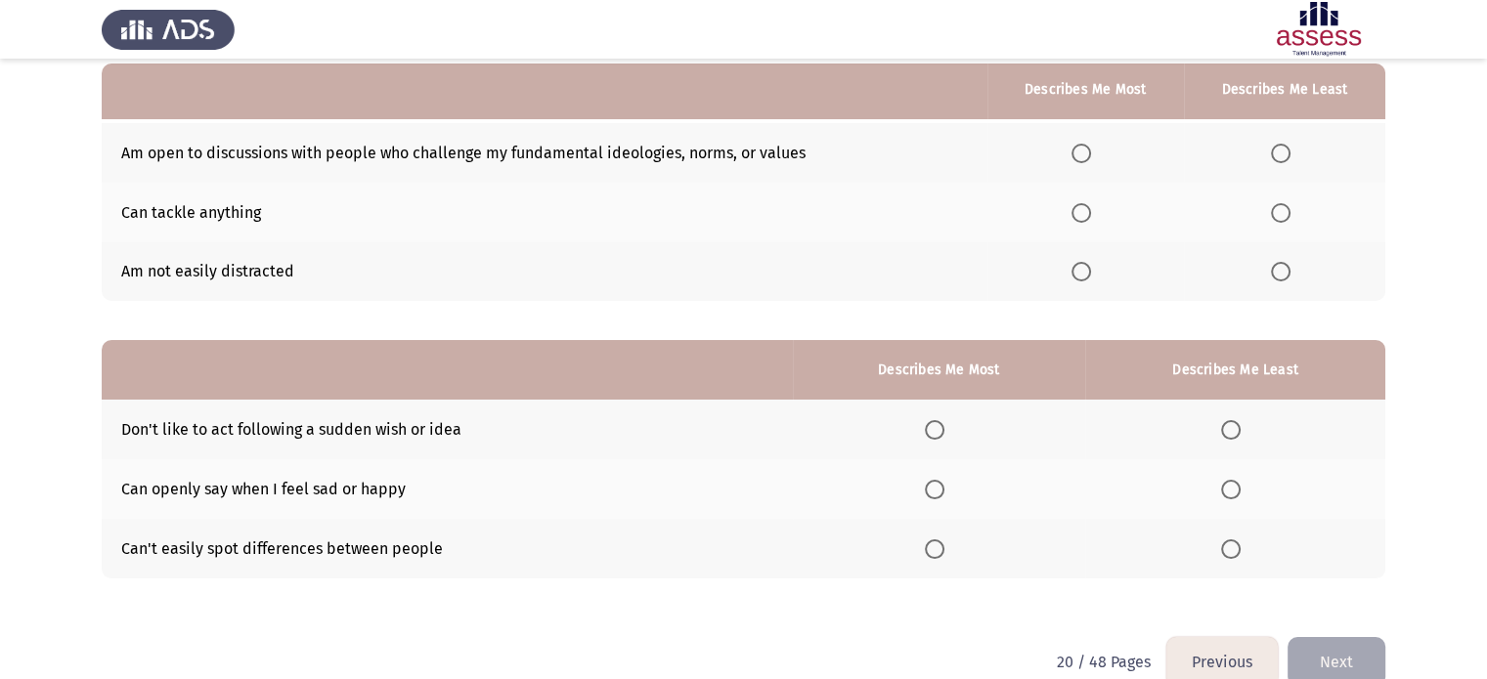
scroll to position [188, 0]
click at [1083, 271] on span "Select an option" at bounding box center [1081, 272] width 20 height 20
click at [1083, 271] on input "Select an option" at bounding box center [1081, 272] width 20 height 20
click at [1282, 153] on span "Select an option" at bounding box center [1281, 154] width 20 height 20
click at [1282, 153] on input "Select an option" at bounding box center [1281, 154] width 20 height 20
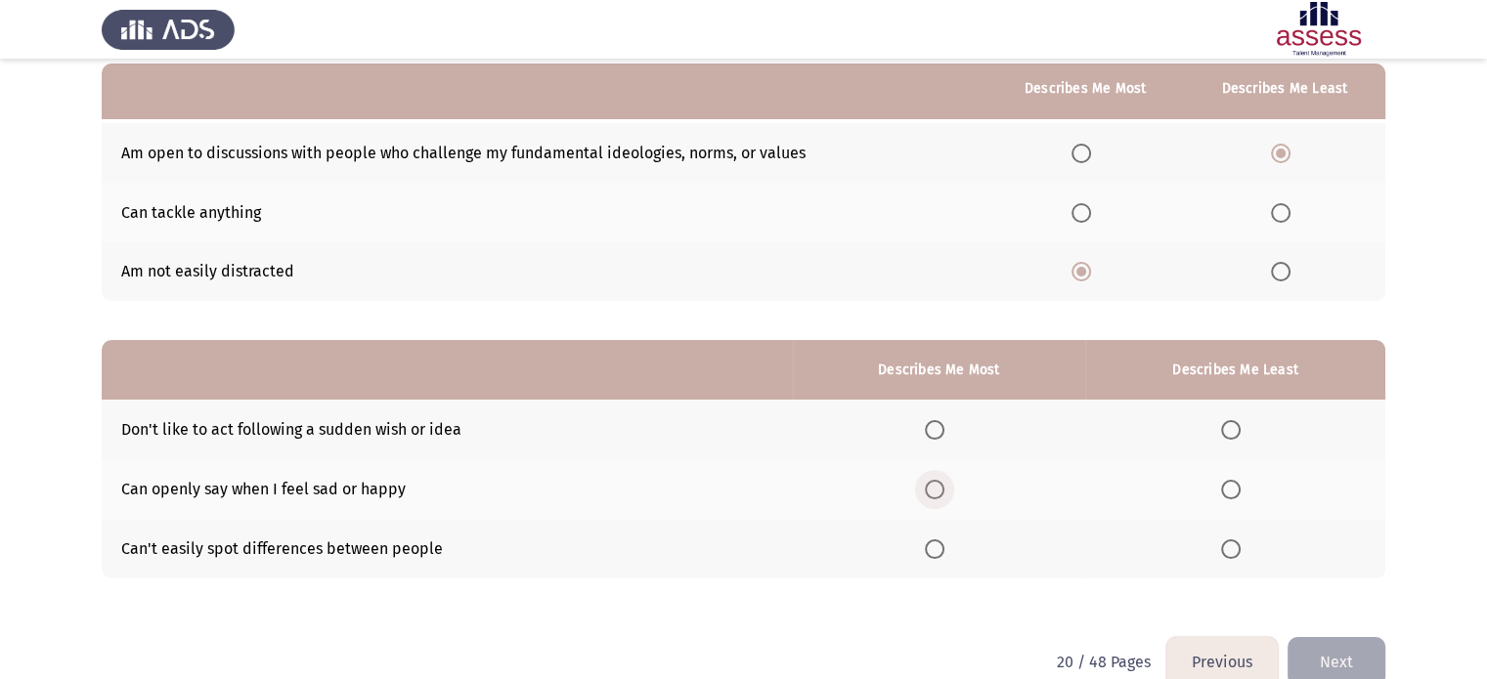
click at [942, 488] on span "Select an option" at bounding box center [935, 490] width 20 height 20
click at [942, 488] on input "Select an option" at bounding box center [935, 490] width 20 height 20
click at [1230, 432] on span "Select an option" at bounding box center [1231, 430] width 20 height 20
click at [1230, 432] on input "Select an option" at bounding box center [1231, 430] width 20 height 20
click at [1342, 665] on button "Next" at bounding box center [1336, 662] width 98 height 50
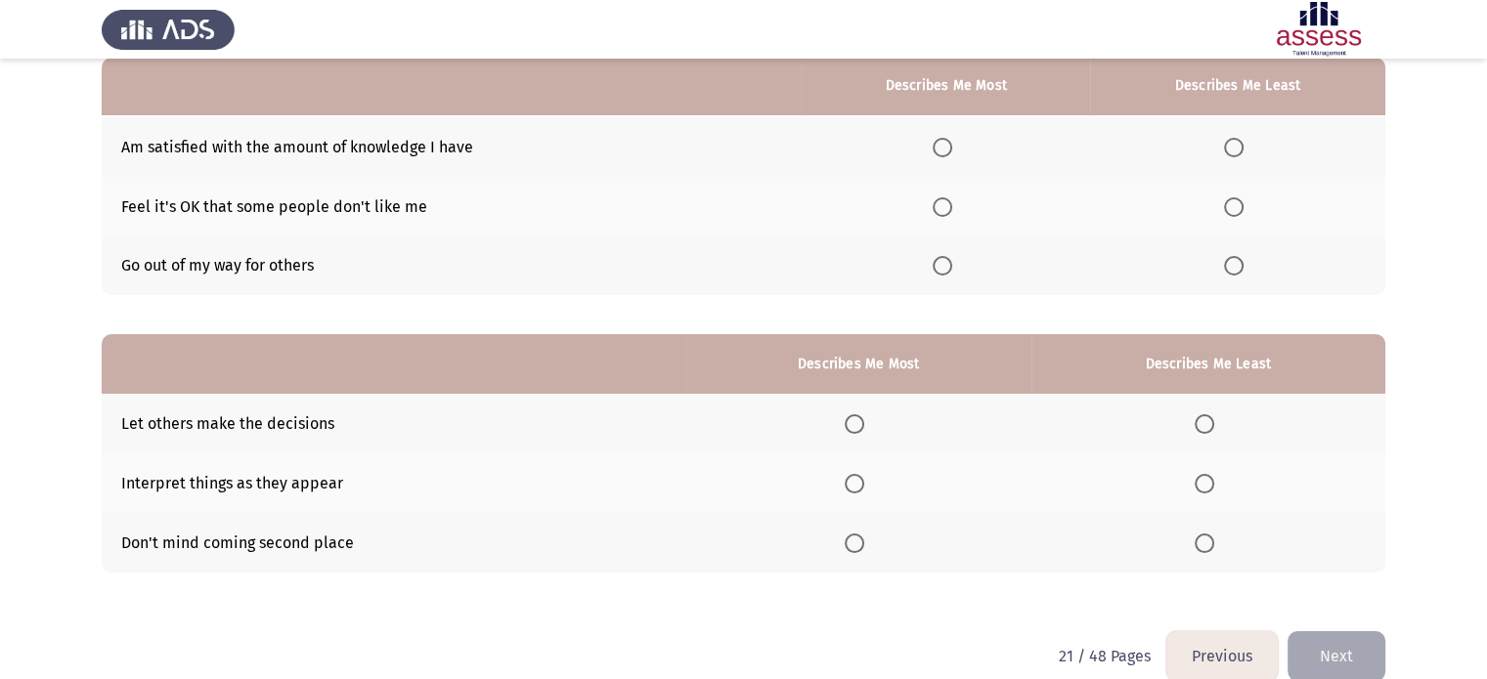
scroll to position [190, 0]
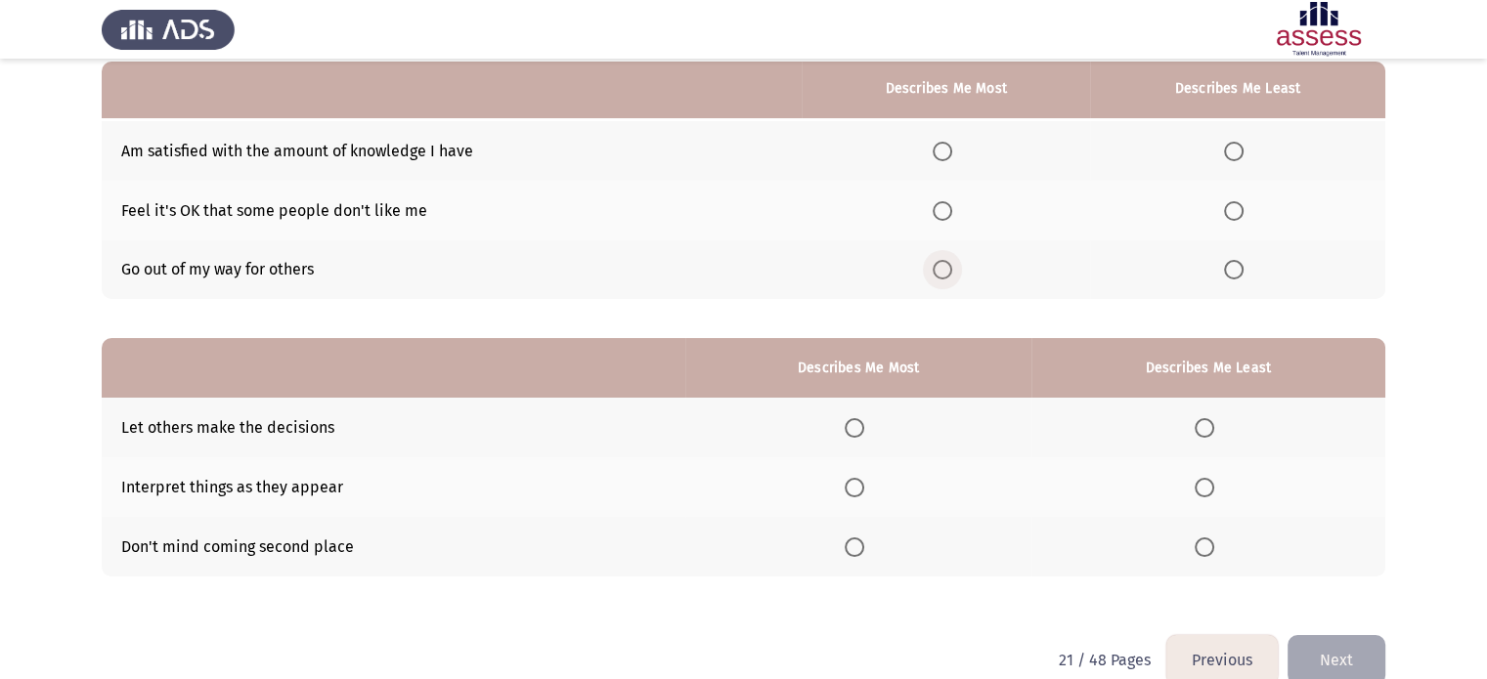
click at [946, 274] on span "Select an option" at bounding box center [942, 270] width 20 height 20
click at [946, 274] on input "Select an option" at bounding box center [942, 270] width 20 height 20
click at [1235, 209] on span "Select an option" at bounding box center [1234, 211] width 20 height 20
click at [1235, 209] on input "Select an option" at bounding box center [1234, 211] width 20 height 20
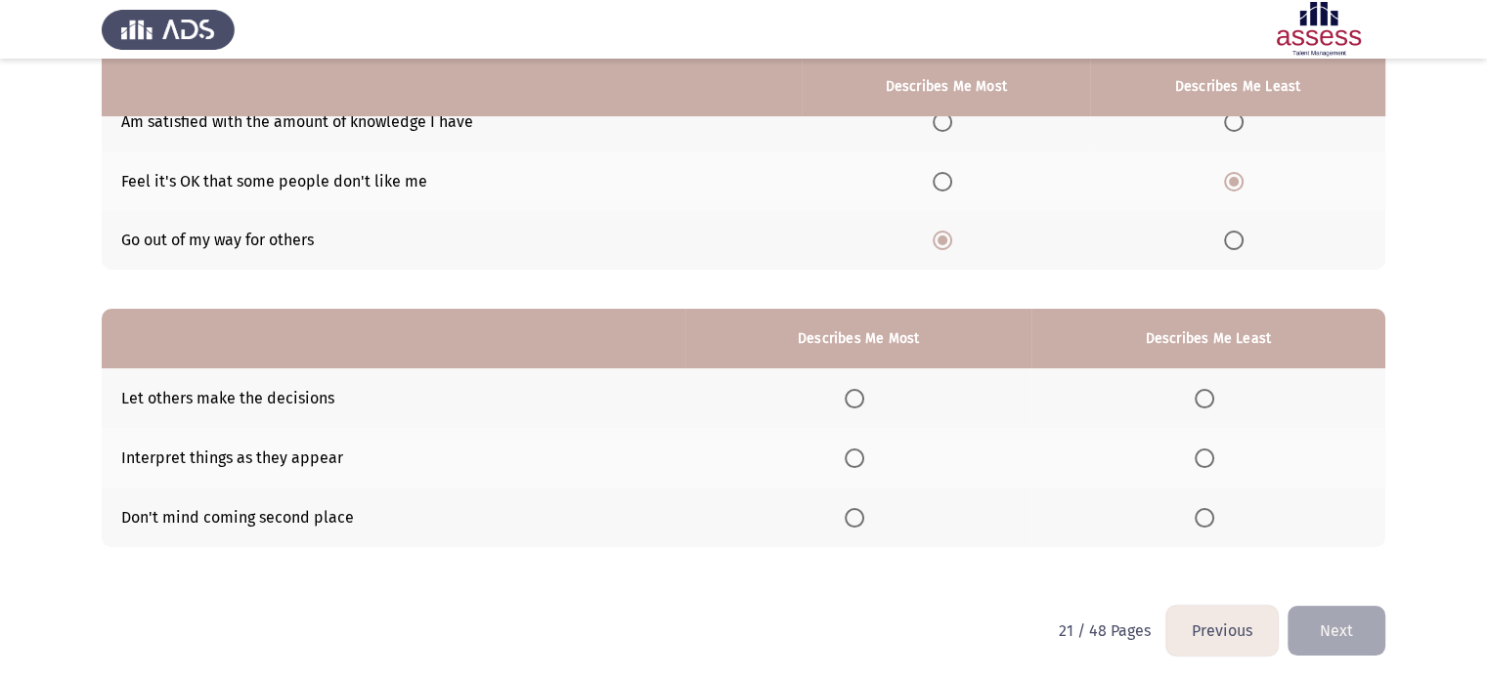
scroll to position [217, 0]
click at [859, 519] on span "Select an option" at bounding box center [854, 520] width 20 height 20
click at [859, 519] on input "Select an option" at bounding box center [854, 520] width 20 height 20
click at [1198, 460] on span "Select an option" at bounding box center [1204, 461] width 20 height 20
click at [1198, 460] on input "Select an option" at bounding box center [1204, 461] width 20 height 20
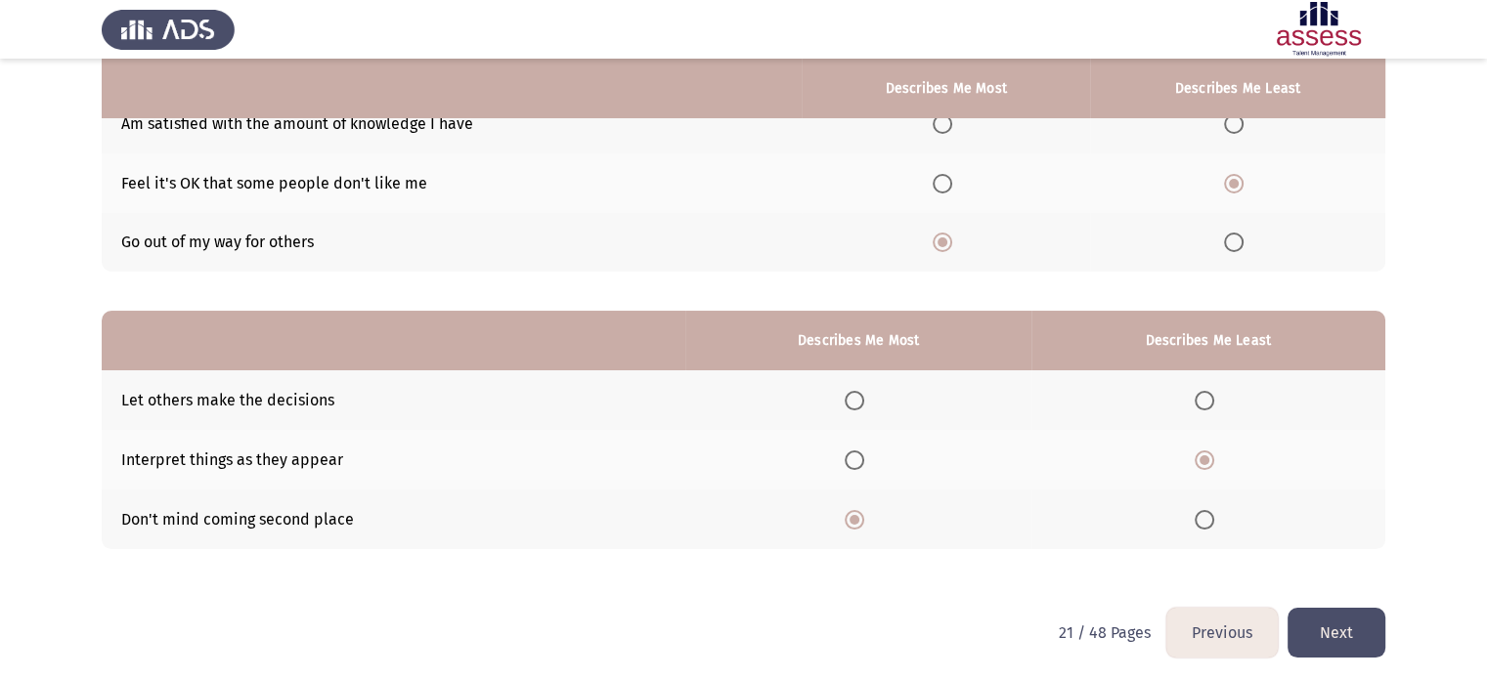
click at [1322, 625] on button "Next" at bounding box center [1336, 633] width 98 height 50
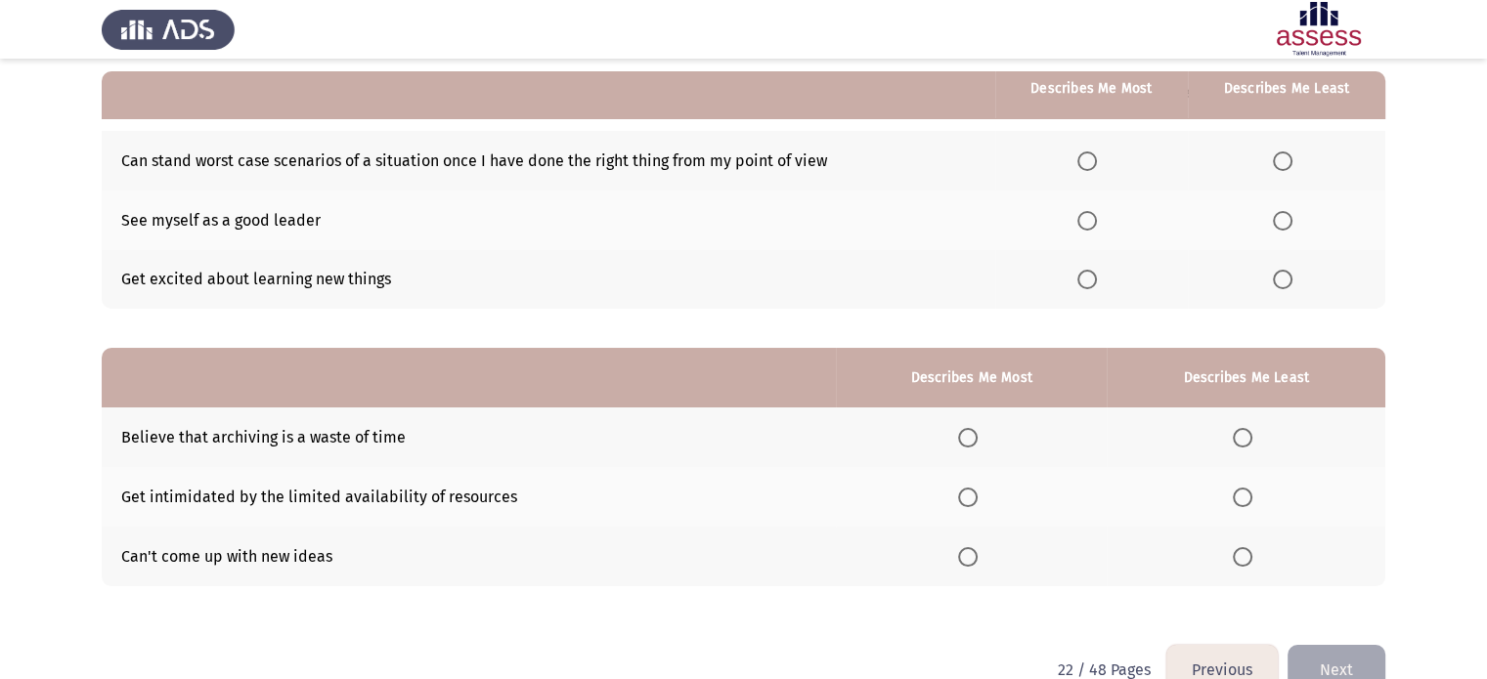
scroll to position [180, 0]
click at [1090, 280] on span "Select an option" at bounding box center [1087, 280] width 20 height 20
click at [1090, 280] on input "Select an option" at bounding box center [1087, 280] width 20 height 20
click at [1282, 221] on span "Select an option" at bounding box center [1282, 221] width 0 height 0
click at [1283, 220] on input "Select an option" at bounding box center [1283, 221] width 20 height 20
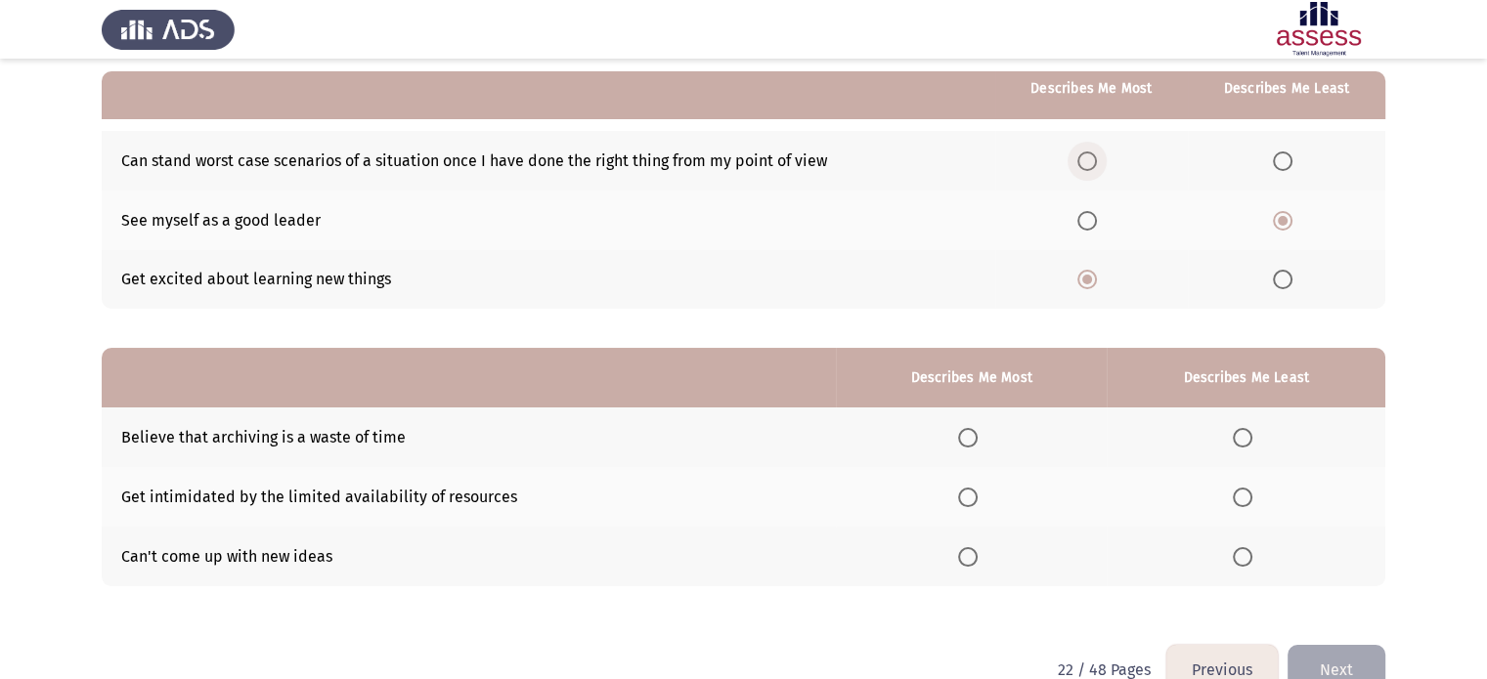
click at [1092, 161] on span "Select an option" at bounding box center [1087, 161] width 20 height 20
click at [1092, 161] on input "Select an option" at bounding box center [1087, 161] width 20 height 20
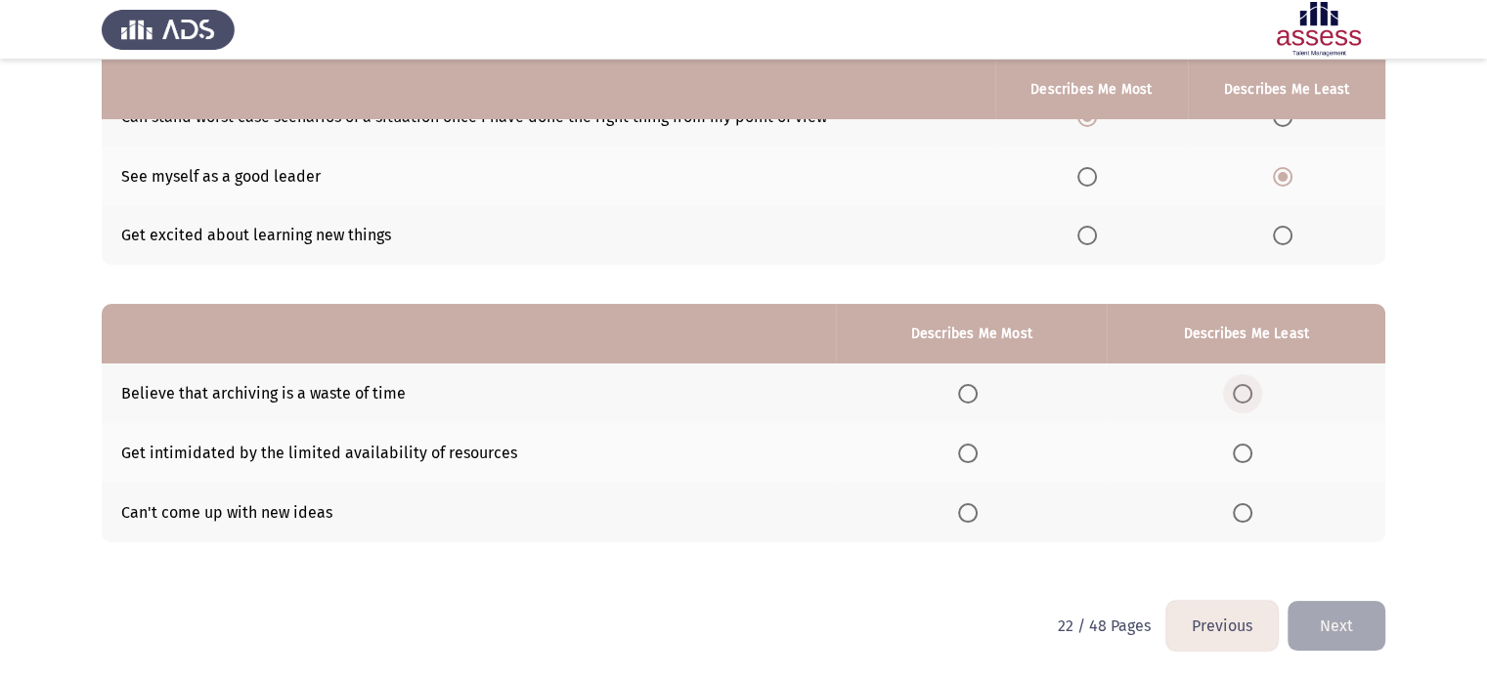
click at [1243, 387] on span "Select an option" at bounding box center [1242, 394] width 20 height 20
click at [1243, 387] on input "Select an option" at bounding box center [1242, 394] width 20 height 20
click at [966, 454] on span "Select an option" at bounding box center [968, 454] width 20 height 20
click at [966, 454] on input "Select an option" at bounding box center [968, 454] width 20 height 20
click at [1342, 617] on button "Next" at bounding box center [1336, 626] width 98 height 50
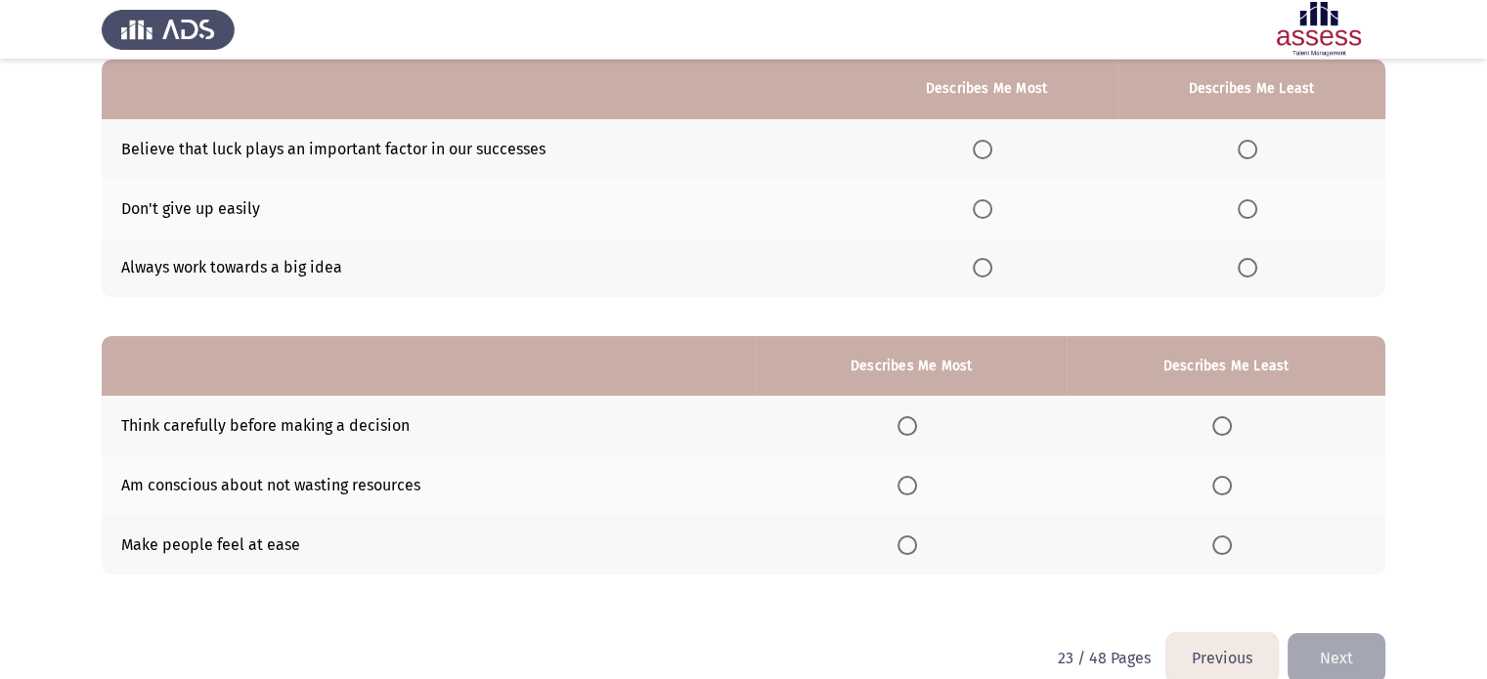
scroll to position [192, 0]
click at [985, 209] on span "Select an option" at bounding box center [982, 209] width 20 height 20
click at [985, 209] on input "Select an option" at bounding box center [982, 209] width 20 height 20
click at [1248, 148] on span "Select an option" at bounding box center [1247, 150] width 20 height 20
click at [1248, 148] on input "Select an option" at bounding box center [1247, 150] width 20 height 20
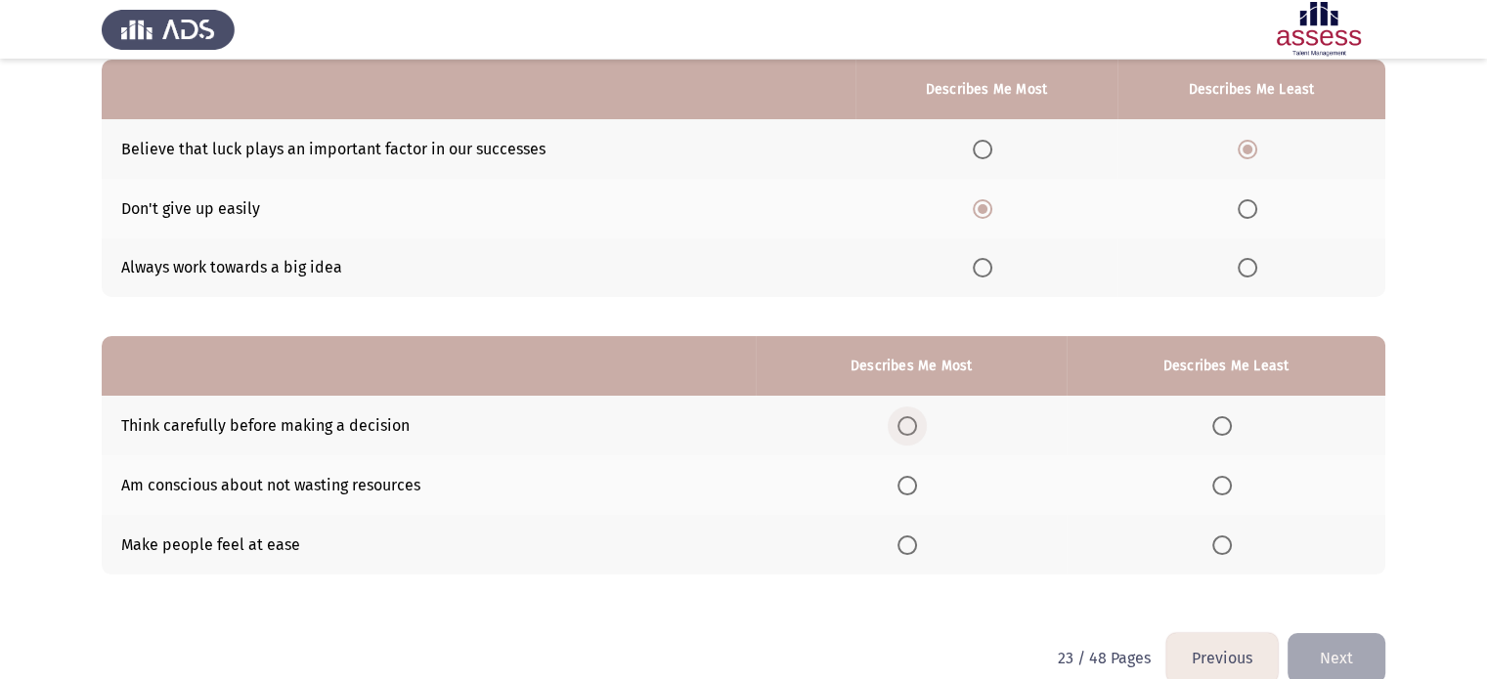
click at [910, 425] on span "Select an option" at bounding box center [907, 426] width 20 height 20
click at [910, 425] on input "Select an option" at bounding box center [907, 426] width 20 height 20
click at [1217, 545] on span "Select an option" at bounding box center [1222, 546] width 20 height 20
click at [1217, 545] on input "Select an option" at bounding box center [1222, 546] width 20 height 20
click at [1330, 652] on button "Next" at bounding box center [1336, 658] width 98 height 50
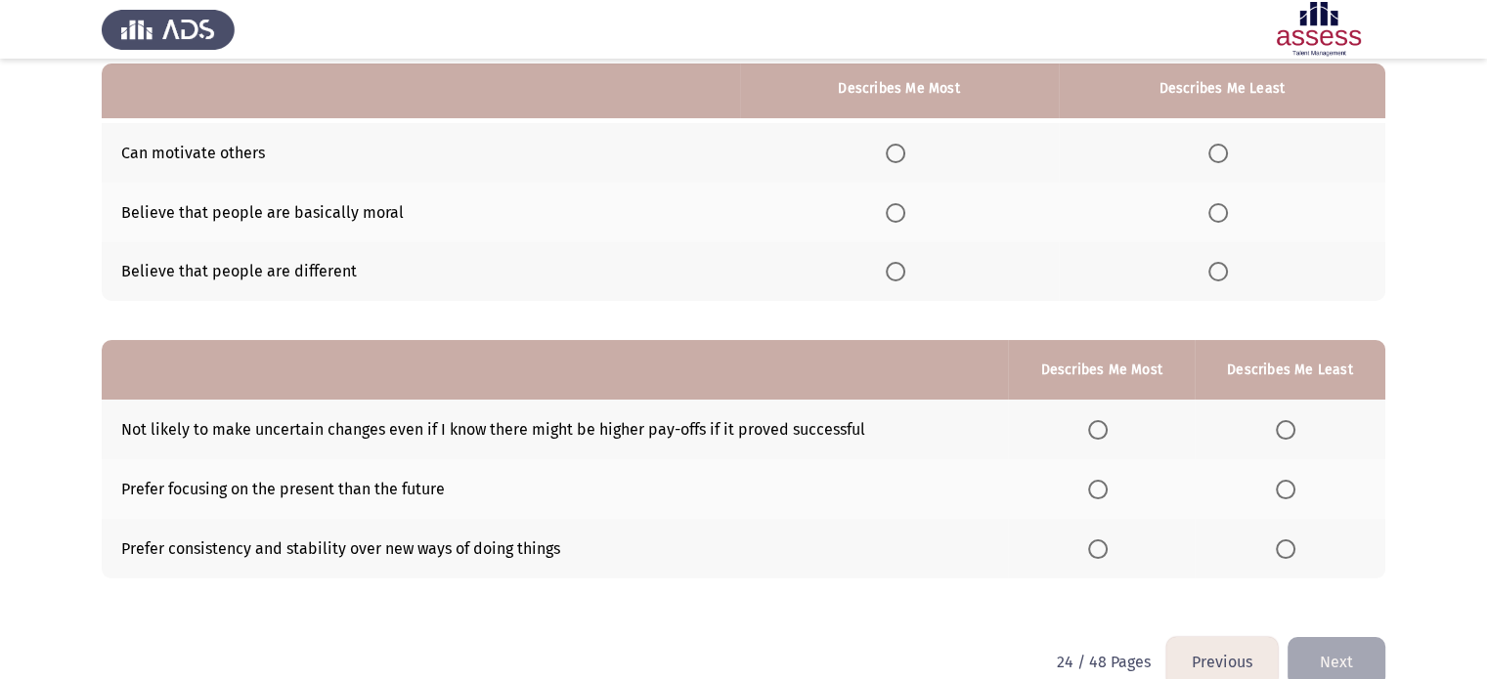
scroll to position [187, 0]
click at [892, 274] on span "Select an option" at bounding box center [895, 273] width 20 height 20
click at [892, 274] on input "Select an option" at bounding box center [895, 273] width 20 height 20
click at [1220, 149] on span "Select an option" at bounding box center [1218, 155] width 20 height 20
click at [1220, 149] on input "Select an option" at bounding box center [1218, 155] width 20 height 20
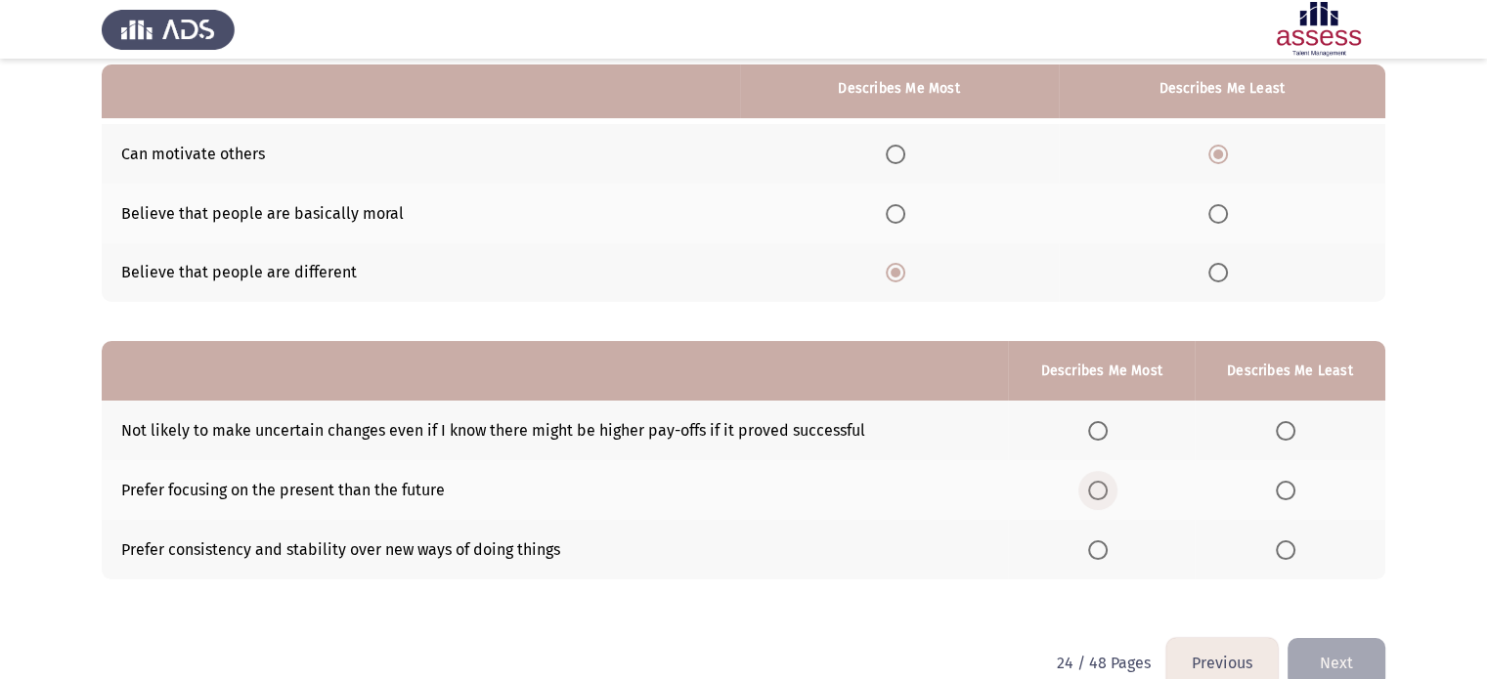
click at [1099, 496] on span "Select an option" at bounding box center [1098, 491] width 20 height 20
click at [1099, 496] on input "Select an option" at bounding box center [1098, 491] width 20 height 20
click at [1293, 436] on span "Select an option" at bounding box center [1285, 431] width 20 height 20
click at [1293, 436] on input "Select an option" at bounding box center [1285, 431] width 20 height 20
click at [1333, 660] on button "Next" at bounding box center [1336, 663] width 98 height 50
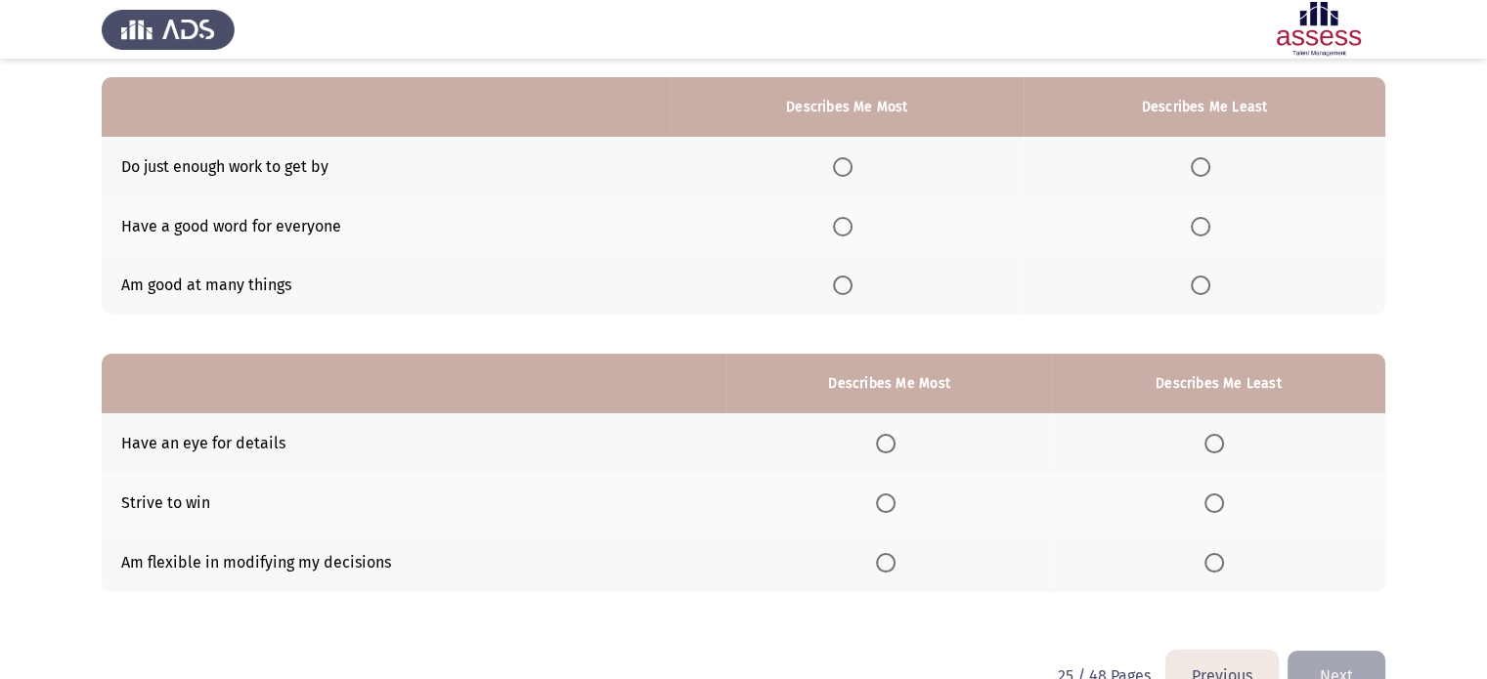
scroll to position [176, 0]
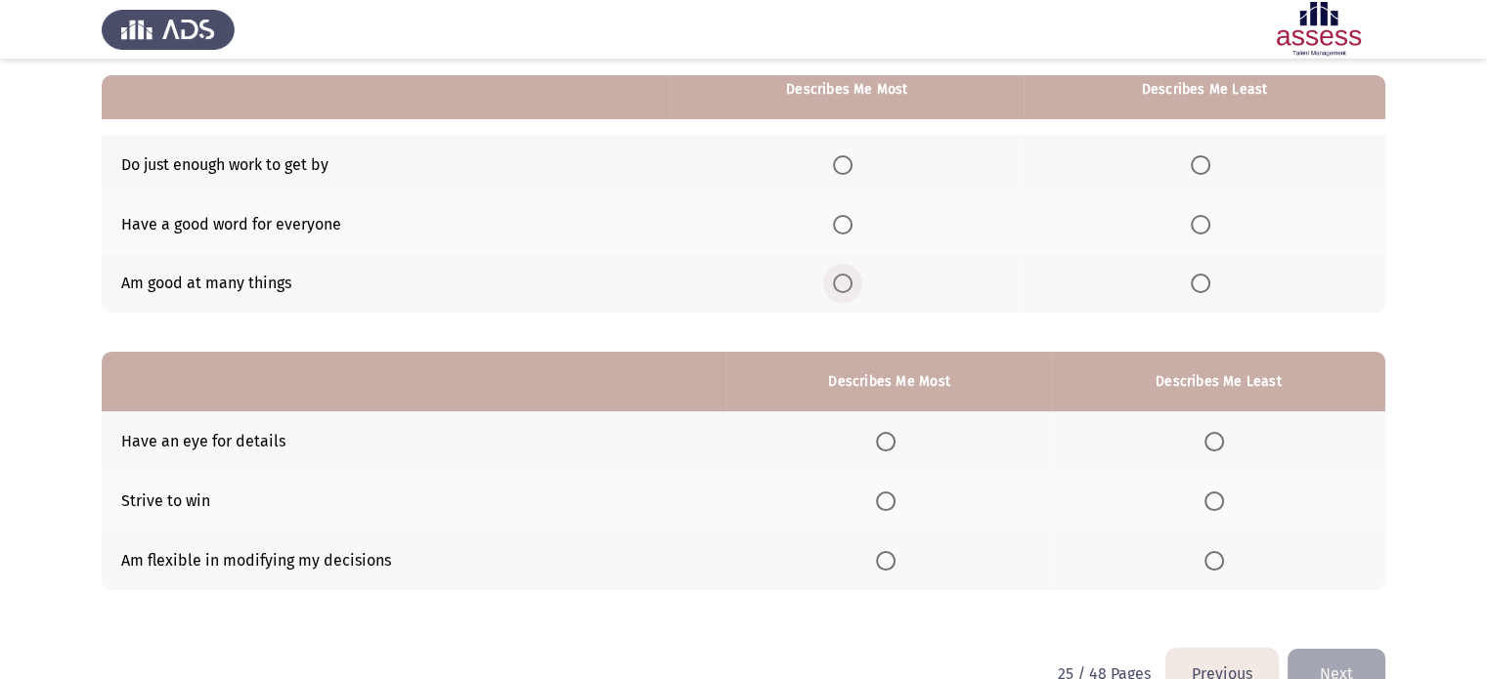
click at [849, 281] on span "Select an option" at bounding box center [843, 284] width 20 height 20
click at [849, 281] on input "Select an option" at bounding box center [843, 284] width 20 height 20
click at [1200, 162] on span "Select an option" at bounding box center [1200, 165] width 20 height 20
click at [887, 436] on span "Select an option" at bounding box center [886, 442] width 20 height 20
click at [887, 436] on input "Select an option" at bounding box center [886, 442] width 20 height 20
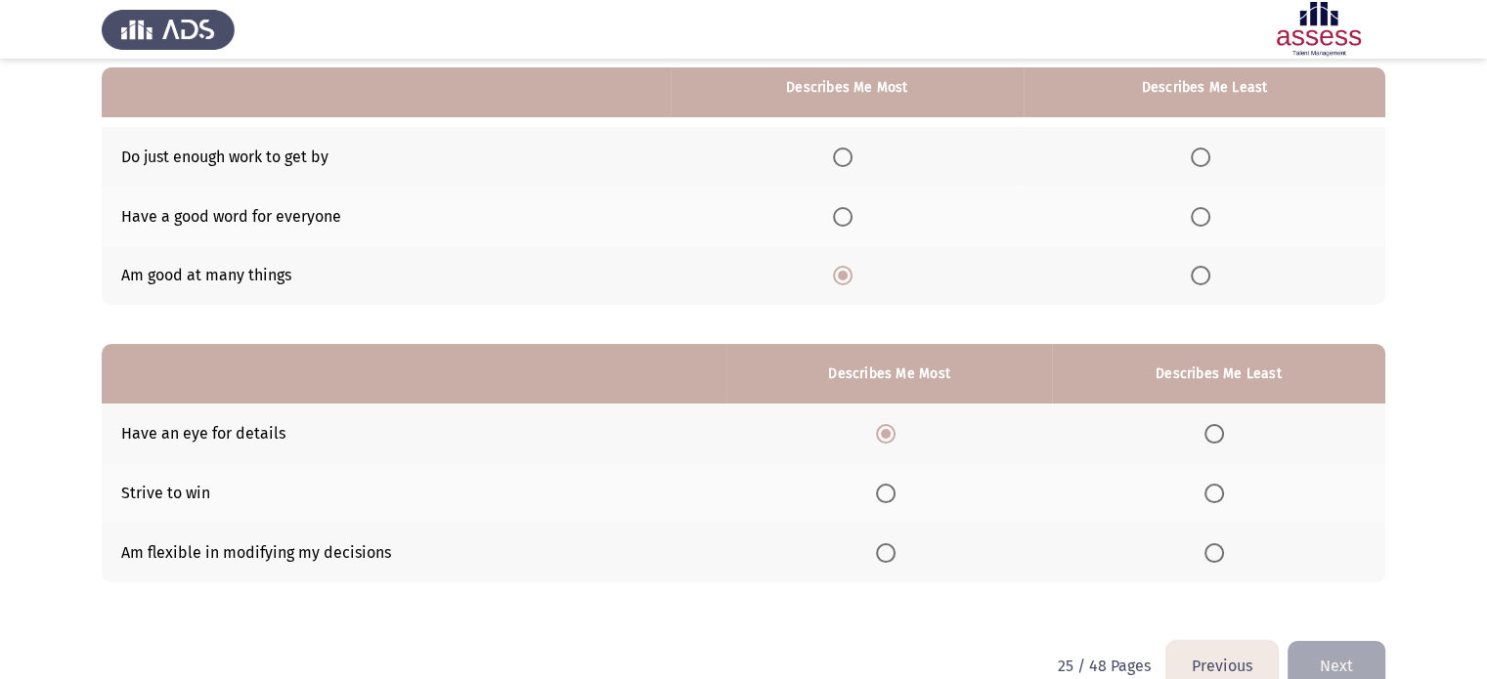
scroll to position [180, 0]
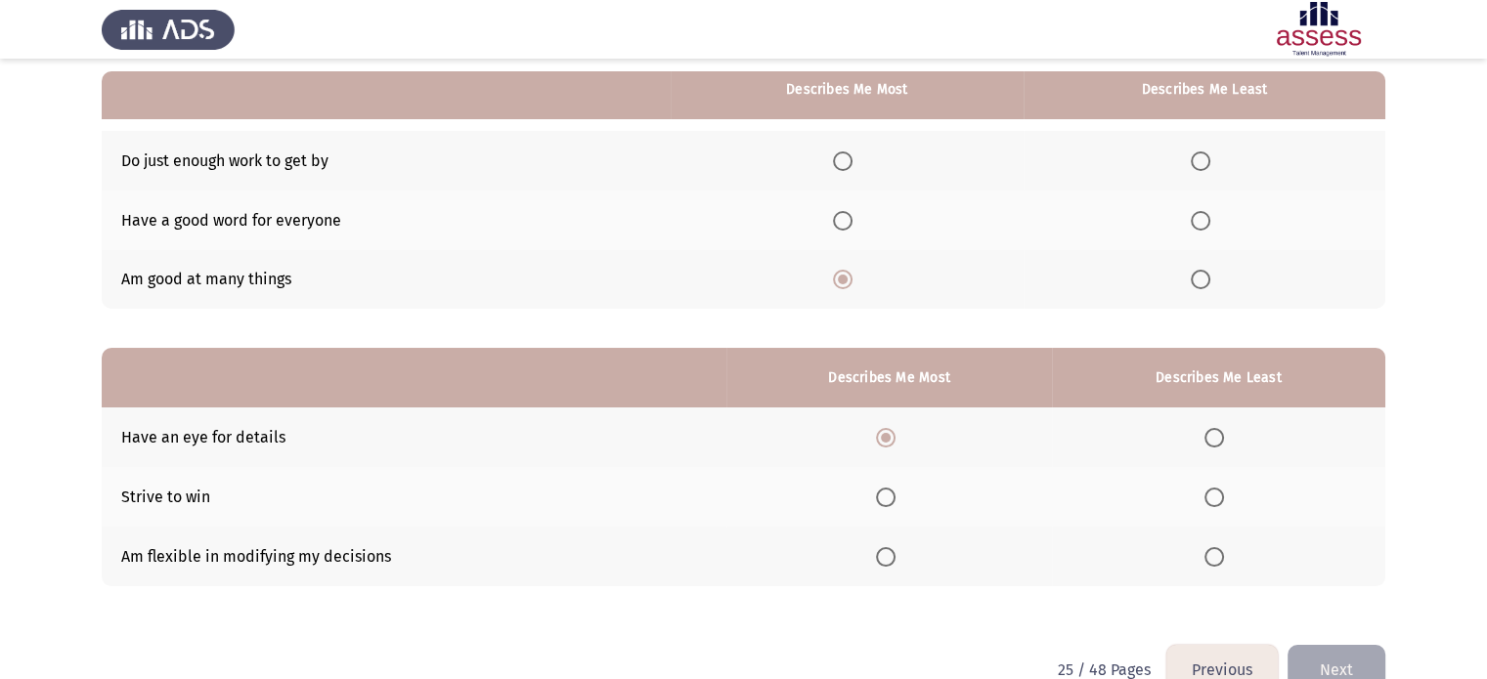
click at [1198, 163] on span "Select an option" at bounding box center [1200, 161] width 20 height 20
click at [1198, 163] on input "Select an option" at bounding box center [1200, 161] width 20 height 20
click at [1217, 499] on span "Select an option" at bounding box center [1214, 498] width 20 height 20
click at [1217, 499] on input "Select an option" at bounding box center [1214, 498] width 20 height 20
click at [1330, 664] on button "Next" at bounding box center [1336, 670] width 98 height 50
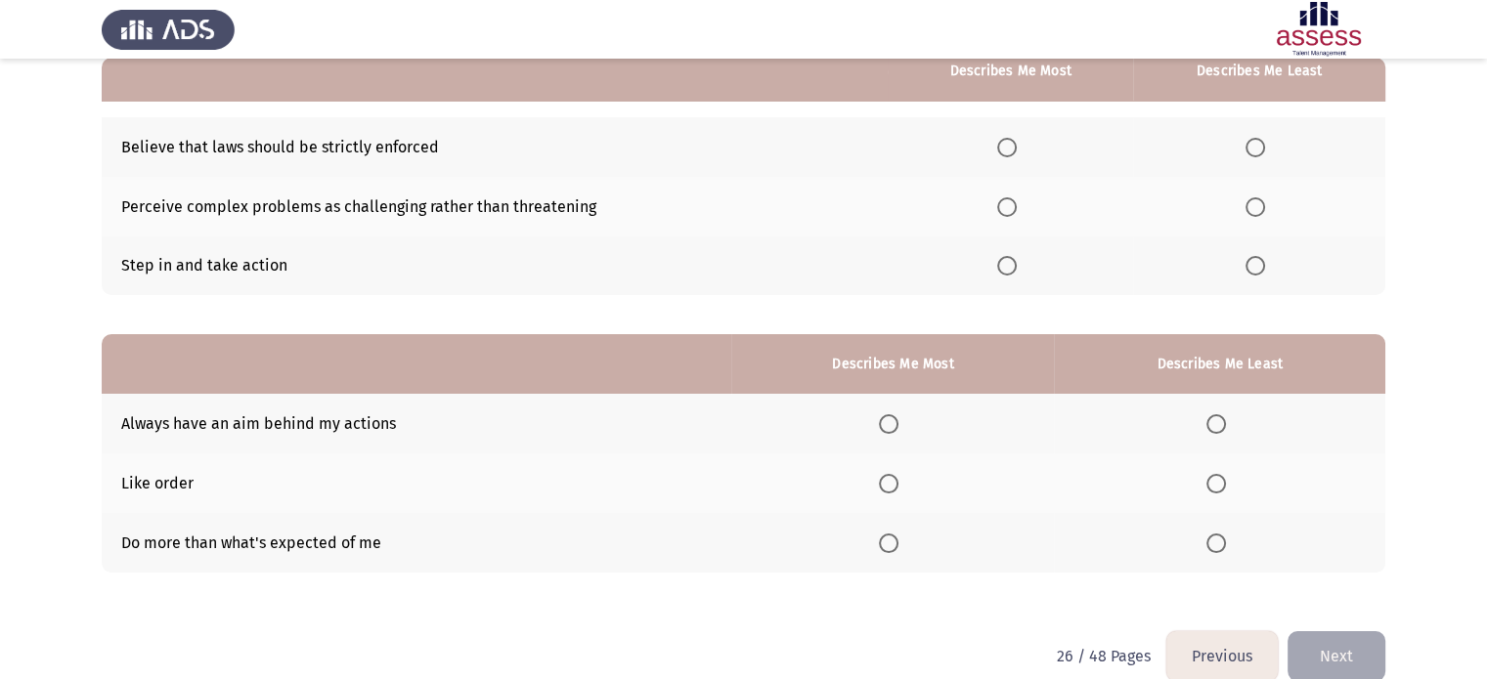
scroll to position [195, 0]
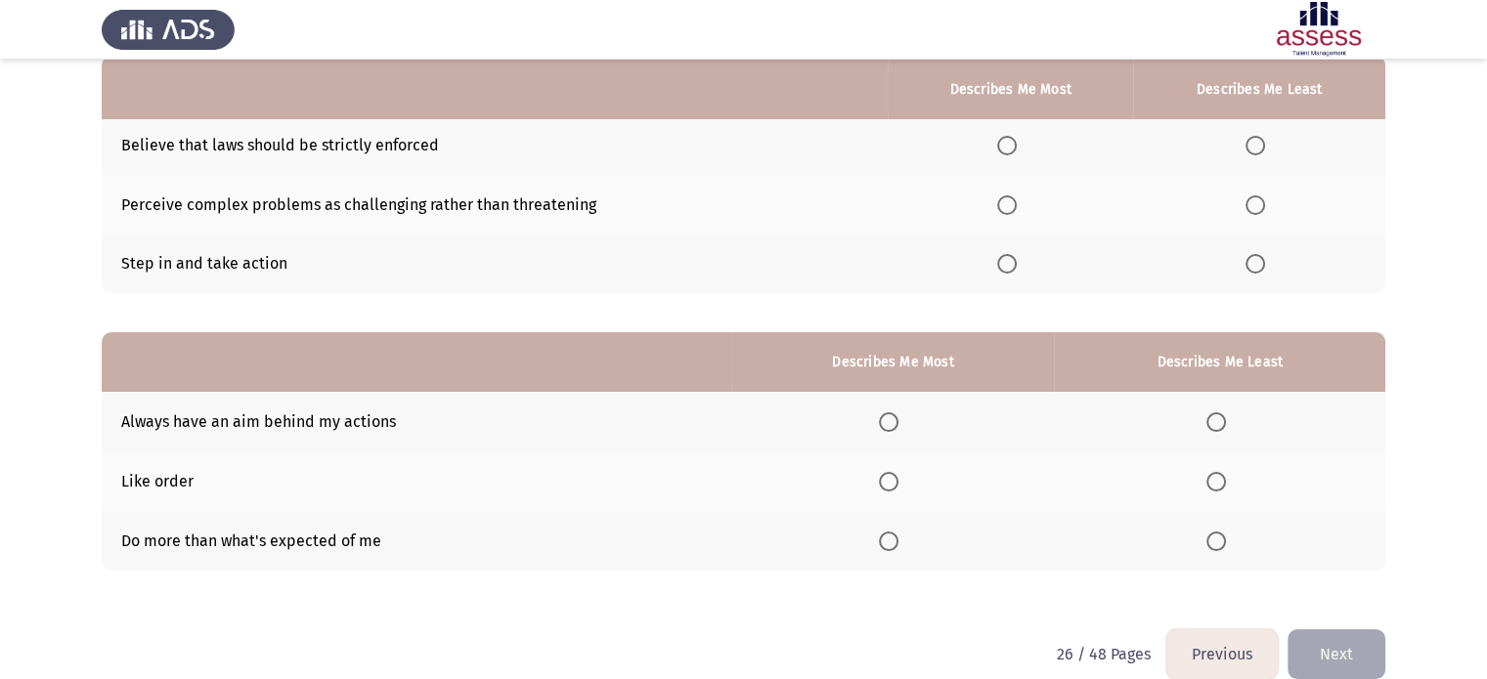
click at [895, 543] on span "Select an option" at bounding box center [889, 542] width 20 height 20
click at [895, 543] on input "Select an option" at bounding box center [889, 542] width 20 height 20
click at [1223, 484] on span "Select an option" at bounding box center [1216, 482] width 20 height 20
click at [1223, 484] on input "Select an option" at bounding box center [1216, 482] width 20 height 20
click at [1260, 143] on span "Select an option" at bounding box center [1255, 146] width 20 height 20
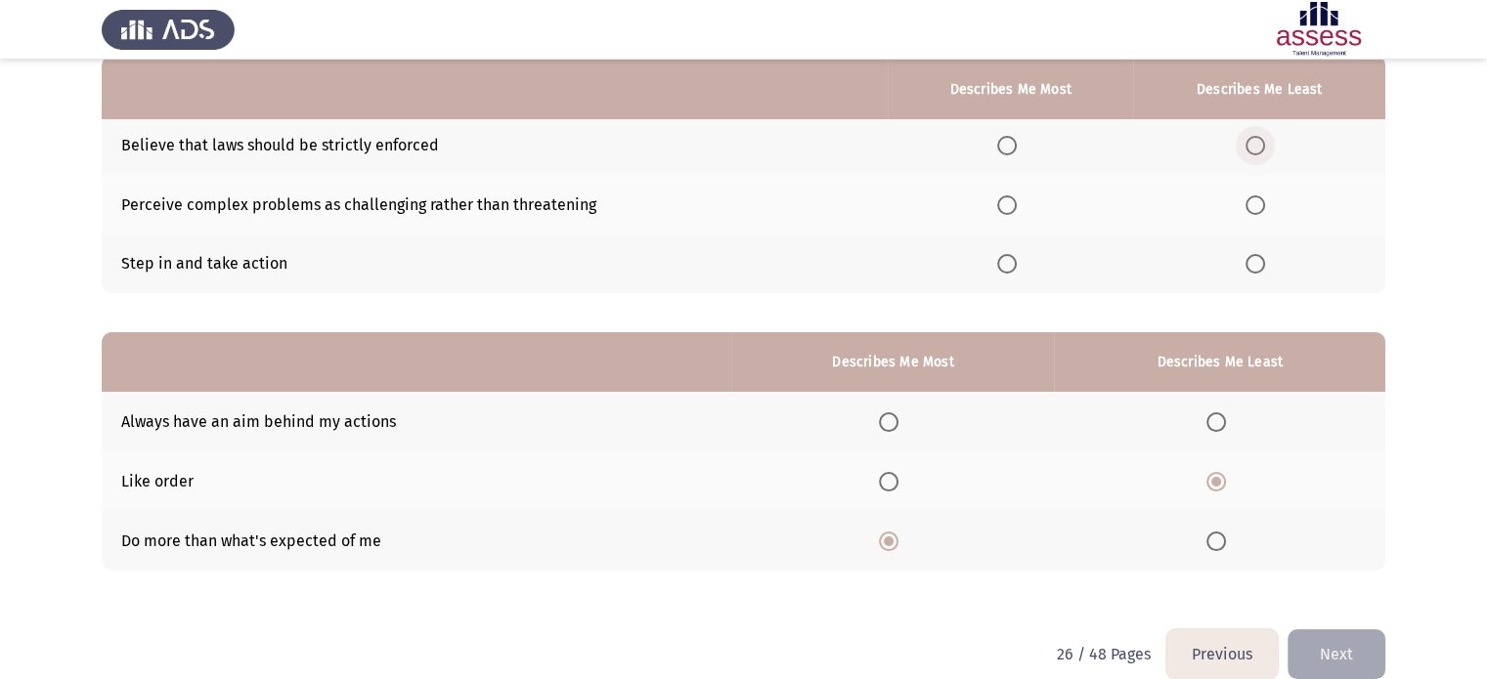
click at [1260, 143] on input "Select an option" at bounding box center [1255, 146] width 20 height 20
click at [1014, 206] on span "Select an option" at bounding box center [1007, 205] width 20 height 20
click at [1014, 206] on input "Select an option" at bounding box center [1007, 205] width 20 height 20
click at [1213, 415] on span "Select an option" at bounding box center [1216, 422] width 20 height 20
click at [1213, 415] on input "Select an option" at bounding box center [1216, 422] width 20 height 20
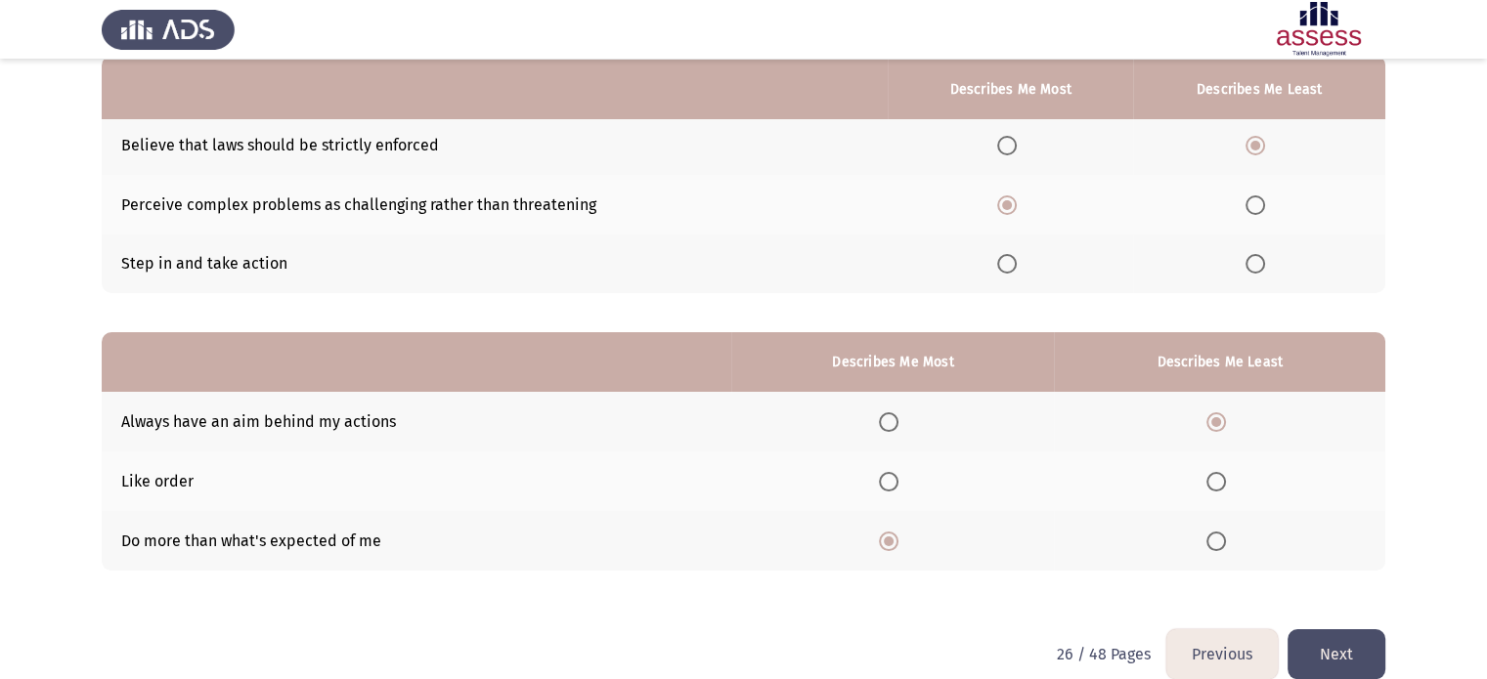
click at [1339, 648] on button "Next" at bounding box center [1336, 654] width 98 height 50
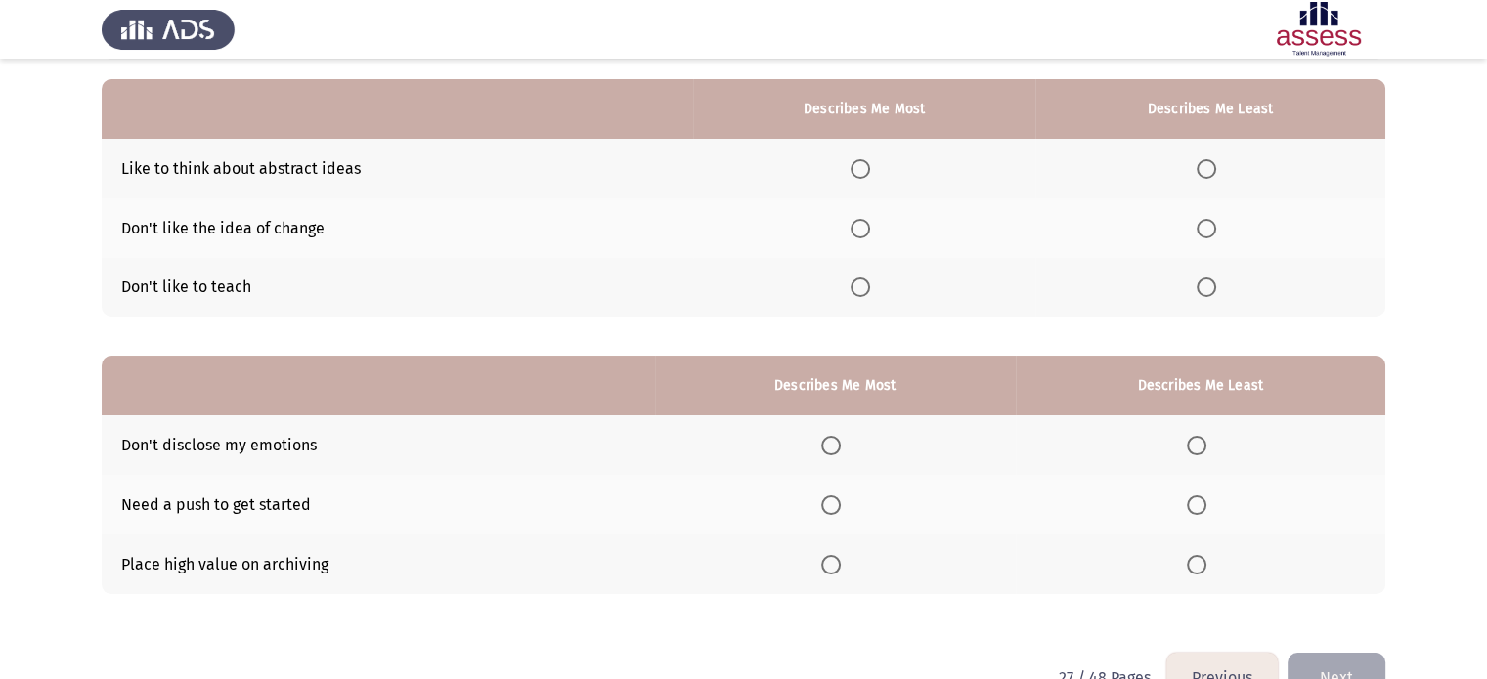
scroll to position [172, 0]
click at [1200, 283] on span "Select an option" at bounding box center [1206, 288] width 20 height 20
click at [1200, 283] on input "Select an option" at bounding box center [1206, 288] width 20 height 20
click at [859, 167] on span "Select an option" at bounding box center [860, 169] width 20 height 20
click at [859, 167] on input "Select an option" at bounding box center [860, 169] width 20 height 20
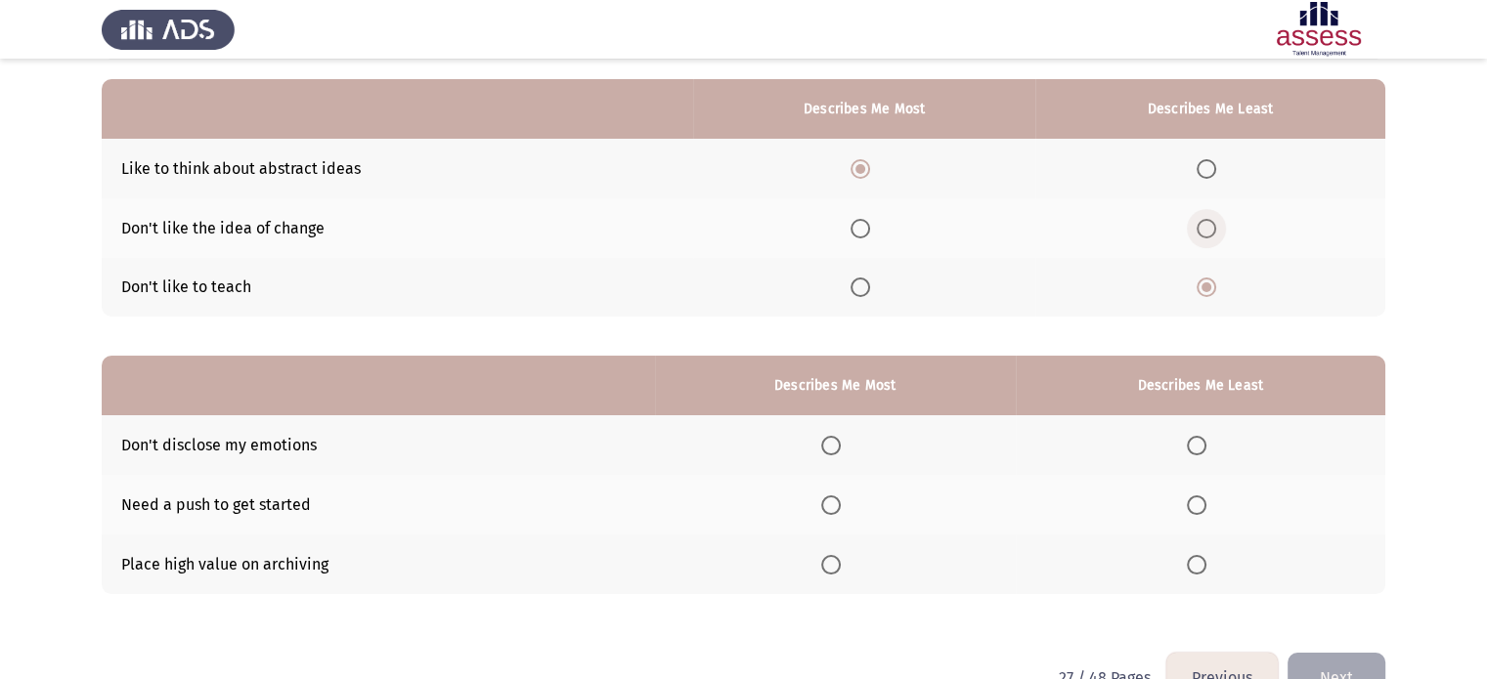
click at [1207, 223] on span "Select an option" at bounding box center [1206, 229] width 20 height 20
click at [1207, 223] on input "Select an option" at bounding box center [1206, 229] width 20 height 20
click at [835, 569] on span "Select an option" at bounding box center [831, 565] width 20 height 20
click at [835, 569] on input "Select an option" at bounding box center [831, 565] width 20 height 20
click at [1193, 503] on span "Select an option" at bounding box center [1197, 506] width 20 height 20
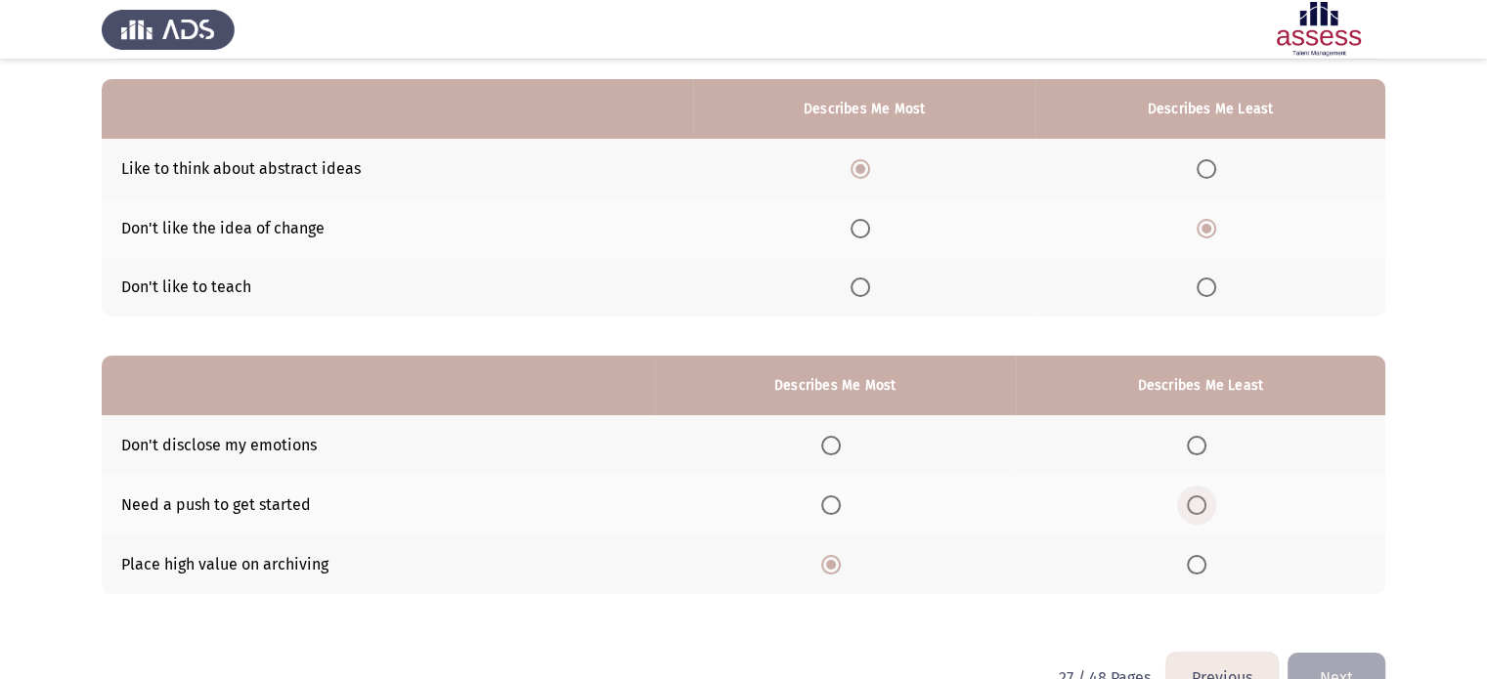
click at [1193, 503] on input "Select an option" at bounding box center [1197, 506] width 20 height 20
click at [1317, 668] on button "Next" at bounding box center [1336, 678] width 98 height 50
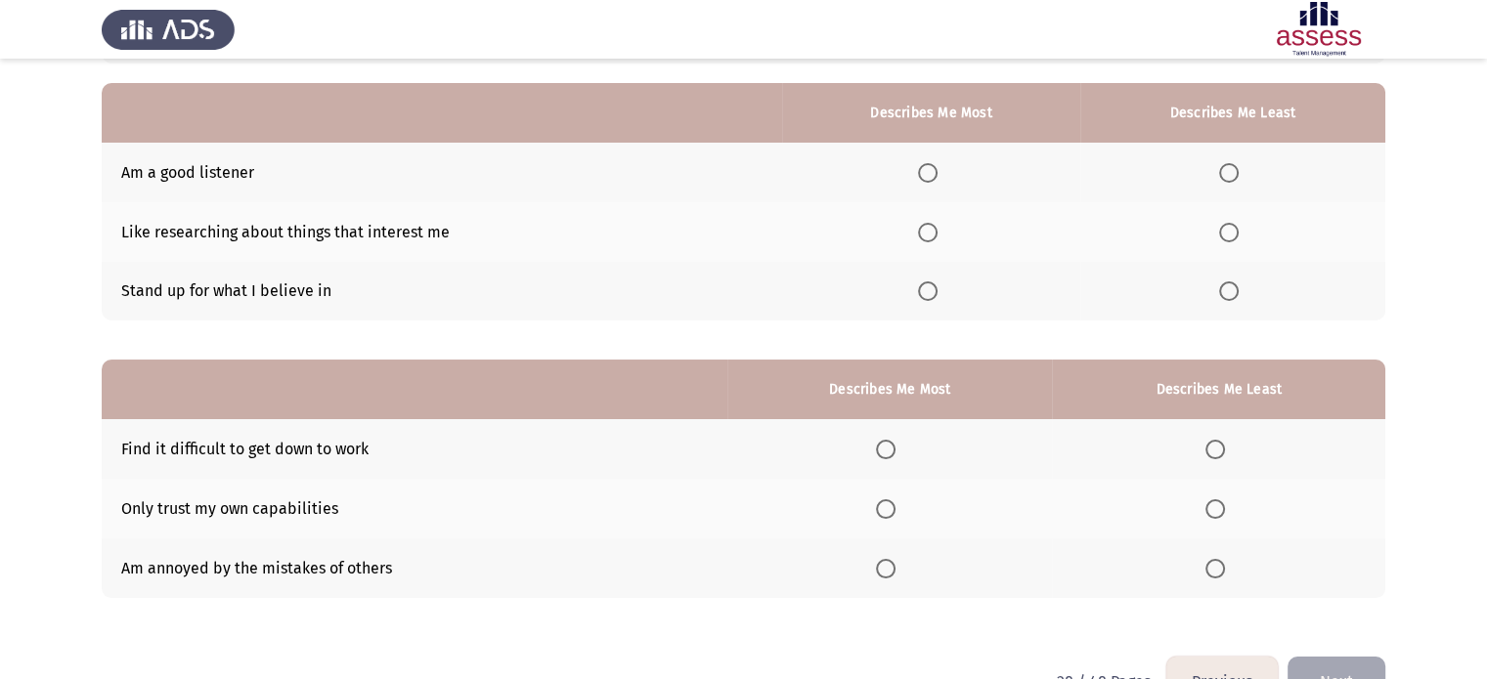
scroll to position [178, 0]
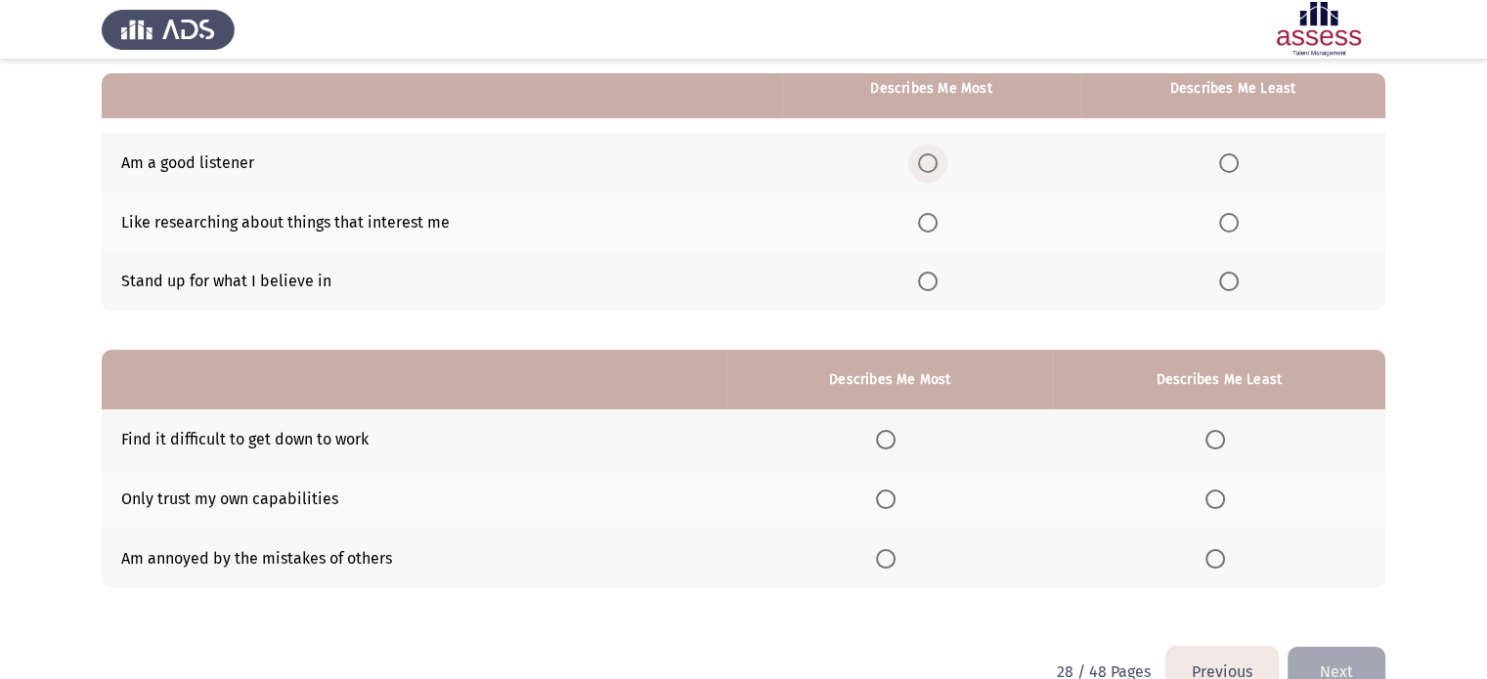
click at [928, 160] on span "Select an option" at bounding box center [928, 163] width 20 height 20
click at [928, 160] on input "Select an option" at bounding box center [928, 163] width 20 height 20
click at [1230, 279] on span "Select an option" at bounding box center [1229, 282] width 20 height 20
click at [1230, 279] on input "Select an option" at bounding box center [1229, 282] width 20 height 20
click at [891, 503] on span "Select an option" at bounding box center [886, 500] width 20 height 20
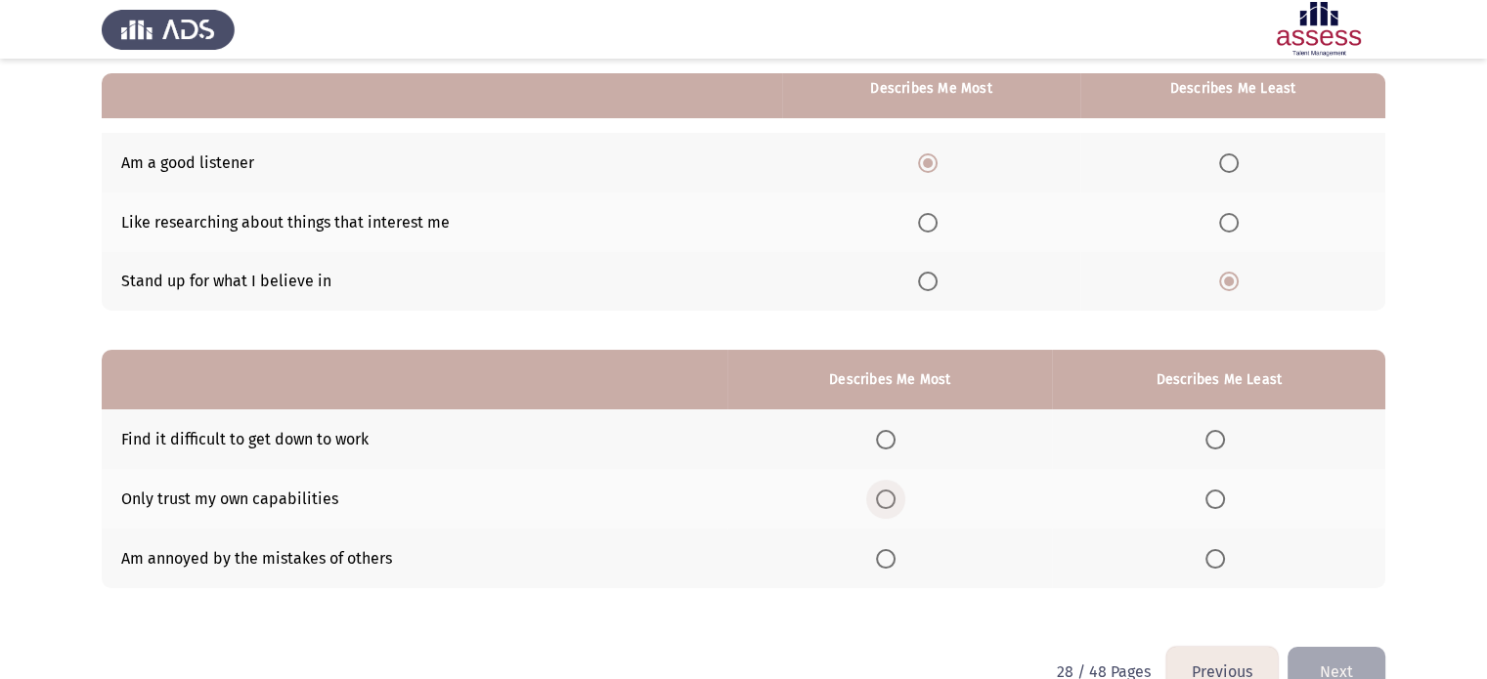
click at [891, 503] on input "Select an option" at bounding box center [886, 500] width 20 height 20
click at [1215, 558] on span "Select an option" at bounding box center [1215, 559] width 20 height 20
click at [1215, 558] on input "Select an option" at bounding box center [1215, 559] width 20 height 20
click at [1337, 665] on button "Next" at bounding box center [1336, 672] width 98 height 50
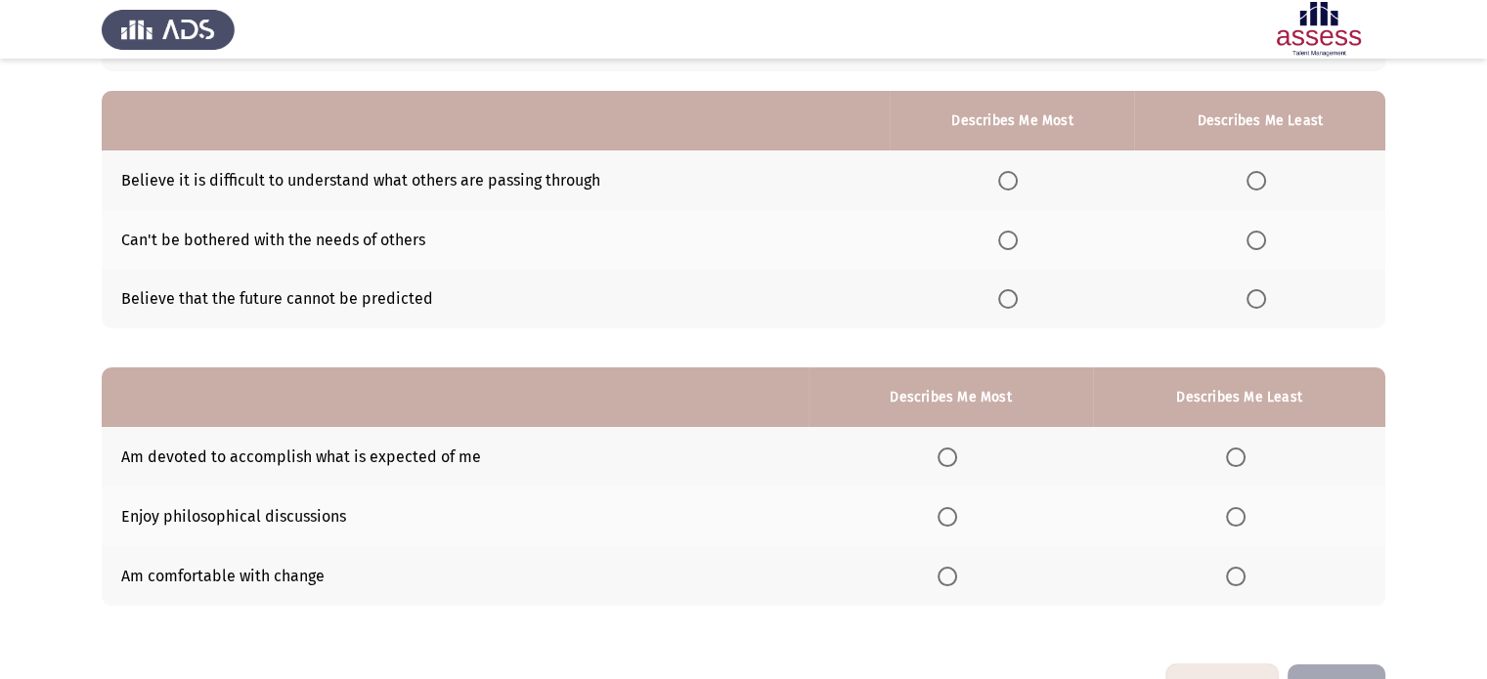
scroll to position [162, 0]
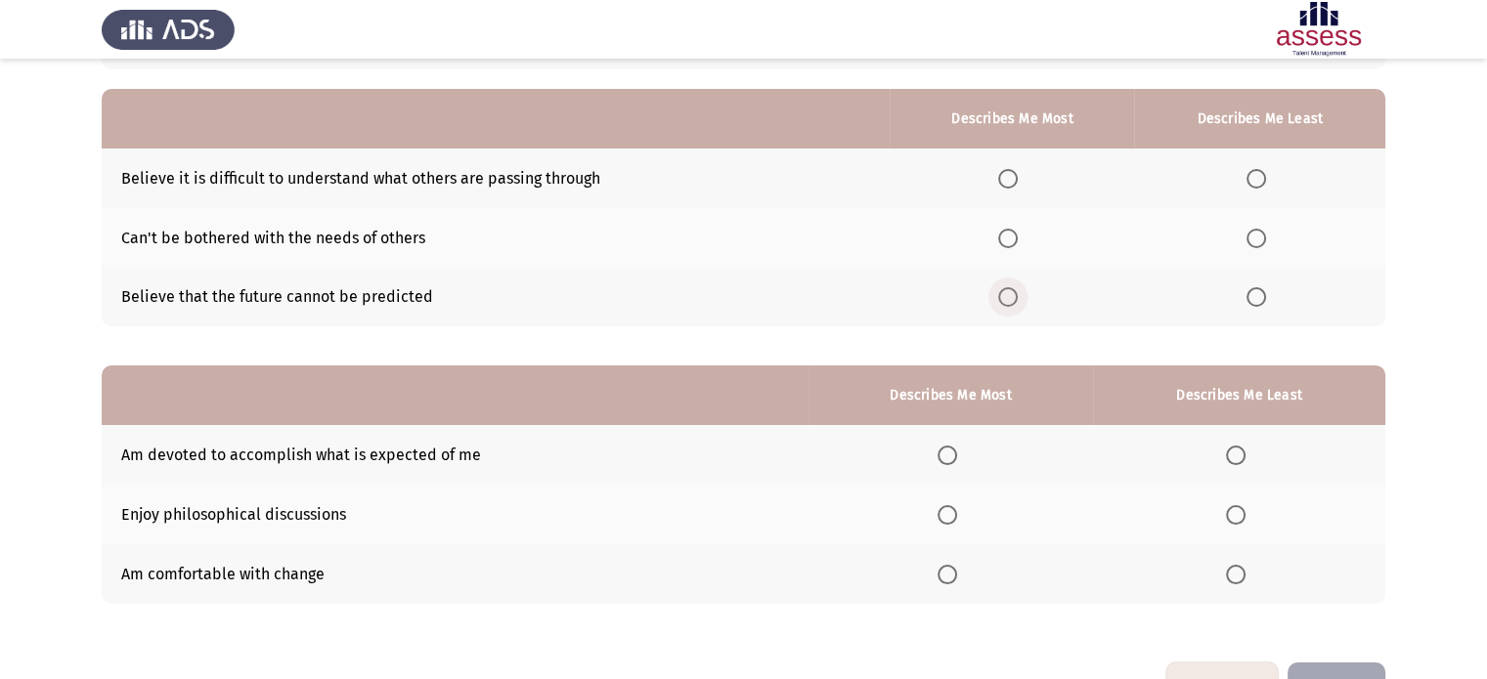
click at [1013, 302] on span "Select an option" at bounding box center [1008, 297] width 20 height 20
click at [1013, 302] on input "Select an option" at bounding box center [1008, 297] width 20 height 20
click at [1249, 179] on span "Select an option" at bounding box center [1256, 179] width 20 height 20
click at [1249, 179] on input "Select an option" at bounding box center [1256, 179] width 20 height 20
click at [951, 456] on span "Select an option" at bounding box center [947, 456] width 20 height 20
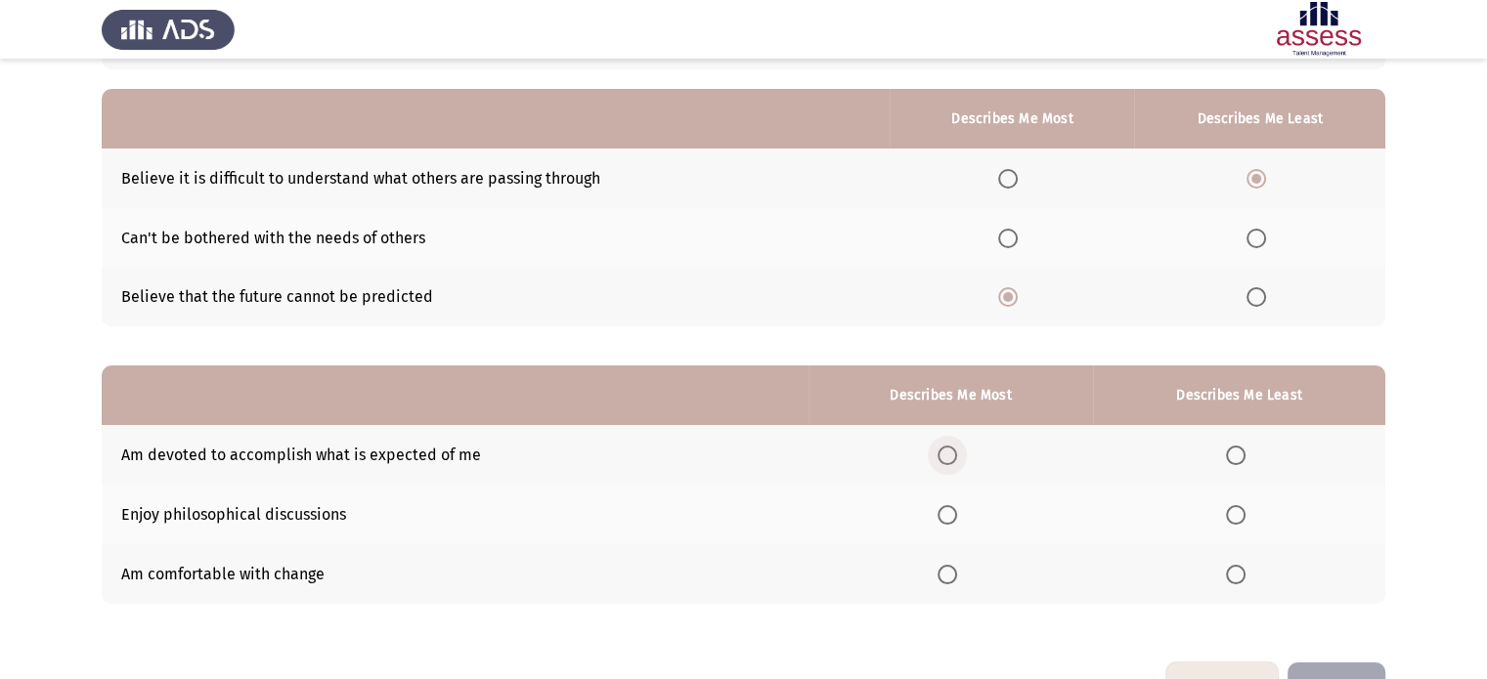
click at [951, 456] on input "Select an option" at bounding box center [947, 456] width 20 height 20
click at [1233, 519] on span "Select an option" at bounding box center [1236, 515] width 20 height 20
click at [1233, 519] on input "Select an option" at bounding box center [1236, 515] width 20 height 20
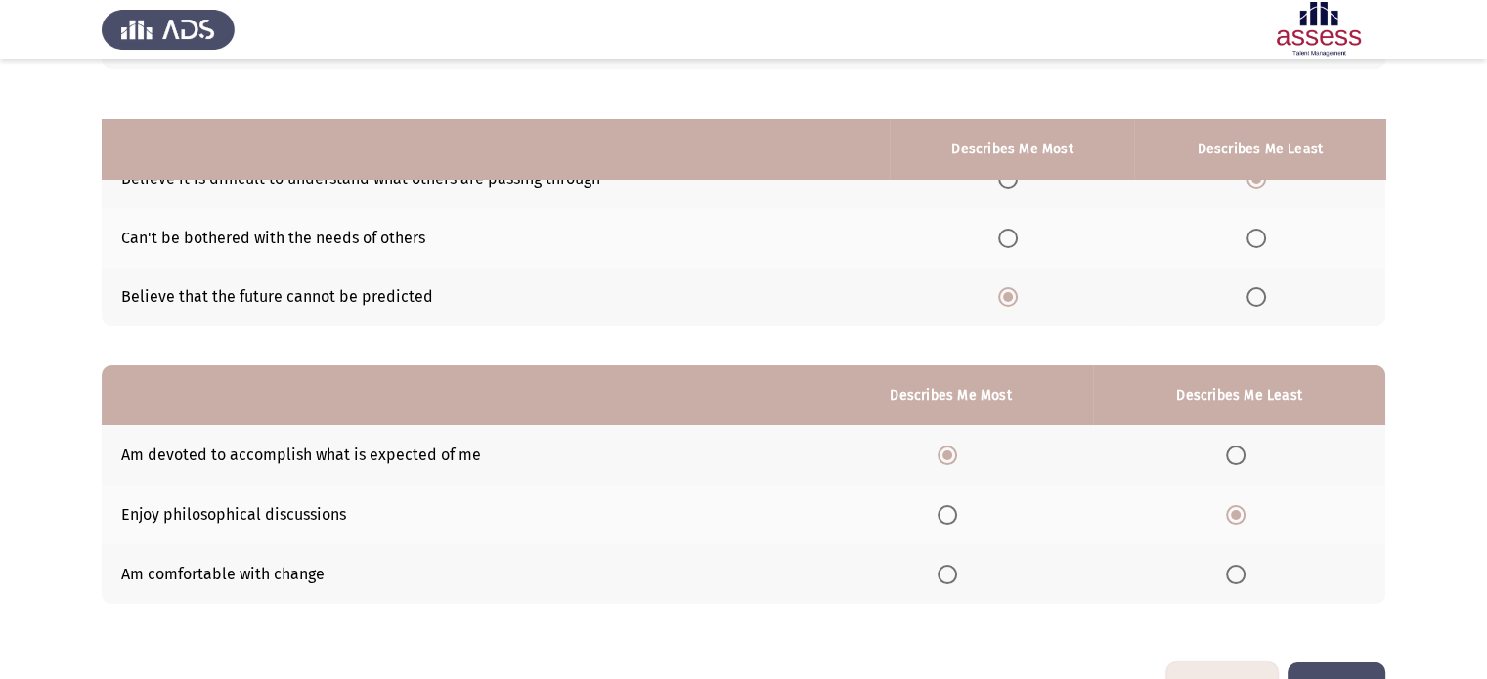
scroll to position [224, 0]
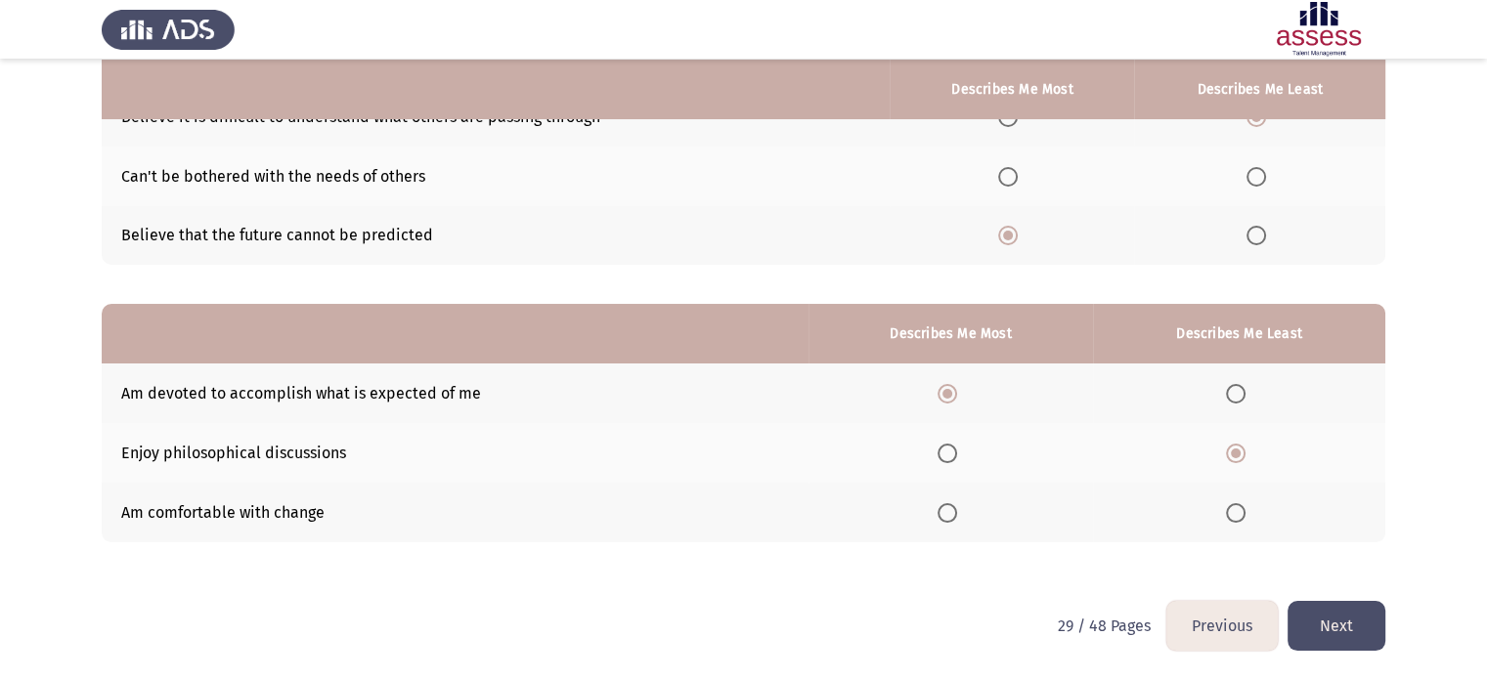
click at [1329, 631] on button "Next" at bounding box center [1336, 626] width 98 height 50
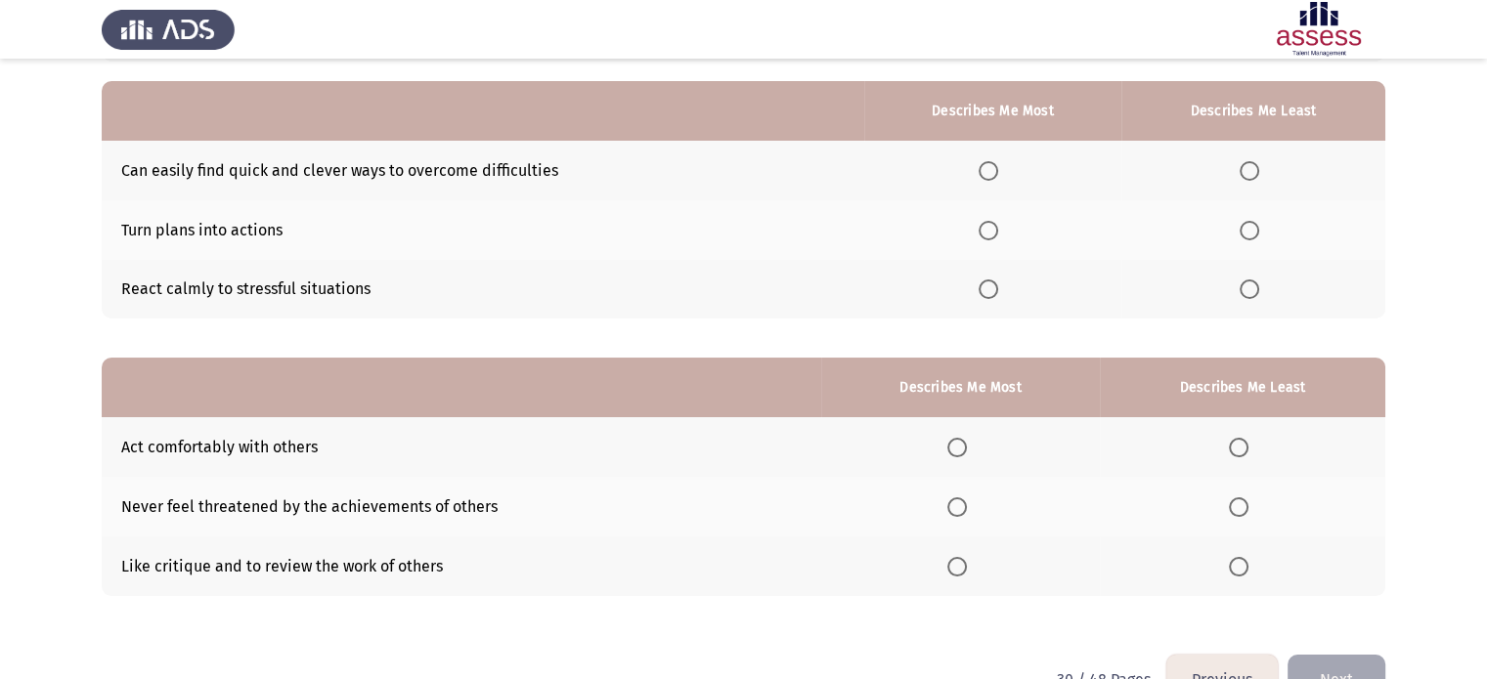
scroll to position [180, 0]
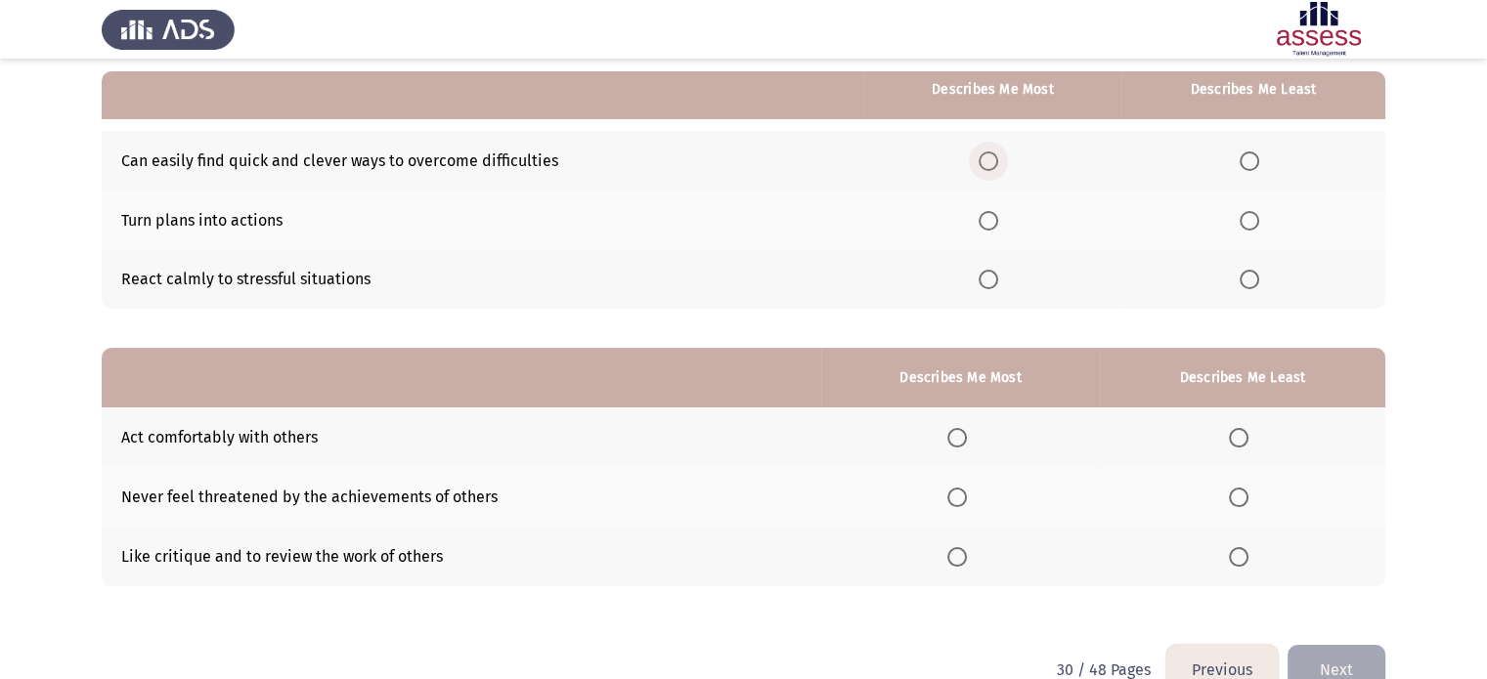
click at [989, 155] on span "Select an option" at bounding box center [988, 161] width 20 height 20
click at [989, 155] on input "Select an option" at bounding box center [988, 161] width 20 height 20
click at [993, 220] on span "Select an option" at bounding box center [988, 221] width 20 height 20
click at [993, 220] on input "Select an option" at bounding box center [988, 221] width 20 height 20
click at [1251, 284] on span "Select an option" at bounding box center [1249, 280] width 20 height 20
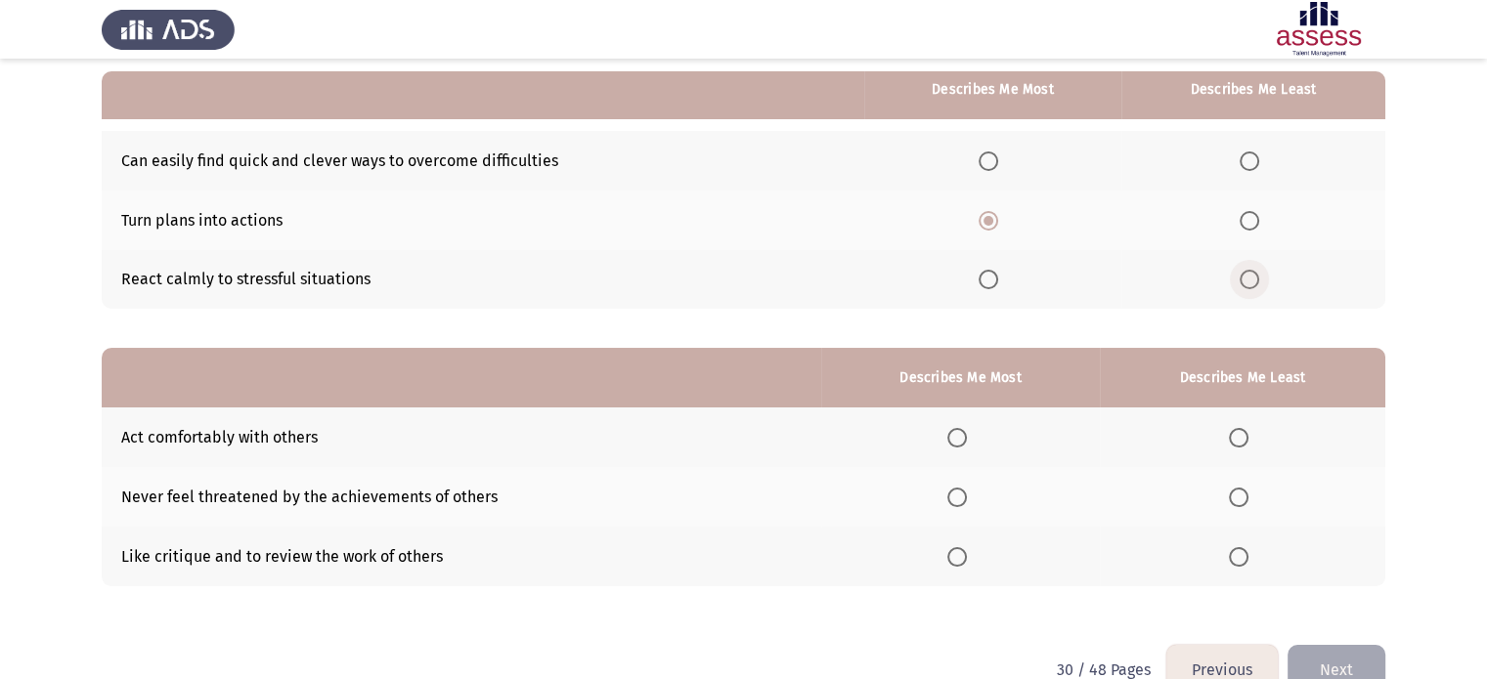
click at [1251, 284] on input "Select an option" at bounding box center [1249, 280] width 20 height 20
click at [1243, 559] on span "Select an option" at bounding box center [1239, 557] width 20 height 20
click at [1243, 559] on input "Select an option" at bounding box center [1239, 557] width 20 height 20
click at [960, 435] on span "Select an option" at bounding box center [957, 438] width 20 height 20
click at [960, 435] on input "Select an option" at bounding box center [957, 438] width 20 height 20
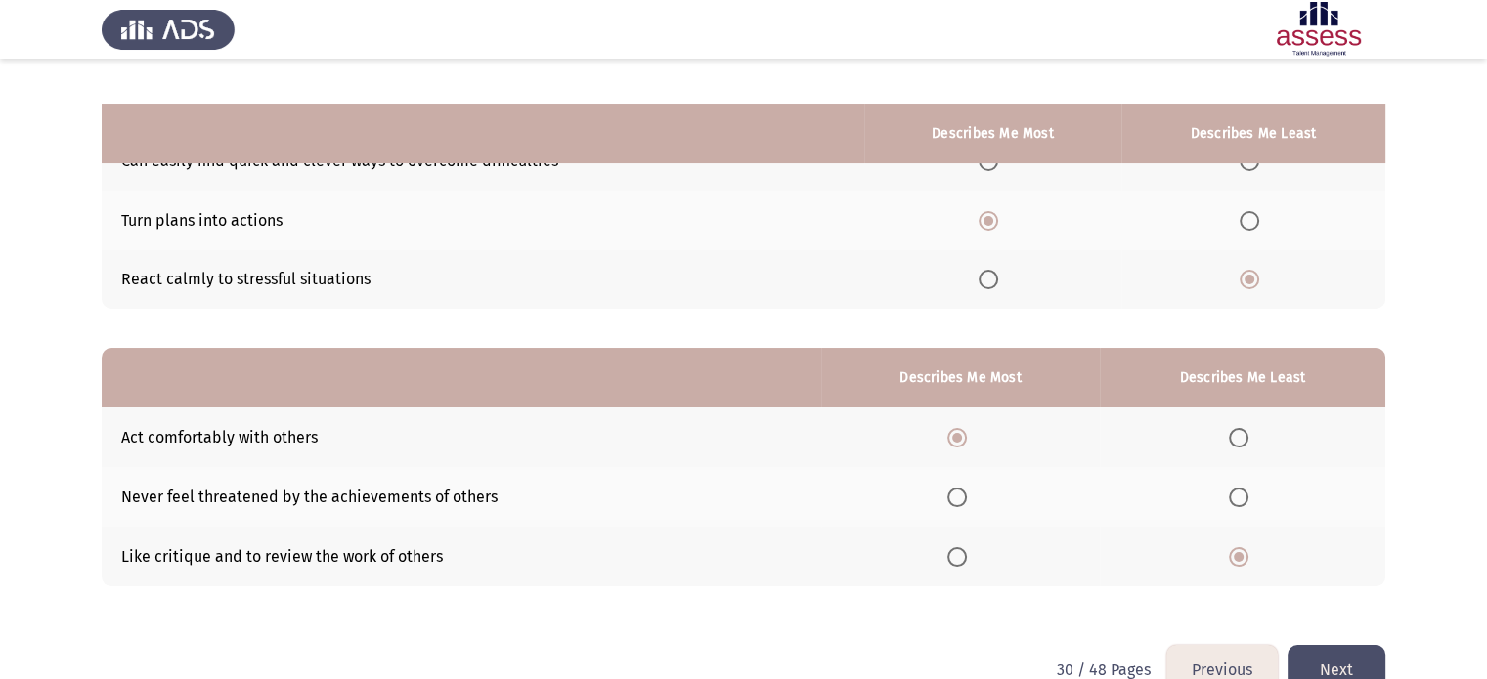
scroll to position [224, 0]
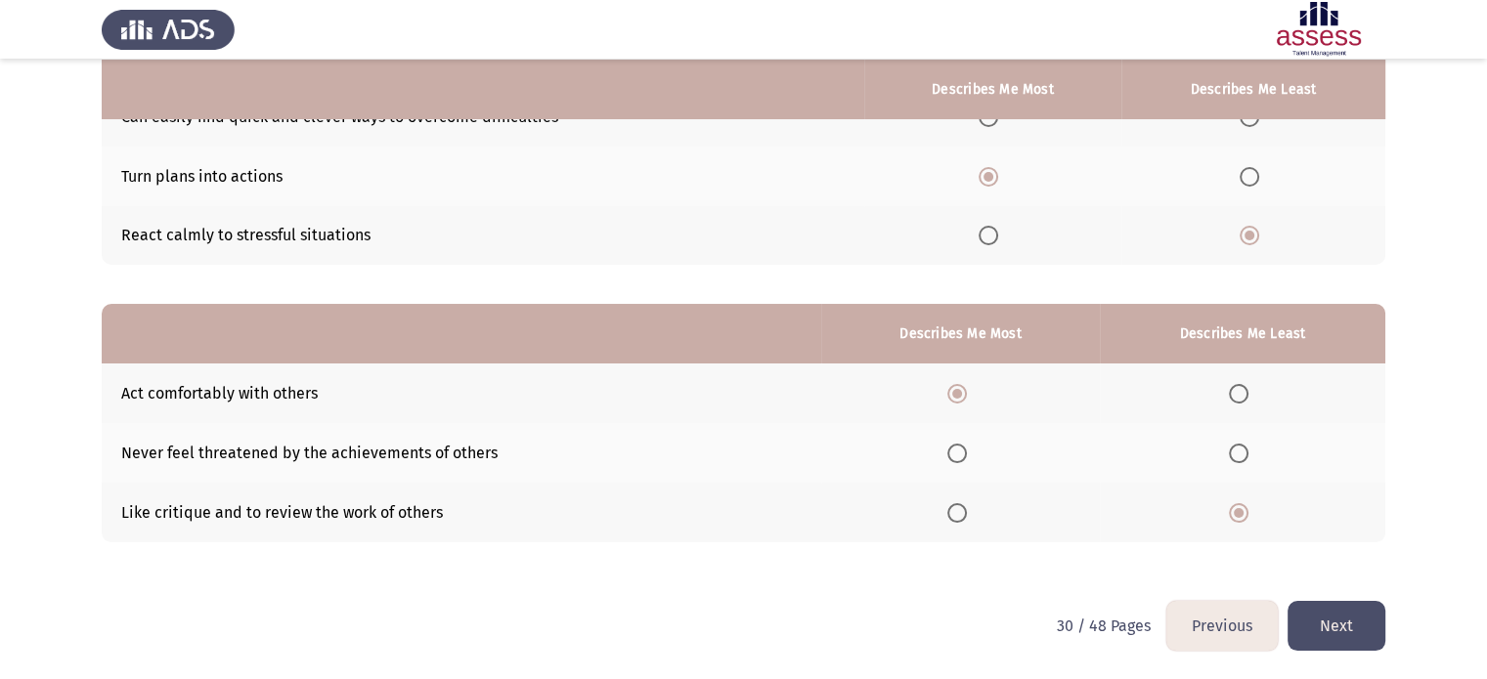
click at [1354, 627] on button "Next" at bounding box center [1336, 626] width 98 height 50
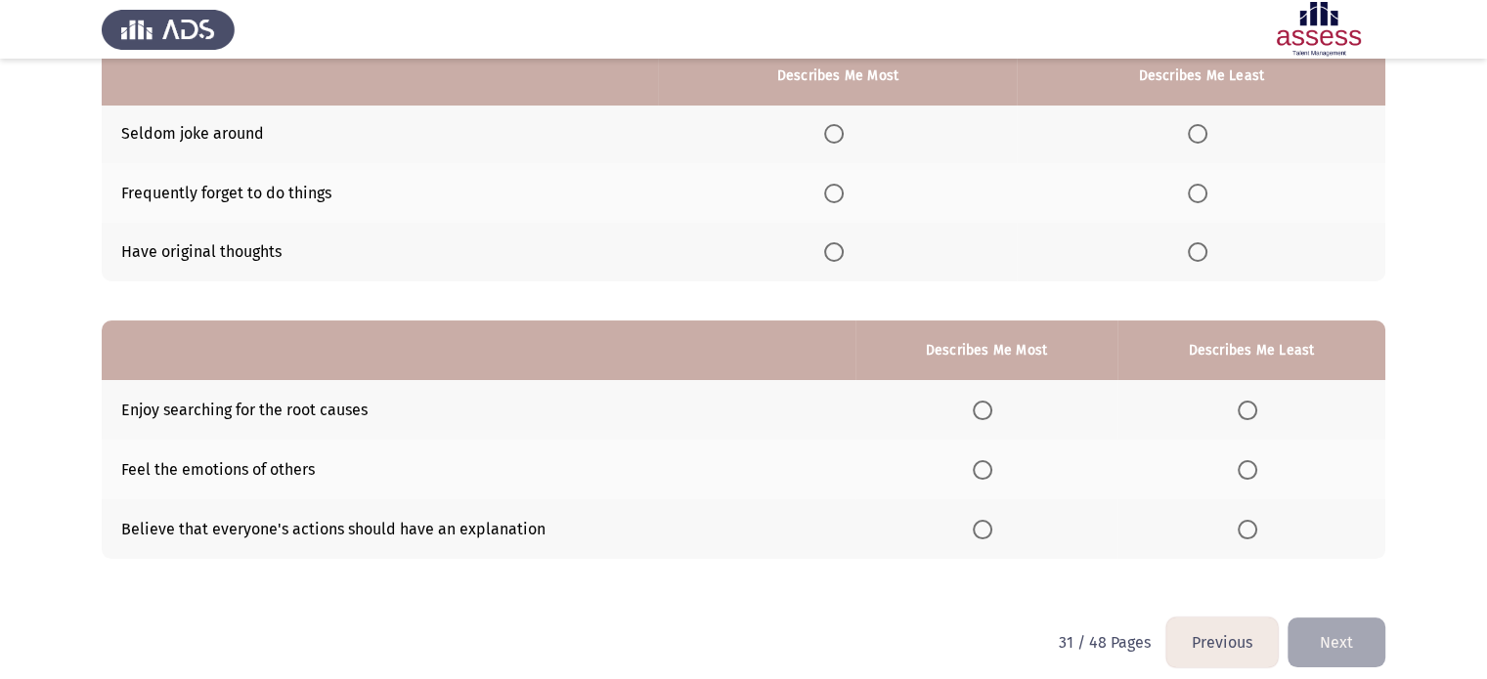
scroll to position [186, 0]
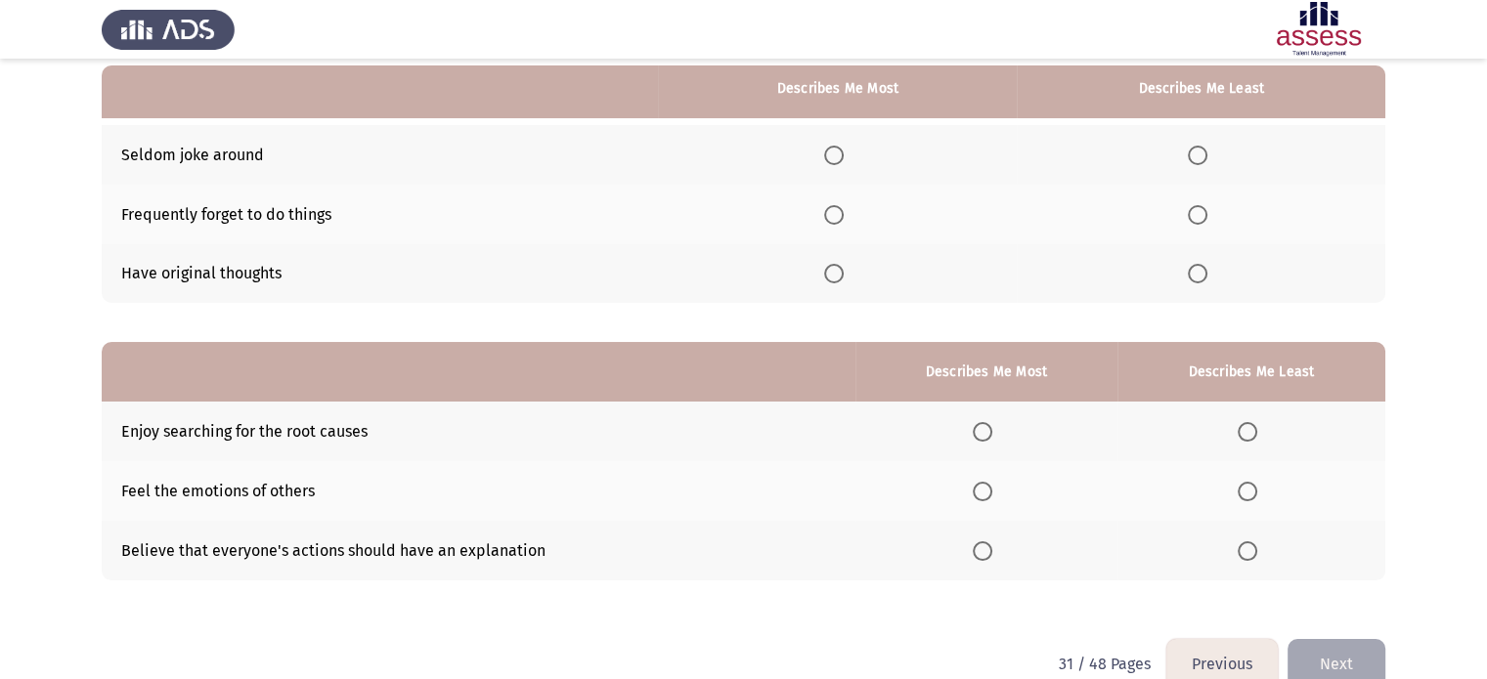
click at [1354, 627] on div "From the block below, choose one answer (Describes me Most) and one answer (Des…" at bounding box center [743, 299] width 1283 height 680
click at [1202, 219] on span "Select an option" at bounding box center [1197, 215] width 20 height 20
click at [1202, 219] on input "Select an option" at bounding box center [1197, 215] width 20 height 20
click at [838, 275] on span "Select an option" at bounding box center [834, 274] width 20 height 20
click at [838, 275] on input "Select an option" at bounding box center [834, 274] width 20 height 20
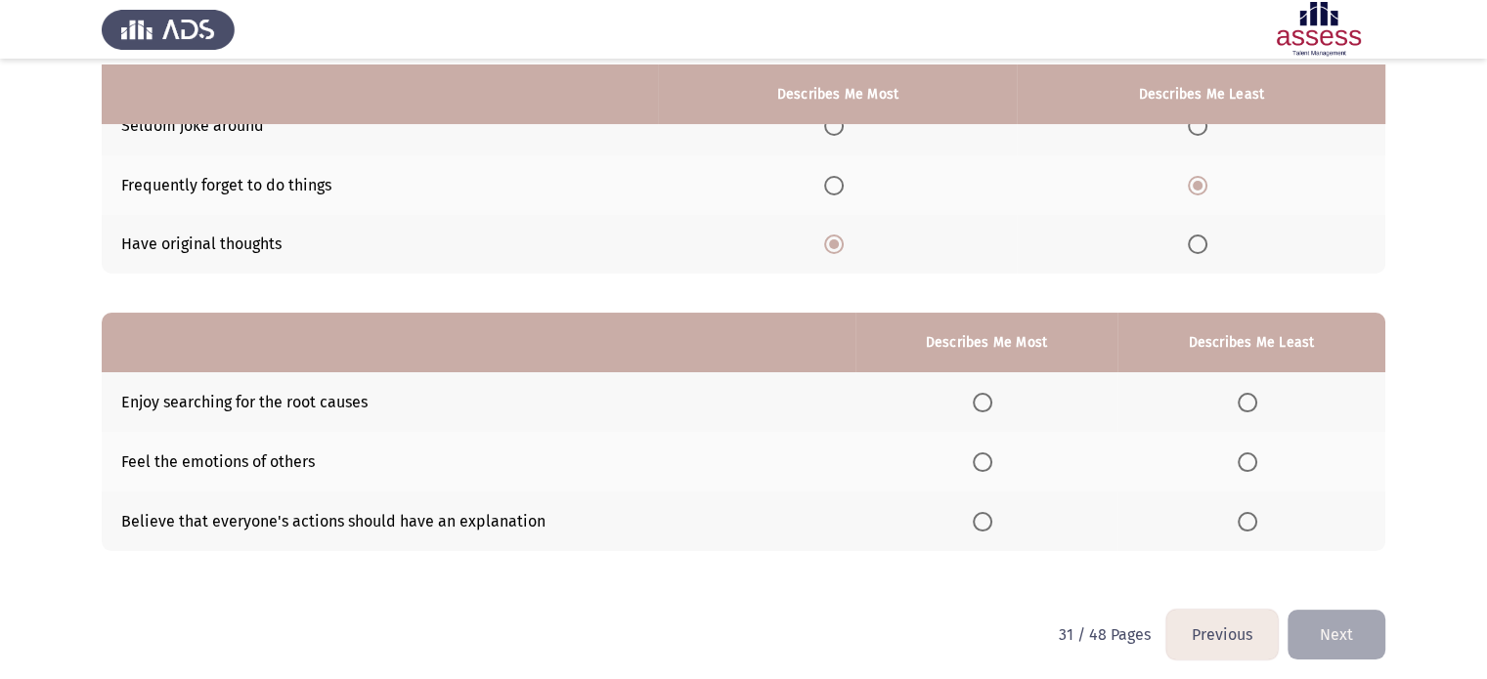
scroll to position [224, 0]
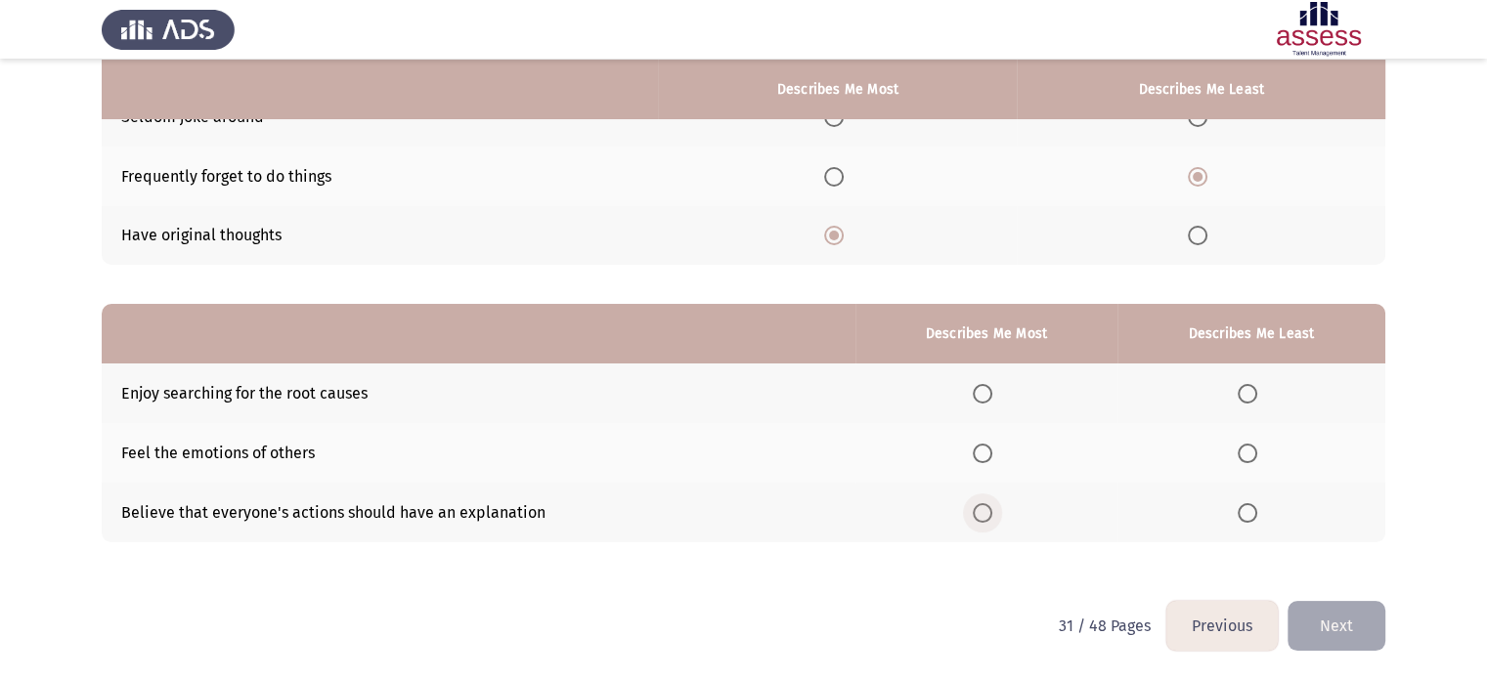
click at [978, 515] on span "Select an option" at bounding box center [982, 513] width 20 height 20
click at [978, 515] on input "Select an option" at bounding box center [982, 513] width 20 height 20
click at [1255, 392] on span "Select an option" at bounding box center [1247, 394] width 20 height 20
click at [1255, 392] on input "Select an option" at bounding box center [1247, 394] width 20 height 20
click at [1321, 624] on button "Next" at bounding box center [1336, 626] width 98 height 50
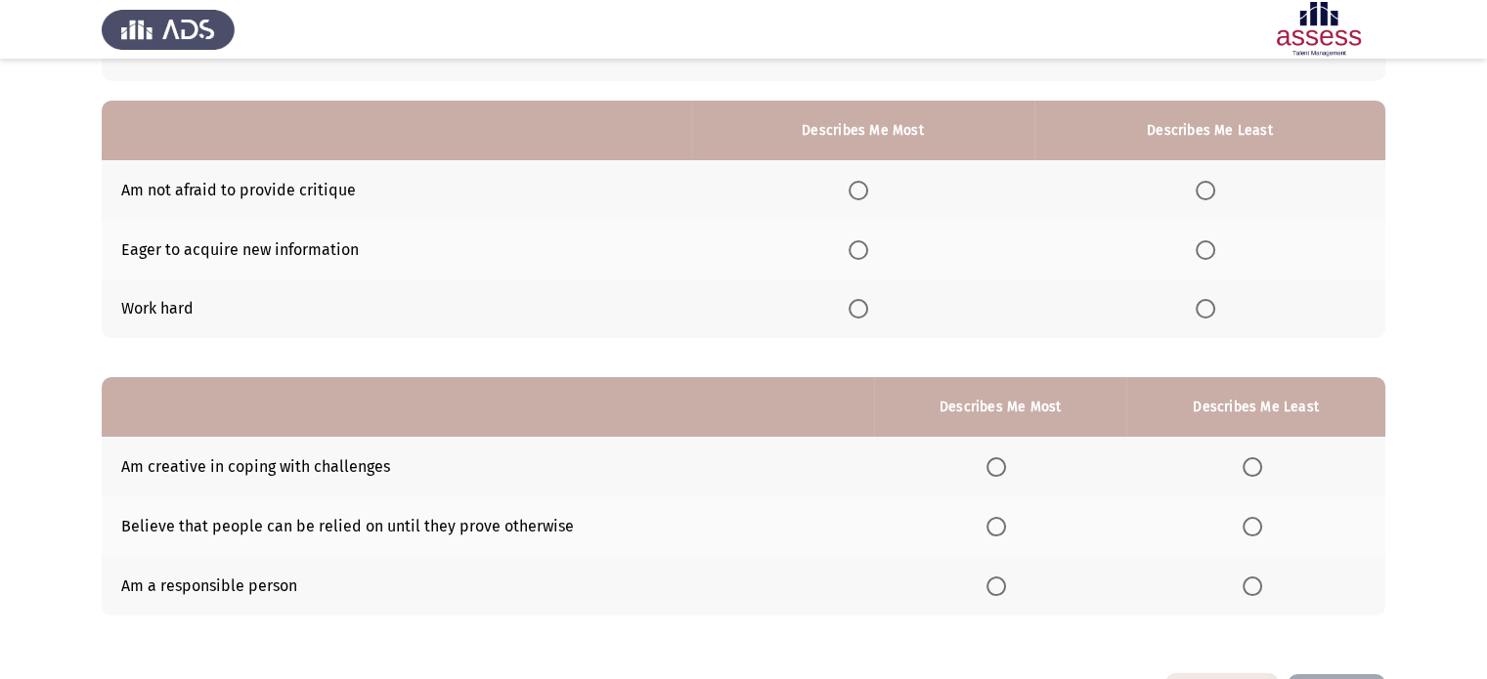
scroll to position [152, 0]
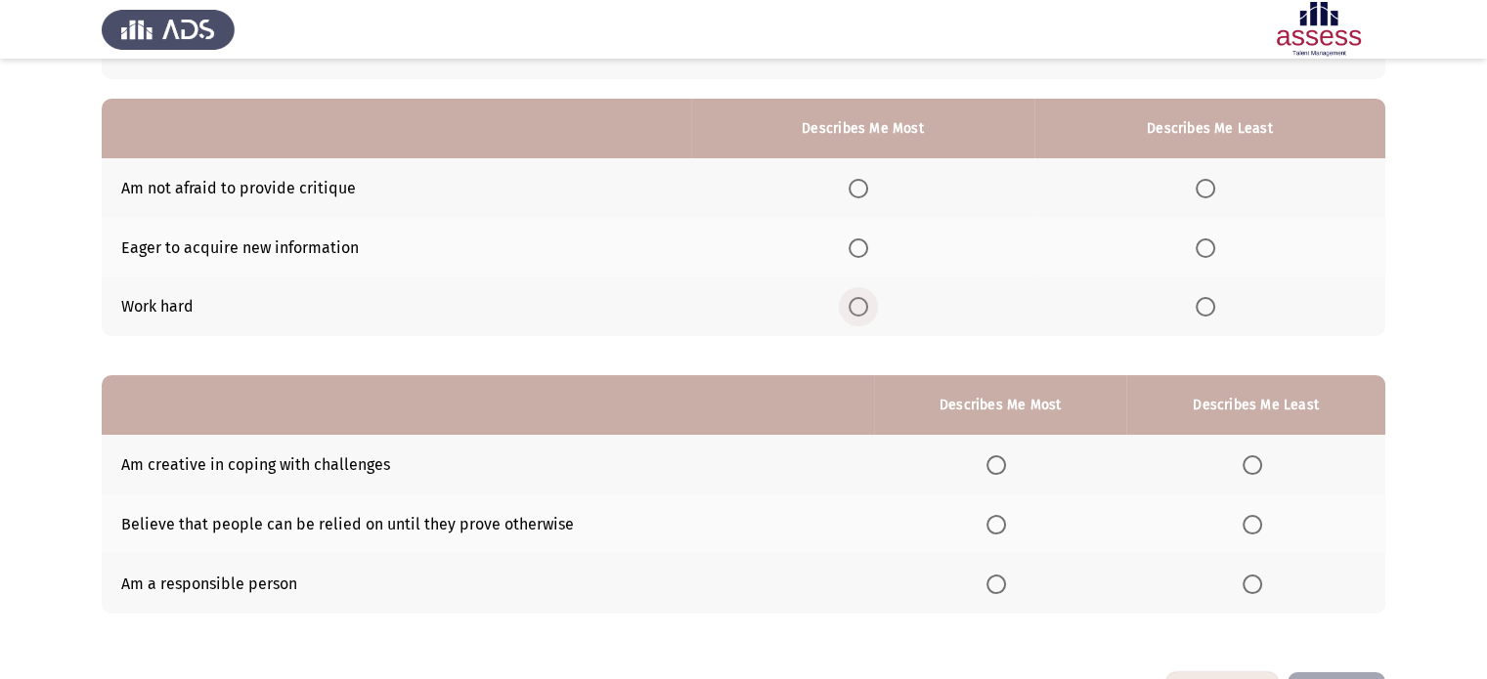
click at [864, 308] on span "Select an option" at bounding box center [858, 307] width 20 height 20
click at [864, 308] on input "Select an option" at bounding box center [858, 307] width 20 height 20
click at [1208, 191] on span "Select an option" at bounding box center [1205, 189] width 20 height 20
click at [1208, 191] on input "Select an option" at bounding box center [1205, 189] width 20 height 20
click at [1000, 586] on span "Select an option" at bounding box center [996, 585] width 20 height 20
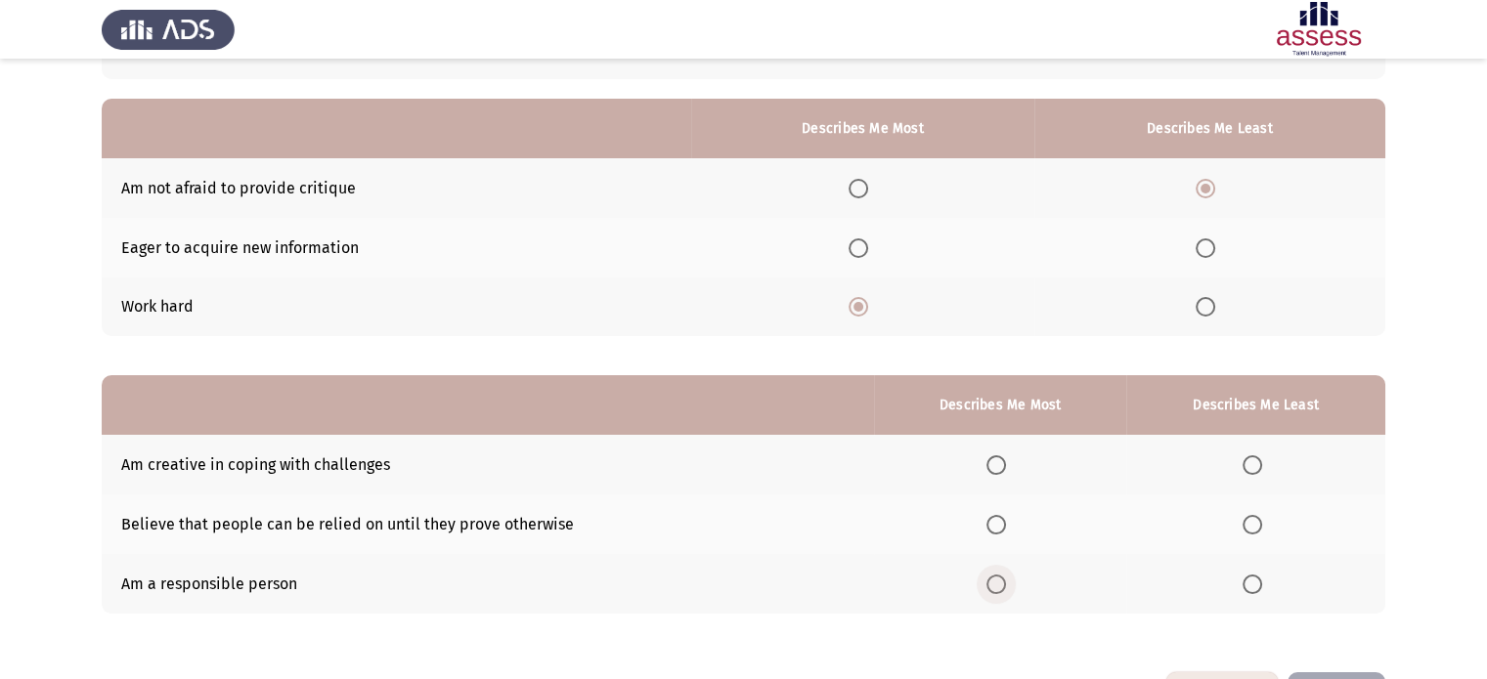
click at [1000, 586] on input "Select an option" at bounding box center [996, 585] width 20 height 20
click at [1251, 464] on span "Select an option" at bounding box center [1252, 465] width 20 height 20
click at [1251, 464] on input "Select an option" at bounding box center [1252, 465] width 20 height 20
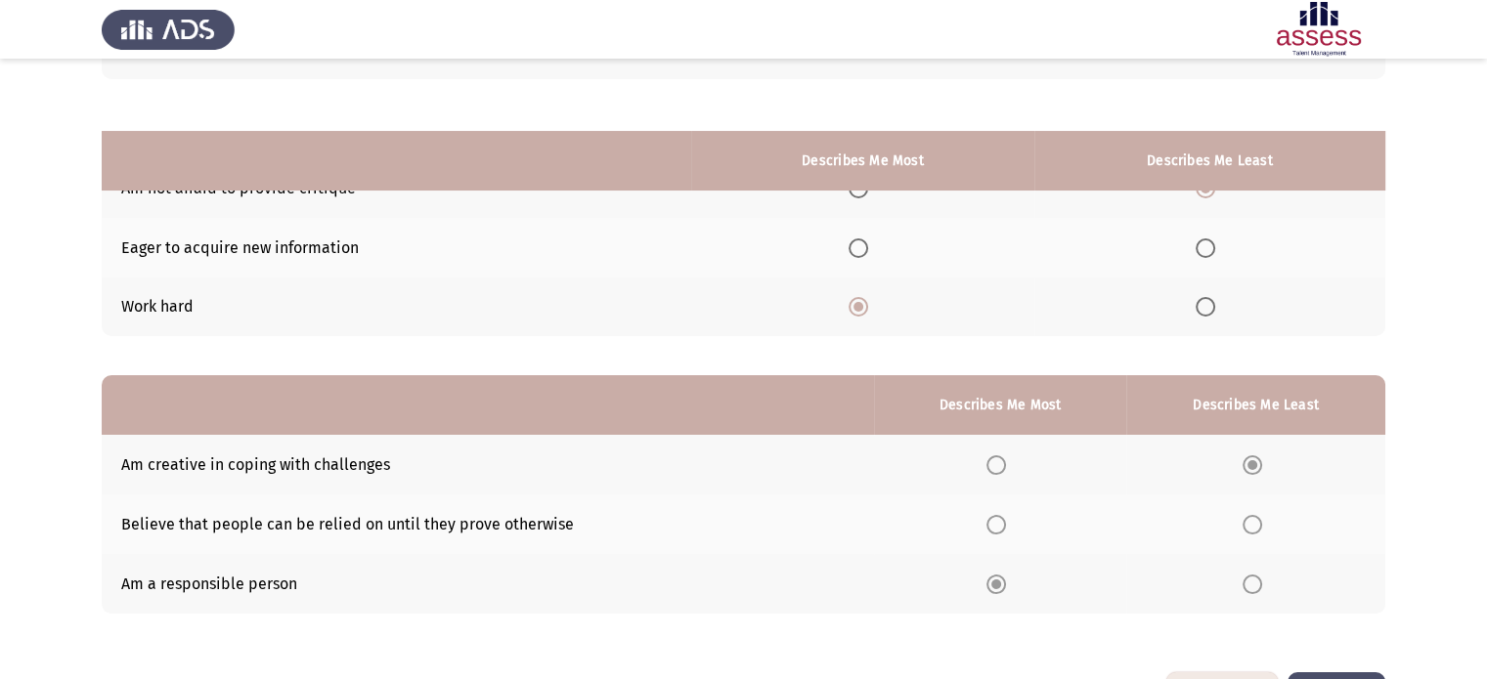
scroll to position [224, 0]
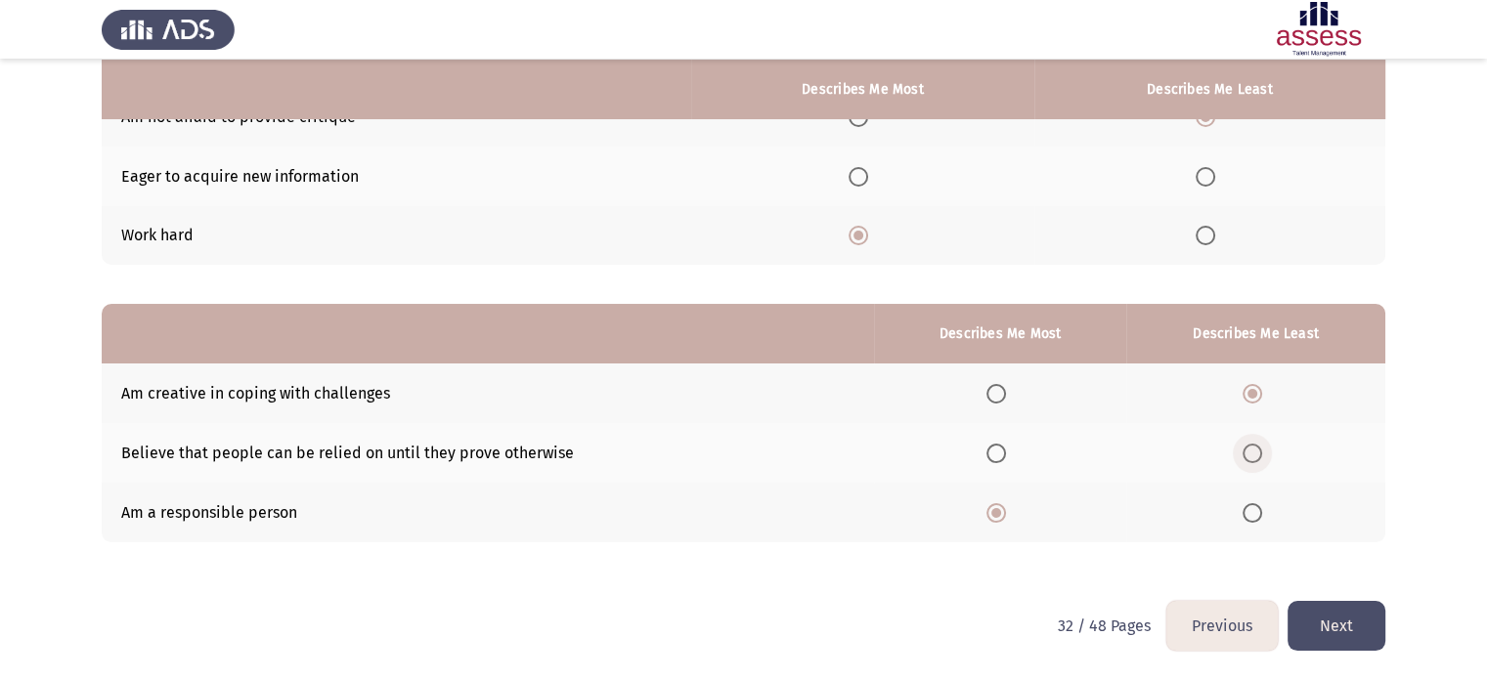
click at [1250, 448] on span "Select an option" at bounding box center [1252, 454] width 20 height 20
click at [1250, 448] on input "Select an option" at bounding box center [1252, 454] width 20 height 20
click at [1362, 626] on button "Next" at bounding box center [1336, 626] width 98 height 50
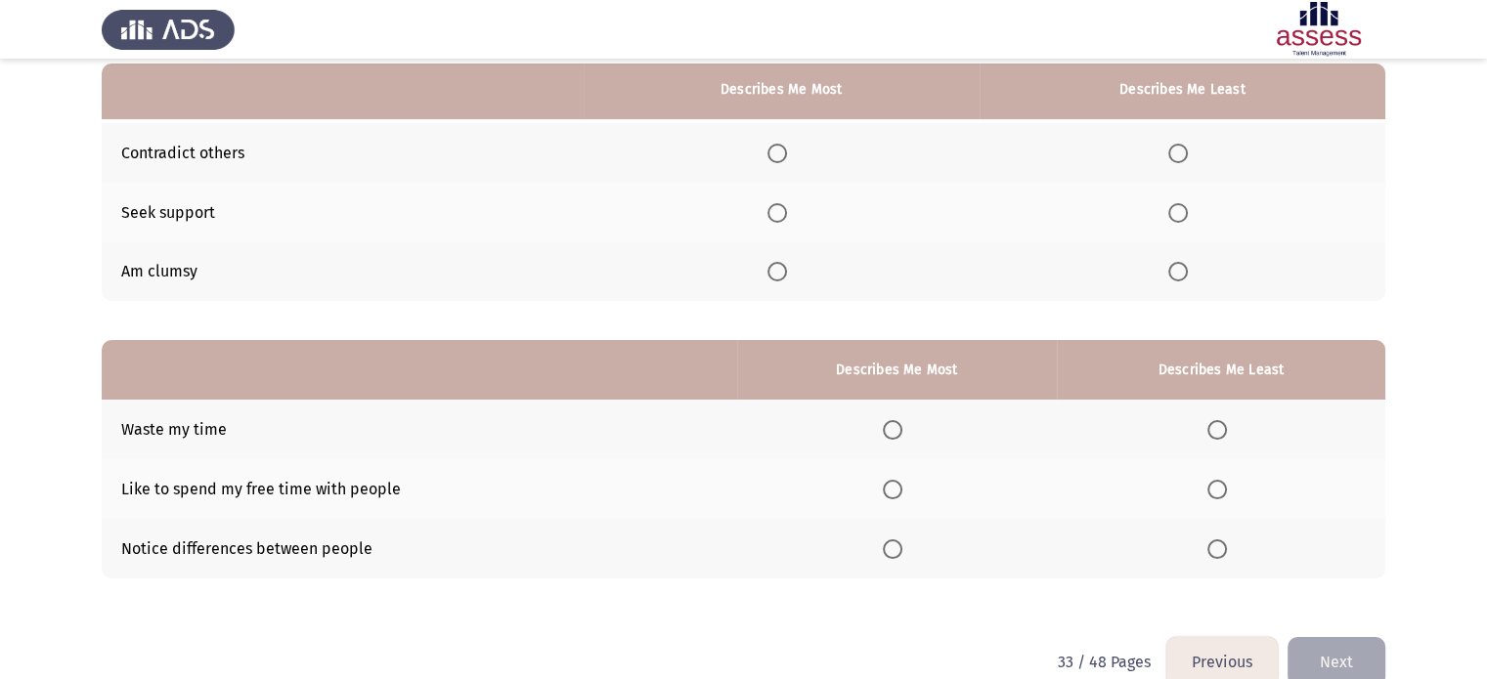
scroll to position [187, 0]
click at [774, 212] on span "Select an option" at bounding box center [777, 214] width 20 height 20
click at [774, 212] on input "Select an option" at bounding box center [777, 214] width 20 height 20
click at [1217, 438] on span "Select an option" at bounding box center [1217, 431] width 20 height 20
click at [1217, 438] on input "Select an option" at bounding box center [1217, 431] width 20 height 20
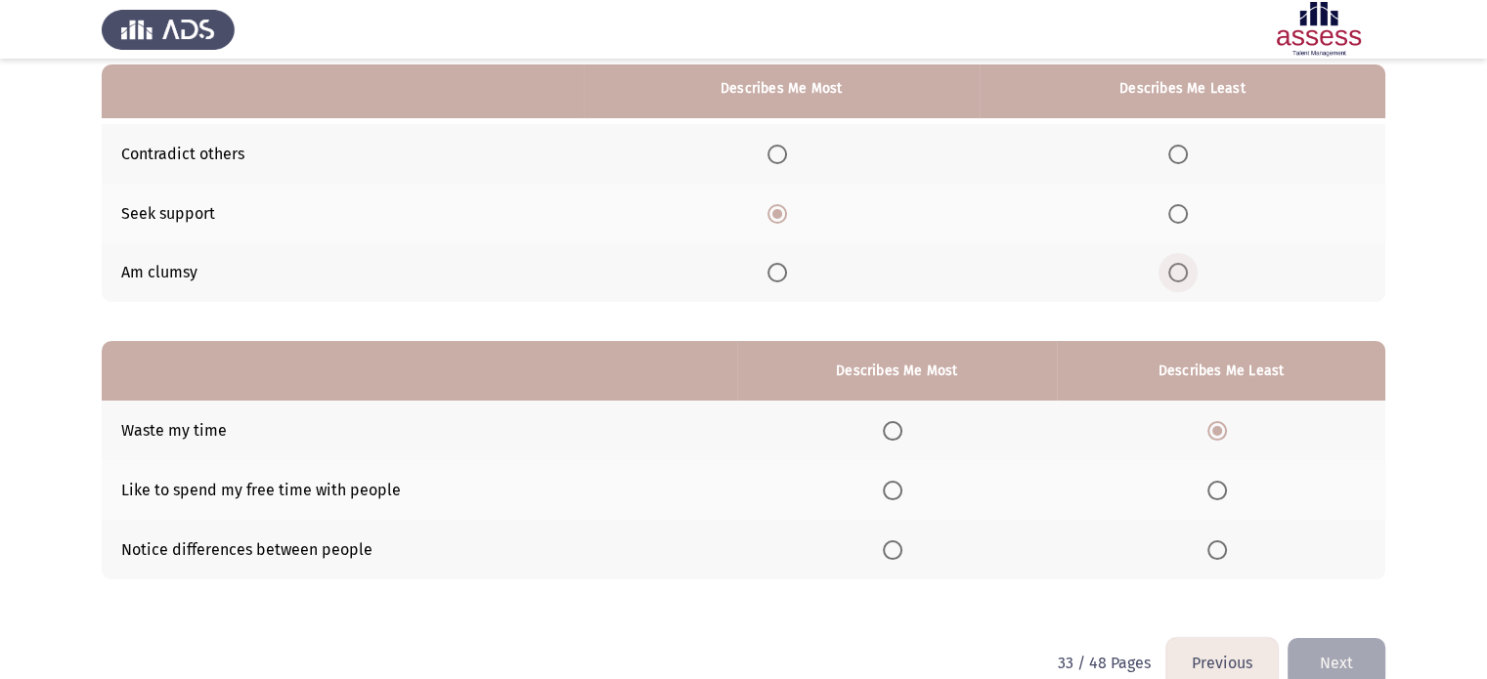
click at [1181, 275] on span "Select an option" at bounding box center [1178, 273] width 20 height 20
click at [1181, 275] on input "Select an option" at bounding box center [1178, 273] width 20 height 20
click at [1217, 554] on span "Select an option" at bounding box center [1217, 550] width 20 height 20
click at [1217, 554] on input "Select an option" at bounding box center [1217, 550] width 20 height 20
click at [891, 490] on span "Select an option" at bounding box center [893, 491] width 20 height 20
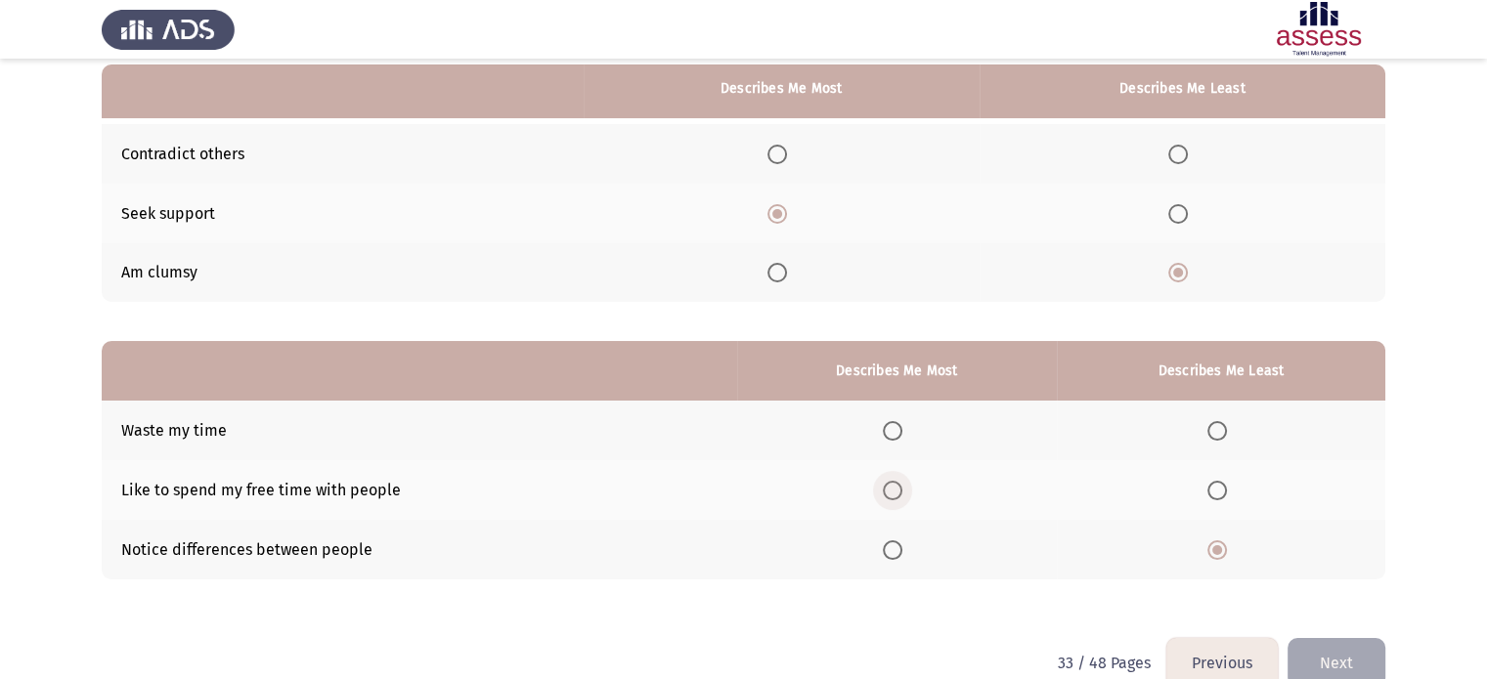
click at [891, 490] on input "Select an option" at bounding box center [893, 491] width 20 height 20
click at [1336, 656] on button "Next" at bounding box center [1336, 663] width 98 height 50
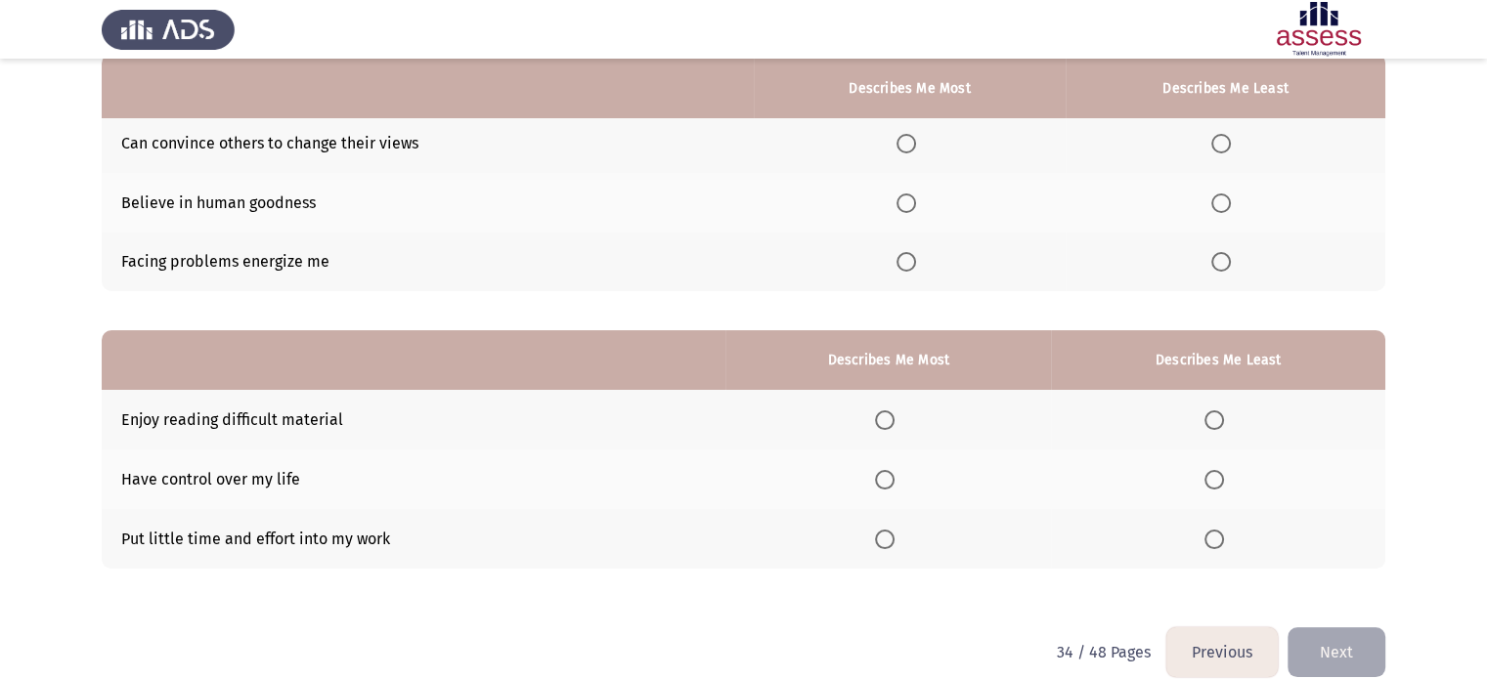
scroll to position [195, 0]
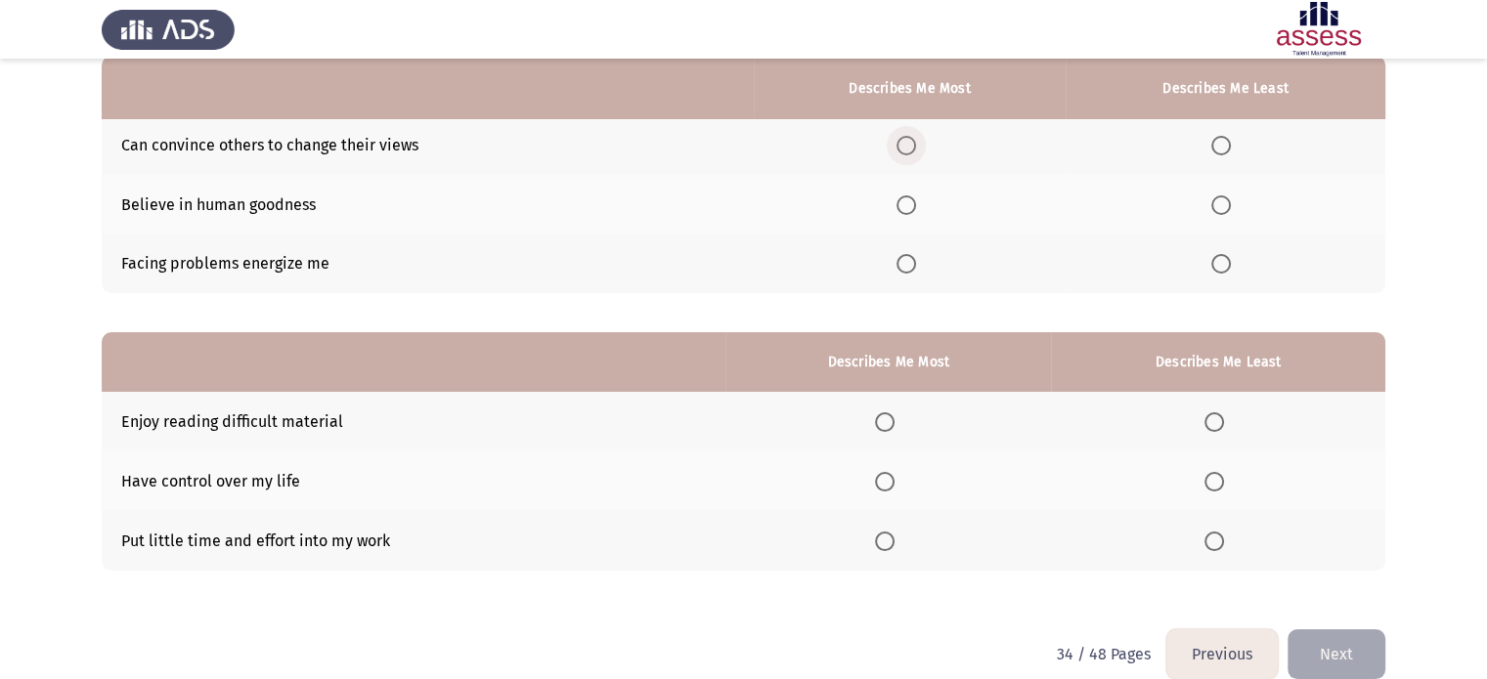
click at [906, 147] on span "Select an option" at bounding box center [906, 146] width 20 height 20
click at [906, 147] on input "Select an option" at bounding box center [906, 146] width 20 height 20
click at [1219, 265] on span "Select an option" at bounding box center [1221, 264] width 20 height 20
click at [1219, 265] on input "Select an option" at bounding box center [1221, 264] width 20 height 20
click at [887, 483] on span "Select an option" at bounding box center [885, 482] width 20 height 20
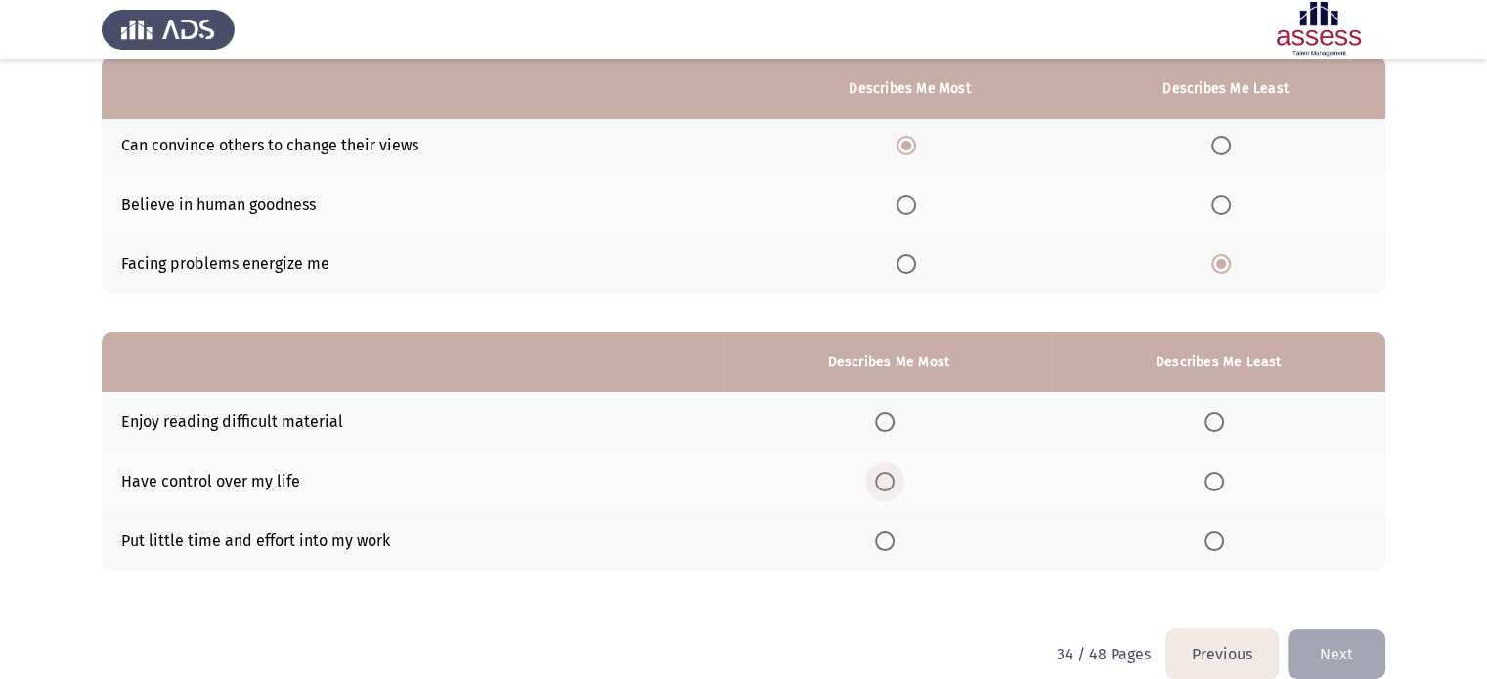
click at [887, 483] on input "Select an option" at bounding box center [885, 482] width 20 height 20
click at [1220, 423] on span "Select an option" at bounding box center [1214, 422] width 20 height 20
click at [1220, 423] on input "Select an option" at bounding box center [1214, 422] width 20 height 20
click at [1329, 648] on button "Next" at bounding box center [1336, 654] width 98 height 50
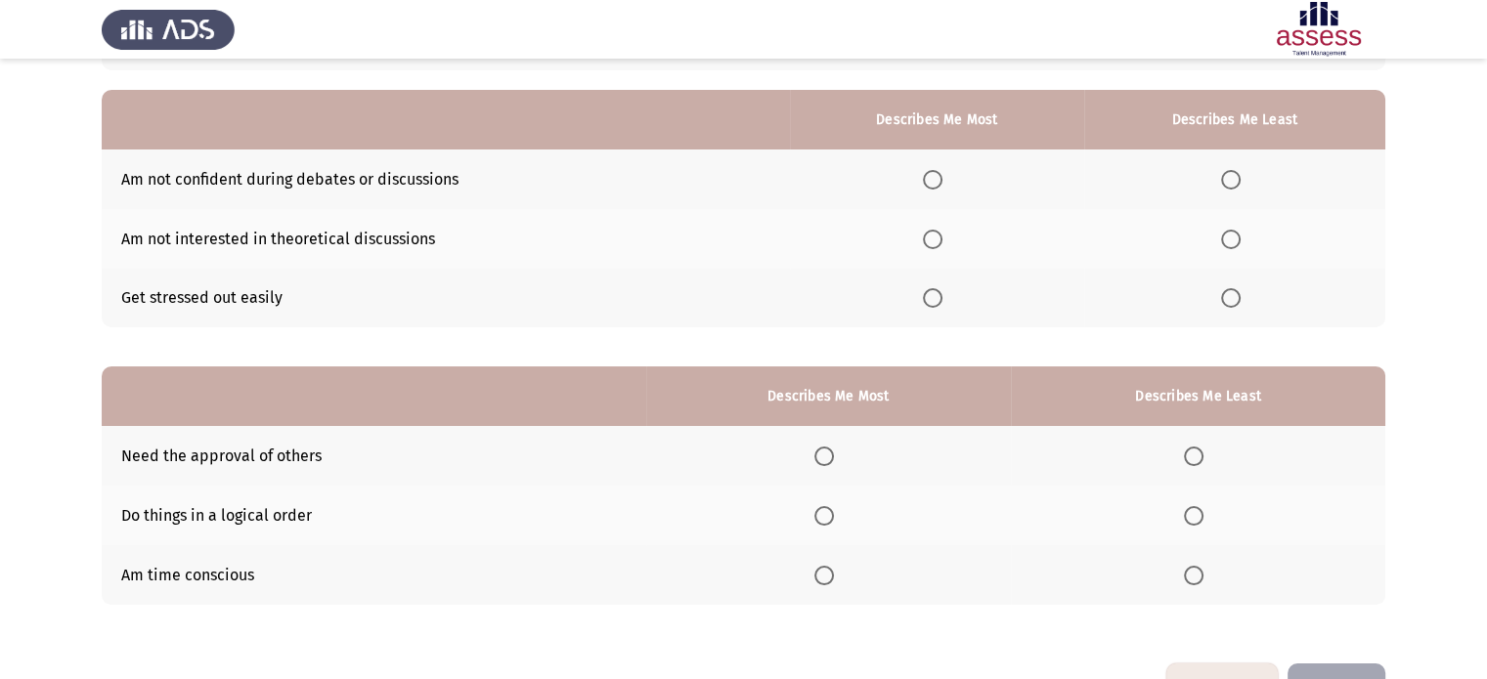
scroll to position [160, 0]
click at [936, 241] on span "Select an option" at bounding box center [933, 241] width 20 height 20
click at [936, 241] on input "Select an option" at bounding box center [933, 241] width 20 height 20
click at [1233, 183] on span "Select an option" at bounding box center [1231, 181] width 20 height 20
click at [1233, 183] on input "Select an option" at bounding box center [1231, 181] width 20 height 20
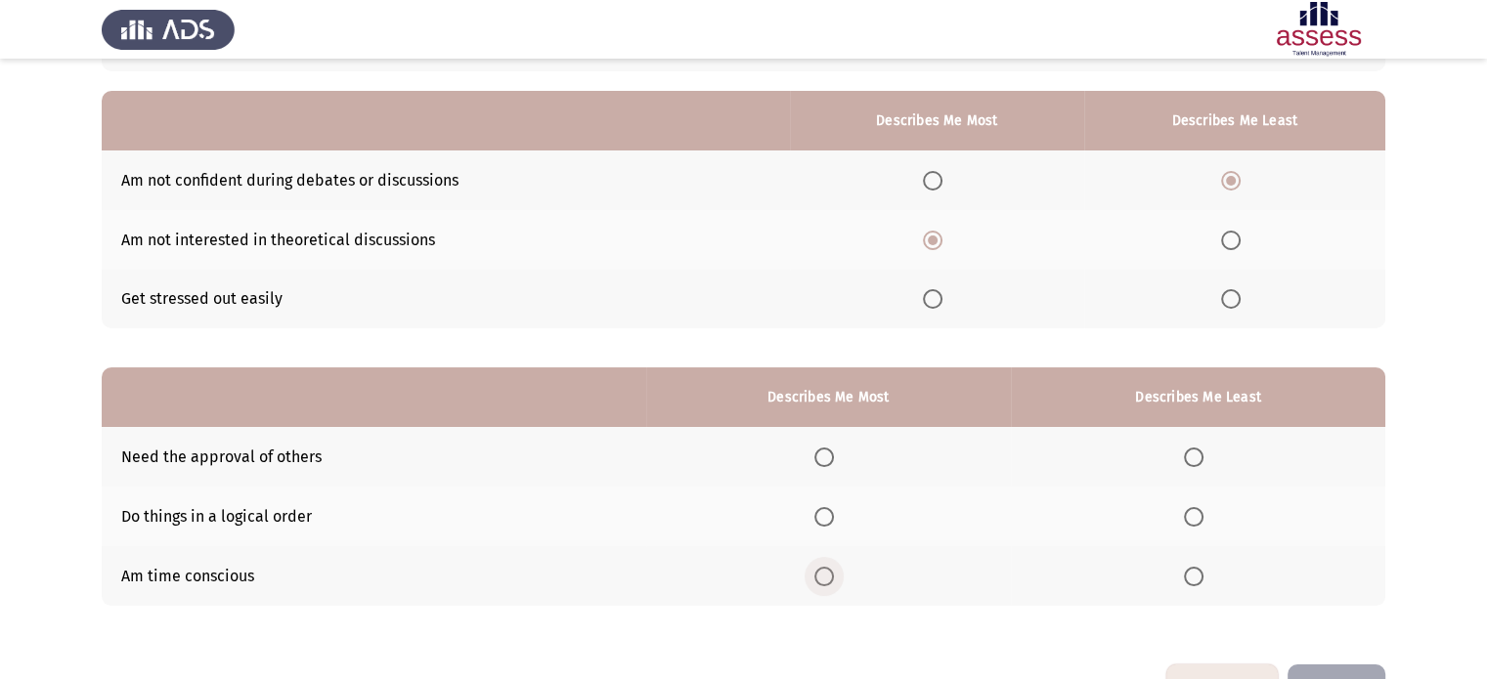
click at [832, 575] on span "Select an option" at bounding box center [824, 577] width 20 height 20
click at [832, 575] on input "Select an option" at bounding box center [824, 577] width 20 height 20
click at [1195, 458] on span "Select an option" at bounding box center [1194, 458] width 20 height 20
click at [1195, 458] on input "Select an option" at bounding box center [1194, 458] width 20 height 20
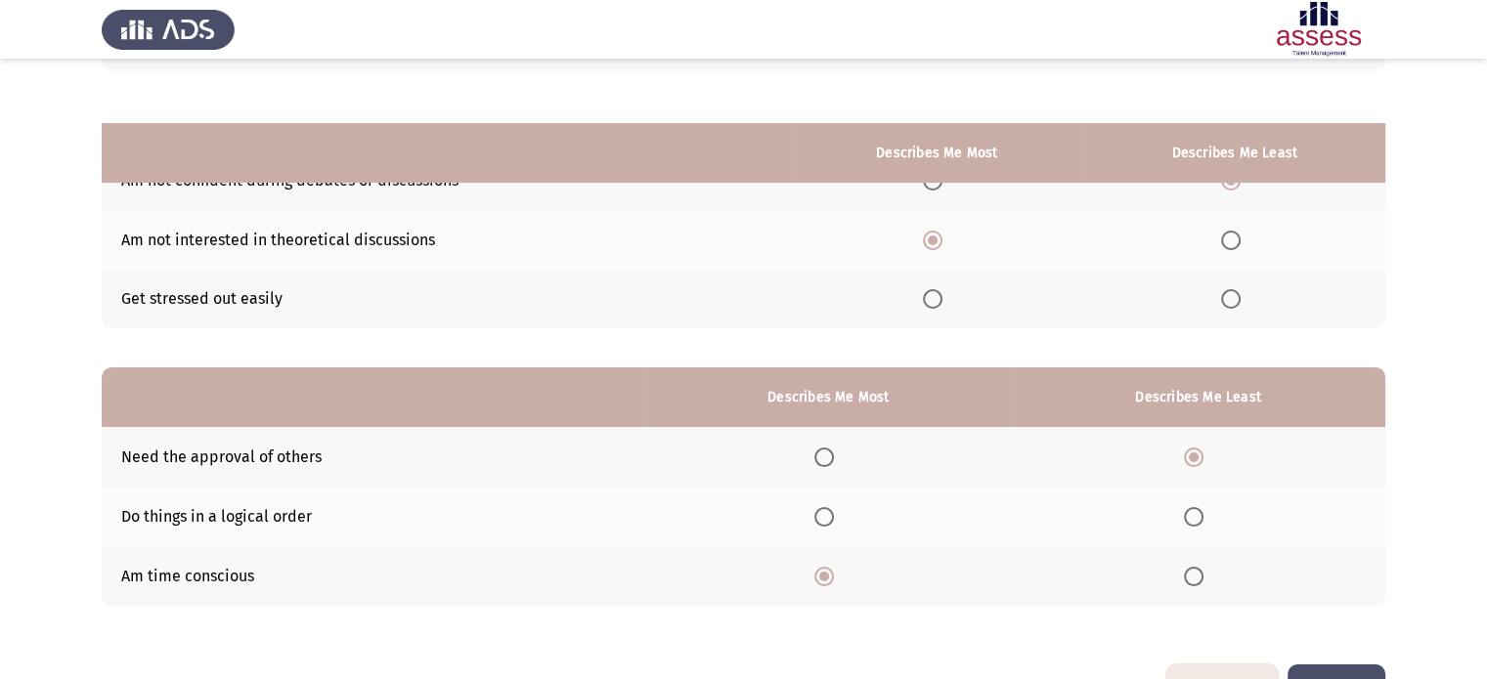
scroll to position [224, 0]
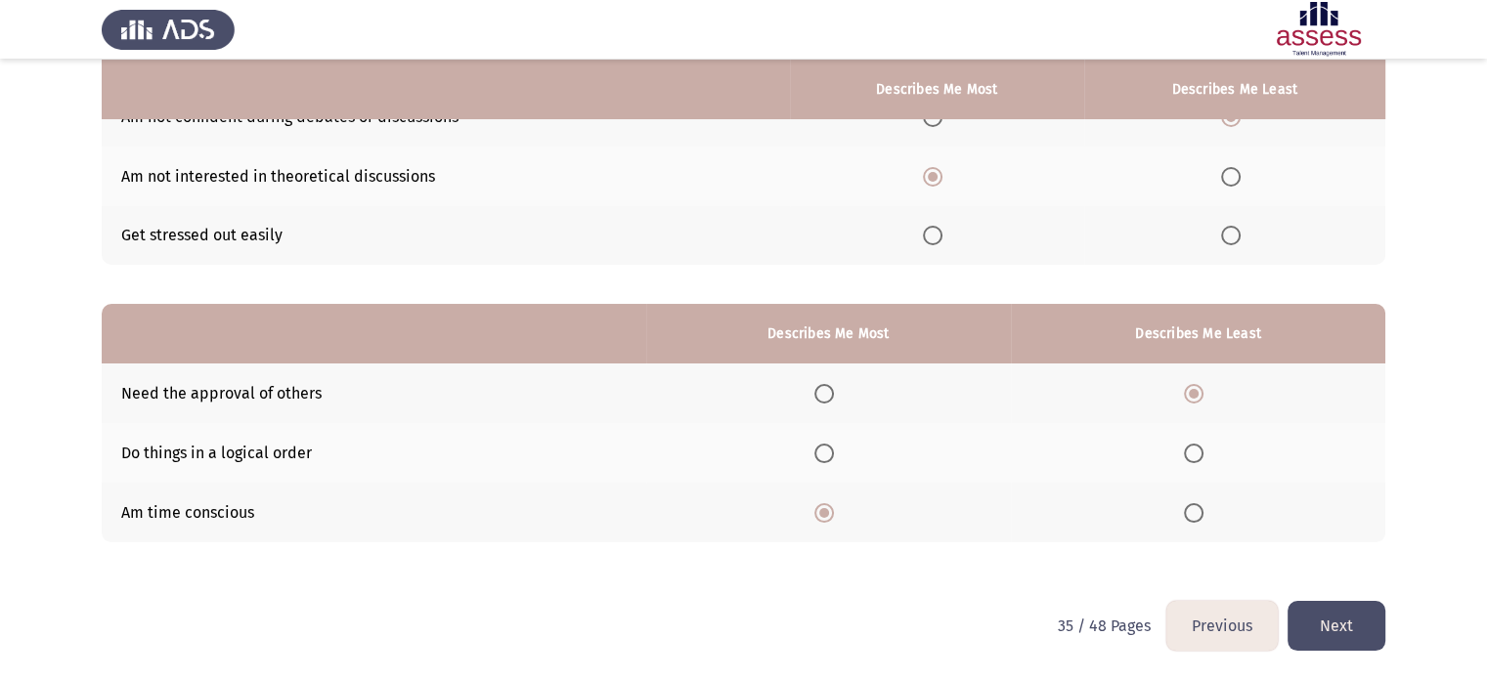
click at [1349, 626] on button "Next" at bounding box center [1336, 626] width 98 height 50
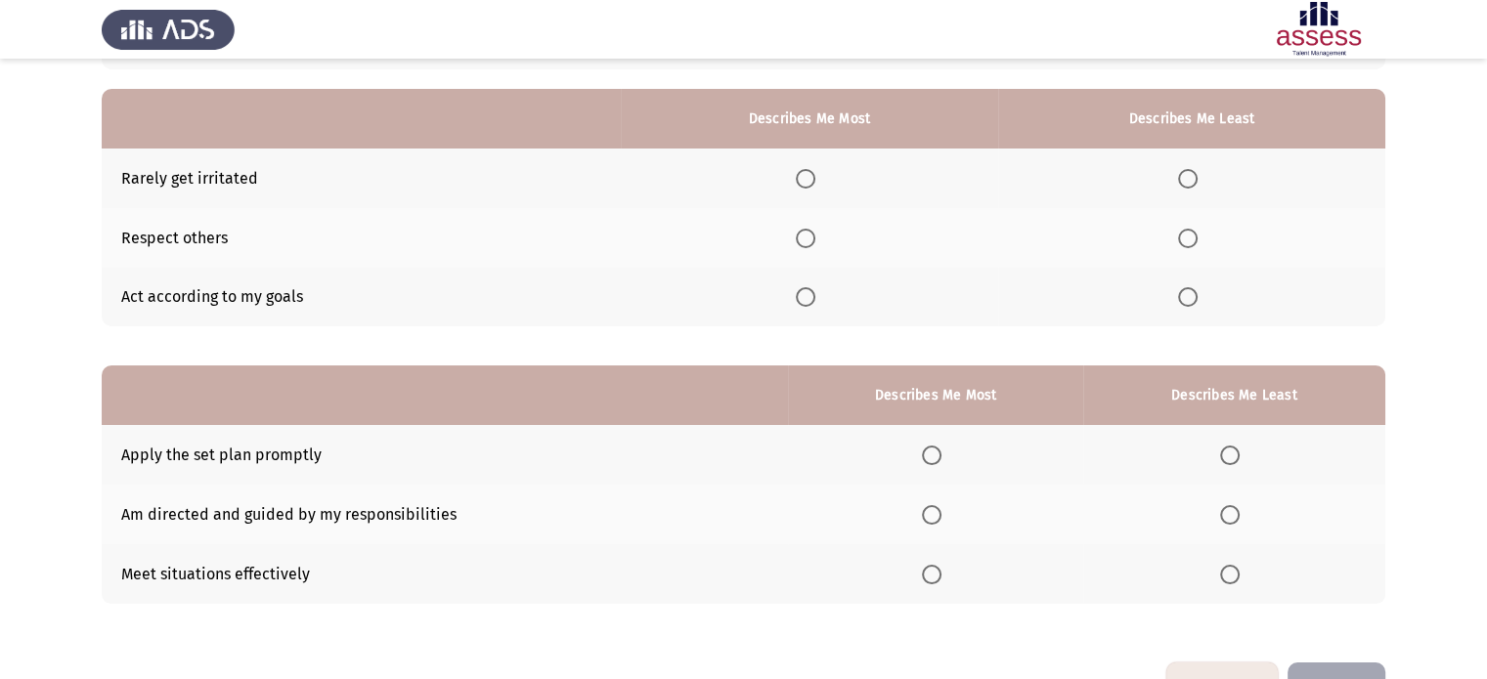
scroll to position [163, 0]
click at [815, 297] on span "Select an option" at bounding box center [806, 296] width 20 height 20
click at [815, 297] on input "Select an option" at bounding box center [806, 296] width 20 height 20
click at [1192, 179] on span "Select an option" at bounding box center [1188, 178] width 20 height 20
click at [1192, 179] on input "Select an option" at bounding box center [1188, 178] width 20 height 20
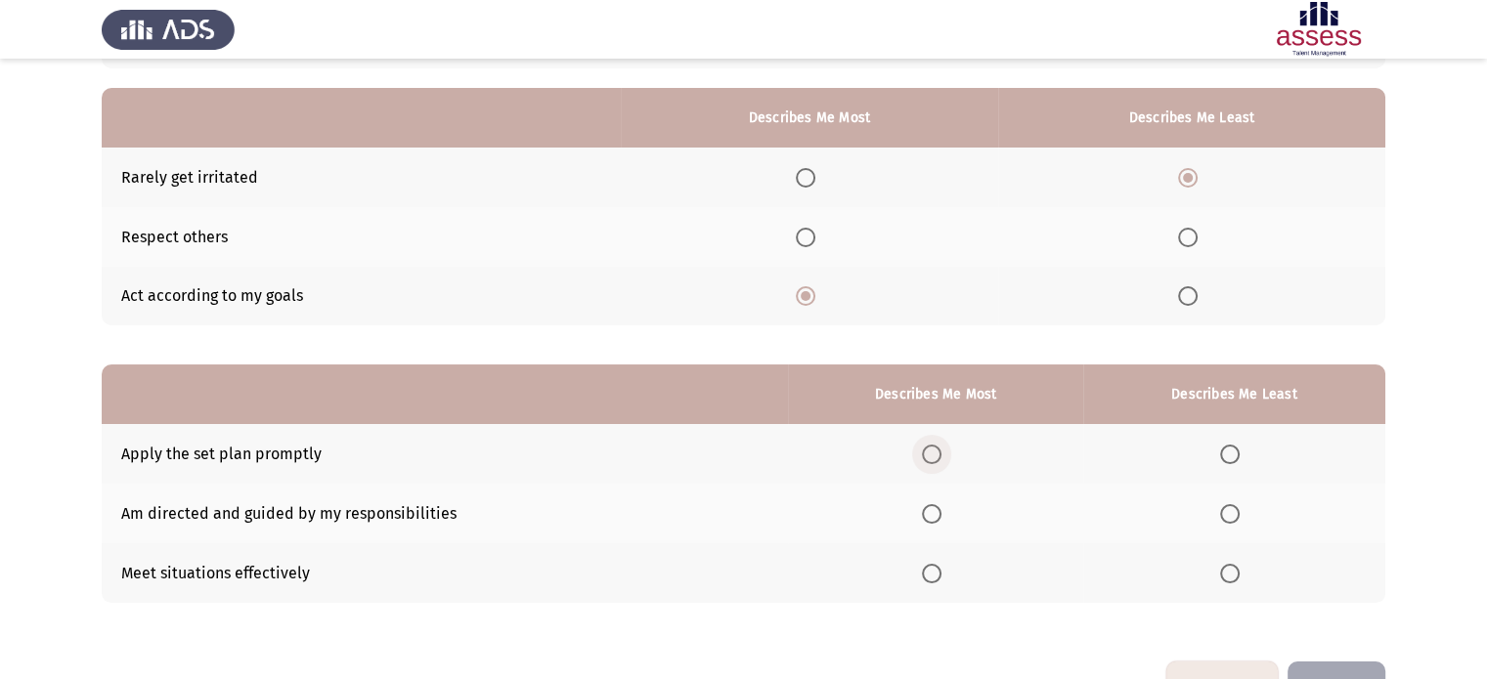
click at [939, 460] on span "Select an option" at bounding box center [932, 455] width 20 height 20
click at [939, 460] on input "Select an option" at bounding box center [932, 455] width 20 height 20
click at [1230, 511] on span "Select an option" at bounding box center [1230, 514] width 20 height 20
click at [1230, 511] on input "Select an option" at bounding box center [1230, 514] width 20 height 20
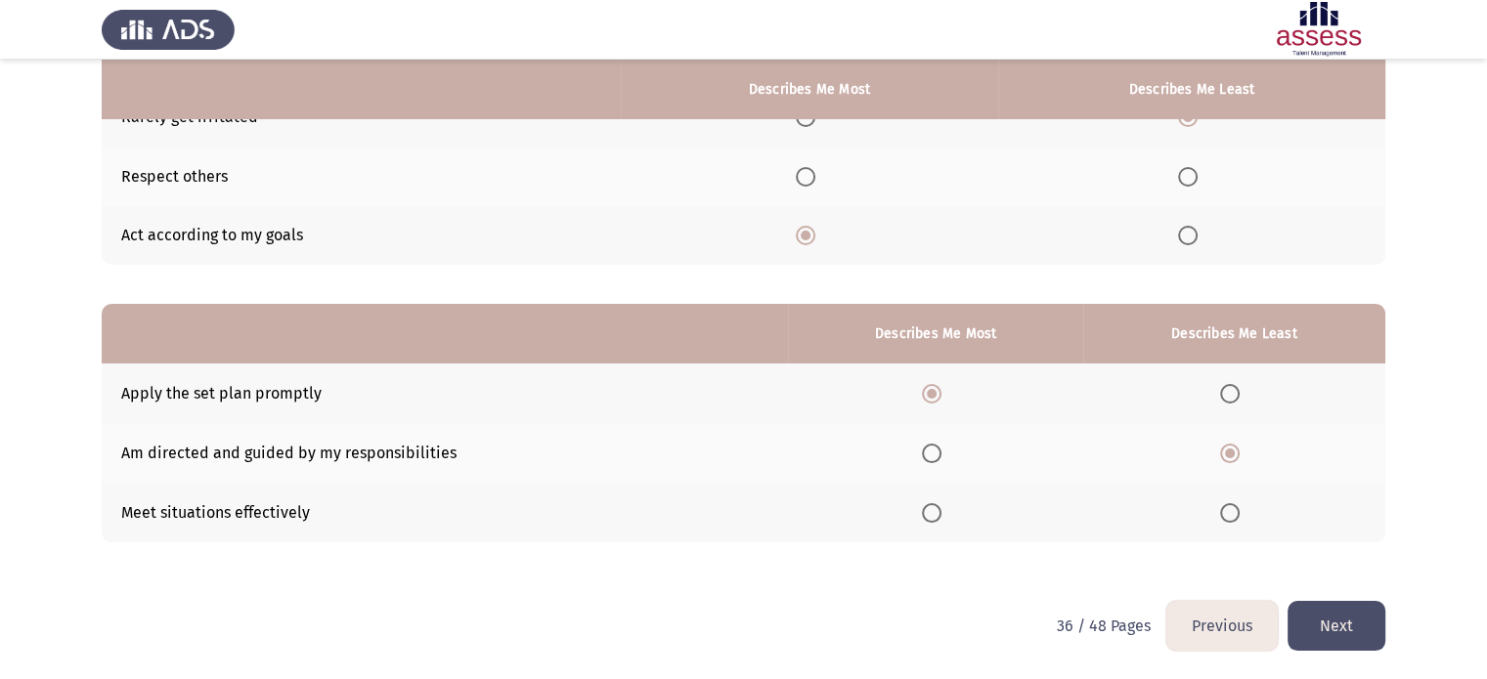
click at [1348, 632] on button "Next" at bounding box center [1336, 626] width 98 height 50
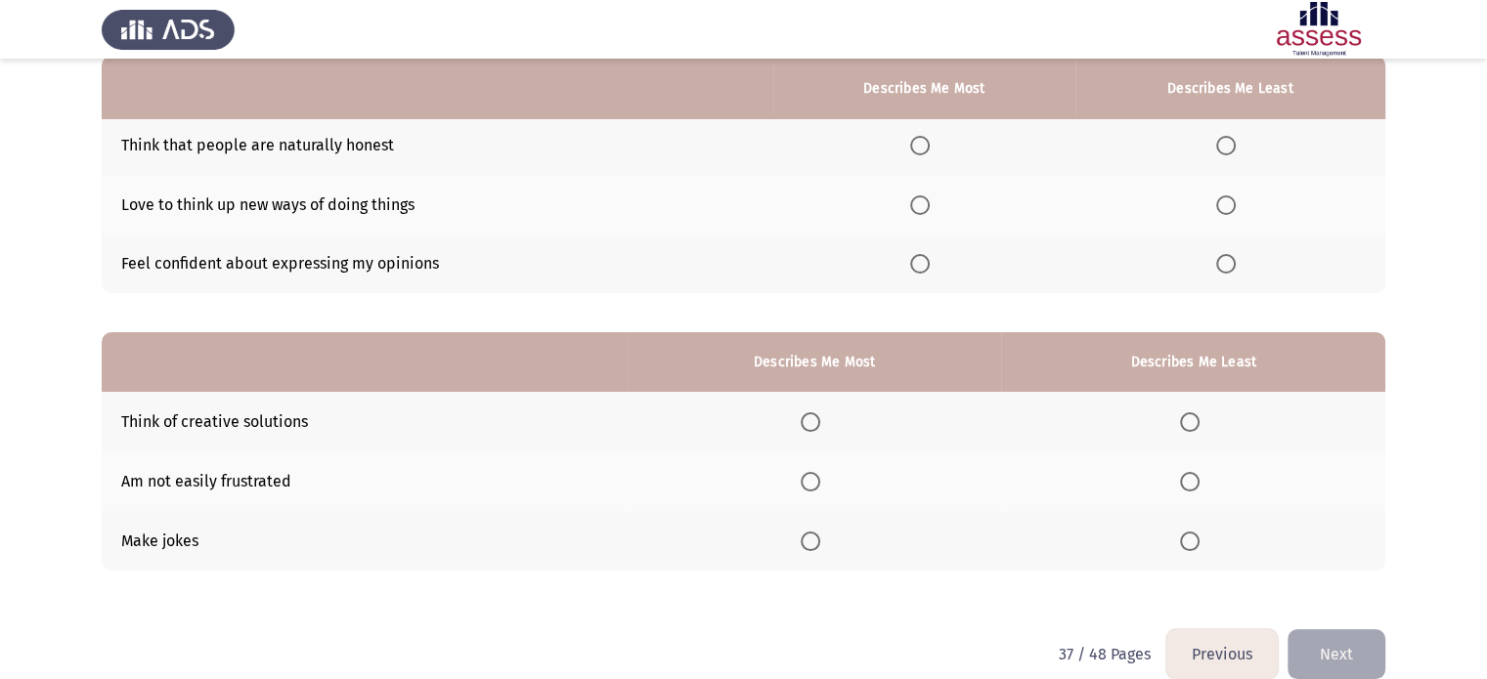
scroll to position [194, 0]
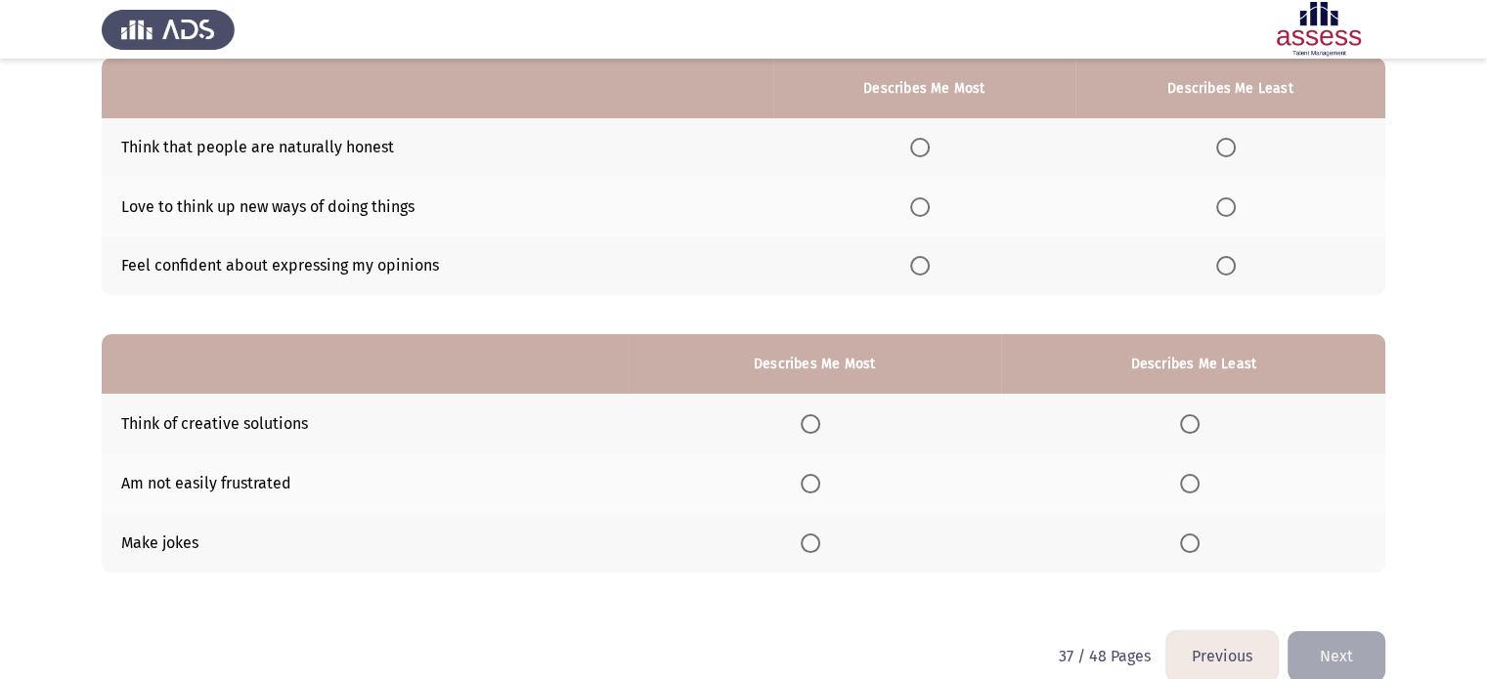
click at [925, 206] on span "Select an option" at bounding box center [920, 207] width 20 height 20
click at [925, 206] on input "Select an option" at bounding box center [920, 207] width 20 height 20
click at [1231, 270] on span "Select an option" at bounding box center [1226, 266] width 20 height 20
click at [1231, 270] on input "Select an option" at bounding box center [1226, 266] width 20 height 20
click at [1230, 151] on span "Select an option" at bounding box center [1226, 148] width 20 height 20
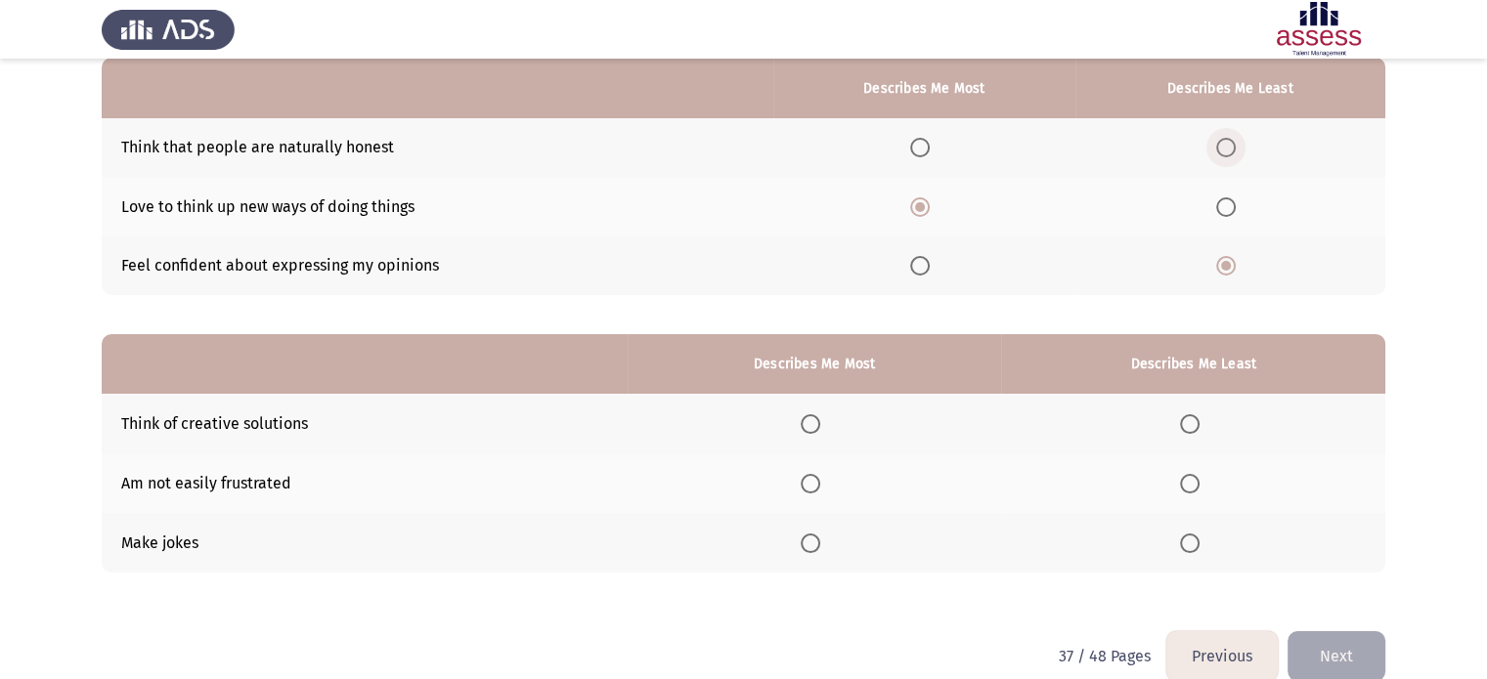
click at [1230, 151] on input "Select an option" at bounding box center [1226, 148] width 20 height 20
click at [817, 427] on span "Select an option" at bounding box center [810, 424] width 20 height 20
click at [817, 427] on input "Select an option" at bounding box center [810, 424] width 20 height 20
click at [1189, 549] on span "Select an option" at bounding box center [1190, 544] width 20 height 20
click at [1189, 549] on input "Select an option" at bounding box center [1190, 544] width 20 height 20
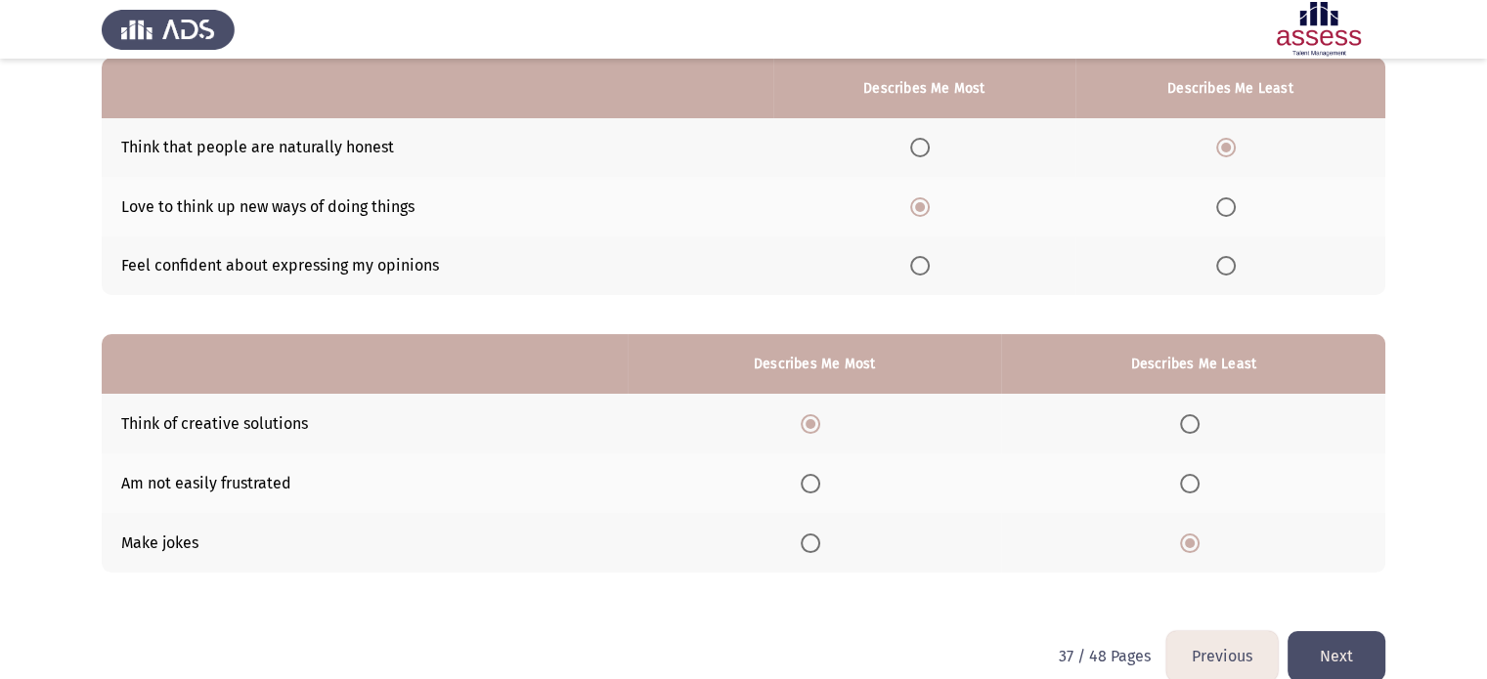
click at [1333, 652] on button "Next" at bounding box center [1336, 656] width 98 height 50
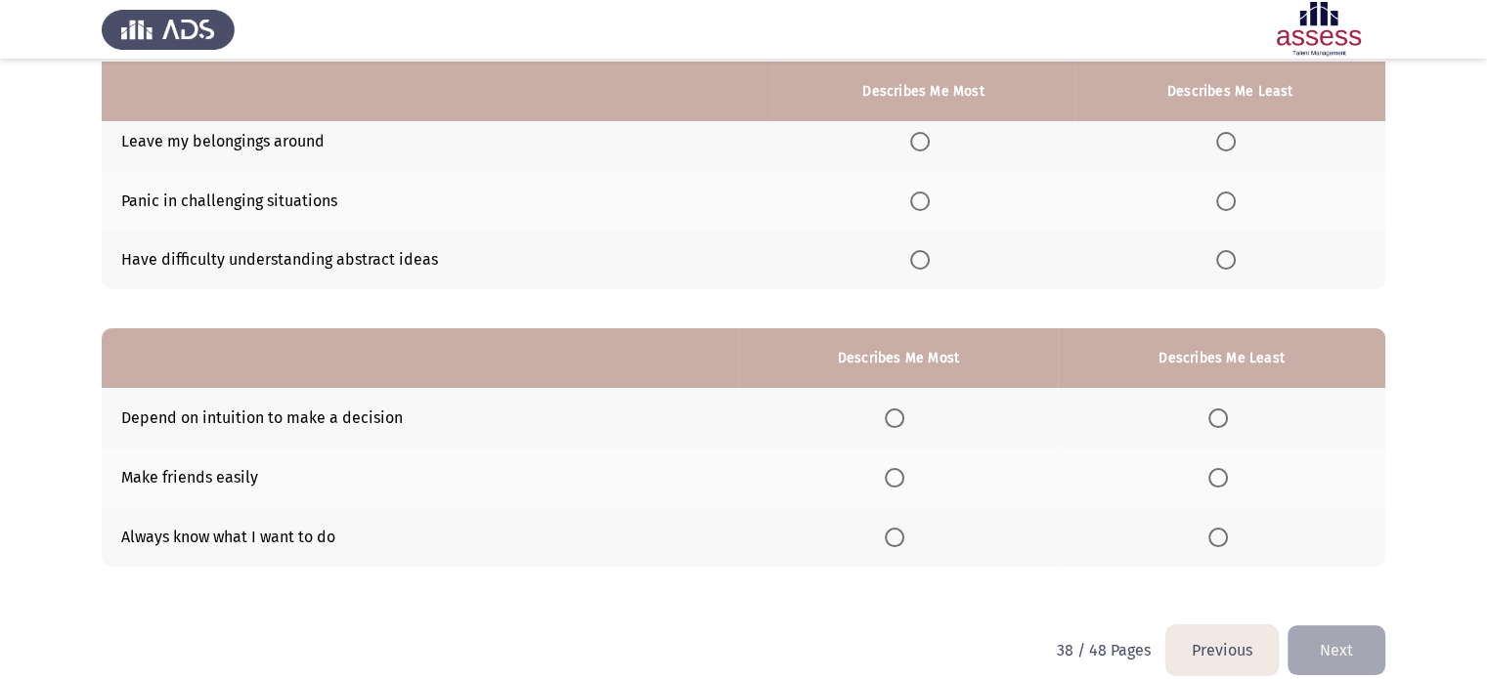
scroll to position [198, 0]
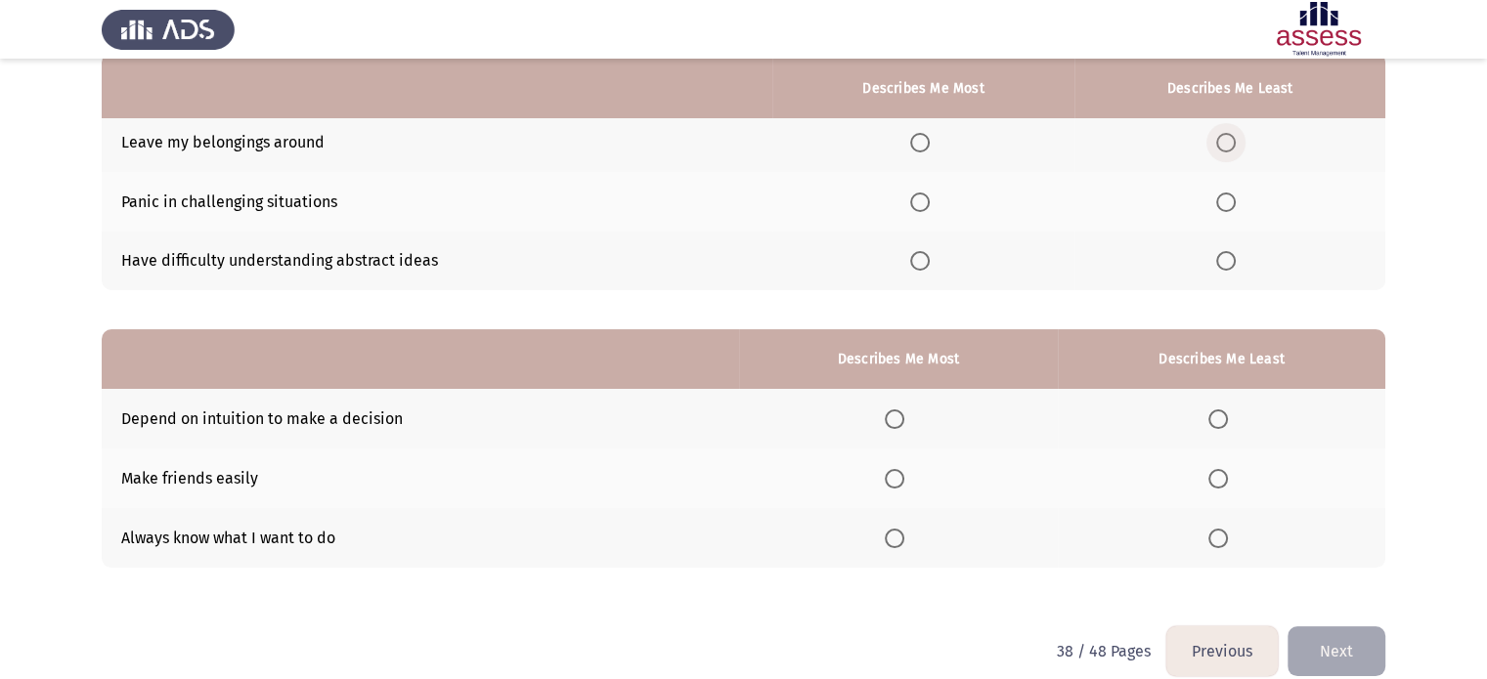
click at [1230, 140] on span "Select an option" at bounding box center [1226, 143] width 20 height 20
click at [1230, 140] on input "Select an option" at bounding box center [1226, 143] width 20 height 20
click at [920, 262] on span "Select an option" at bounding box center [920, 261] width 20 height 20
click at [920, 262] on input "Select an option" at bounding box center [920, 261] width 20 height 20
click at [896, 549] on th at bounding box center [899, 538] width 320 height 60
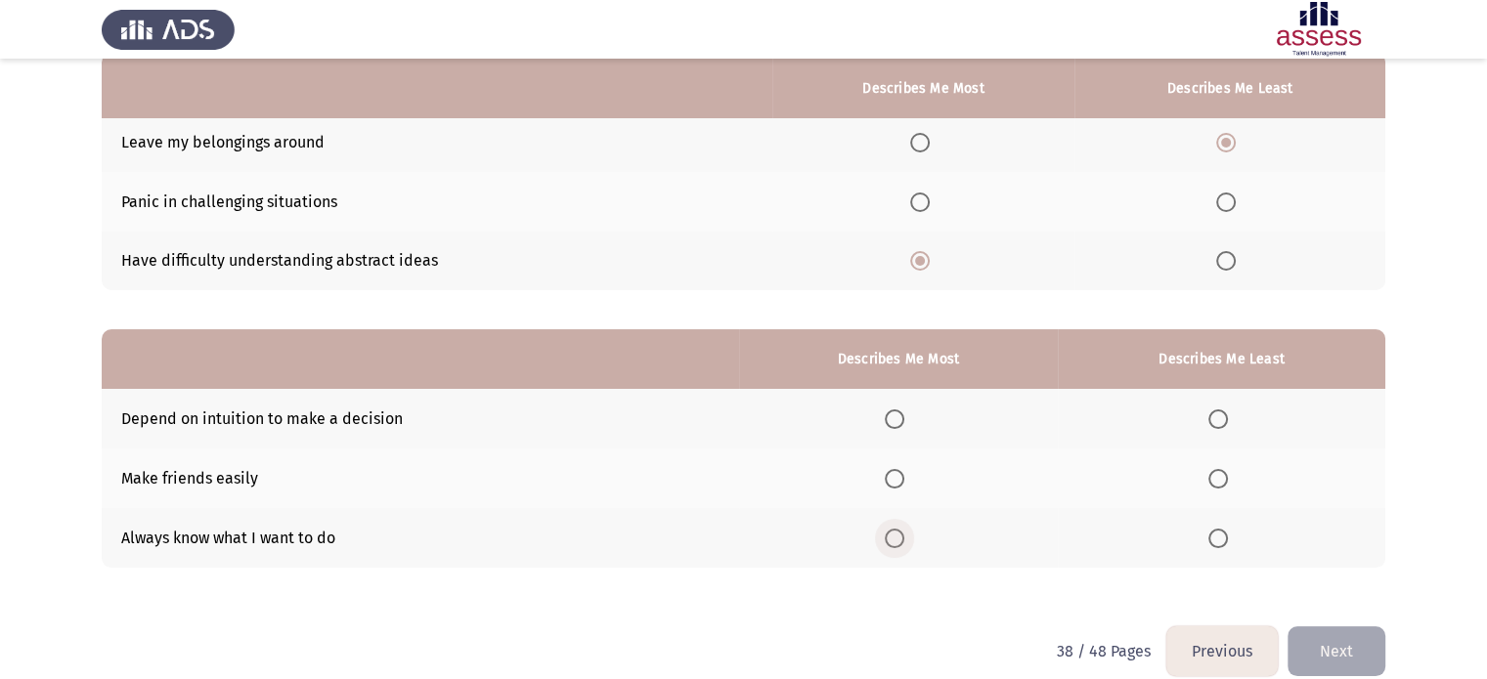
click at [903, 539] on span "Select an option" at bounding box center [895, 539] width 20 height 20
click at [903, 539] on input "Select an option" at bounding box center [895, 539] width 20 height 20
click at [1224, 419] on span "Select an option" at bounding box center [1218, 420] width 20 height 20
click at [1221, 422] on span "Select an option" at bounding box center [1218, 420] width 20 height 20
click at [1224, 422] on span "Select an option" at bounding box center [1218, 420] width 20 height 20
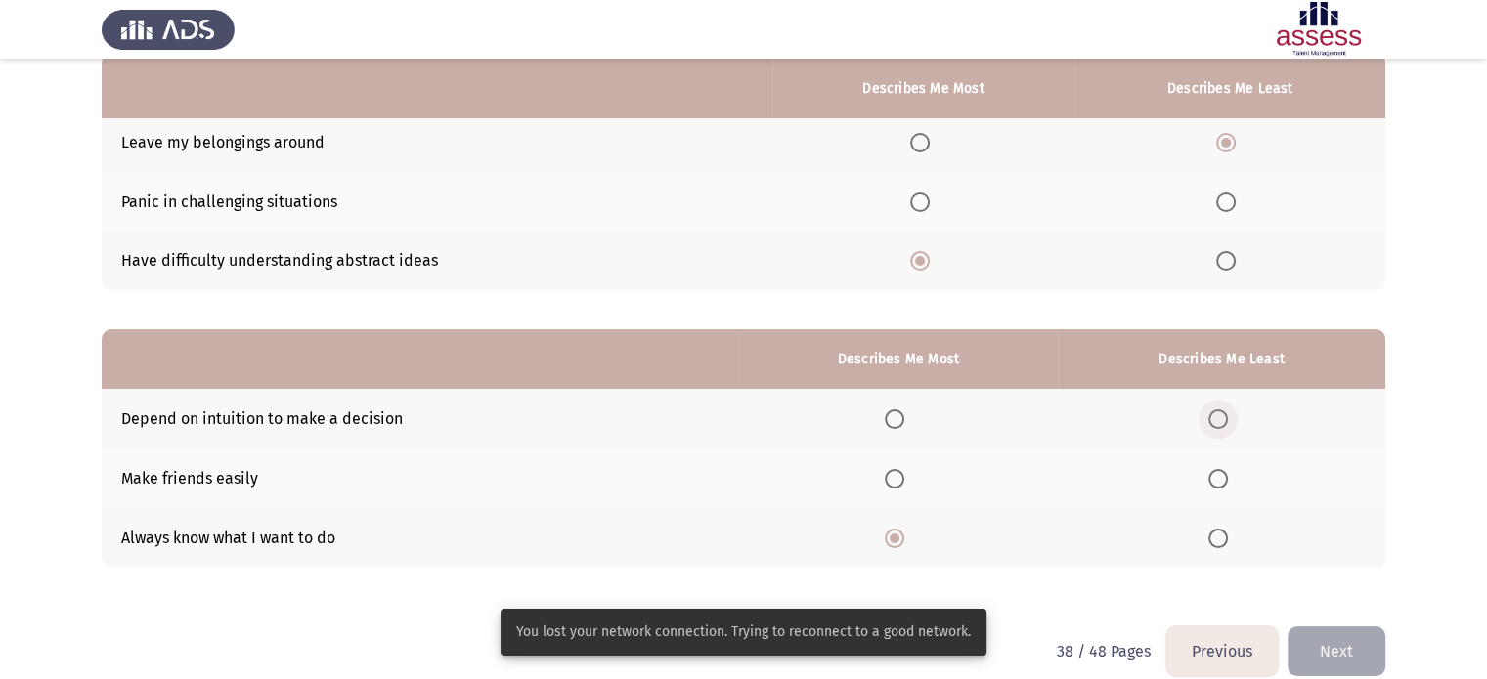
click at [1218, 418] on span "Select an option" at bounding box center [1218, 420] width 20 height 20
click at [1218, 418] on input "Select an option" at bounding box center [1218, 420] width 20 height 20
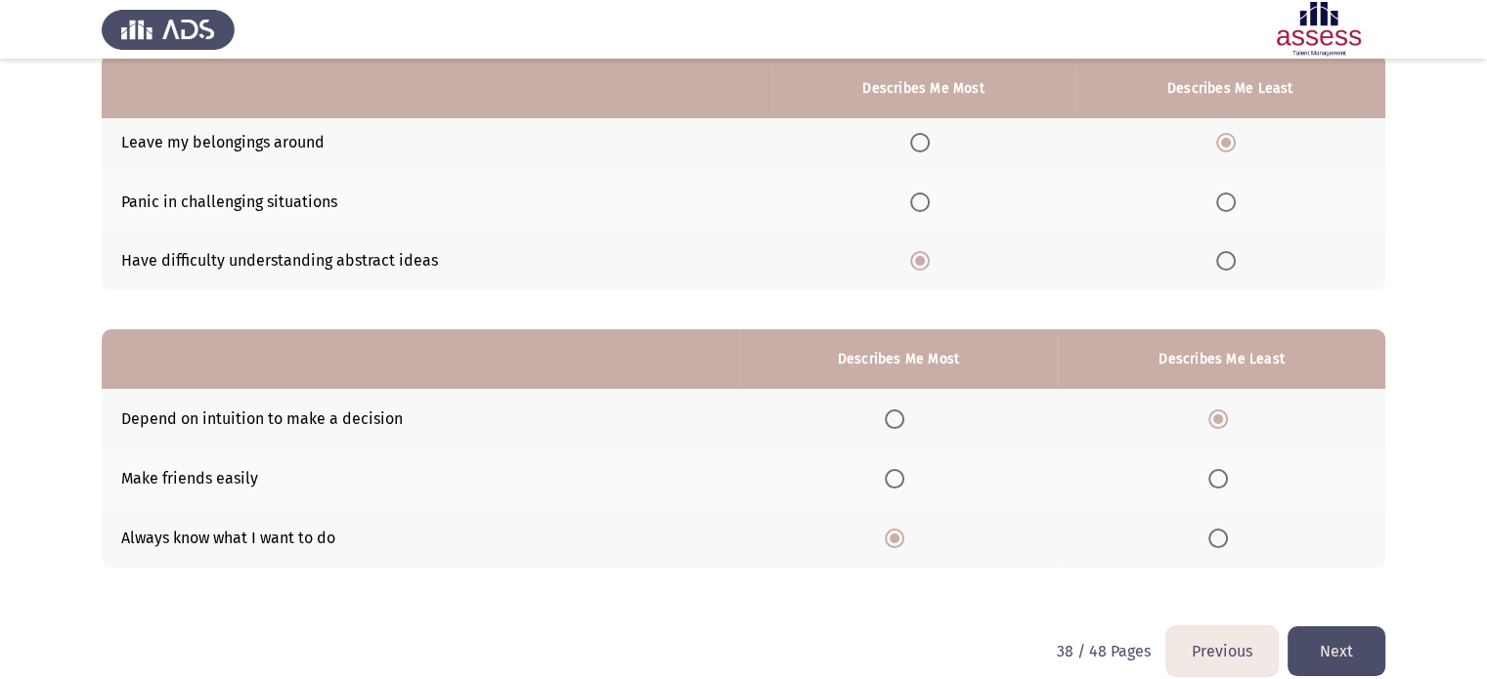
click at [1318, 649] on button "Next" at bounding box center [1336, 651] width 98 height 50
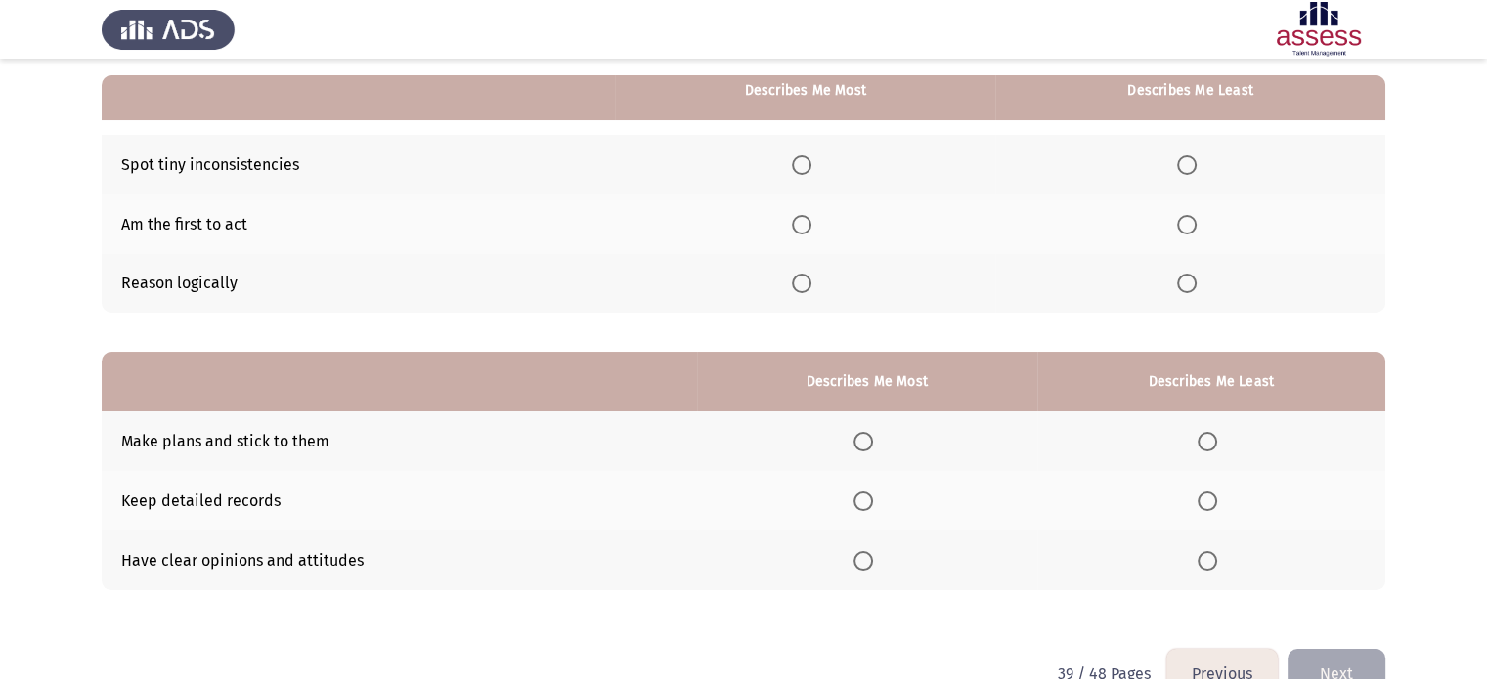
scroll to position [178, 0]
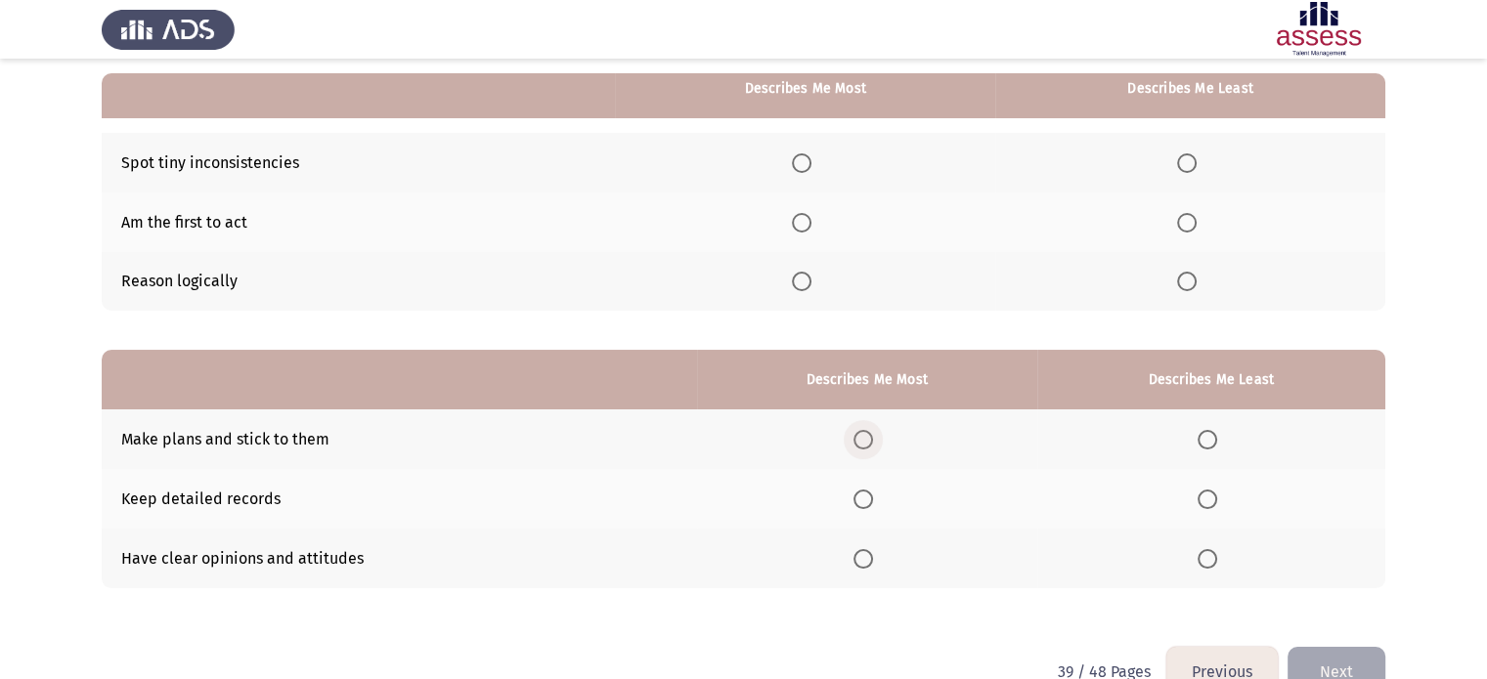
click at [868, 441] on span "Select an option" at bounding box center [863, 440] width 20 height 20
click at [868, 441] on input "Select an option" at bounding box center [863, 440] width 20 height 20
click at [1207, 556] on span "Select an option" at bounding box center [1207, 559] width 20 height 20
click at [1207, 556] on input "Select an option" at bounding box center [1207, 559] width 20 height 20
click at [1190, 160] on span "Select an option" at bounding box center [1187, 163] width 20 height 20
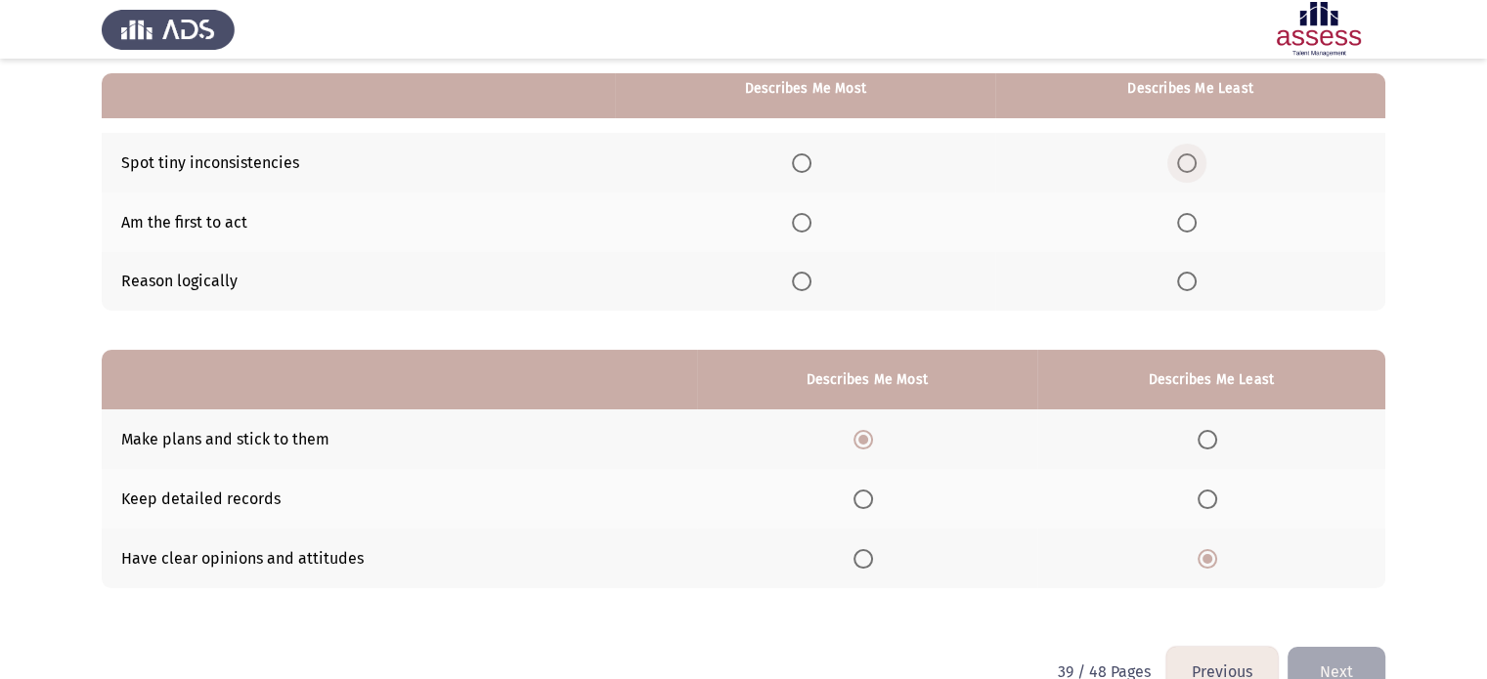
click at [1190, 160] on input "Select an option" at bounding box center [1187, 163] width 20 height 20
click at [805, 287] on span "Select an option" at bounding box center [802, 282] width 20 height 20
click at [805, 287] on input "Select an option" at bounding box center [802, 282] width 20 height 20
click at [864, 500] on span "Select an option" at bounding box center [863, 500] width 20 height 20
click at [864, 500] on input "Select an option" at bounding box center [863, 500] width 20 height 20
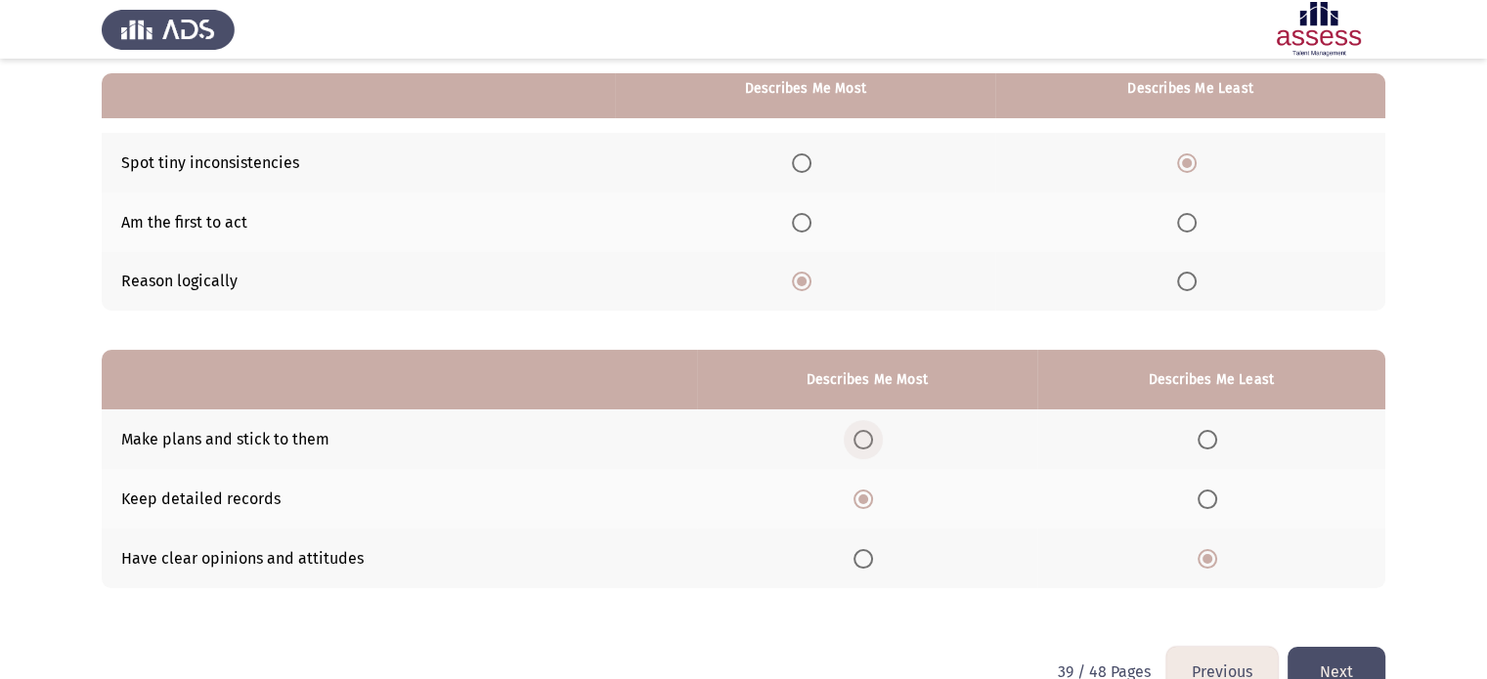
click at [865, 436] on span "Select an option" at bounding box center [863, 440] width 20 height 20
click at [865, 436] on input "Select an option" at bounding box center [863, 440] width 20 height 20
click at [872, 499] on span "Select an option" at bounding box center [863, 500] width 20 height 20
click at [872, 499] on input "Select an option" at bounding box center [863, 500] width 20 height 20
click at [1336, 666] on button "Next" at bounding box center [1336, 672] width 98 height 50
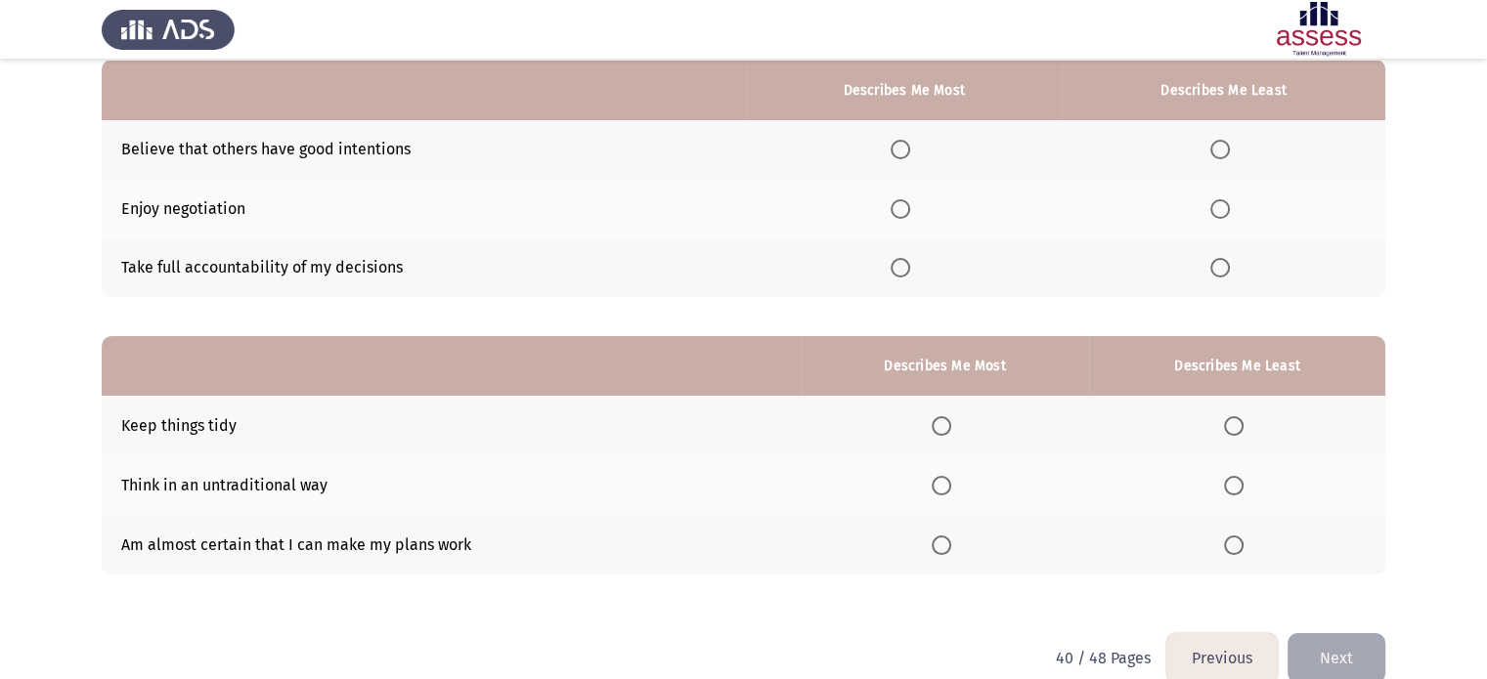
scroll to position [194, 0]
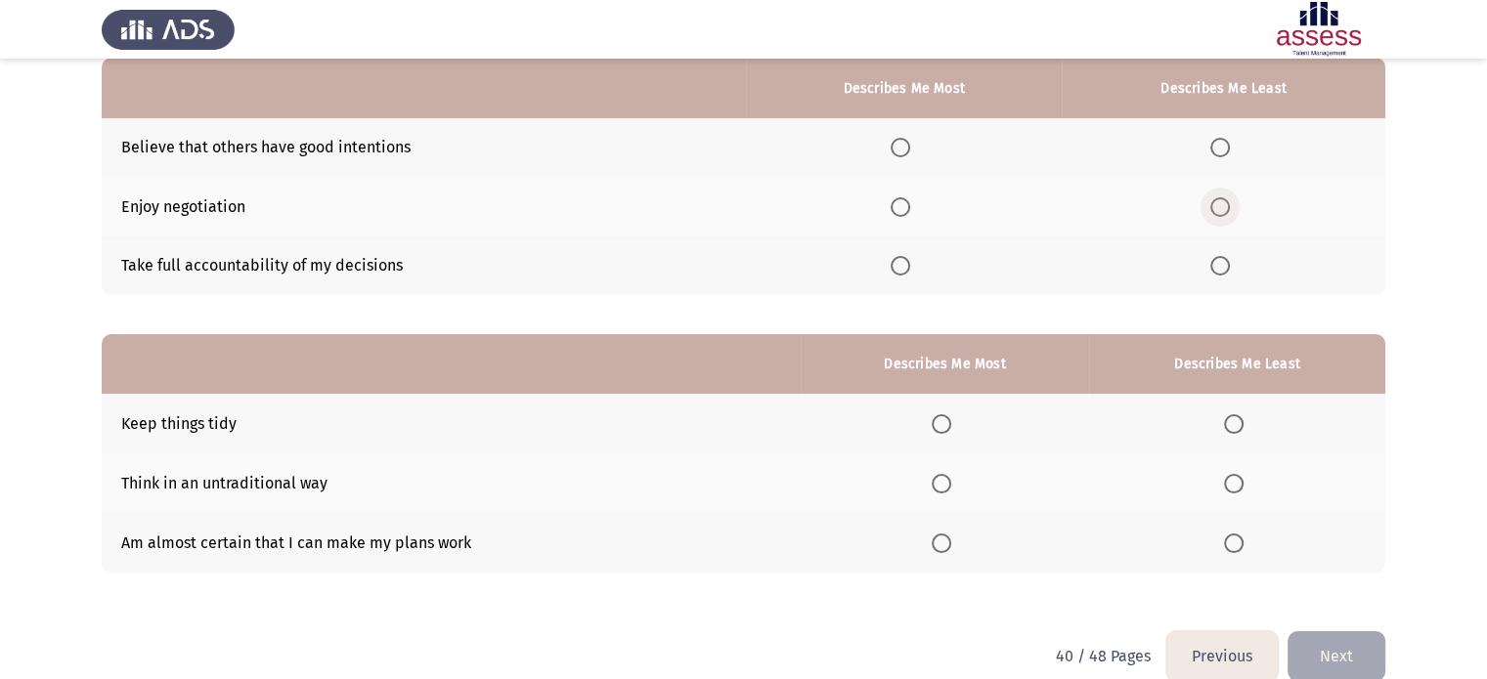
click at [1220, 210] on span "Select an option" at bounding box center [1220, 207] width 20 height 20
click at [1220, 210] on input "Select an option" at bounding box center [1220, 207] width 20 height 20
click at [899, 269] on span "Select an option" at bounding box center [900, 266] width 20 height 20
click at [899, 269] on input "Select an option" at bounding box center [900, 266] width 20 height 20
click at [942, 428] on span "Select an option" at bounding box center [941, 424] width 20 height 20
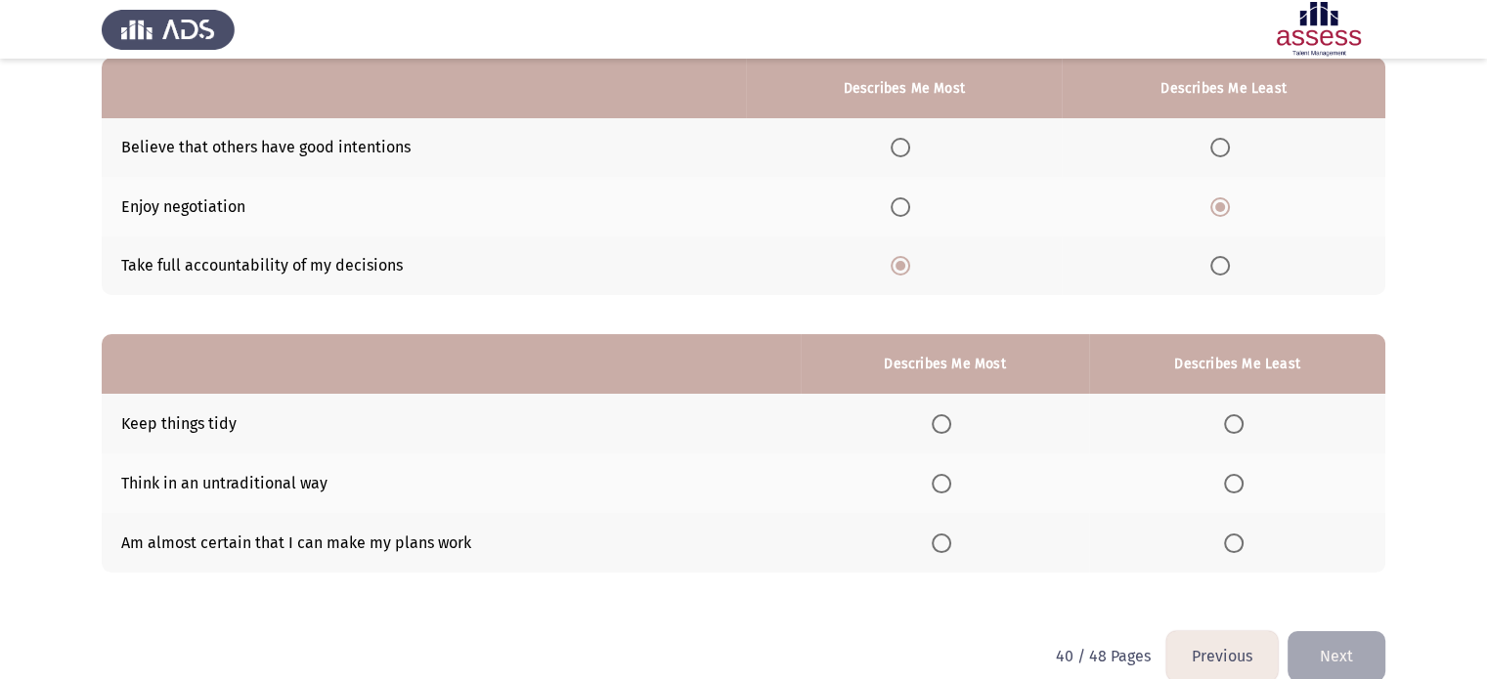
click at [942, 428] on input "Select an option" at bounding box center [941, 424] width 20 height 20
click at [943, 542] on span "Select an option" at bounding box center [941, 544] width 20 height 20
click at [943, 542] on input "Select an option" at bounding box center [941, 544] width 20 height 20
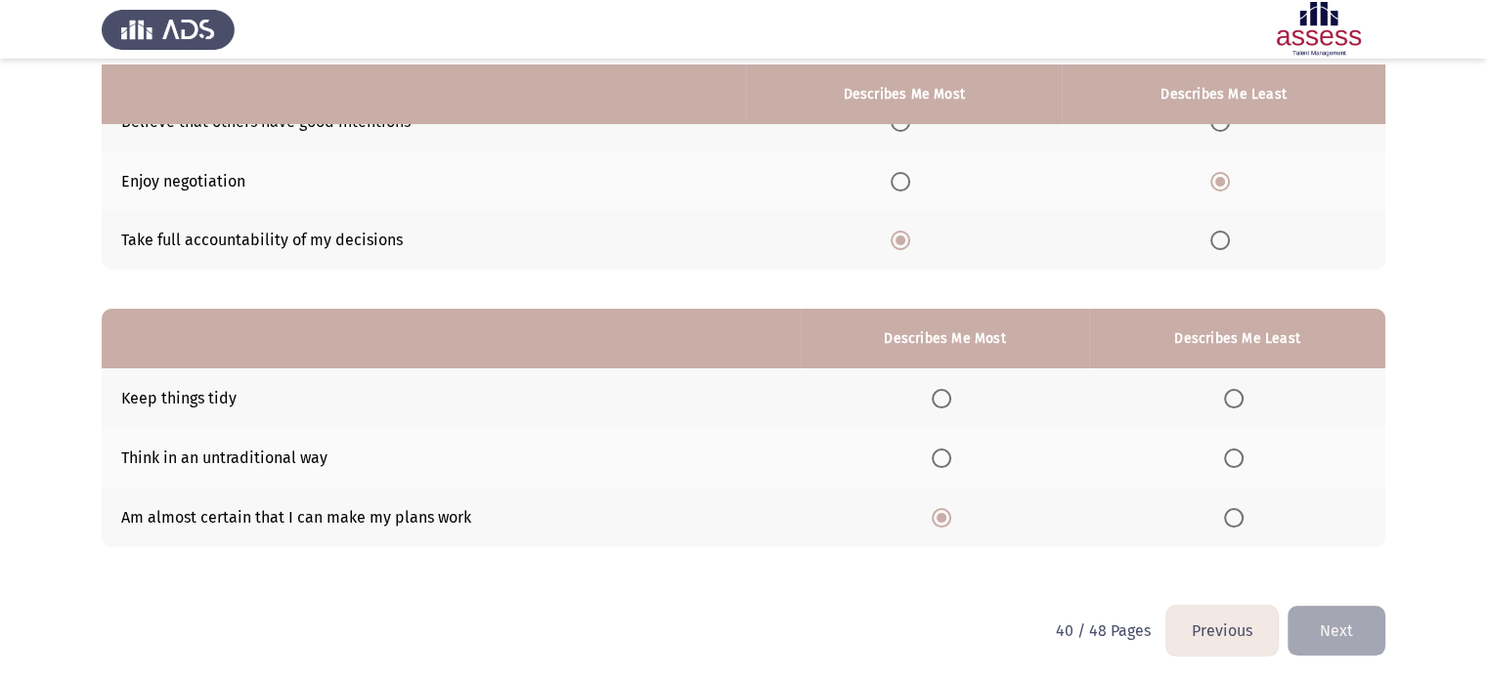
scroll to position [224, 0]
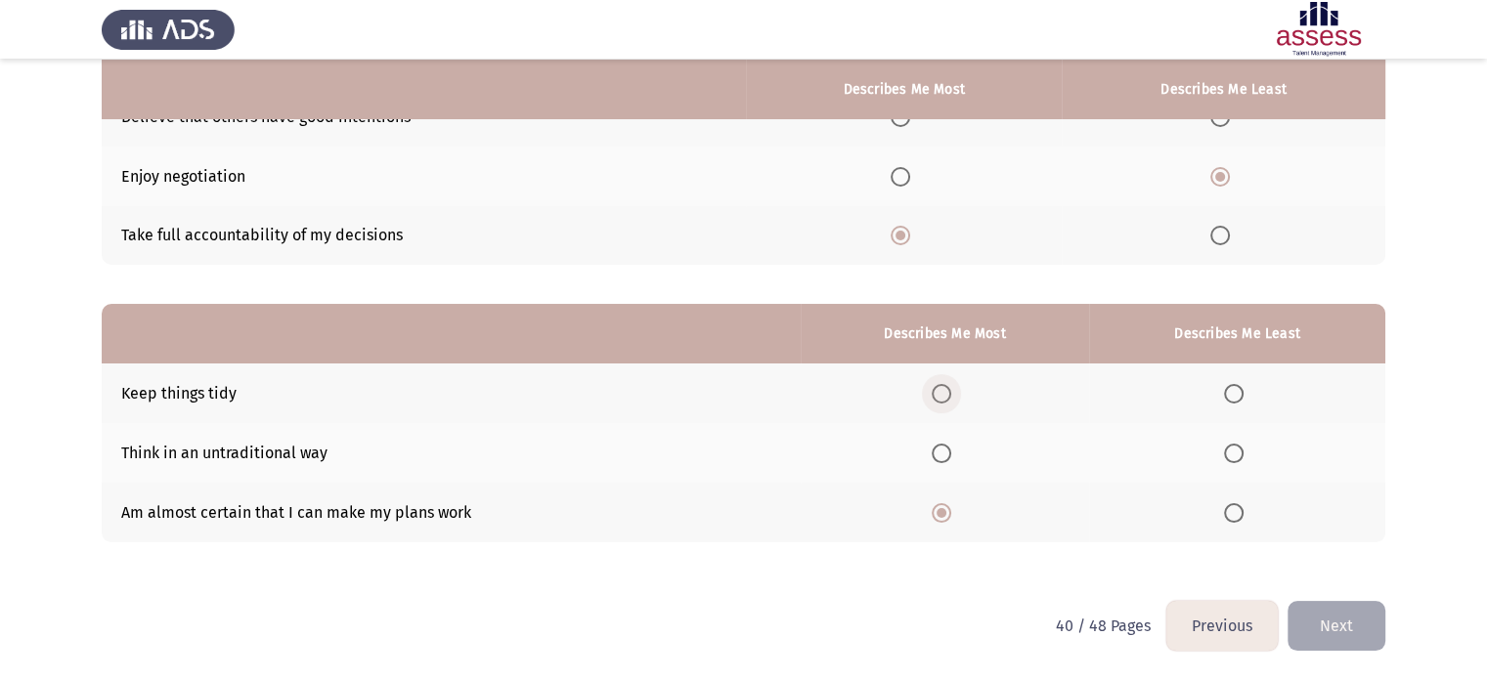
click at [945, 391] on span "Select an option" at bounding box center [941, 394] width 20 height 20
click at [945, 391] on input "Select an option" at bounding box center [941, 394] width 20 height 20
click at [1235, 449] on span "Select an option" at bounding box center [1234, 454] width 20 height 20
click at [1235, 449] on input "Select an option" at bounding box center [1234, 454] width 20 height 20
click at [1319, 623] on button "Next" at bounding box center [1336, 626] width 98 height 50
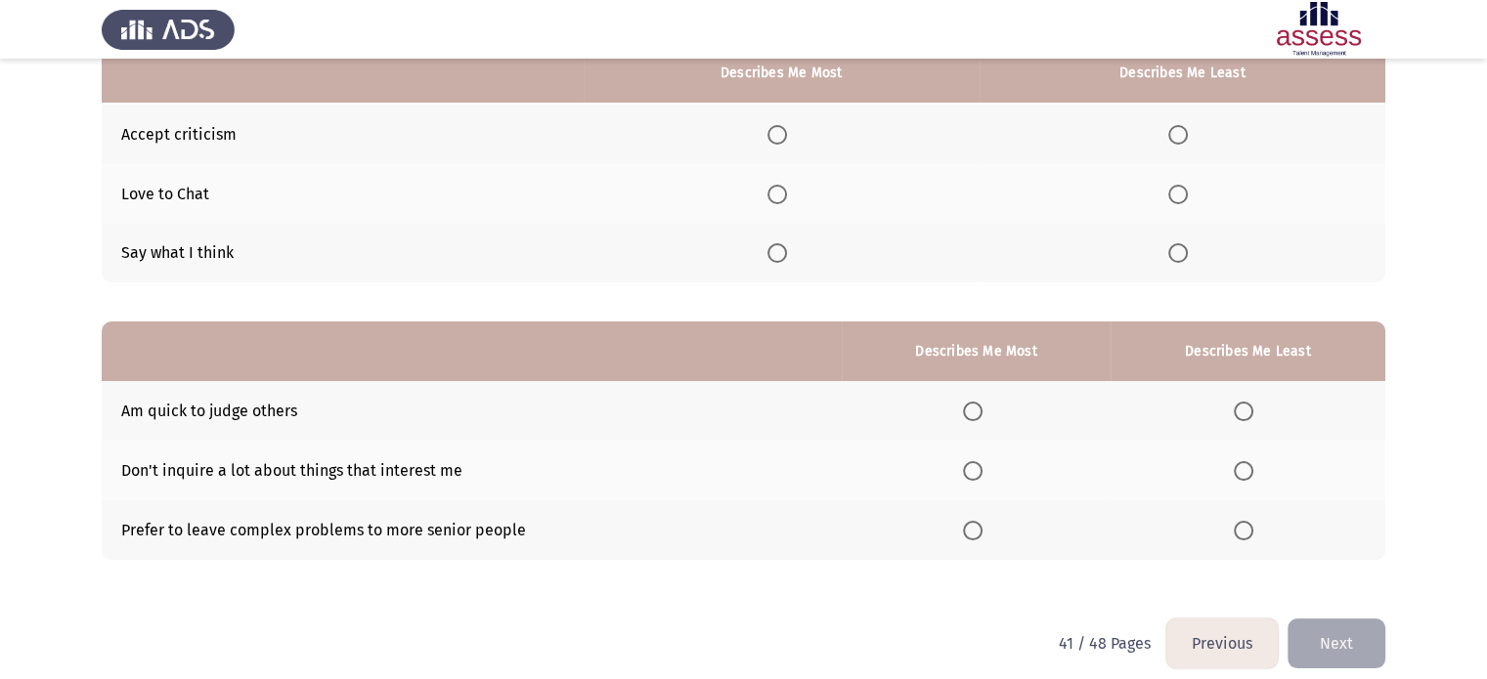
scroll to position [180, 0]
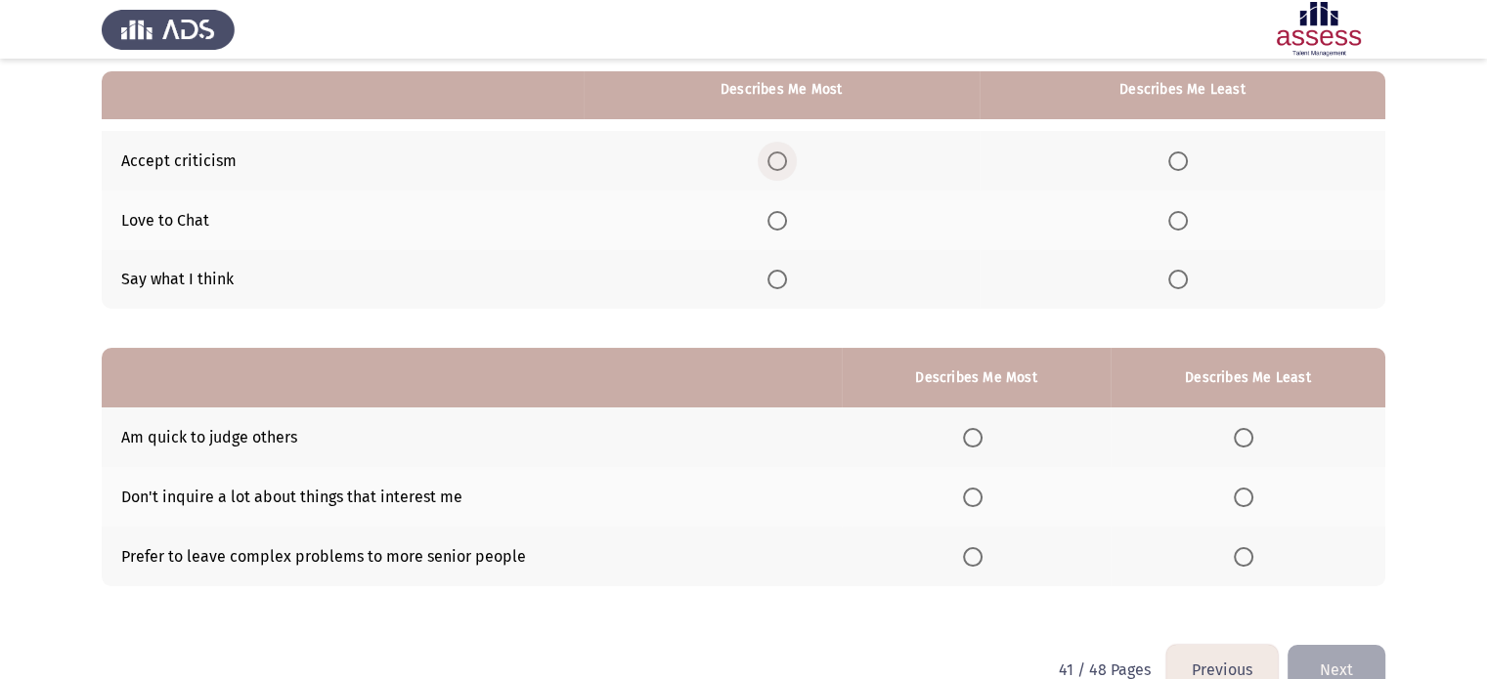
click at [781, 158] on span "Select an option" at bounding box center [777, 161] width 20 height 20
click at [781, 158] on input "Select an option" at bounding box center [777, 161] width 20 height 20
click at [1179, 281] on span "Select an option" at bounding box center [1178, 280] width 20 height 20
click at [1179, 281] on input "Select an option" at bounding box center [1178, 280] width 20 height 20
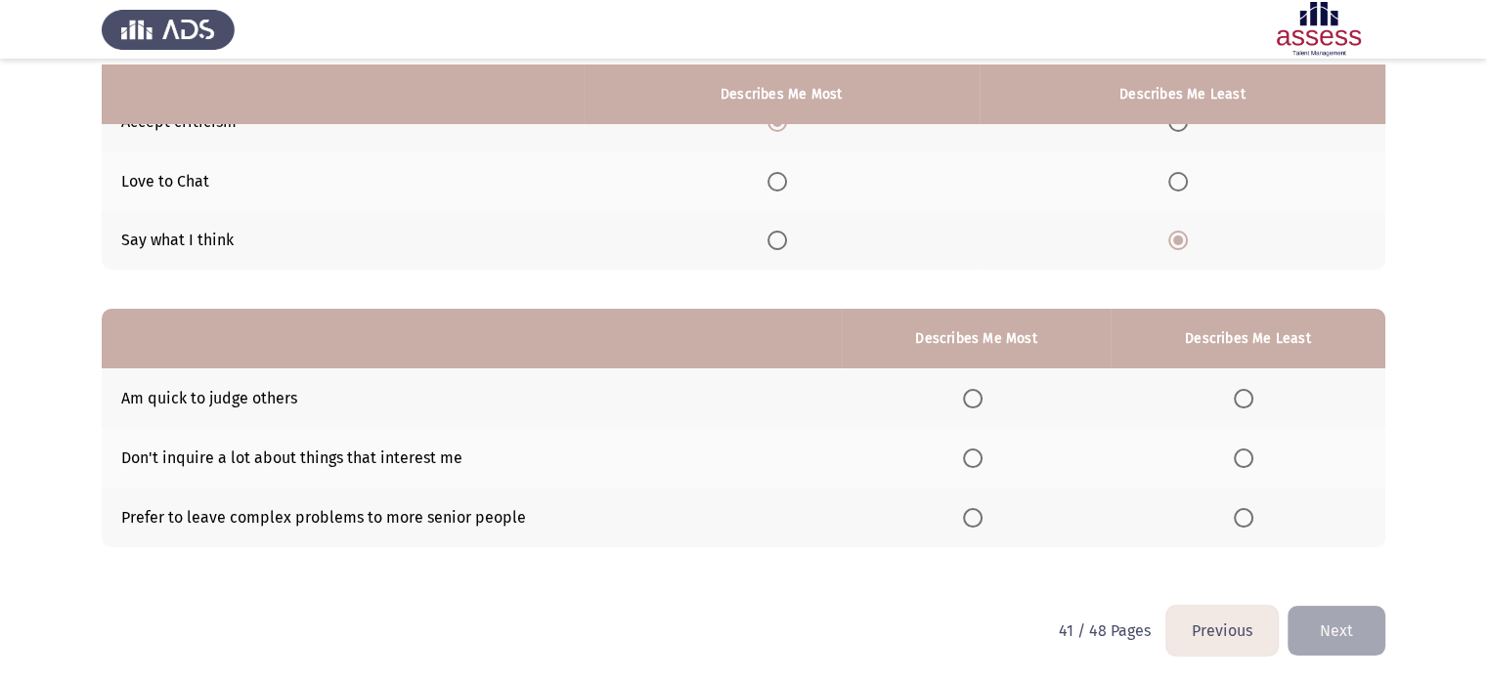
scroll to position [224, 0]
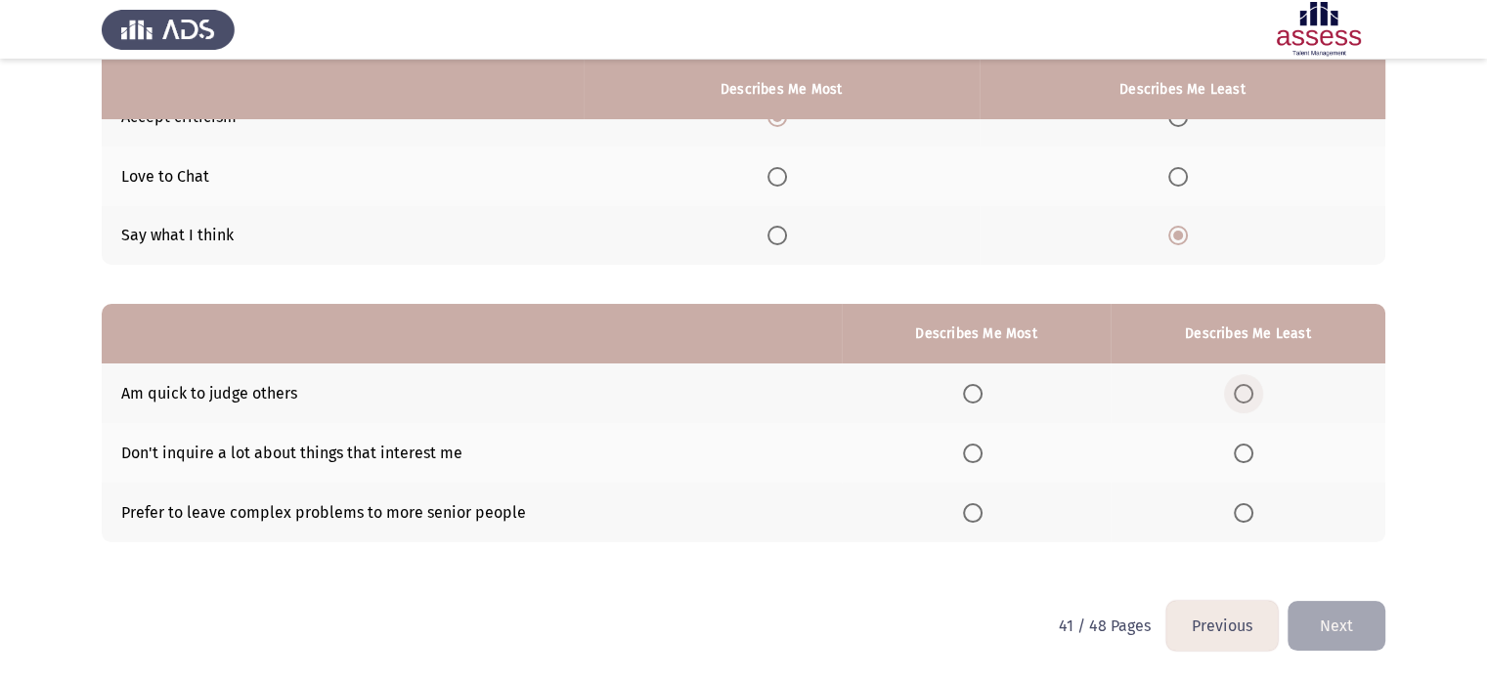
click at [1247, 391] on span "Select an option" at bounding box center [1243, 394] width 20 height 20
click at [1247, 391] on input "Select an option" at bounding box center [1243, 394] width 20 height 20
click at [977, 514] on span "Select an option" at bounding box center [973, 513] width 20 height 20
click at [977, 514] on input "Select an option" at bounding box center [973, 513] width 20 height 20
click at [1333, 628] on button "Next" at bounding box center [1336, 626] width 98 height 50
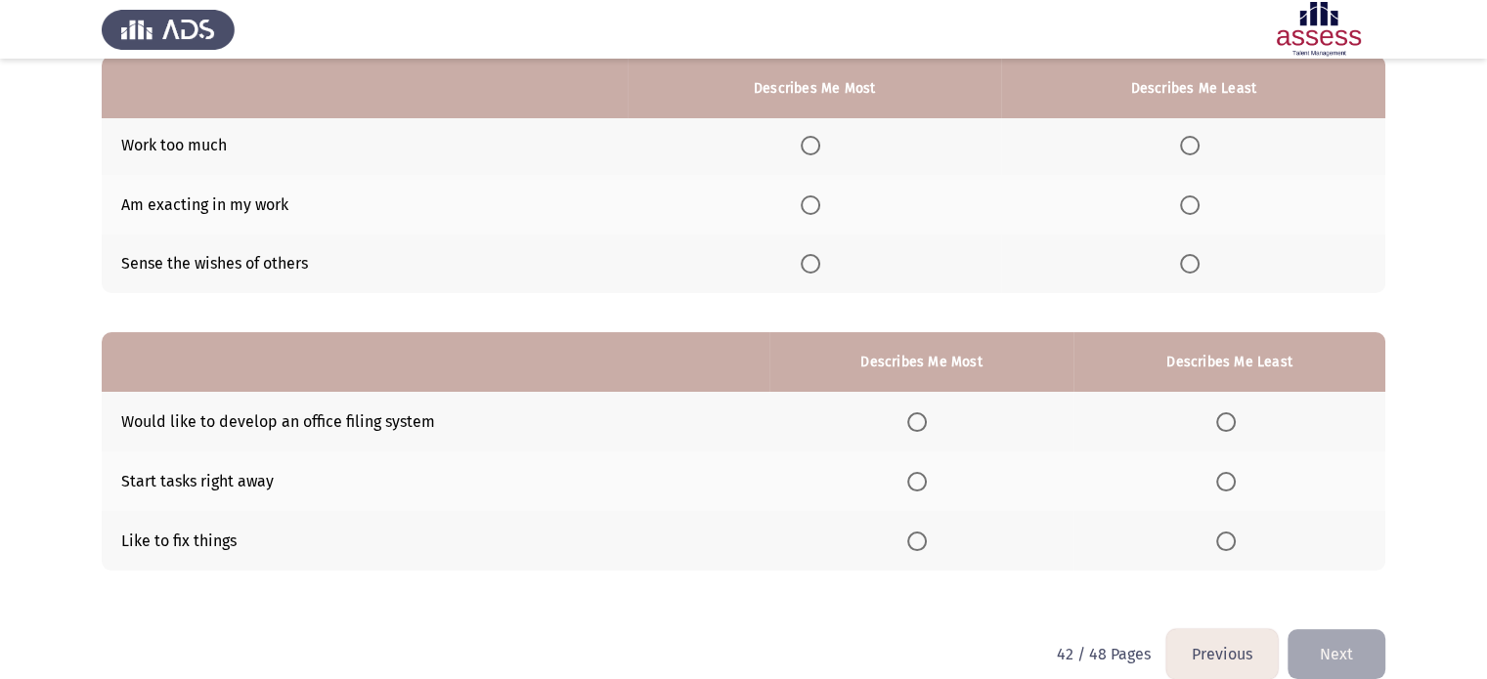
scroll to position [195, 0]
click at [813, 205] on span "Select an option" at bounding box center [810, 205] width 20 height 20
click at [813, 205] on input "Select an option" at bounding box center [810, 205] width 20 height 20
click at [1196, 263] on span "Select an option" at bounding box center [1190, 264] width 20 height 20
click at [1196, 263] on input "Select an option" at bounding box center [1190, 264] width 20 height 20
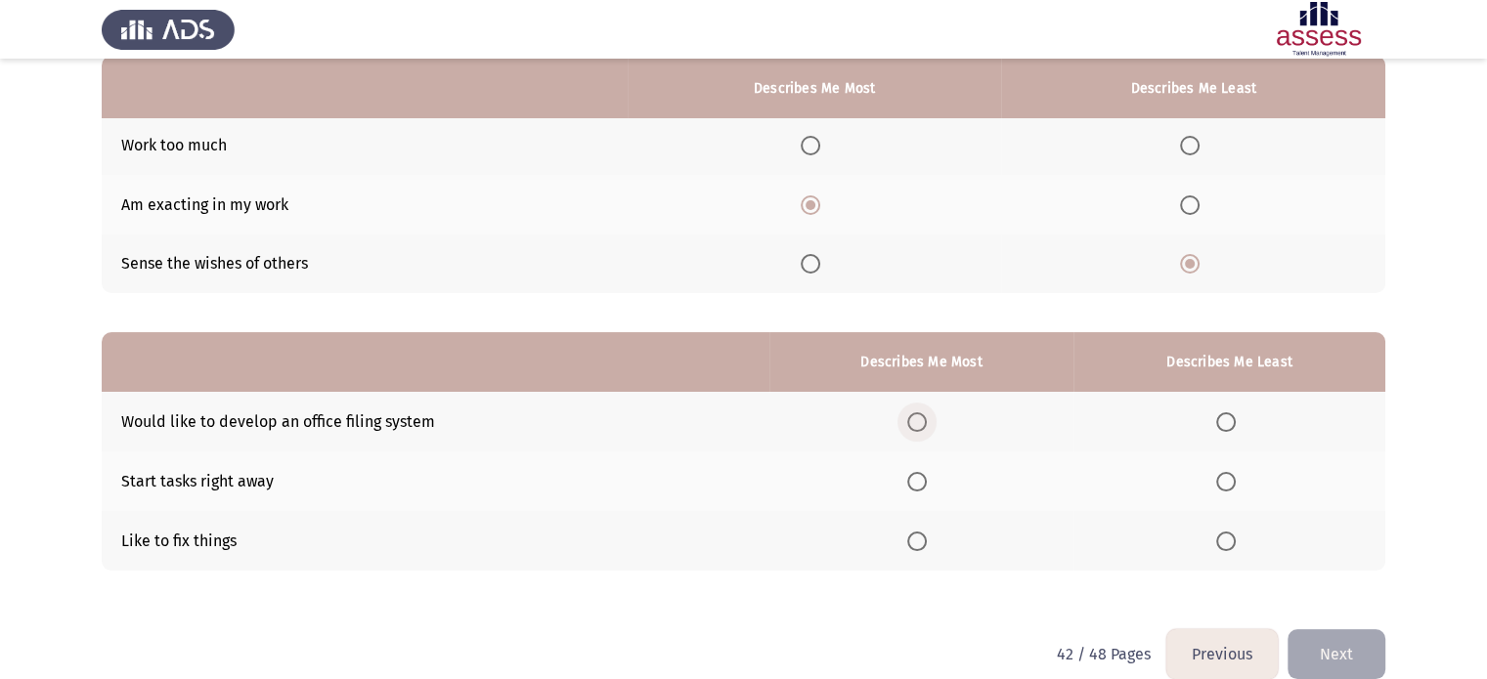
click at [925, 419] on span "Select an option" at bounding box center [917, 422] width 20 height 20
click at [925, 419] on input "Select an option" at bounding box center [917, 422] width 20 height 20
click at [1230, 546] on span "Select an option" at bounding box center [1226, 542] width 20 height 20
click at [1230, 546] on input "Select an option" at bounding box center [1226, 542] width 20 height 20
click at [1349, 648] on button "Next" at bounding box center [1336, 654] width 98 height 50
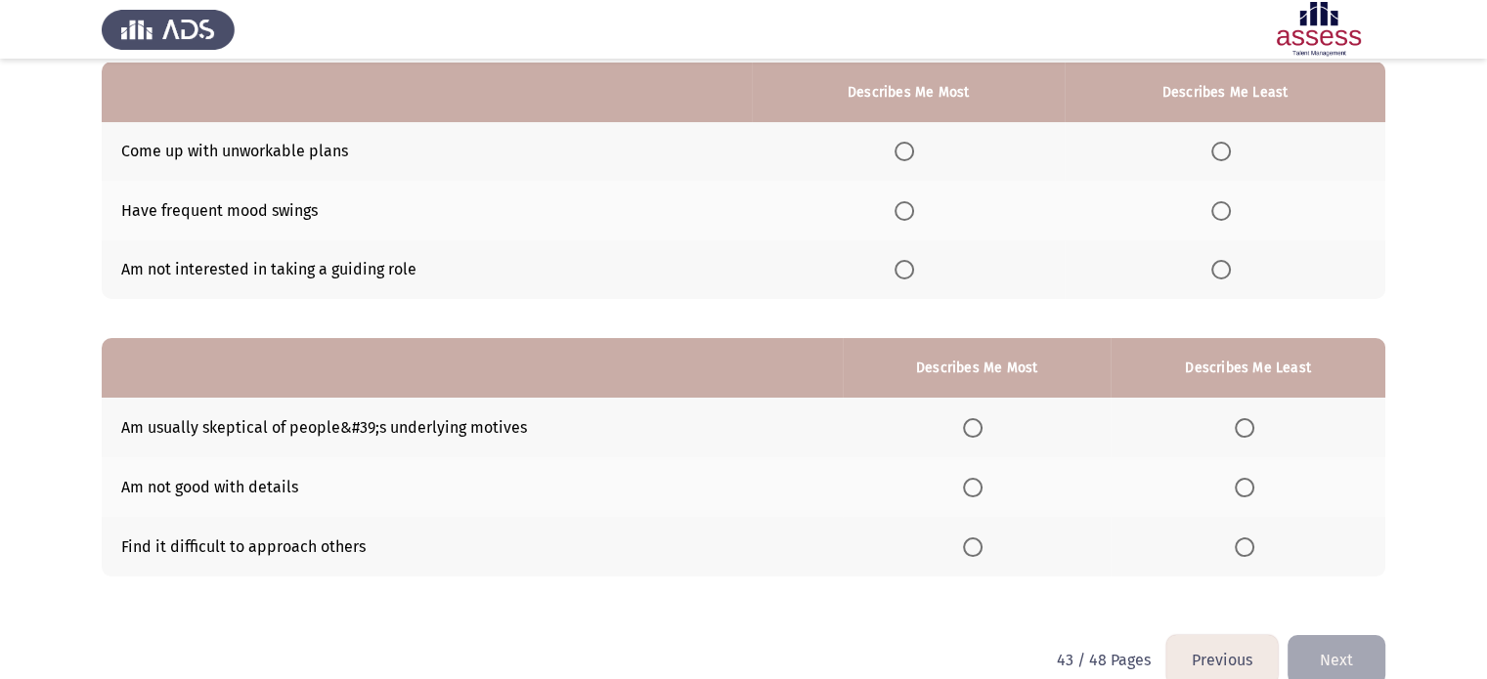
scroll to position [189, 0]
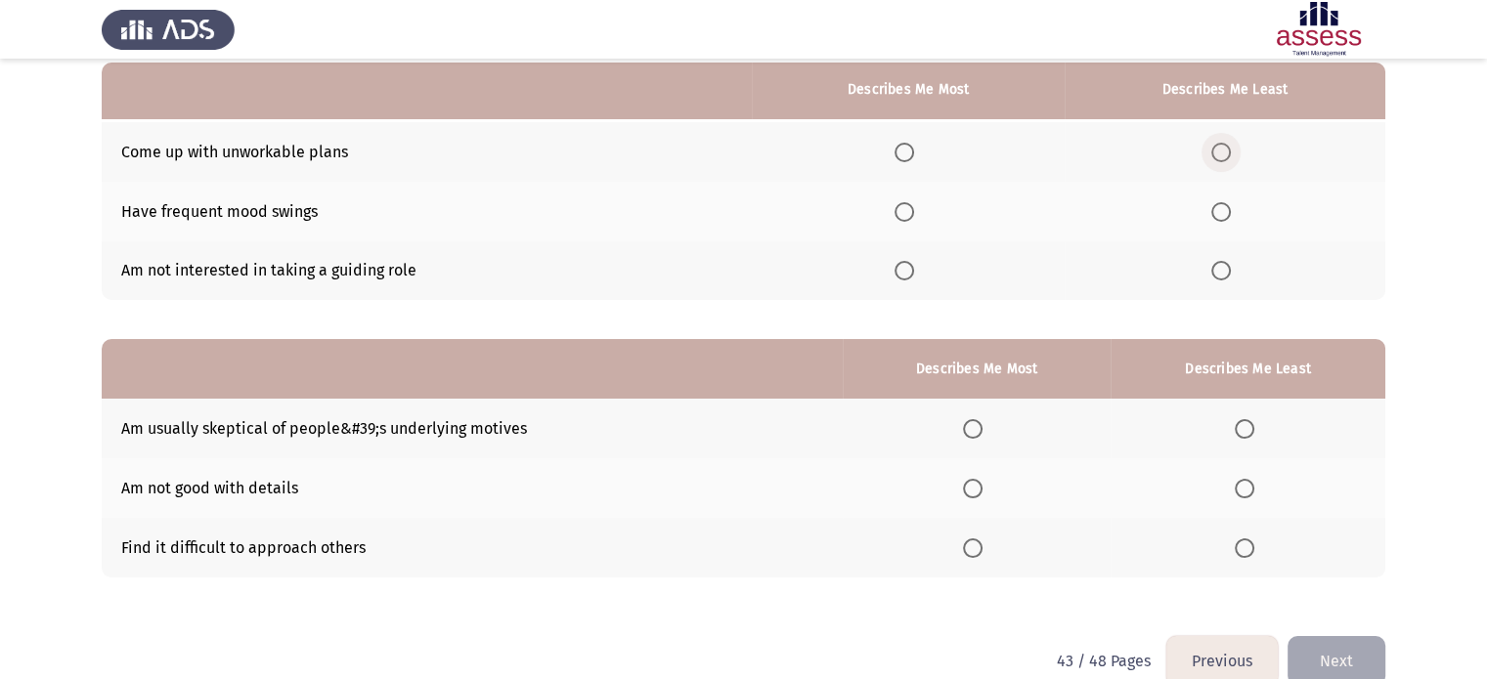
click at [1221, 151] on span "Select an option" at bounding box center [1221, 153] width 20 height 20
click at [1221, 151] on input "Select an option" at bounding box center [1221, 153] width 20 height 20
click at [903, 275] on span "Select an option" at bounding box center [904, 271] width 20 height 20
click at [903, 275] on input "Select an option" at bounding box center [904, 271] width 20 height 20
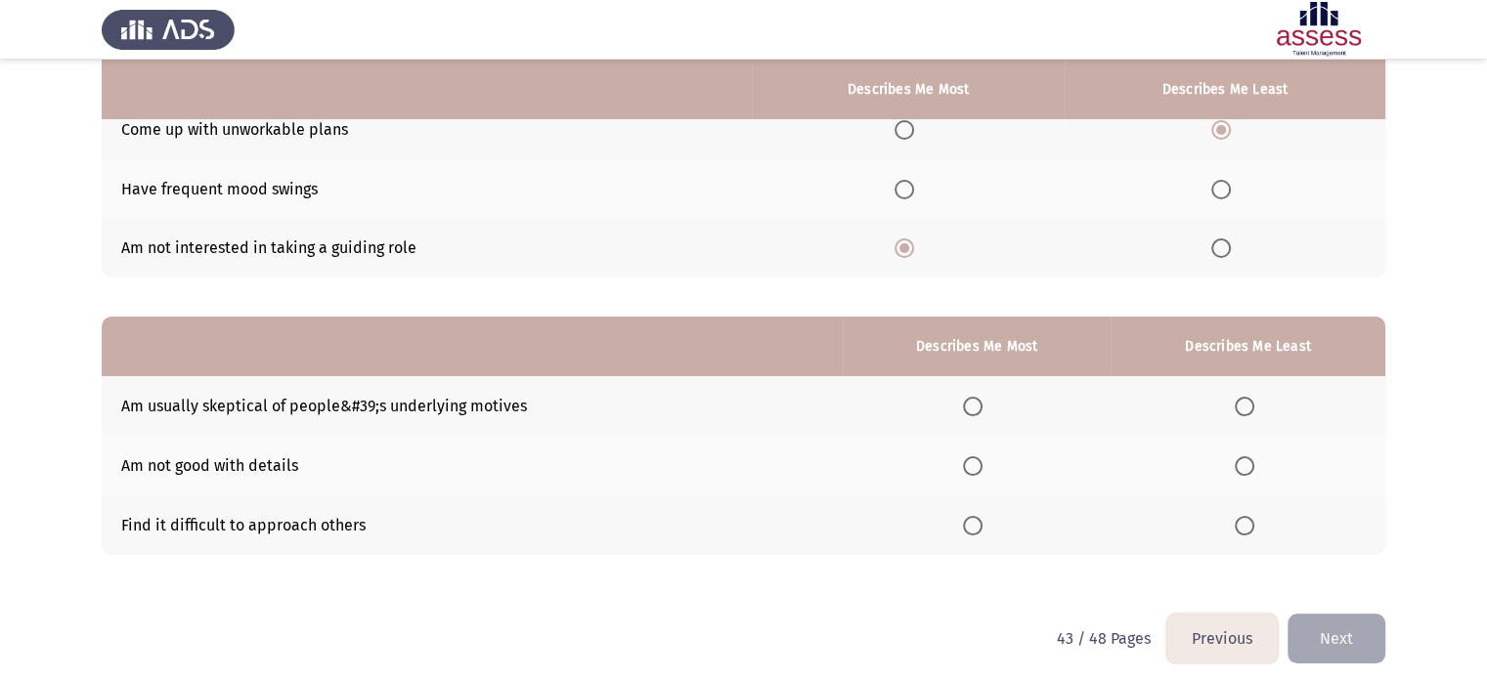
scroll to position [211, 0]
click at [973, 410] on span "Select an option" at bounding box center [973, 407] width 20 height 20
click at [973, 410] on input "Select an option" at bounding box center [973, 407] width 20 height 20
click at [1242, 466] on span "Select an option" at bounding box center [1244, 466] width 20 height 20
click at [1242, 466] on input "Select an option" at bounding box center [1244, 466] width 20 height 20
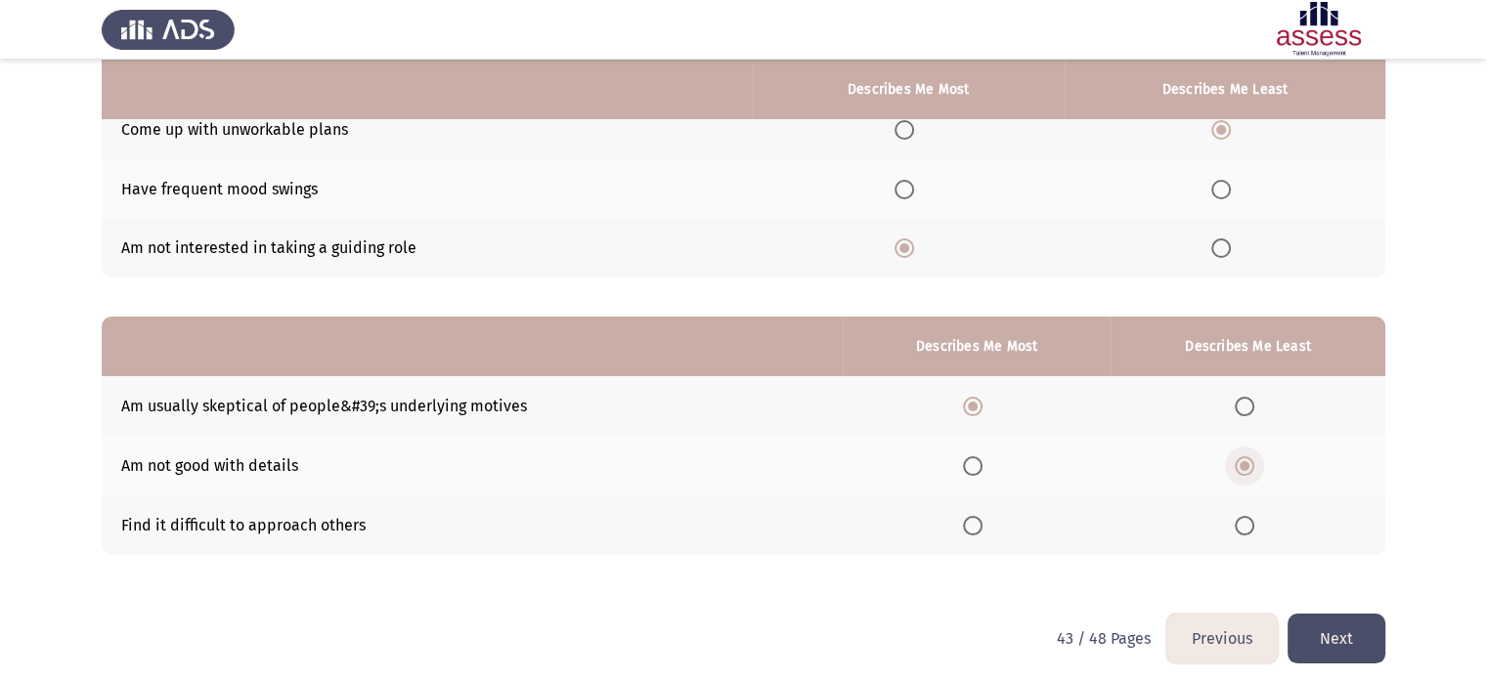
click at [1242, 466] on span "Select an option" at bounding box center [1244, 466] width 10 height 10
click at [1242, 466] on input "Select an option" at bounding box center [1244, 466] width 20 height 20
click at [1329, 643] on button "Next" at bounding box center [1336, 639] width 98 height 50
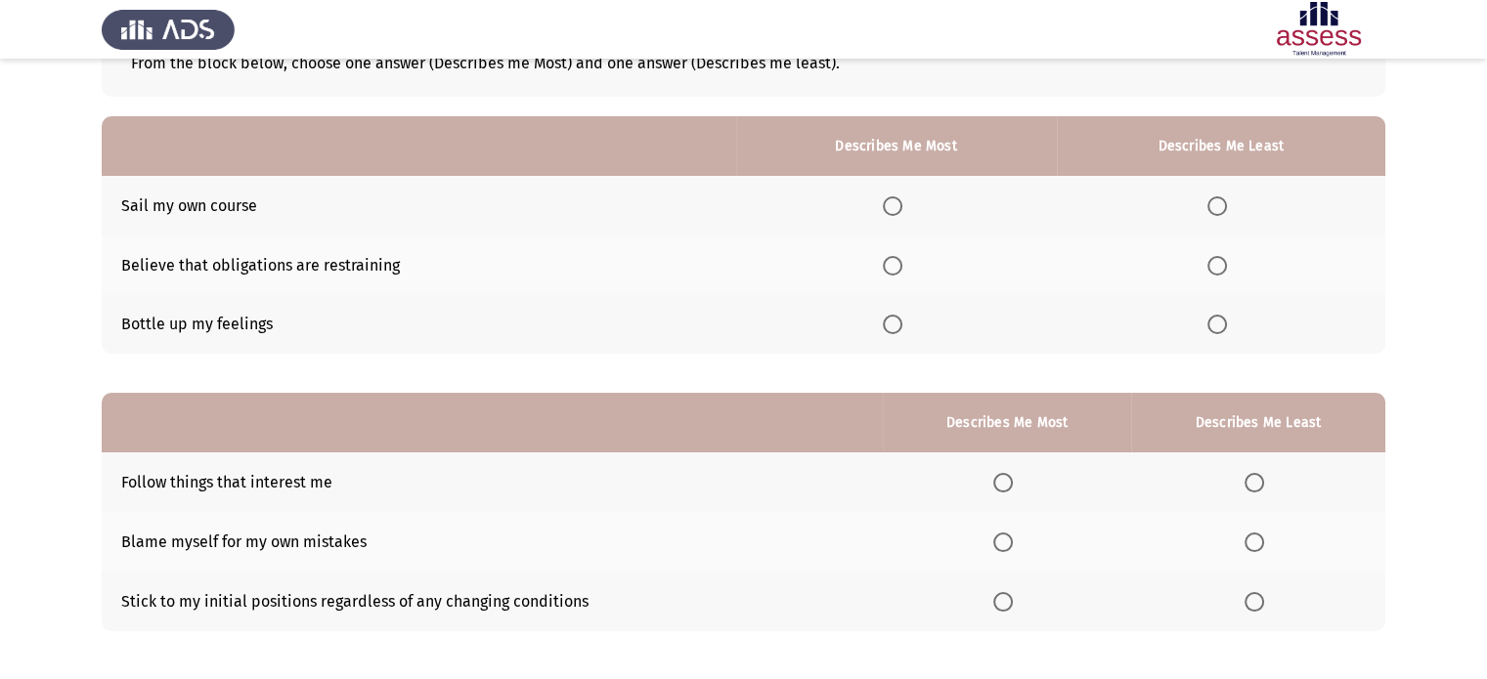
scroll to position [136, 0]
click at [1009, 546] on span "Select an option" at bounding box center [1003, 542] width 20 height 20
click at [1009, 546] on input "Select an option" at bounding box center [1003, 542] width 20 height 20
click at [1255, 601] on span "Select an option" at bounding box center [1254, 601] width 20 height 20
click at [1255, 601] on input "Select an option" at bounding box center [1254, 601] width 20 height 20
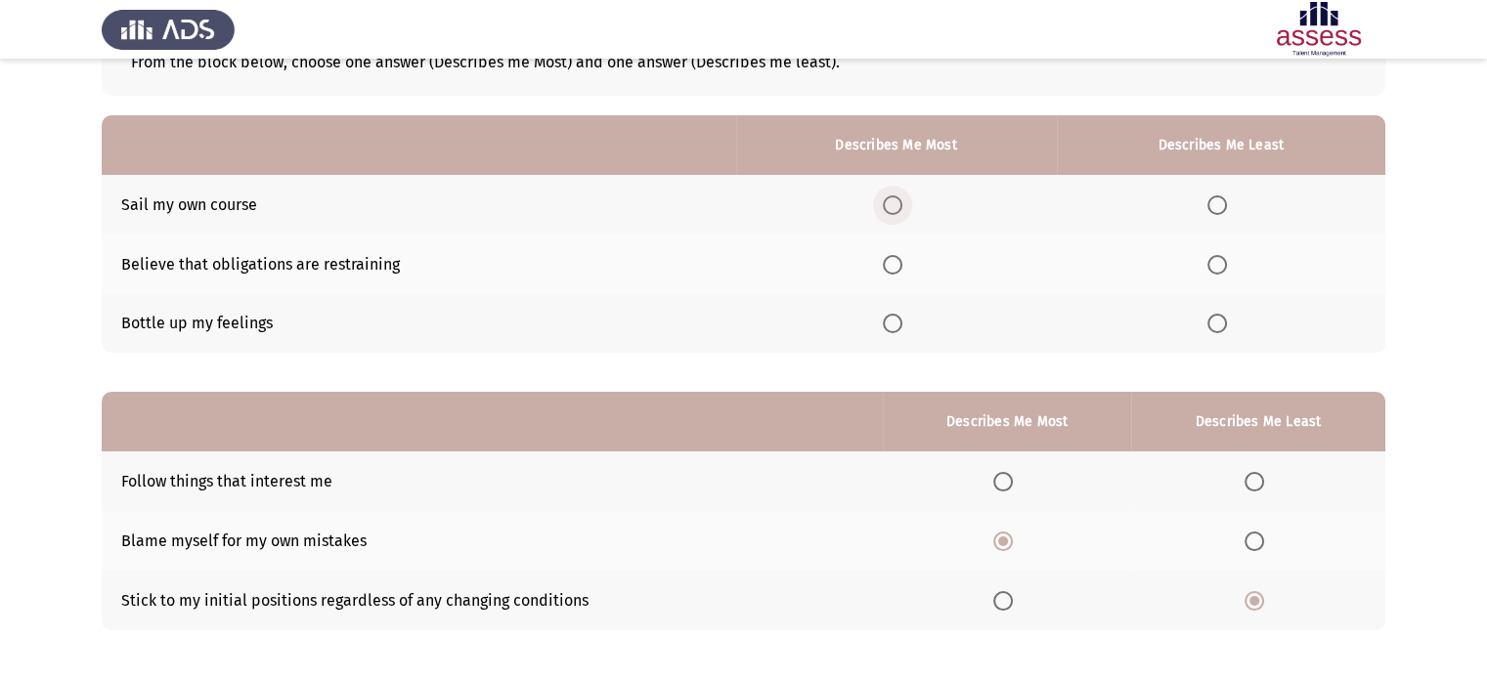
click at [896, 205] on span "Select an option" at bounding box center [893, 205] width 20 height 20
click at [896, 205] on input "Select an option" at bounding box center [893, 205] width 20 height 20
click at [1219, 268] on span "Select an option" at bounding box center [1217, 265] width 20 height 20
click at [1219, 268] on input "Select an option" at bounding box center [1217, 265] width 20 height 20
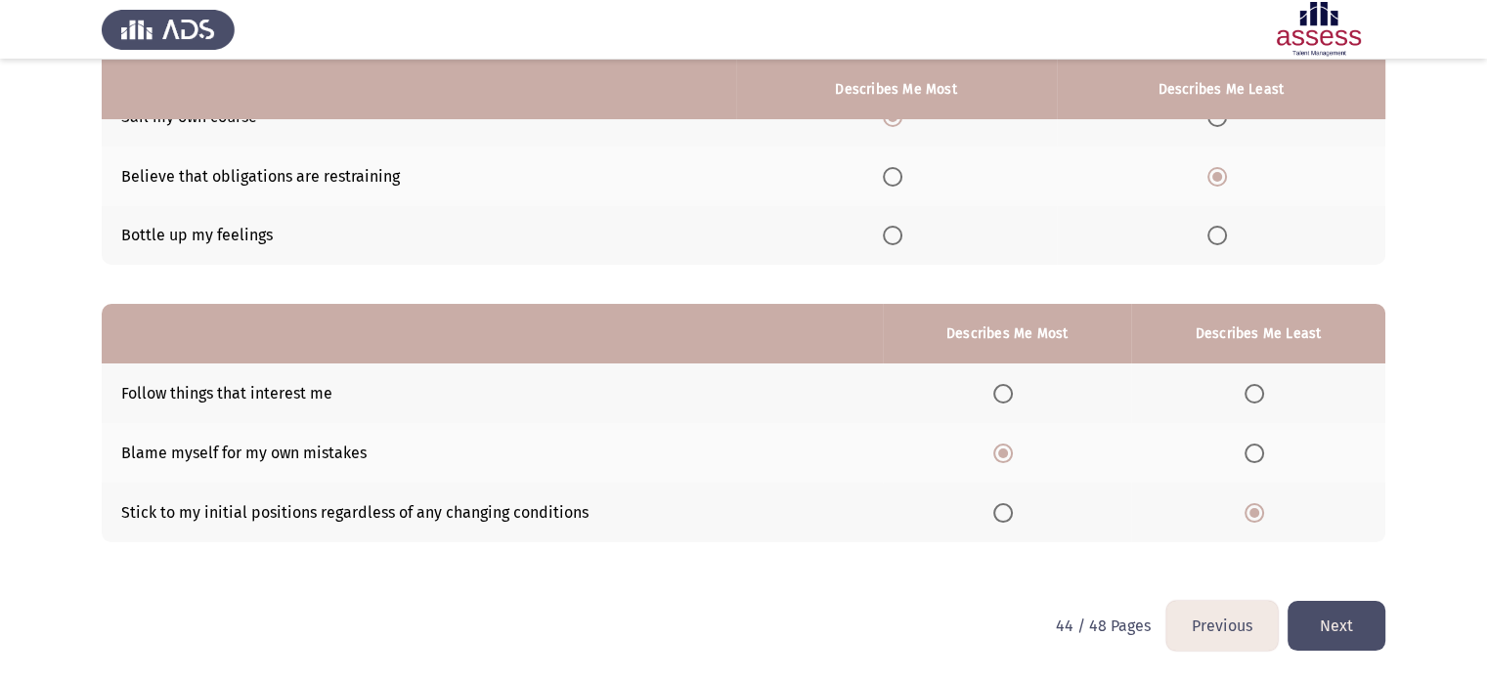
click at [1343, 626] on button "Next" at bounding box center [1336, 626] width 98 height 50
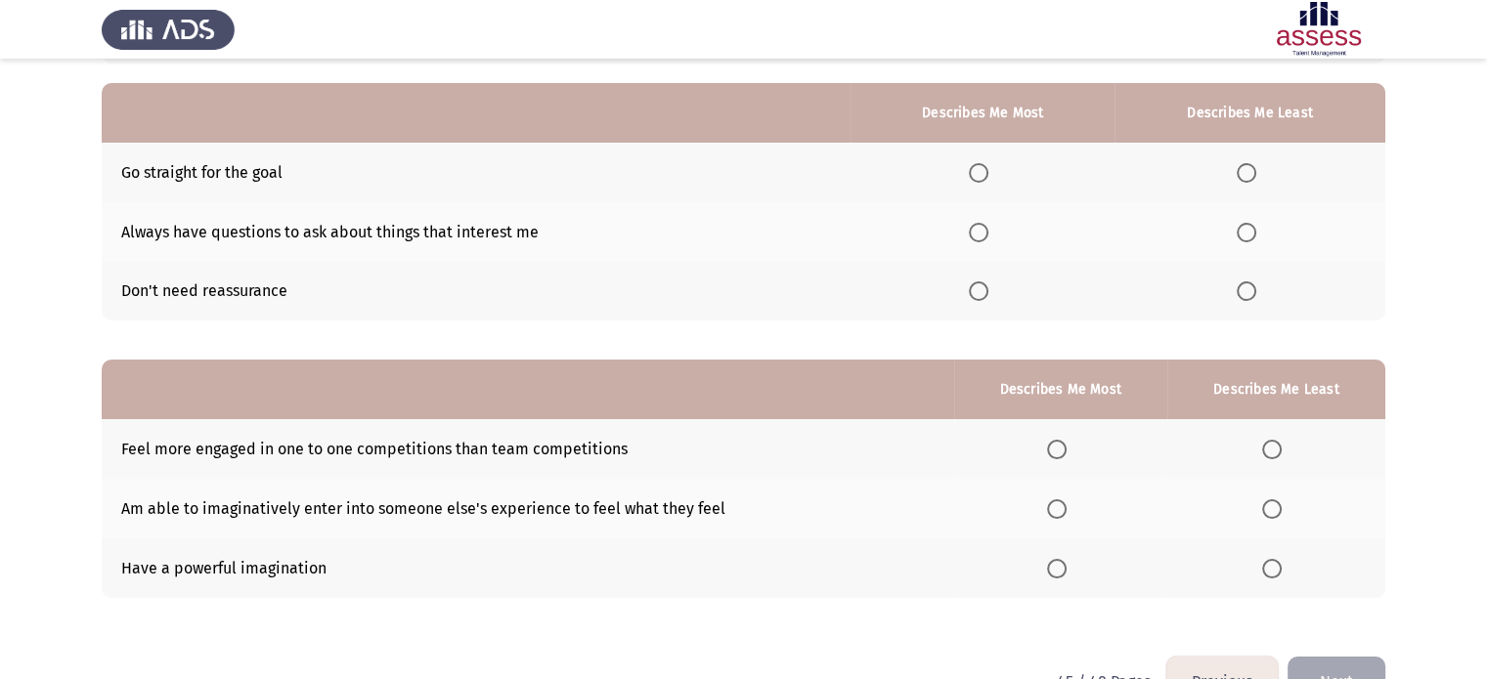
scroll to position [170, 0]
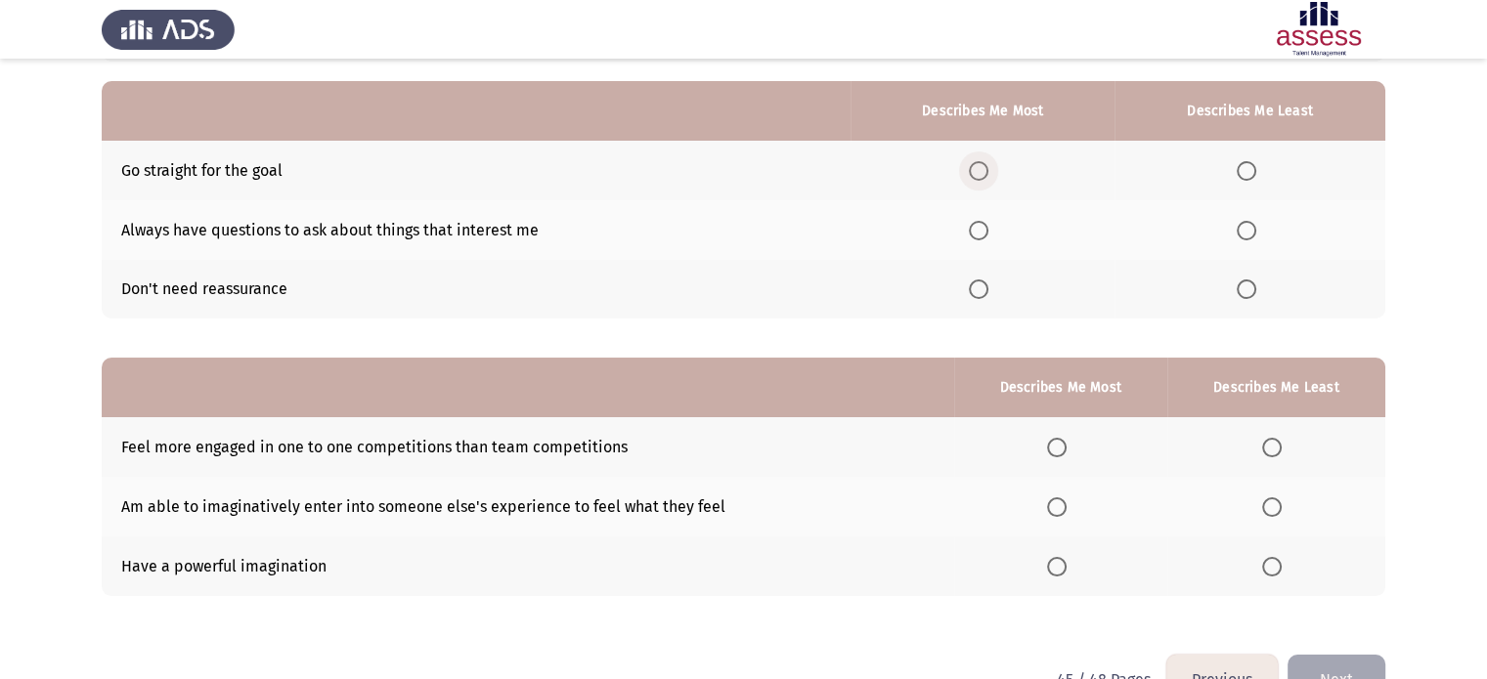
click at [981, 174] on span "Select an option" at bounding box center [979, 171] width 20 height 20
click at [981, 174] on input "Select an option" at bounding box center [979, 171] width 20 height 20
click at [987, 233] on span "Select an option" at bounding box center [979, 231] width 20 height 20
click at [987, 233] on input "Select an option" at bounding box center [979, 231] width 20 height 20
click at [1251, 292] on span "Select an option" at bounding box center [1246, 290] width 20 height 20
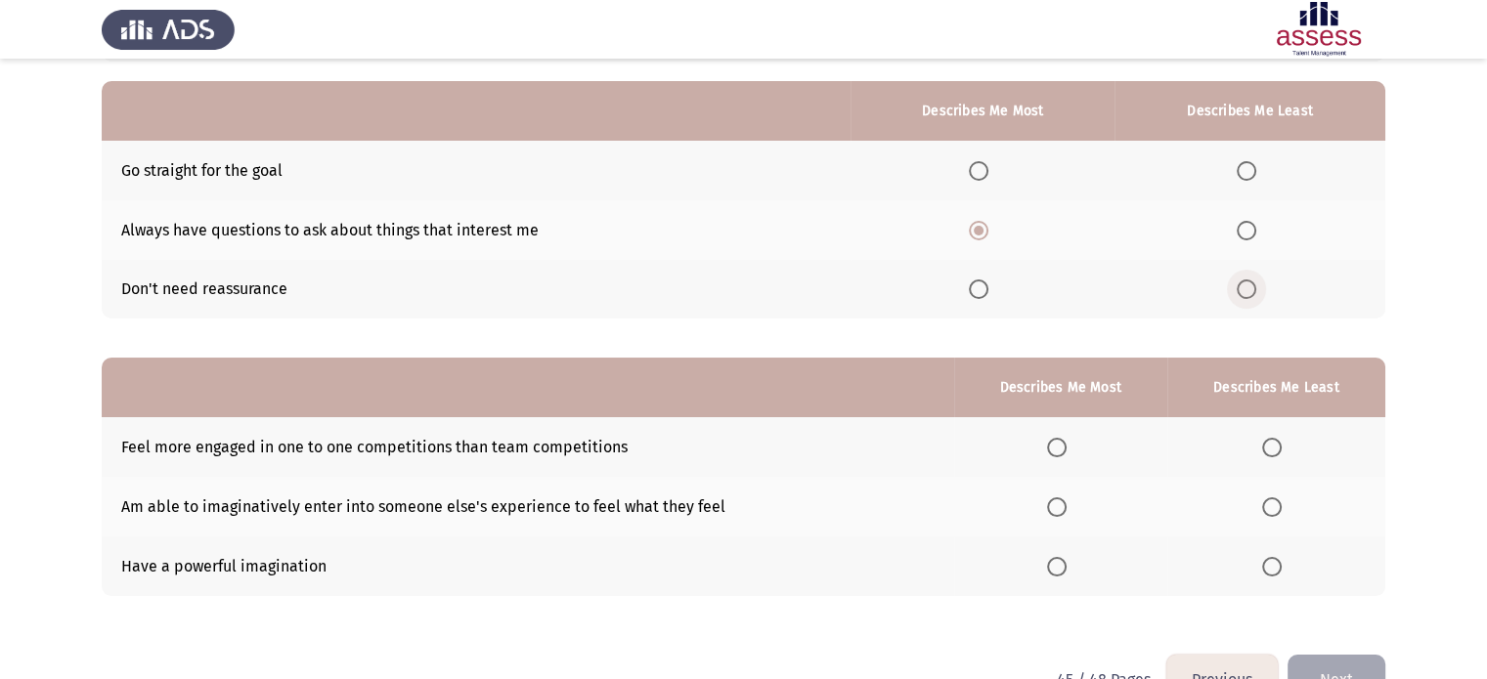
click at [1251, 292] on input "Select an option" at bounding box center [1246, 290] width 20 height 20
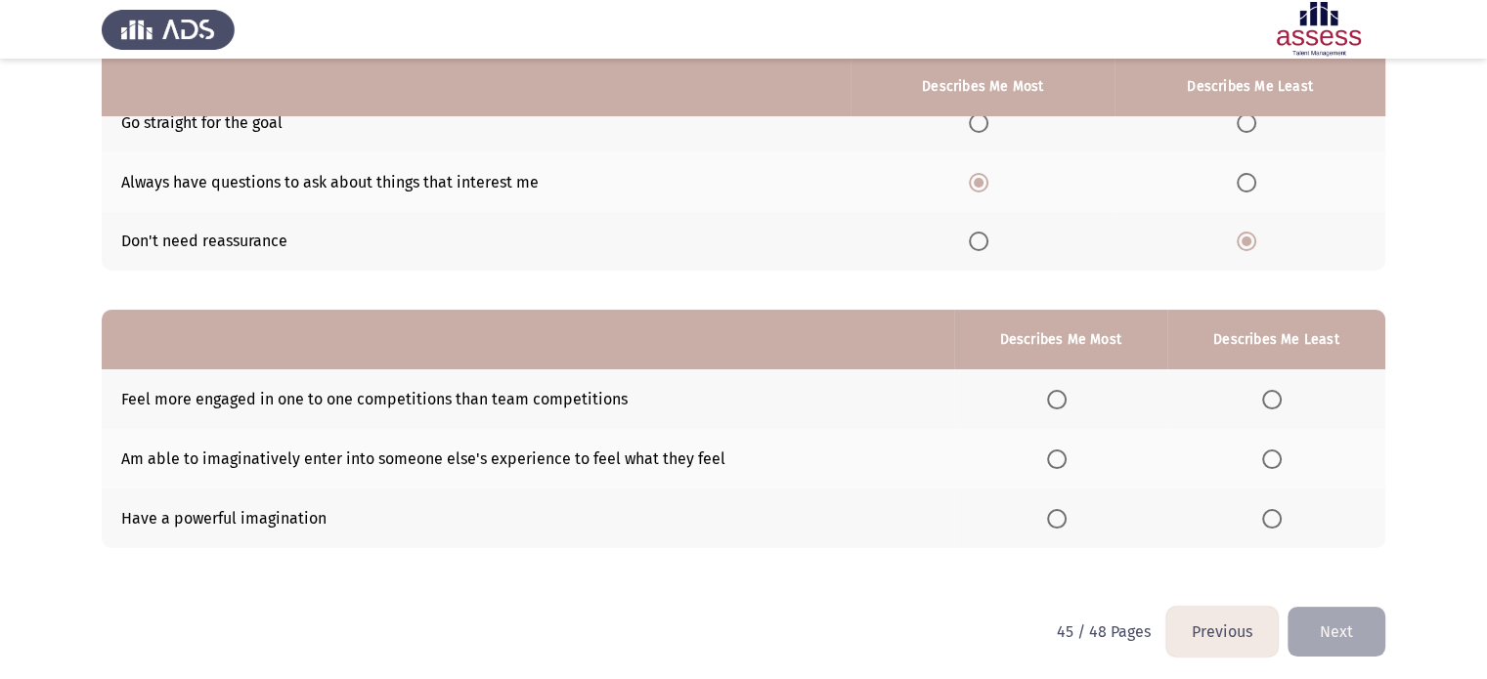
scroll to position [224, 0]
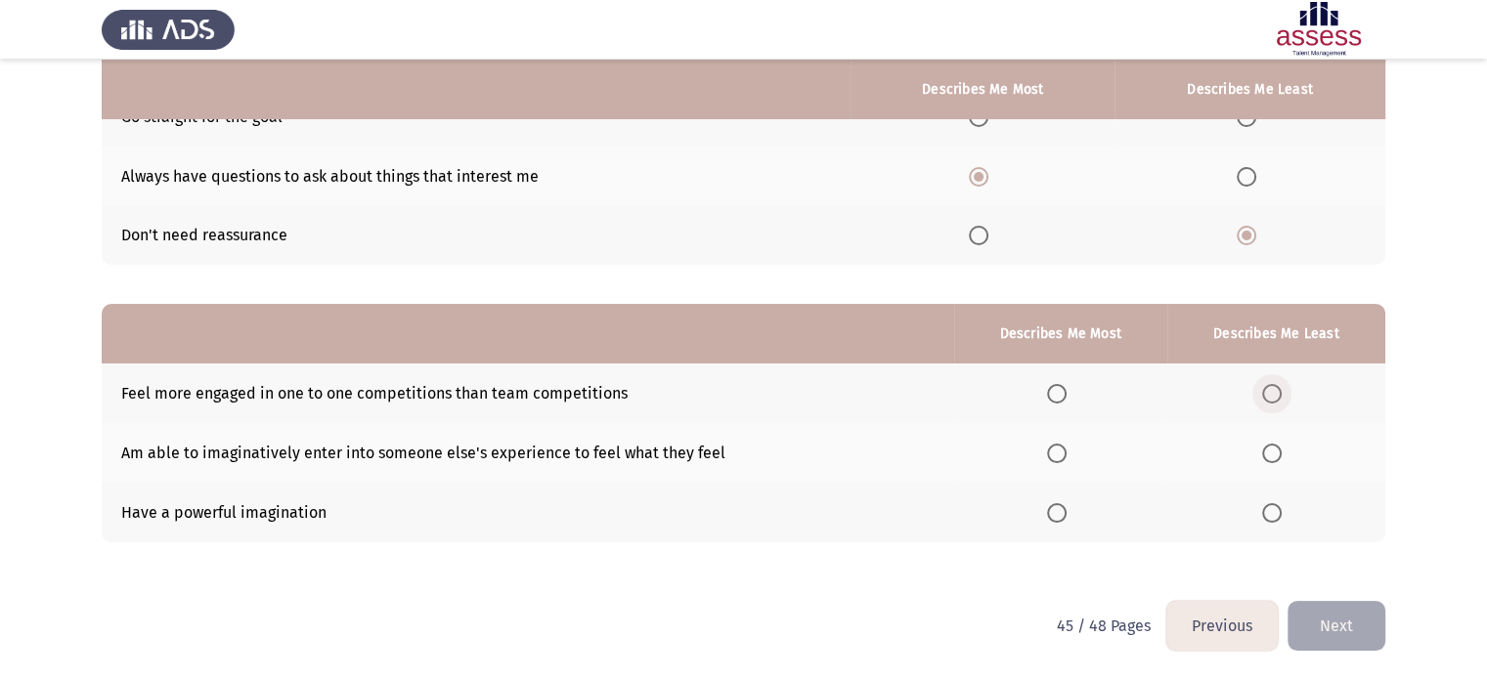
click at [1270, 394] on span "Select an option" at bounding box center [1272, 394] width 20 height 20
click at [1270, 394] on input "Select an option" at bounding box center [1272, 394] width 20 height 20
click at [1057, 456] on span "Select an option" at bounding box center [1057, 454] width 20 height 20
click at [1057, 456] on input "Select an option" at bounding box center [1057, 454] width 20 height 20
click at [1325, 621] on button "Next" at bounding box center [1336, 626] width 98 height 50
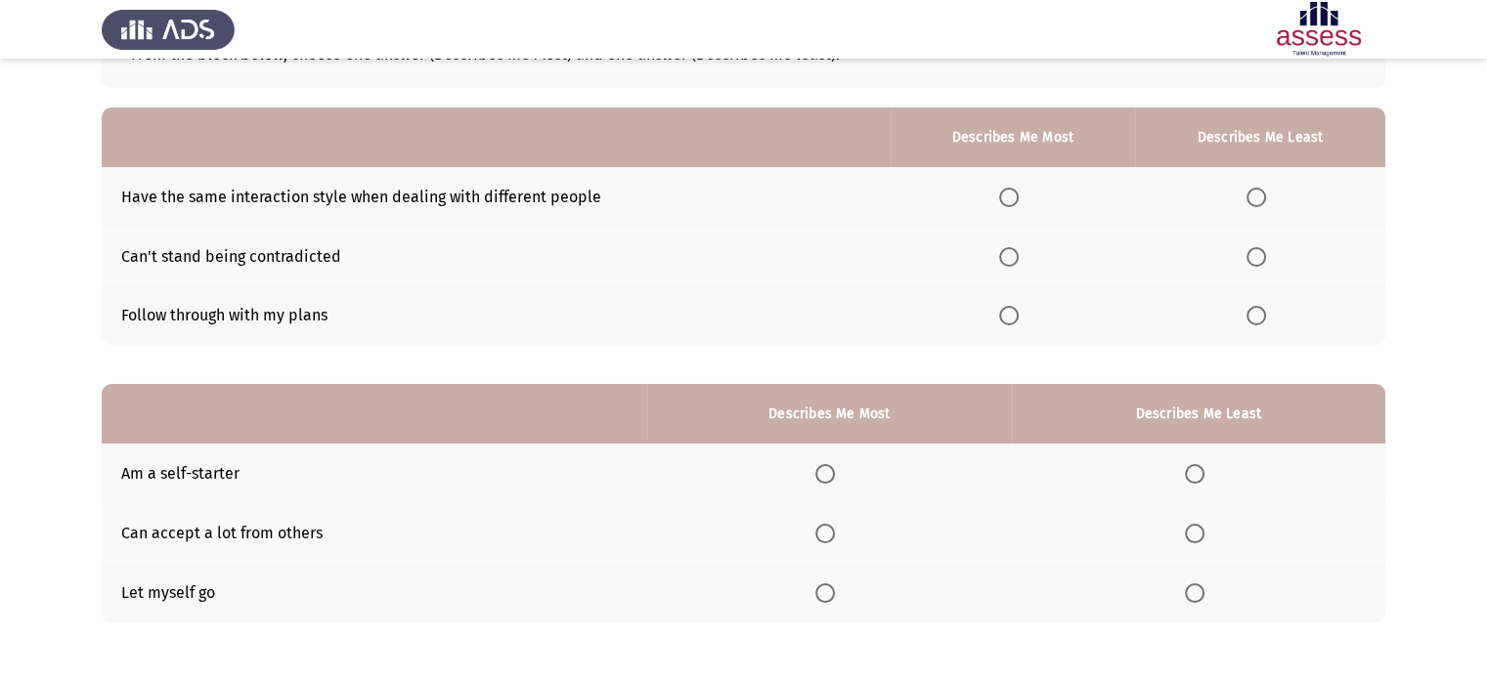
scroll to position [145, 0]
click at [1014, 320] on span "Select an option" at bounding box center [1009, 315] width 20 height 20
click at [1014, 320] on input "Select an option" at bounding box center [1009, 315] width 20 height 20
click at [1254, 259] on span "Select an option" at bounding box center [1256, 256] width 20 height 20
click at [1254, 259] on input "Select an option" at bounding box center [1256, 256] width 20 height 20
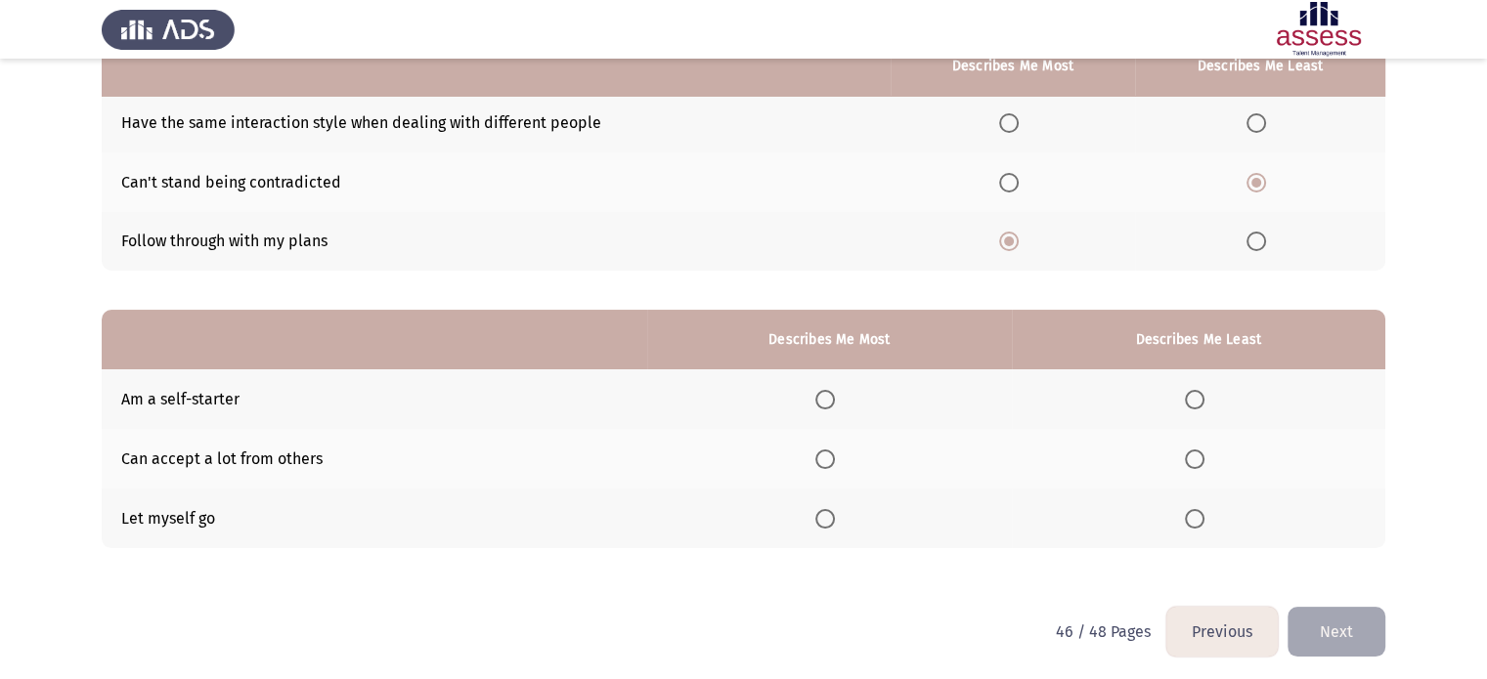
scroll to position [224, 0]
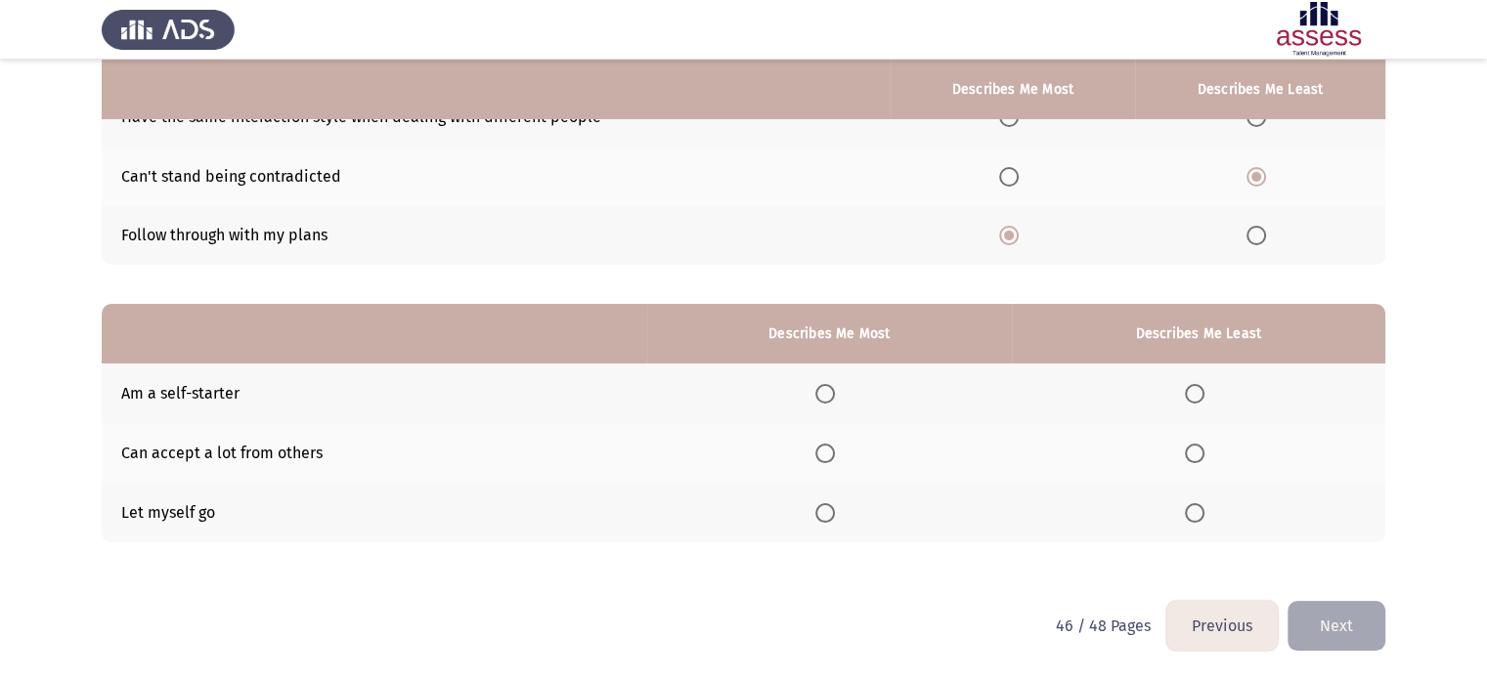
click at [825, 454] on span "Select an option" at bounding box center [825, 454] width 20 height 20
click at [825, 454] on input "Select an option" at bounding box center [825, 454] width 20 height 20
click at [1193, 511] on span "Select an option" at bounding box center [1195, 513] width 20 height 20
click at [1193, 511] on input "Select an option" at bounding box center [1195, 513] width 20 height 20
click at [1348, 630] on button "Next" at bounding box center [1336, 626] width 98 height 50
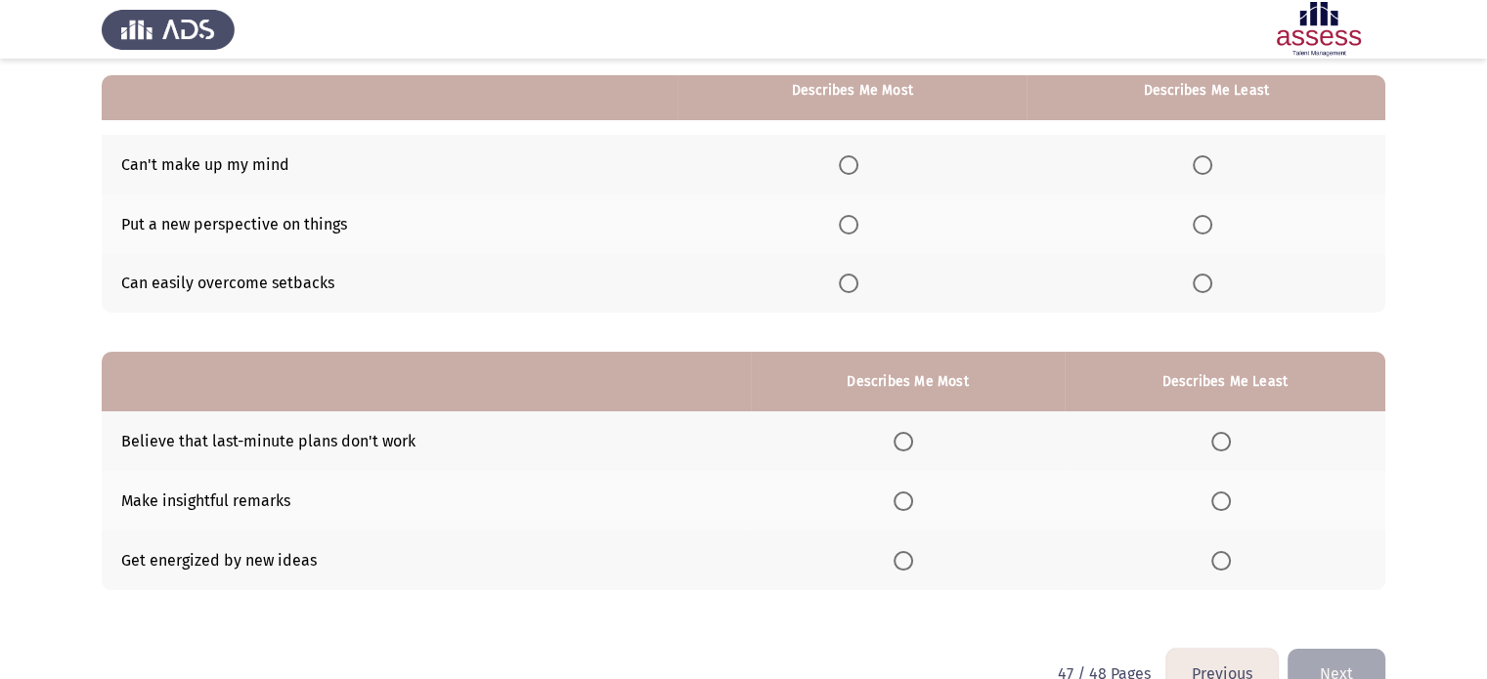
scroll to position [178, 0]
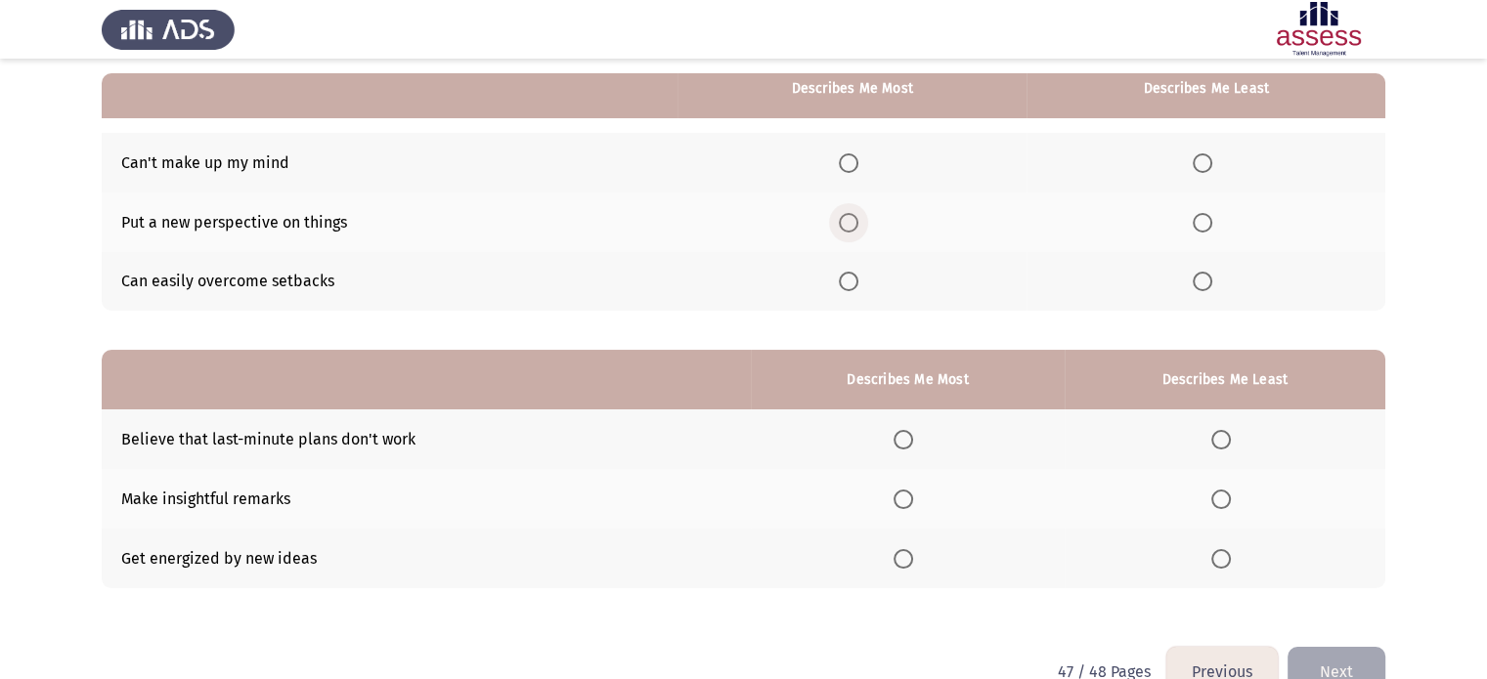
click at [855, 225] on span "Select an option" at bounding box center [849, 223] width 20 height 20
click at [855, 225] on input "Select an option" at bounding box center [849, 223] width 20 height 20
click at [1204, 163] on span "Select an option" at bounding box center [1202, 163] width 20 height 20
click at [1204, 163] on input "Select an option" at bounding box center [1202, 163] width 20 height 20
click at [1223, 563] on span "Select an option" at bounding box center [1221, 559] width 20 height 20
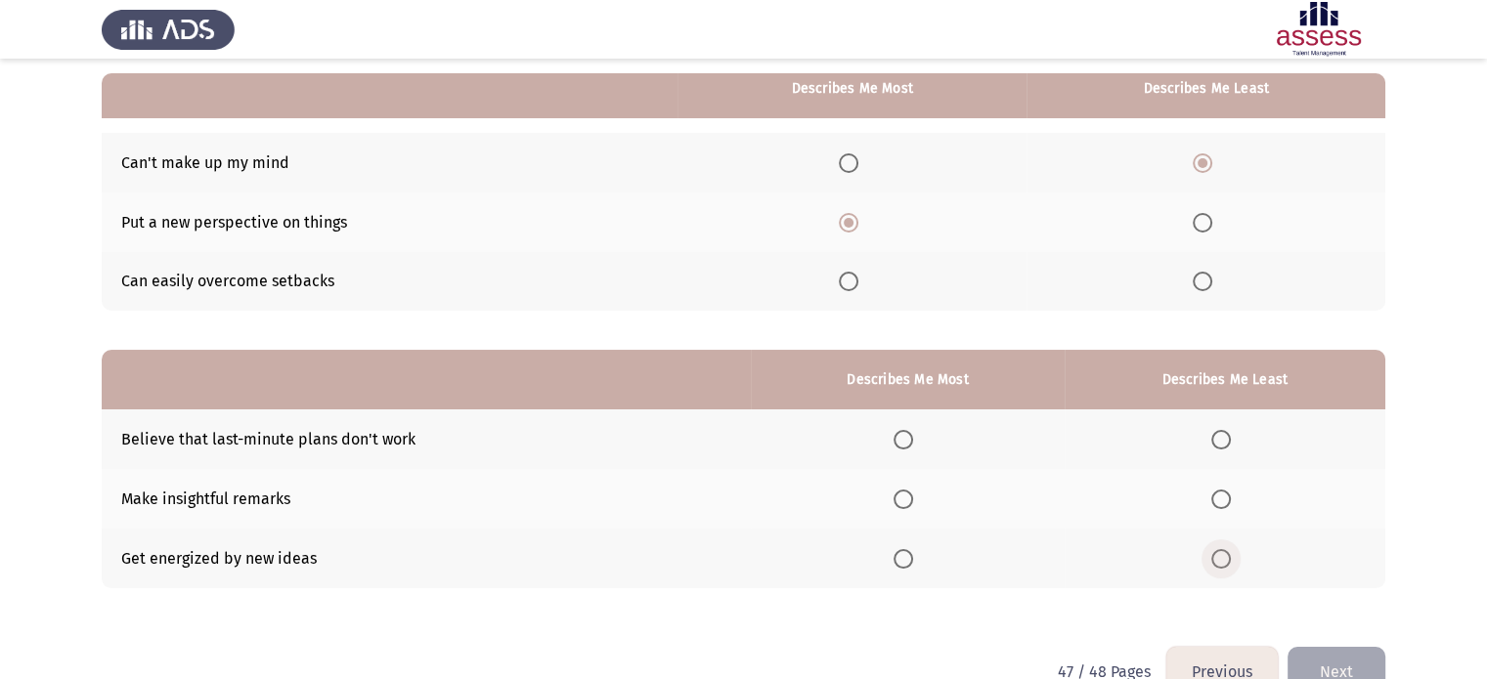
click at [1223, 563] on input "Select an option" at bounding box center [1221, 559] width 20 height 20
click at [900, 496] on span "Select an option" at bounding box center [903, 500] width 20 height 20
click at [900, 496] on input "Select an option" at bounding box center [903, 500] width 20 height 20
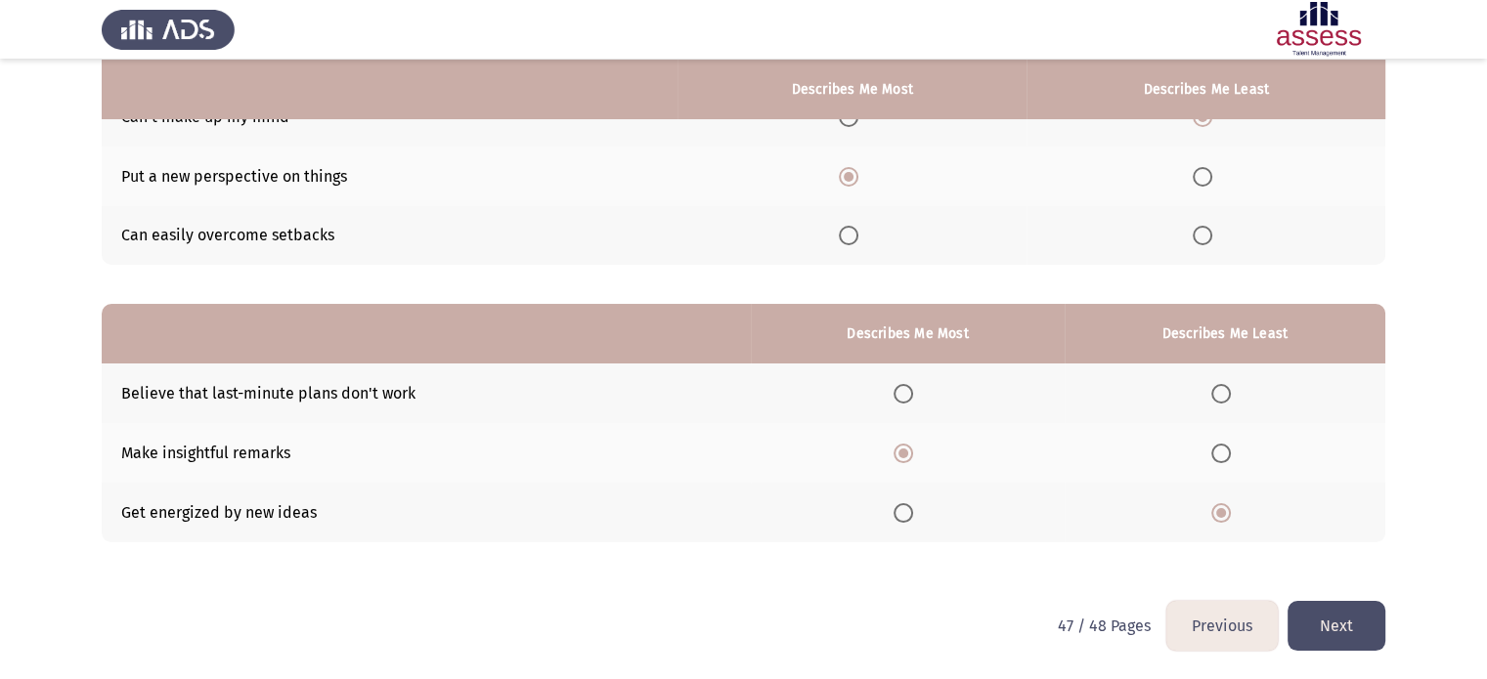
click at [1335, 620] on button "Next" at bounding box center [1336, 626] width 98 height 50
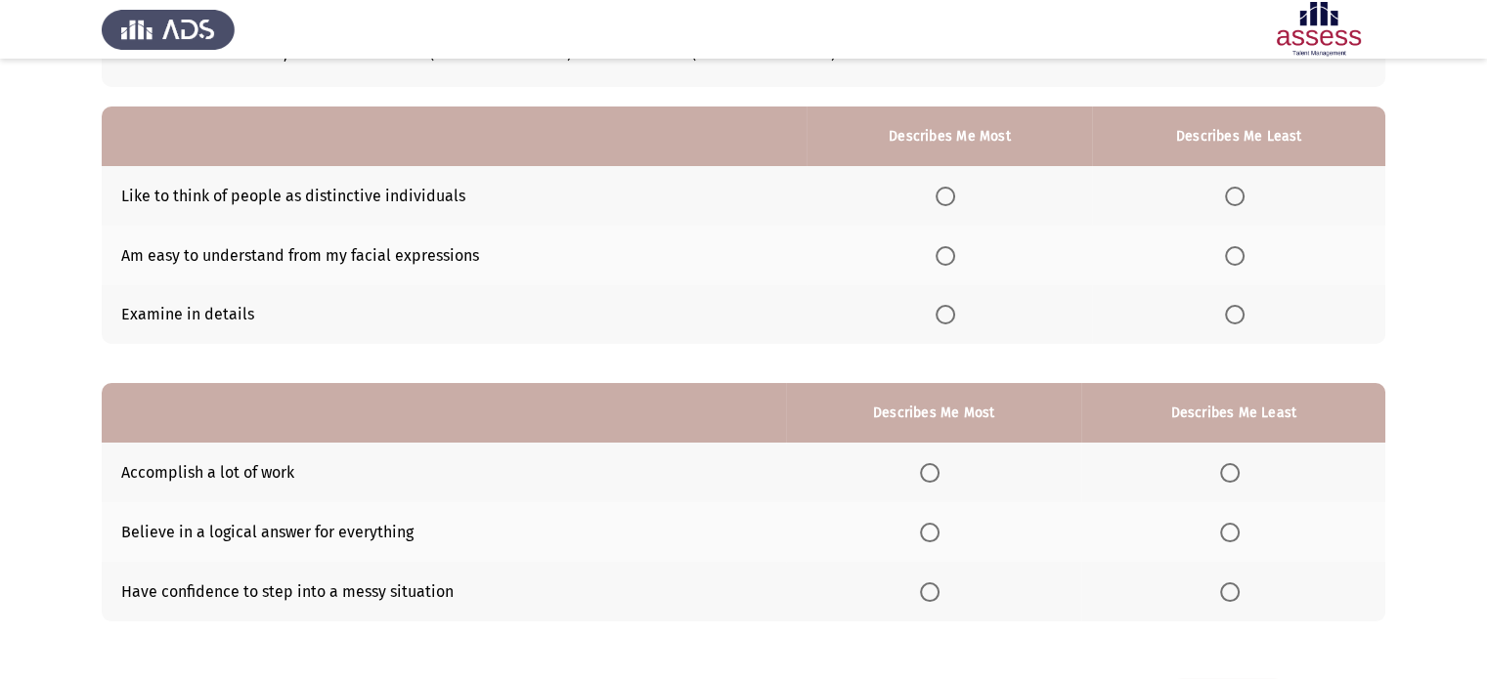
scroll to position [149, 0]
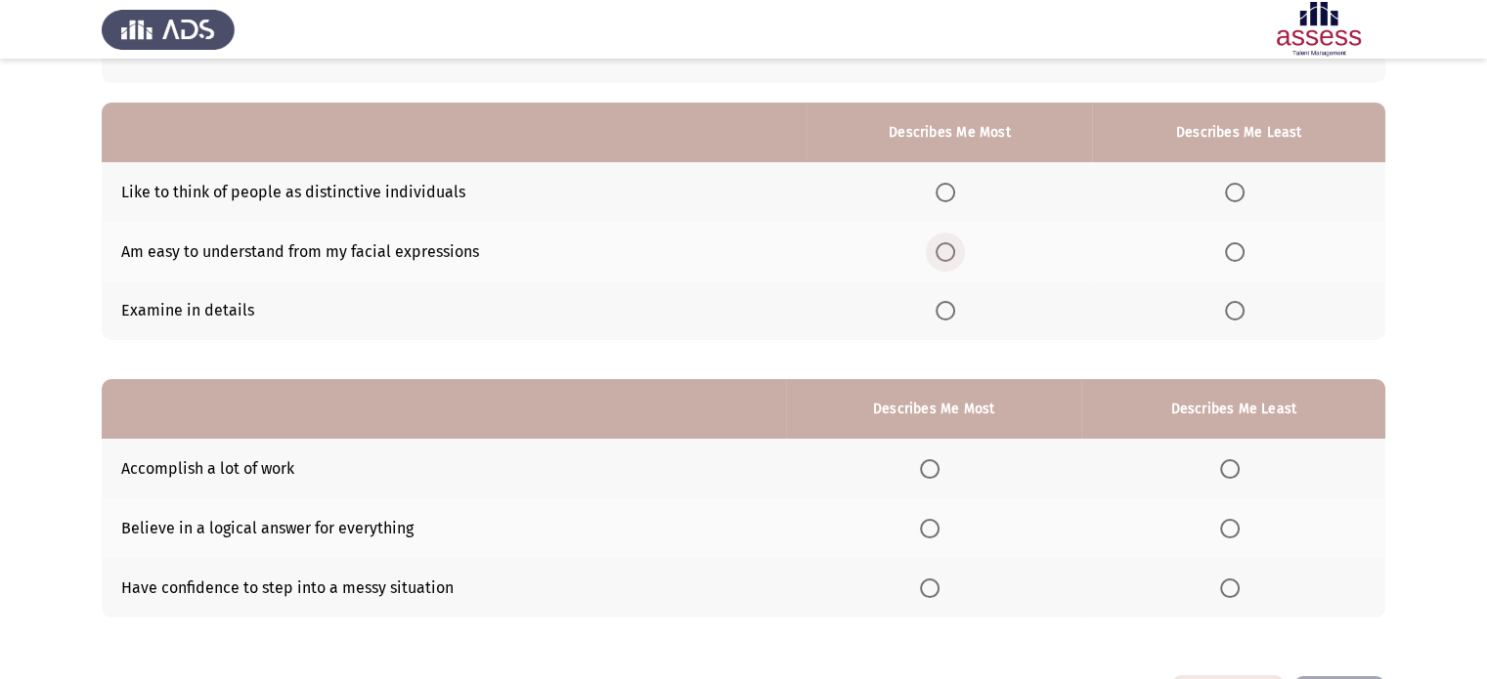
click at [954, 253] on span "Select an option" at bounding box center [945, 252] width 20 height 20
click at [954, 253] on input "Select an option" at bounding box center [945, 252] width 20 height 20
click at [1231, 189] on span "Select an option" at bounding box center [1235, 193] width 20 height 20
click at [1231, 189] on input "Select an option" at bounding box center [1235, 193] width 20 height 20
click at [935, 472] on span "Select an option" at bounding box center [930, 469] width 20 height 20
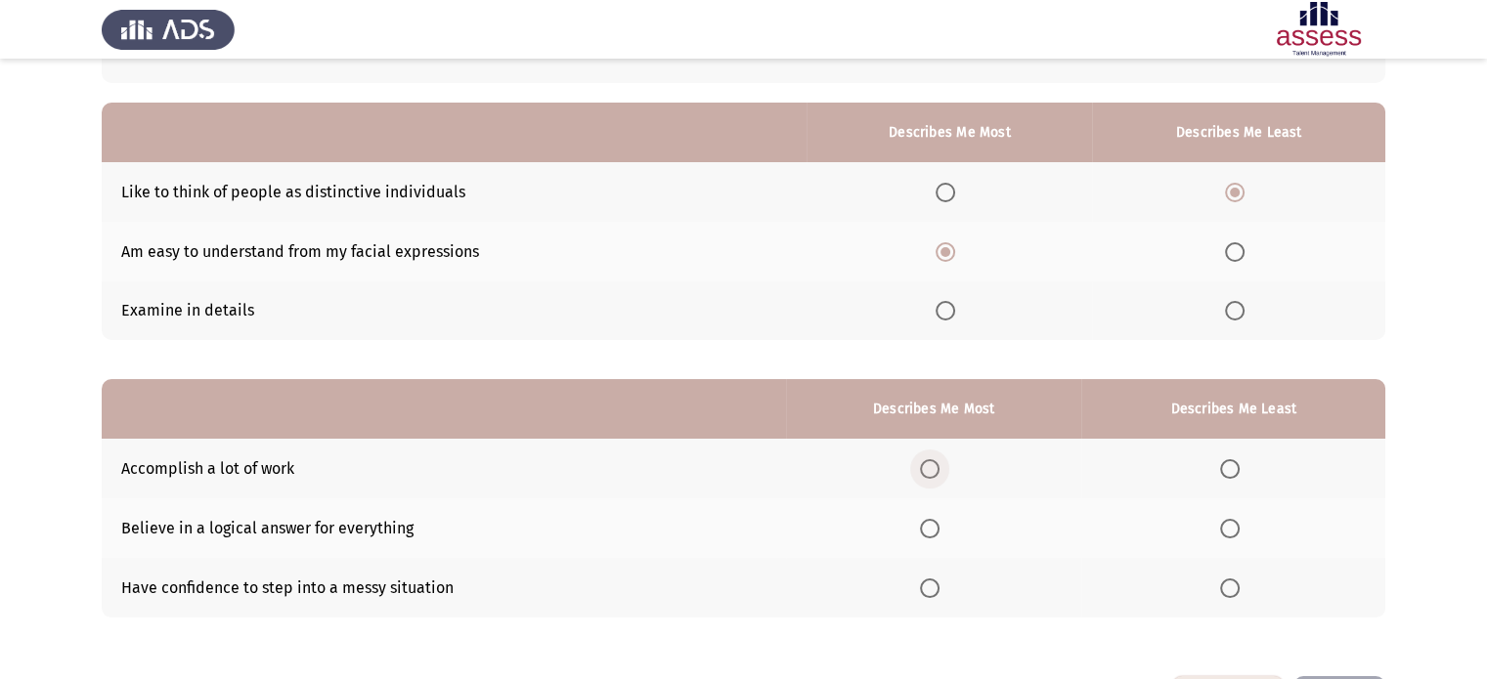
click at [935, 472] on input "Select an option" at bounding box center [930, 469] width 20 height 20
click at [1230, 588] on span "Select an option" at bounding box center [1230, 589] width 20 height 20
click at [1230, 588] on input "Select an option" at bounding box center [1230, 589] width 20 height 20
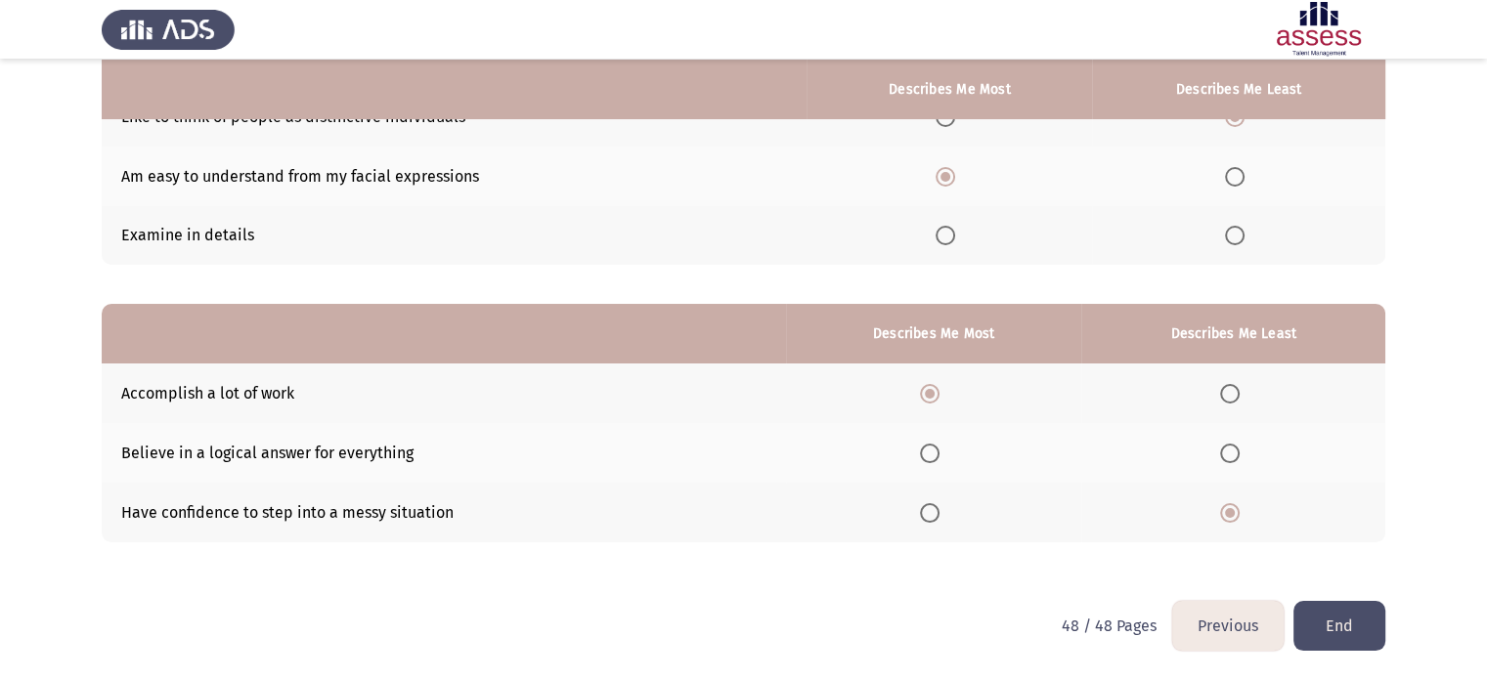
click at [1335, 632] on button "End" at bounding box center [1339, 626] width 92 height 50
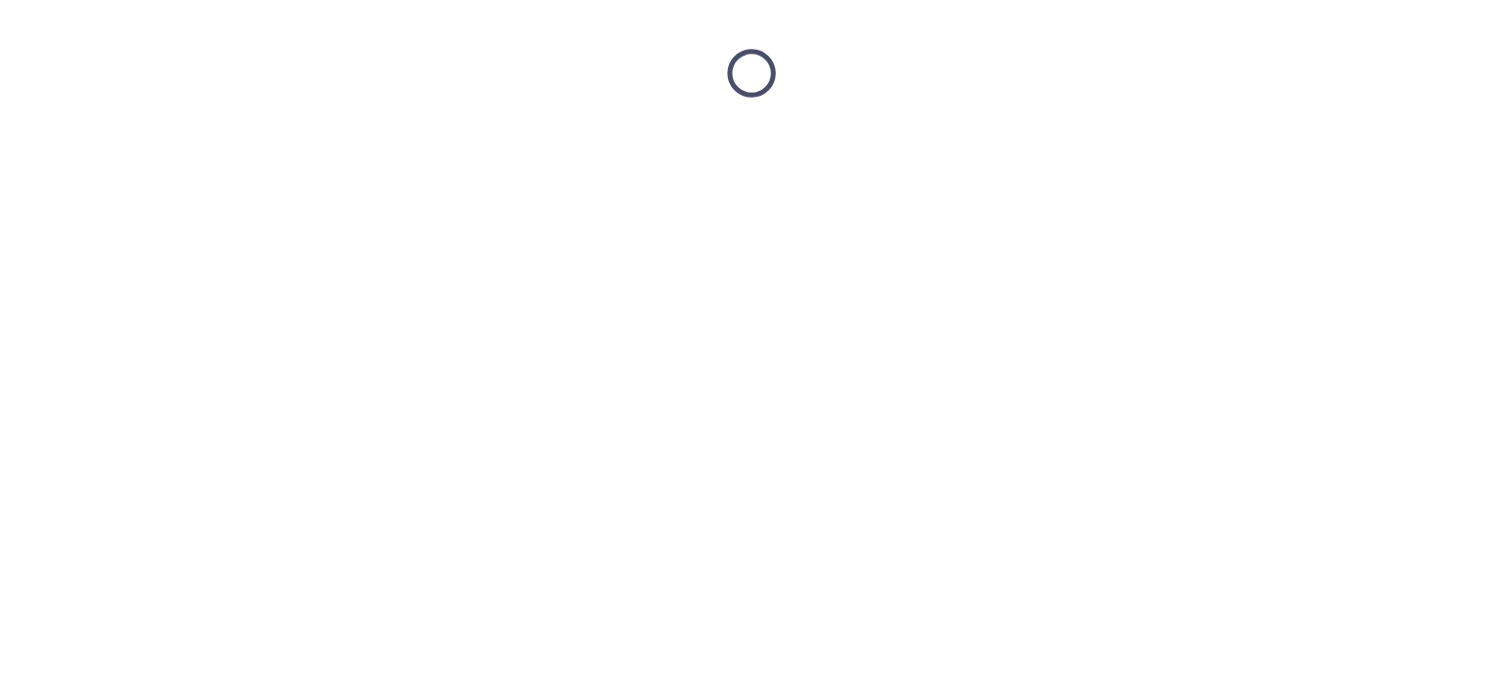
scroll to position [0, 0]
